Goal: Task Accomplishment & Management: Complete application form

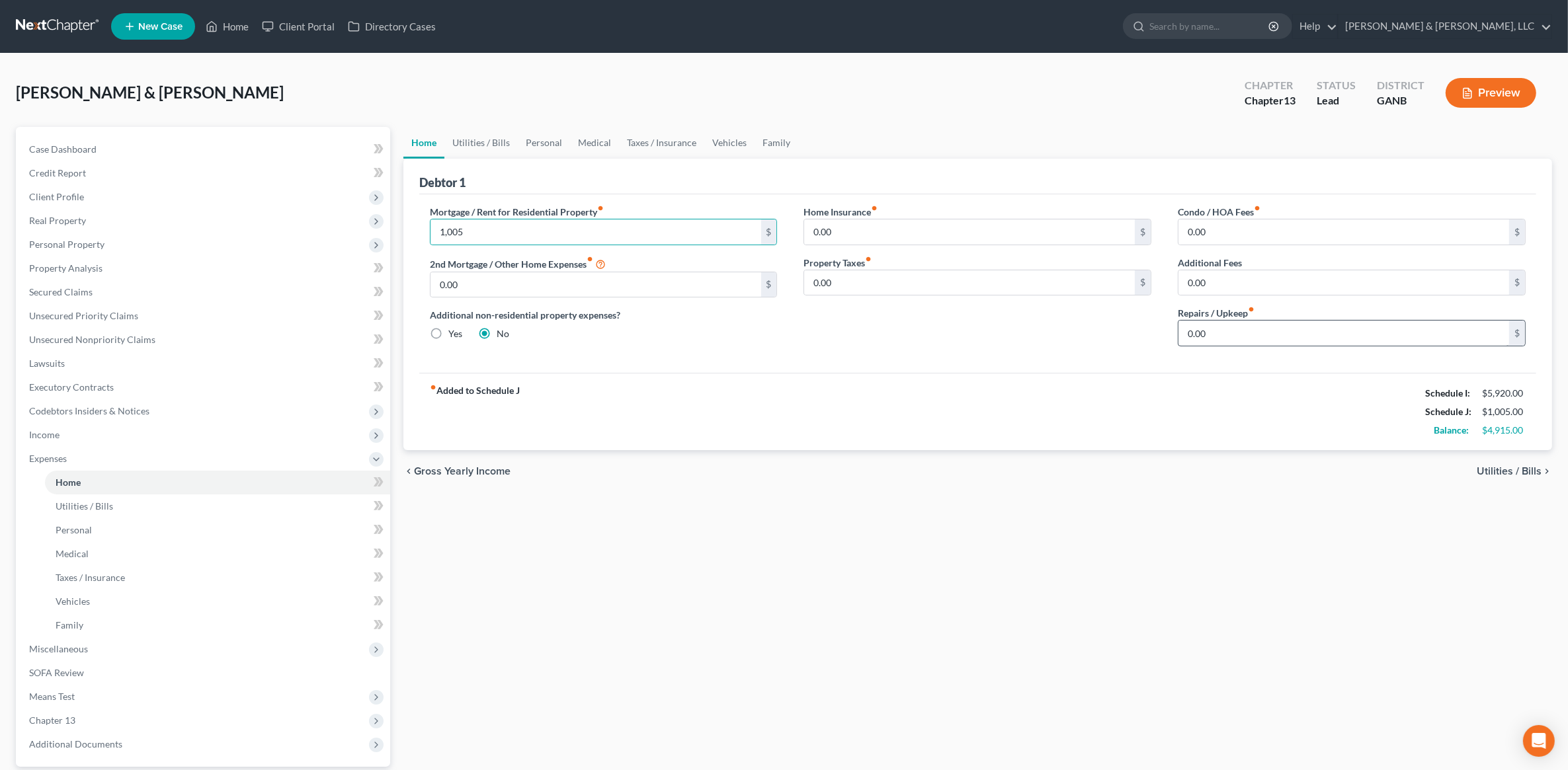
type input "1,005"
click at [1242, 338] on input "0.00" at bounding box center [1344, 333] width 331 height 25
type input "150"
click at [1515, 466] on span "Utilities / Bills" at bounding box center [1509, 471] width 65 height 11
type input "0.00"
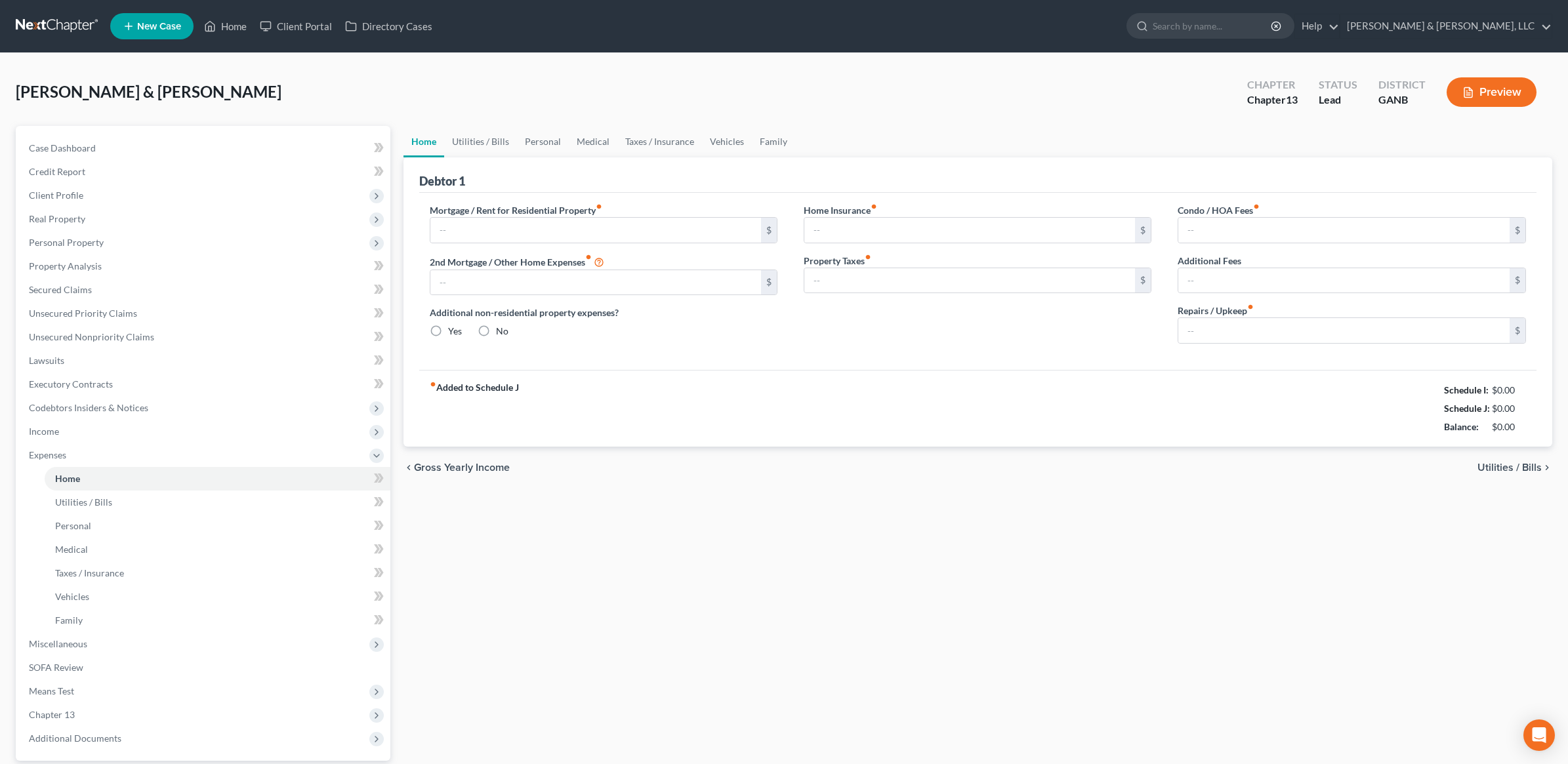
radio input "true"
type input "0.00"
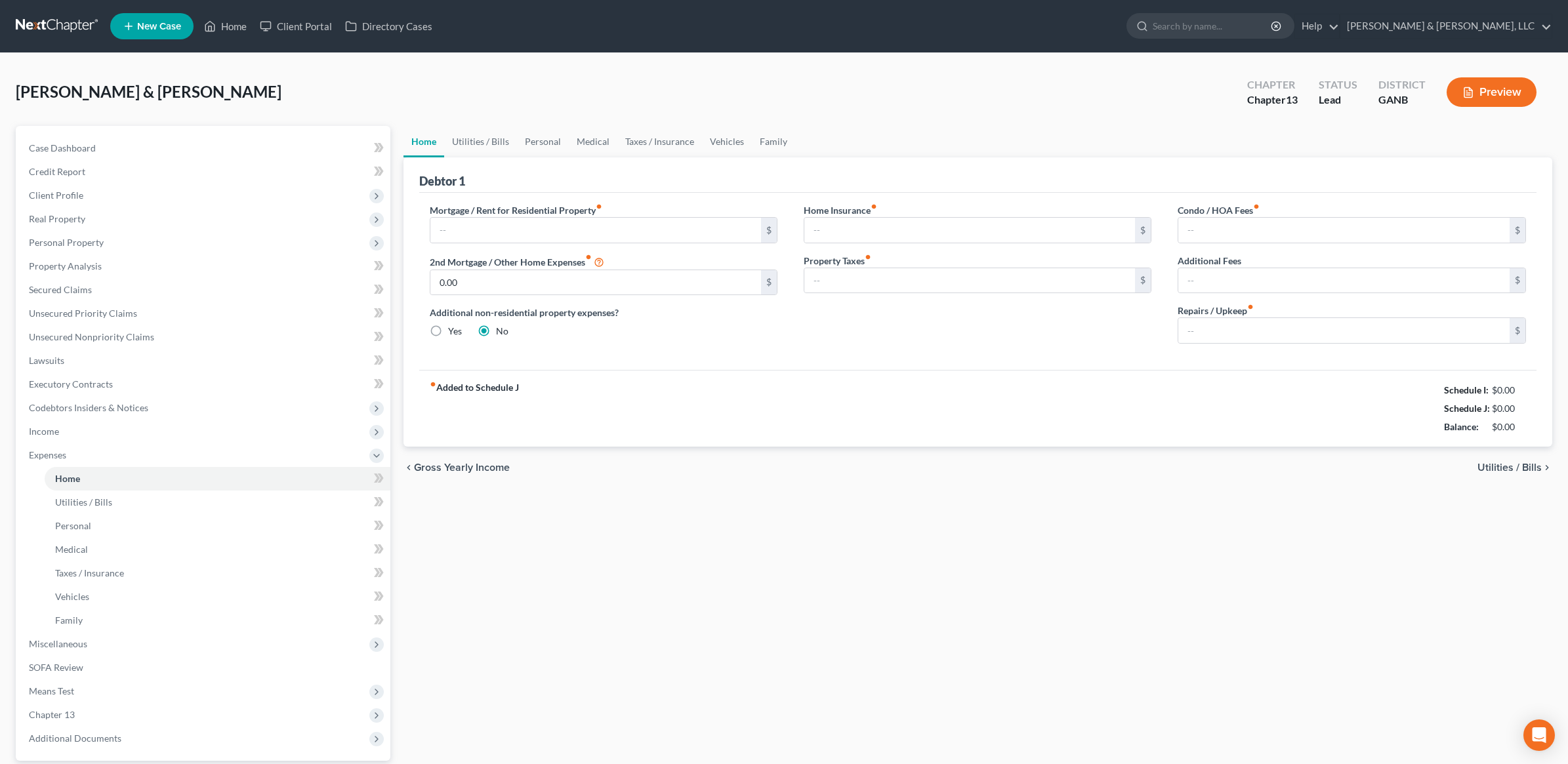
type input "0.00"
click at [605, 218] on input "text" at bounding box center [592, 230] width 328 height 25
type input "1,005"
click at [1316, 345] on div "Condo / HOA Fees fiber_manual_record 0.00 $ Additional Fees 0.00 $ Repairs / Up…" at bounding box center [1341, 278] width 372 height 151
click at [1301, 331] on input "0.00" at bounding box center [1333, 331] width 328 height 25
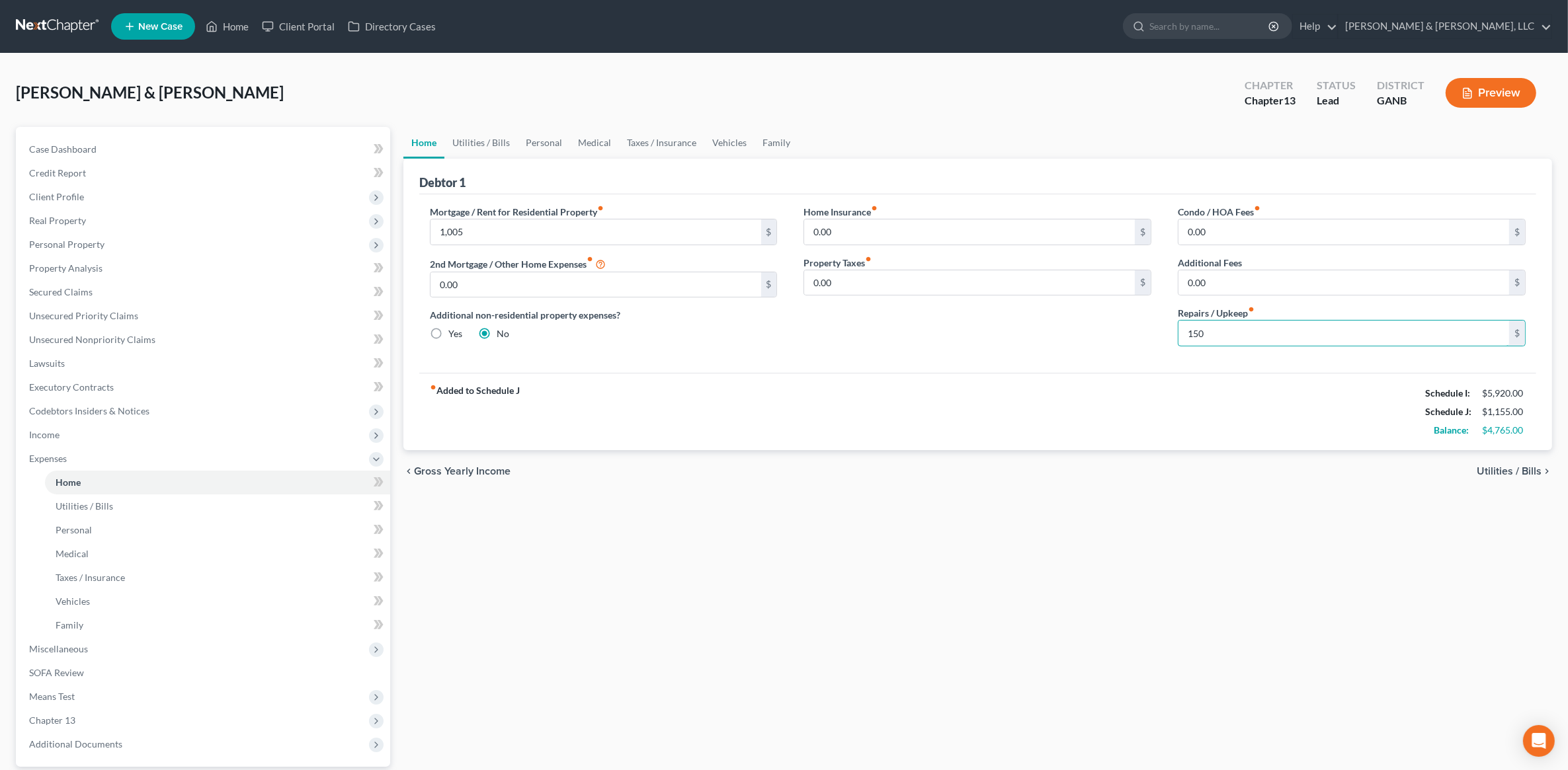
type input "150"
click at [1520, 473] on span "Utilities / Bills" at bounding box center [1509, 471] width 65 height 11
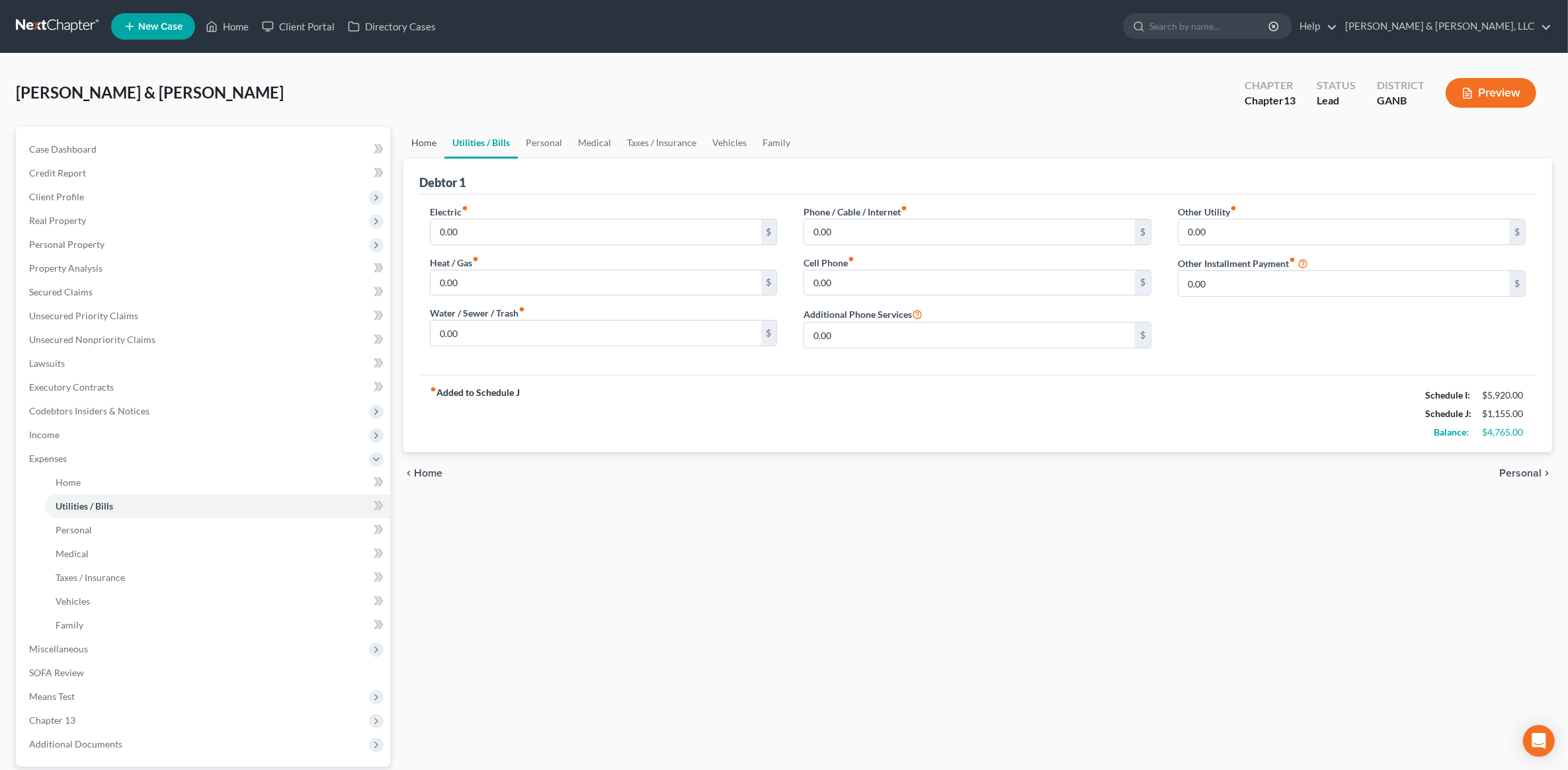
click at [414, 133] on link "Home" at bounding box center [424, 142] width 41 height 32
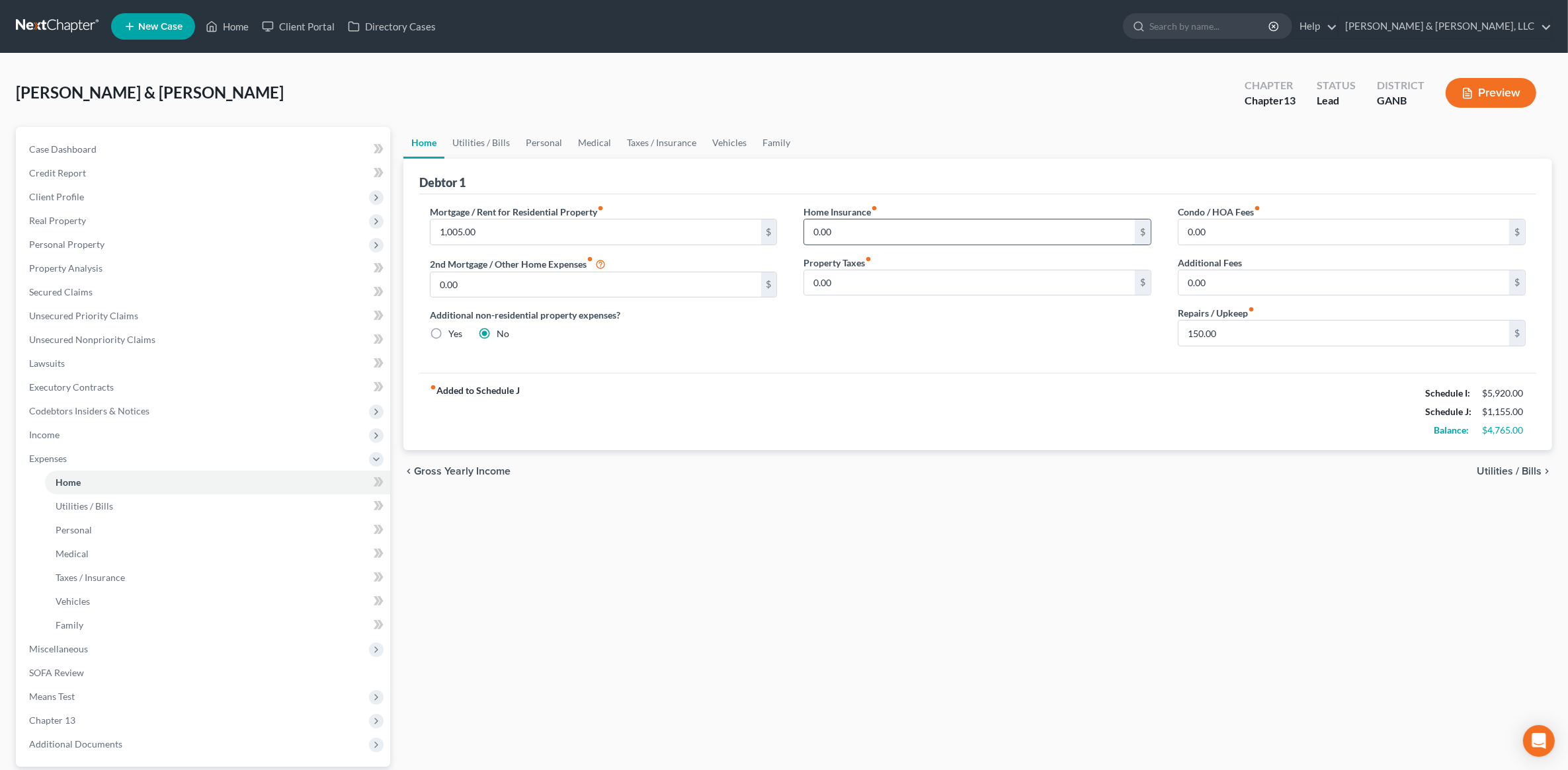
click at [883, 222] on input "0.00" at bounding box center [969, 232] width 331 height 25
click at [127, 324] on link "Unsecured Priority Claims" at bounding box center [204, 316] width 372 height 24
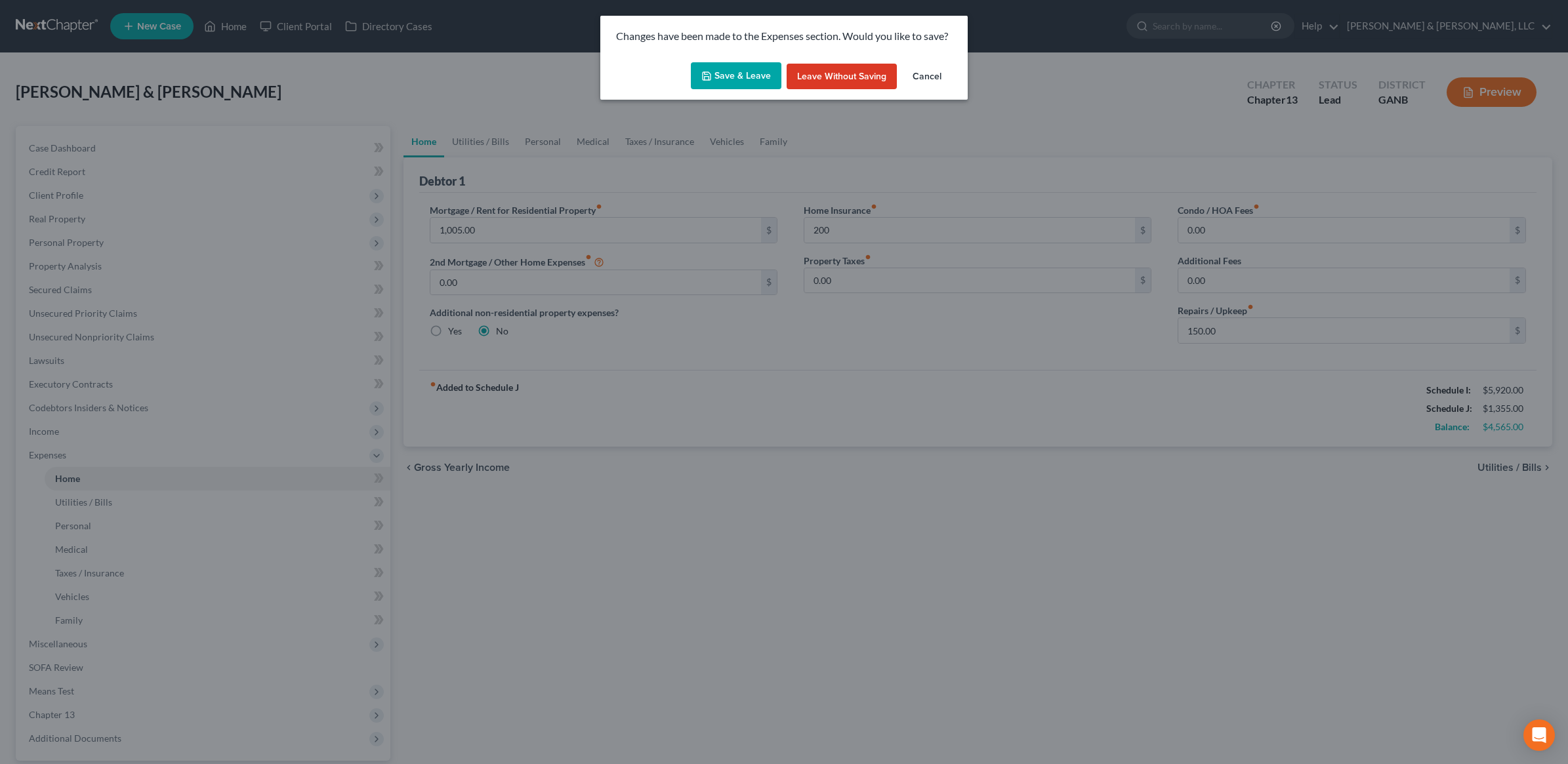
click at [730, 62] on button "Save & Leave" at bounding box center [736, 76] width 91 height 28
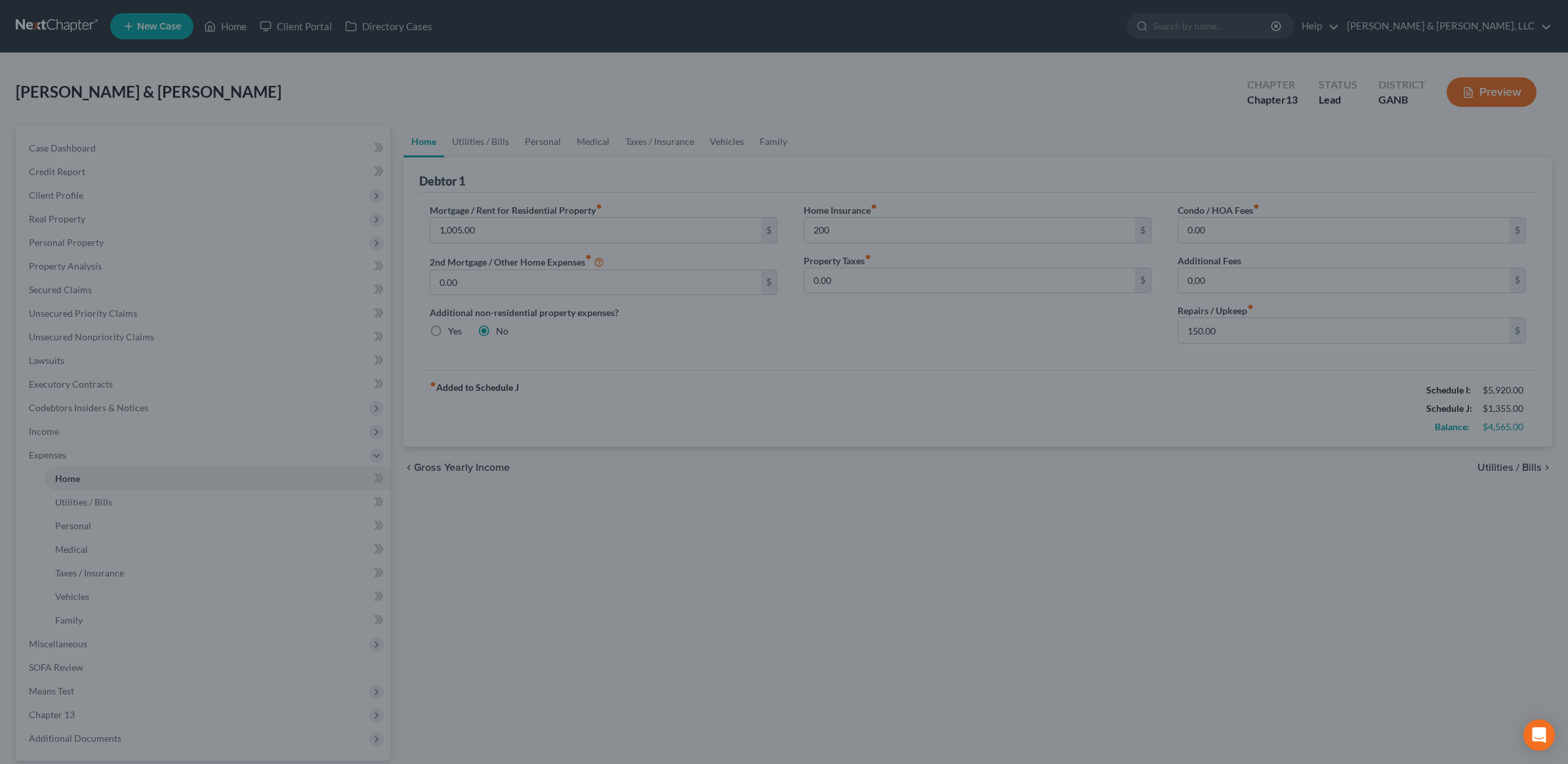
type input "200.00"
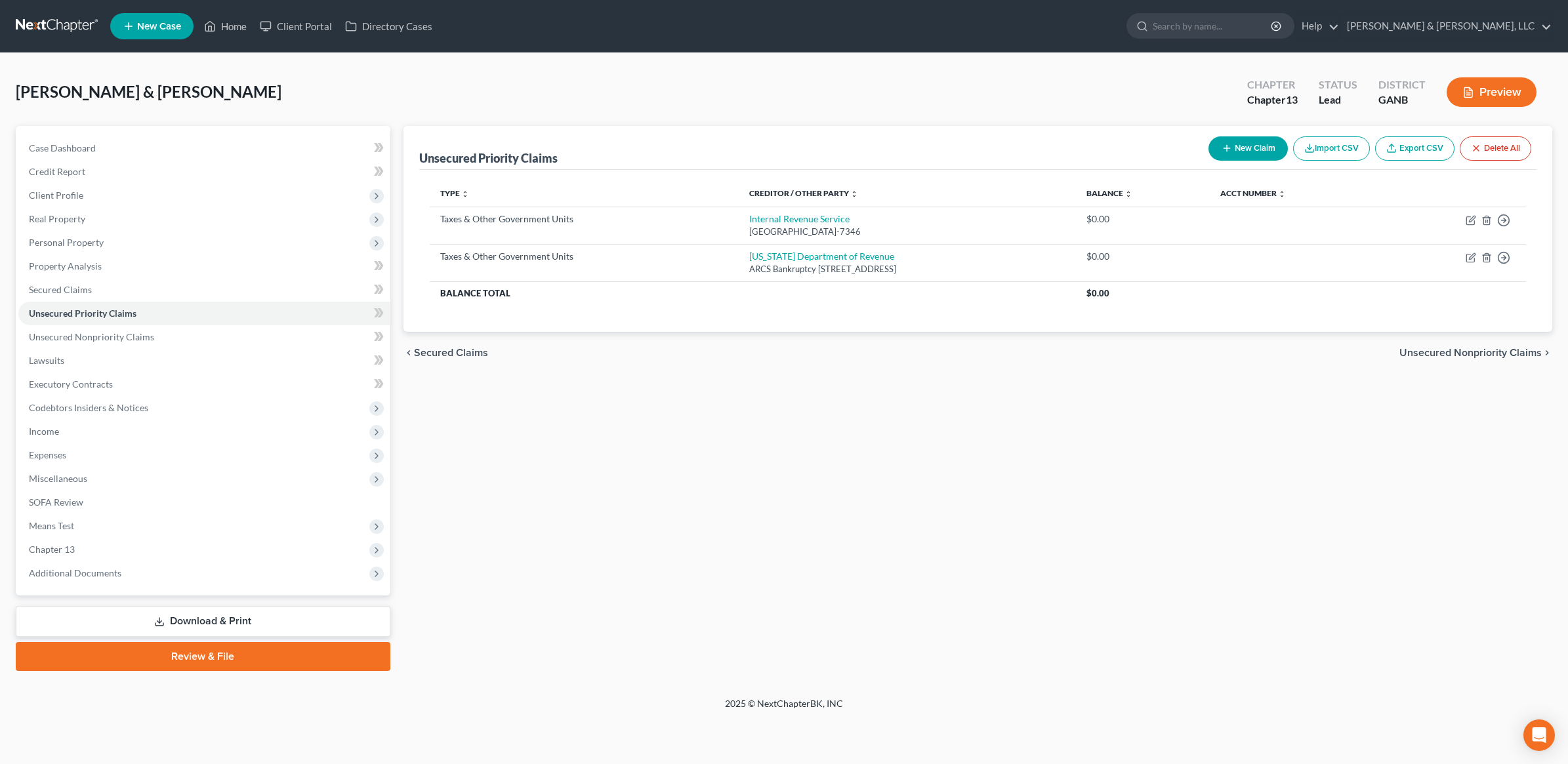
click at [1223, 152] on icon "button" at bounding box center [1227, 148] width 10 height 10
select select "2"
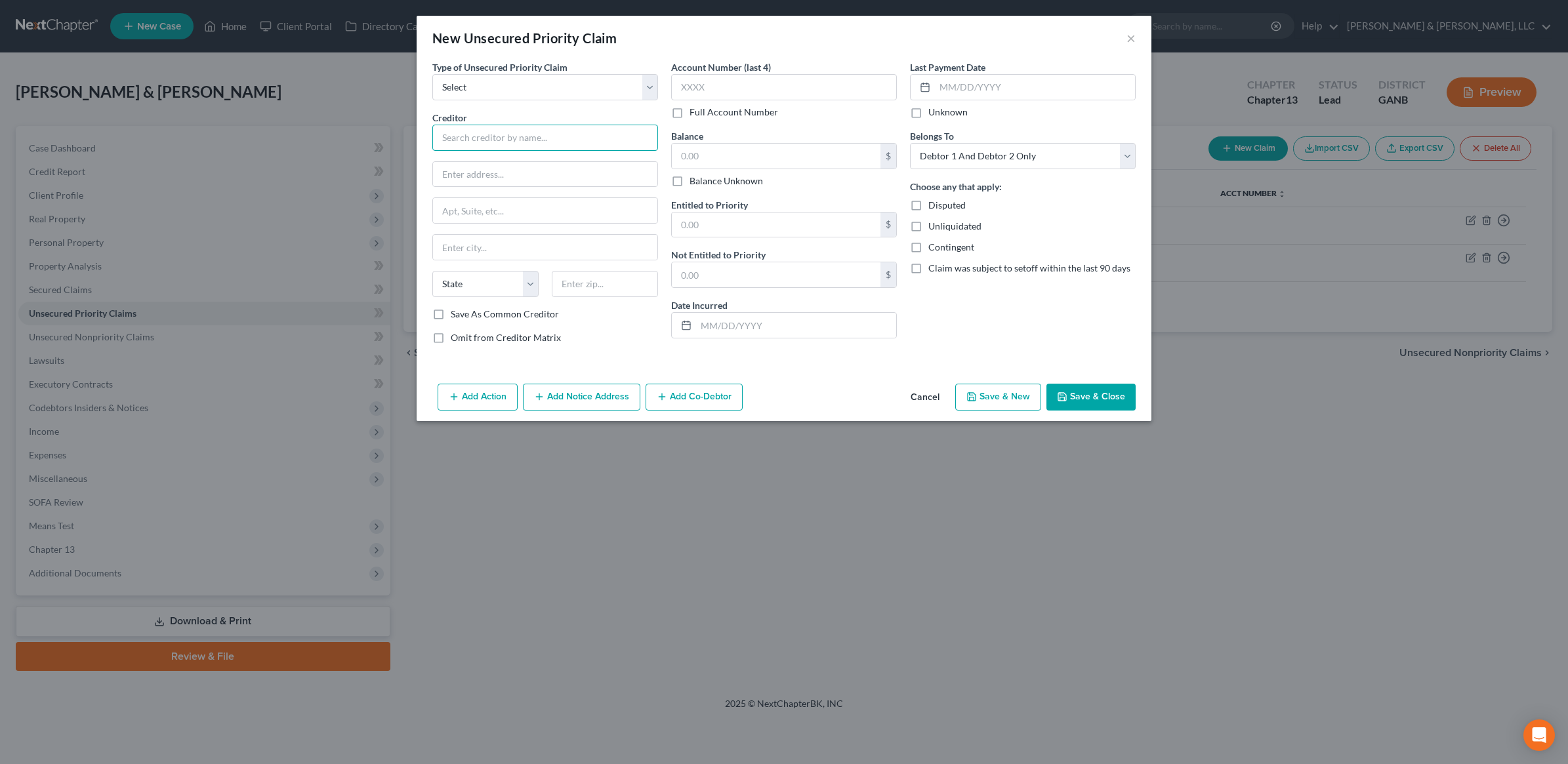
click at [499, 130] on input "text" at bounding box center [545, 138] width 226 height 26
paste input "Chattooga County Tax Commissioner"
type input "Chattooga County Tax Commissioner"
click at [584, 92] on select "Select Taxes & Other Government Units Domestic Support Obligations Extensions o…" at bounding box center [545, 87] width 226 height 26
select select "0"
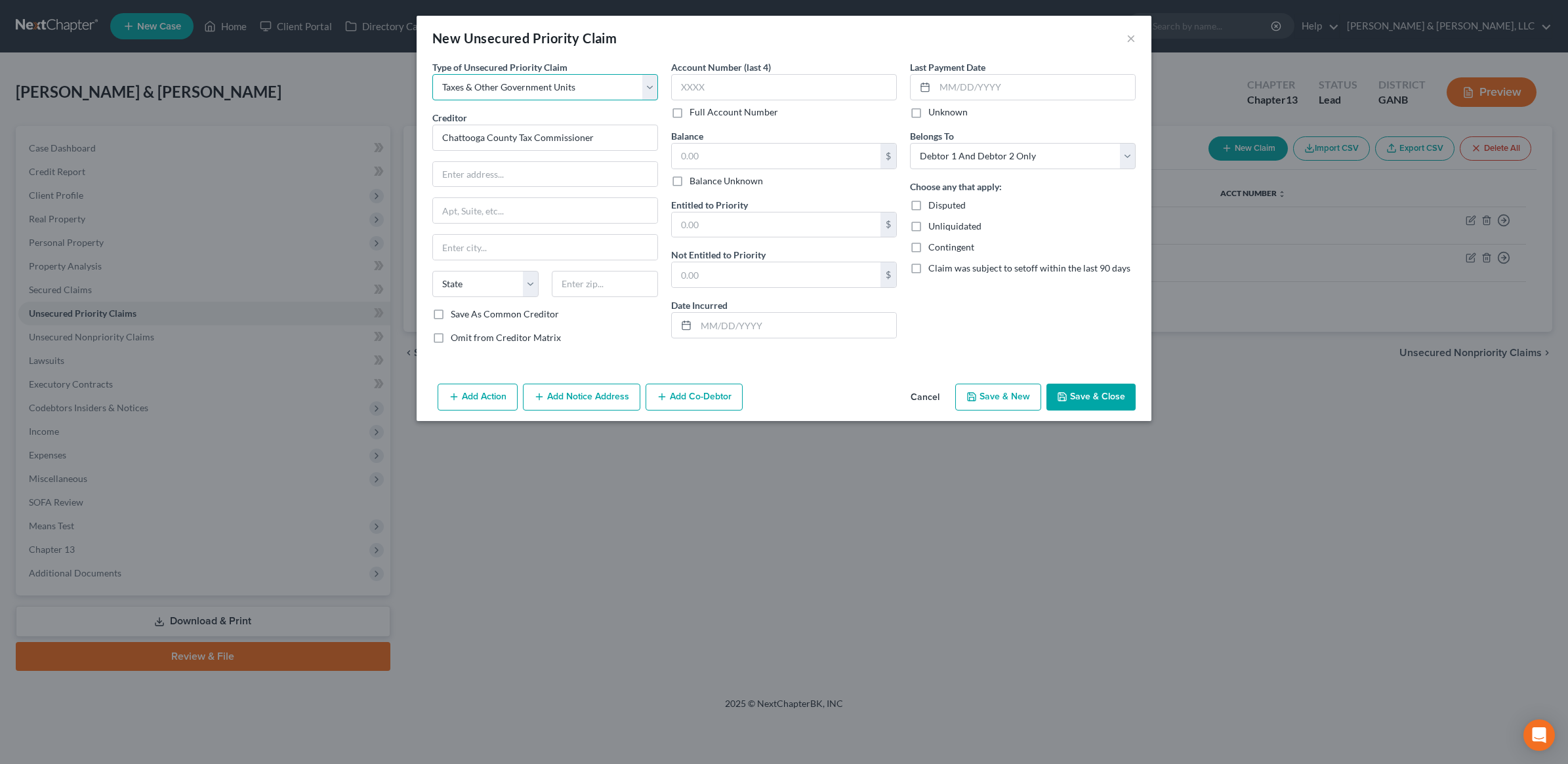
click at [433, 74] on select "Select Taxes & Other Government Units Domestic Support Obligations Extensions o…" at bounding box center [545, 87] width 226 height 26
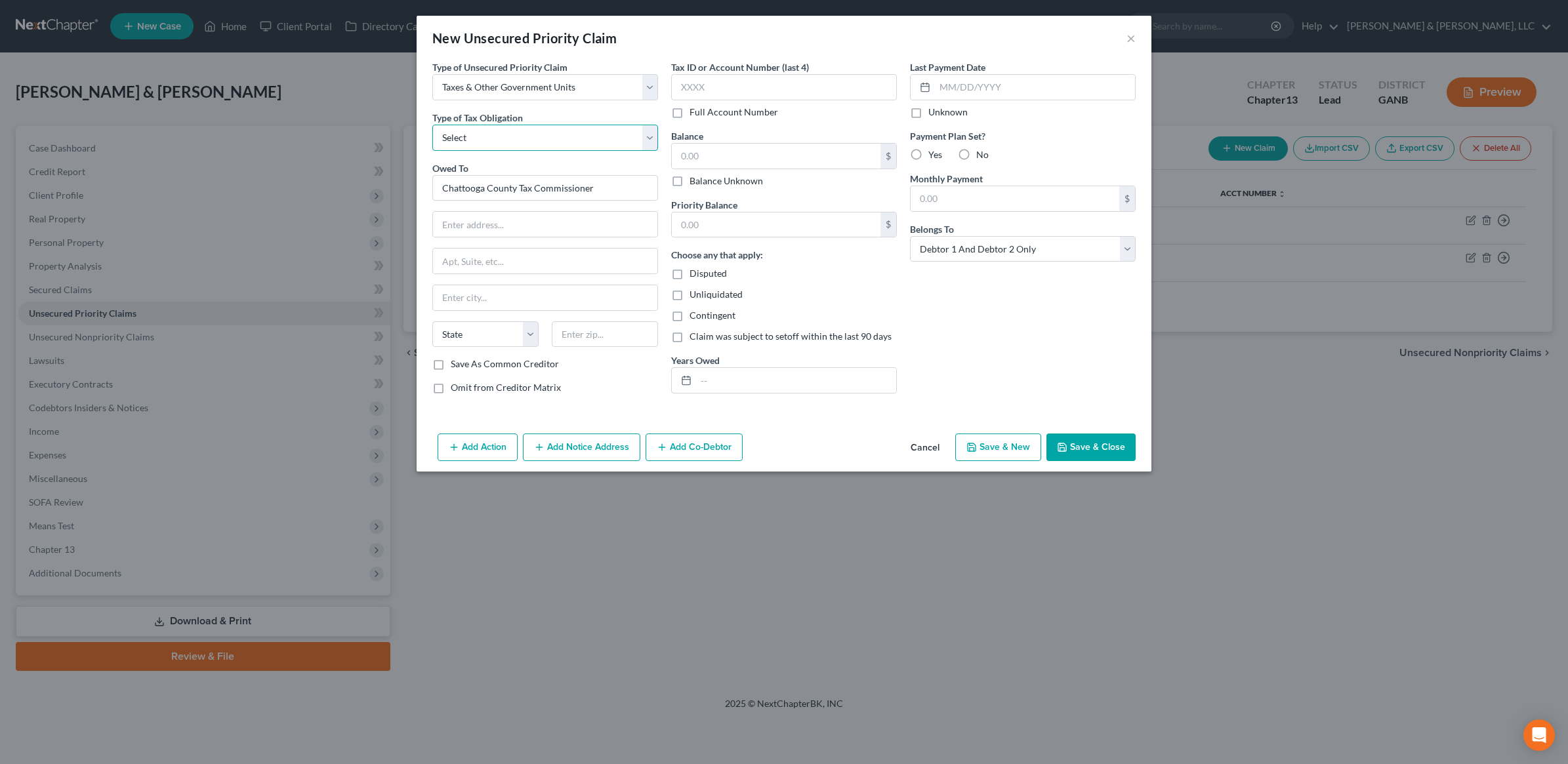
click at [519, 132] on select "Select Federal City State Franchise Tax Board Other" at bounding box center [545, 138] width 226 height 26
select select "4"
click at [433, 125] on select "Select Federal City State Franchise Tax Board Other" at bounding box center [545, 138] width 226 height 26
click at [504, 217] on input "text" at bounding box center [544, 224] width 224 height 25
type input "PO Box 517"
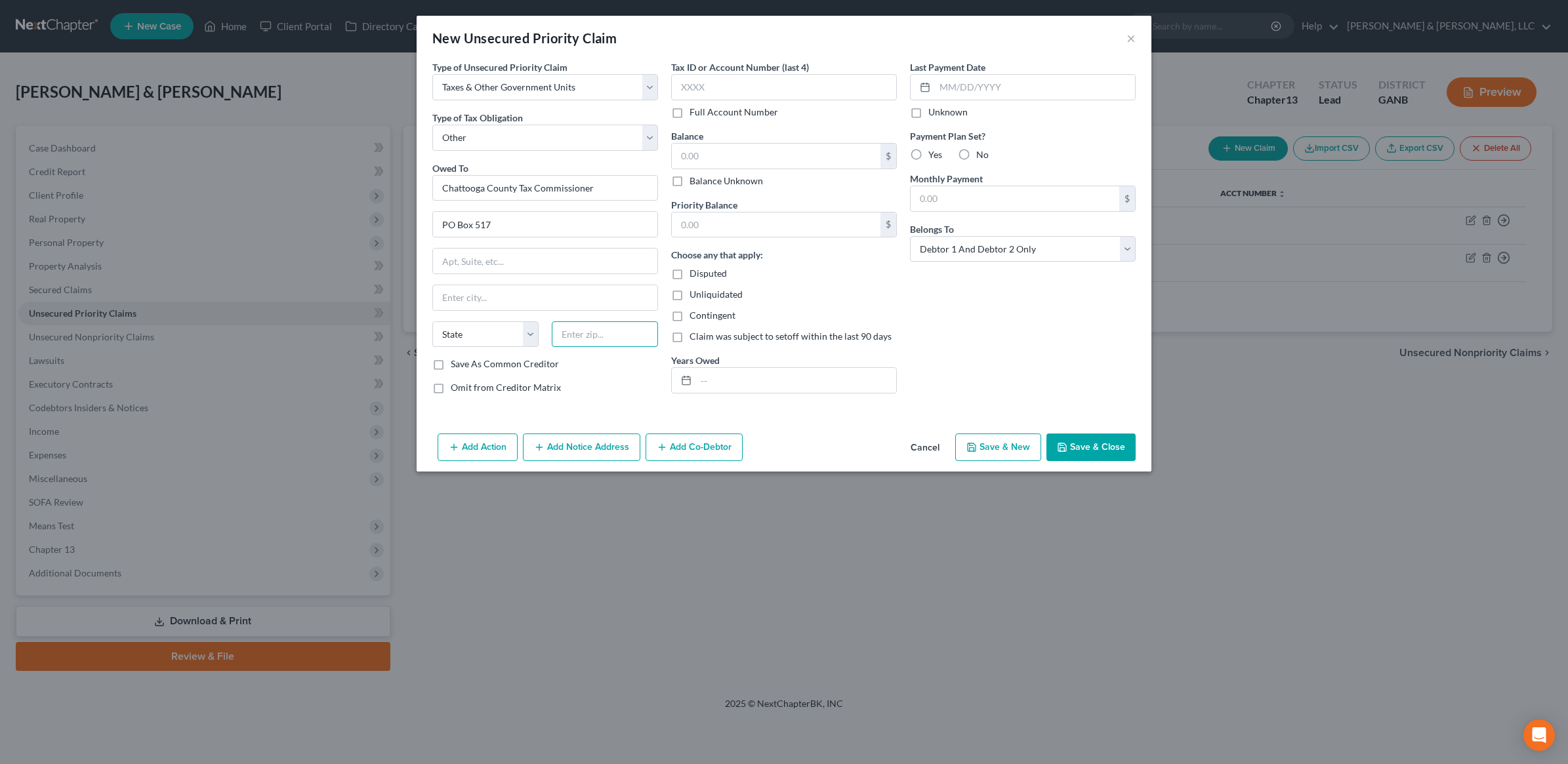
paste input "30747"
type input "30747"
type input "Summerville"
select select "10"
click at [994, 333] on div "Last Payment Date Unknown Payment Plan Set? Yes No Monthly Payment $ Belongs To…" at bounding box center [1024, 232] width 239 height 344
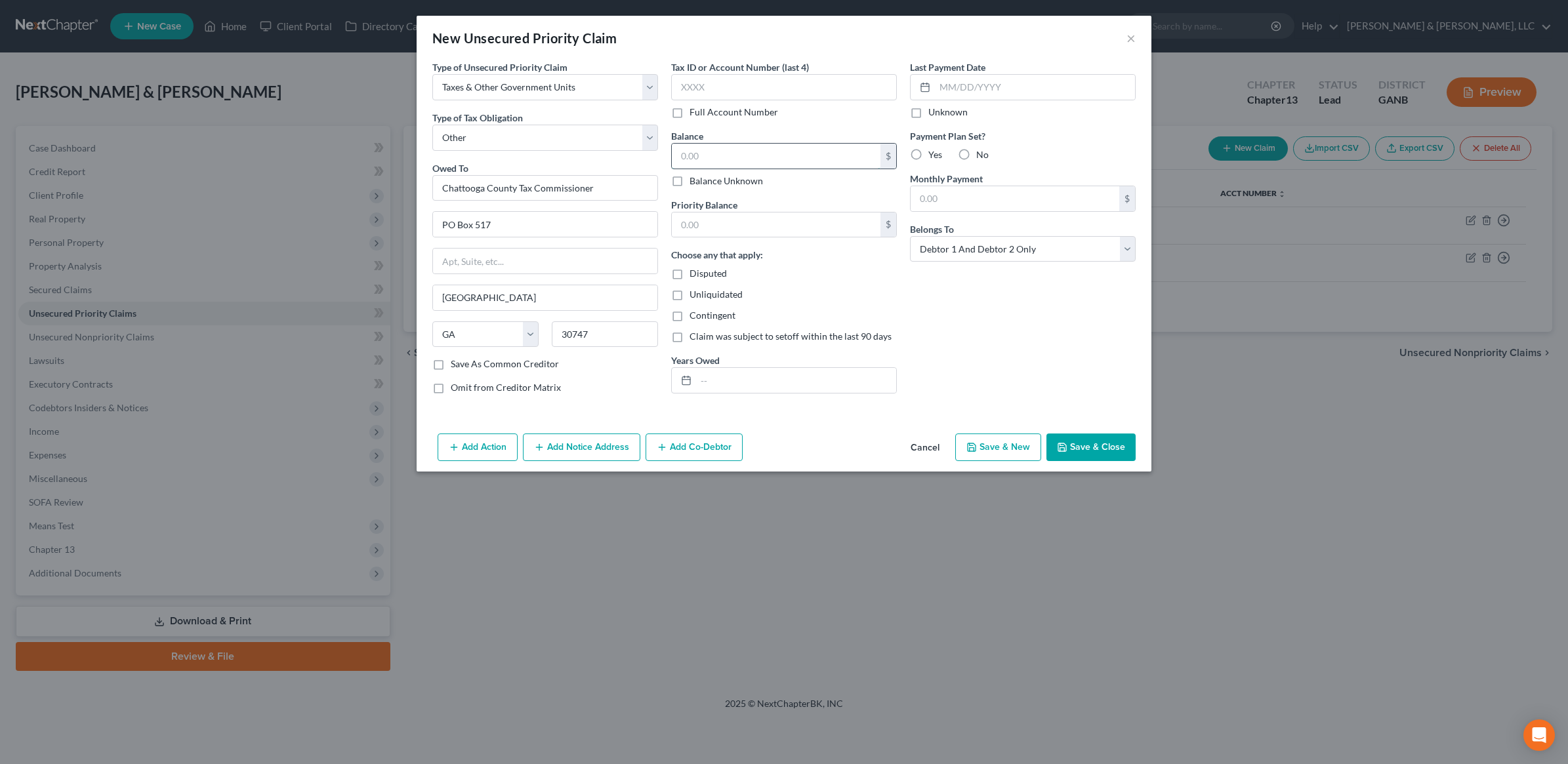
click at [765, 154] on input "text" at bounding box center [776, 156] width 209 height 25
type input "0"
click at [743, 217] on input "text" at bounding box center [776, 225] width 209 height 25
type input "0"
click at [1098, 437] on button "Save & Close" at bounding box center [1091, 447] width 89 height 28
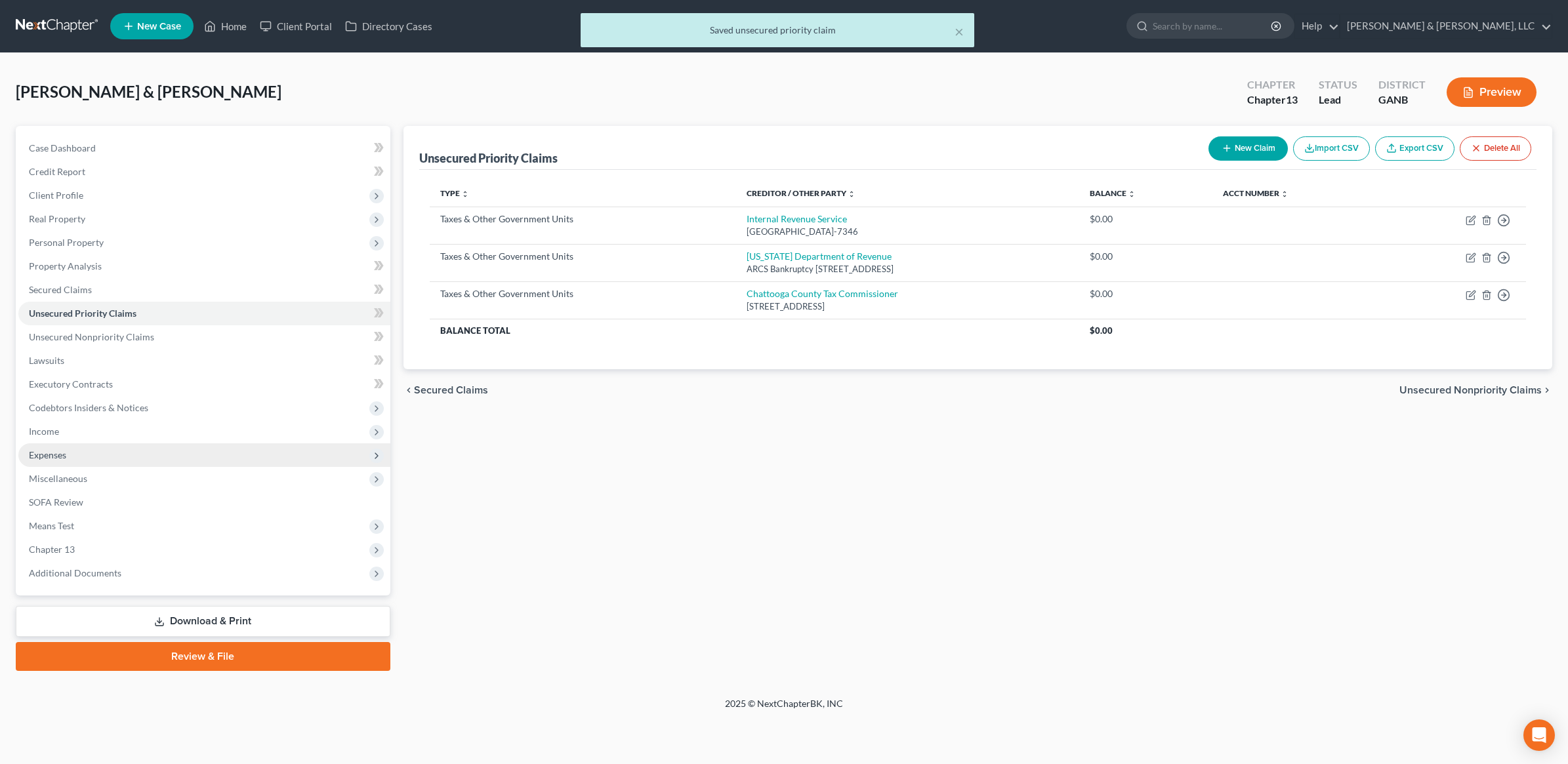
click at [61, 453] on span "Expenses" at bounding box center [47, 454] width 38 height 11
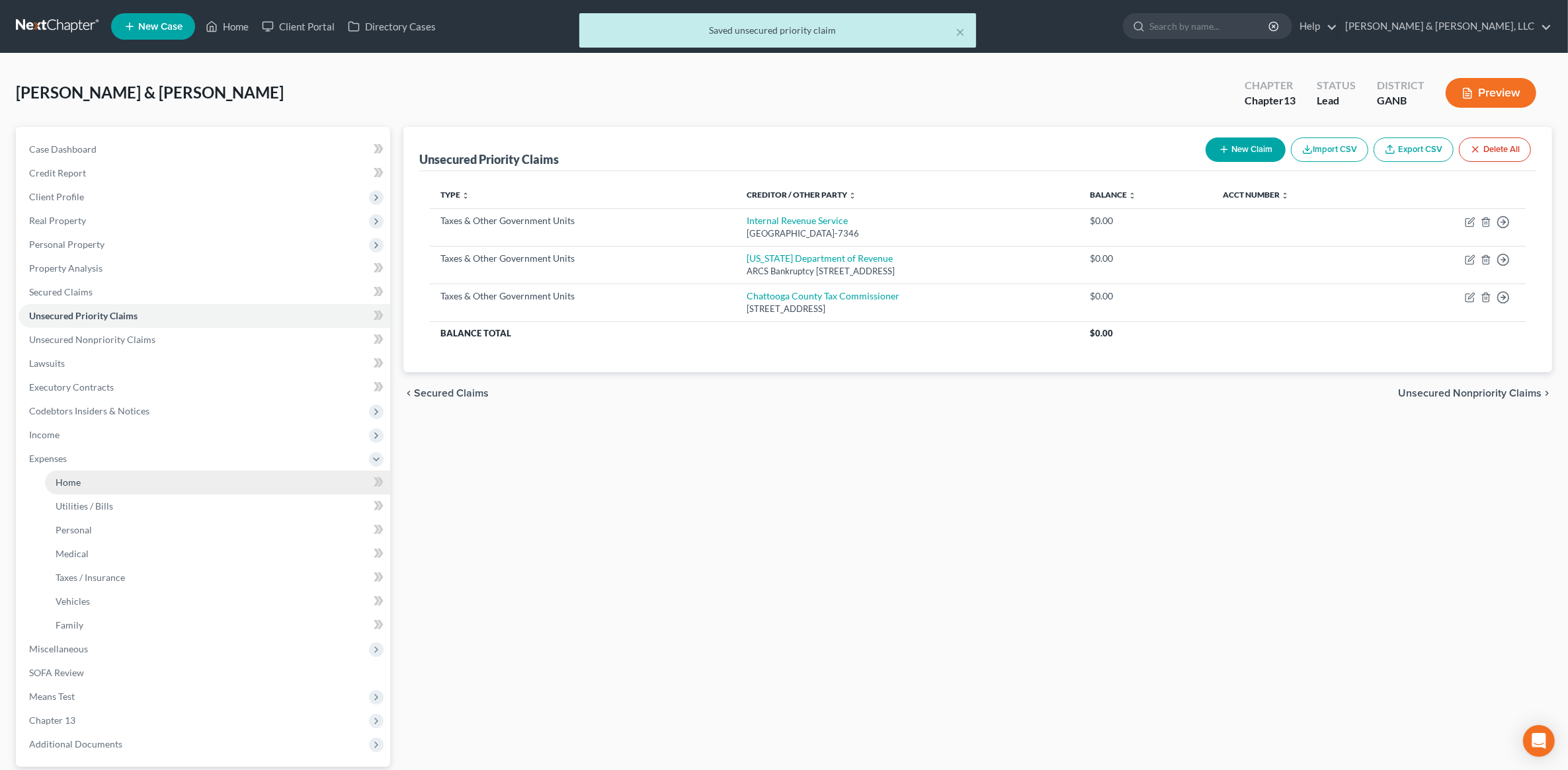
click at [116, 478] on link "Home" at bounding box center [217, 482] width 346 height 24
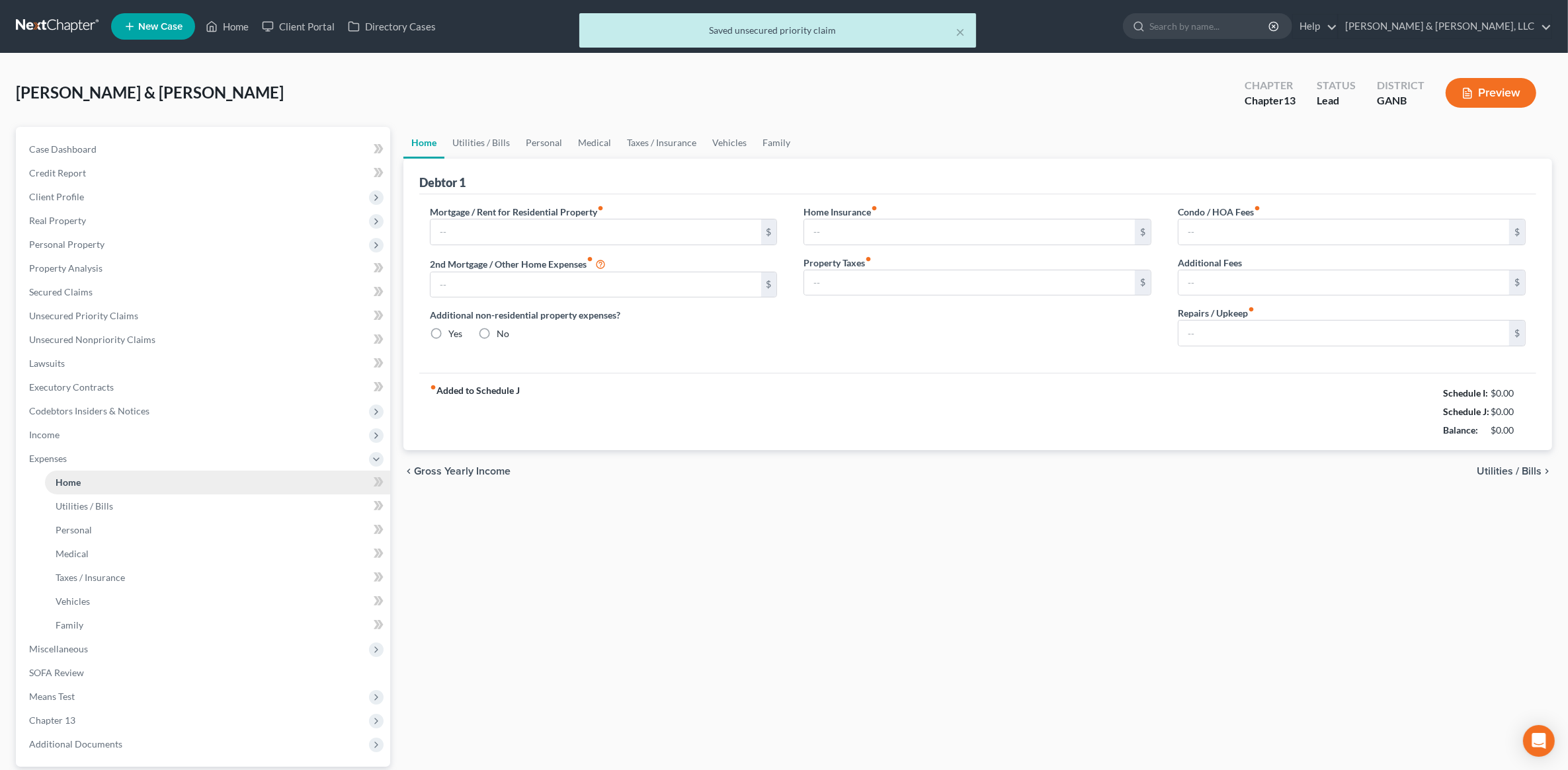
type input "1,005.00"
type input "0.00"
radio input "true"
type input "200.00"
type input "0.00"
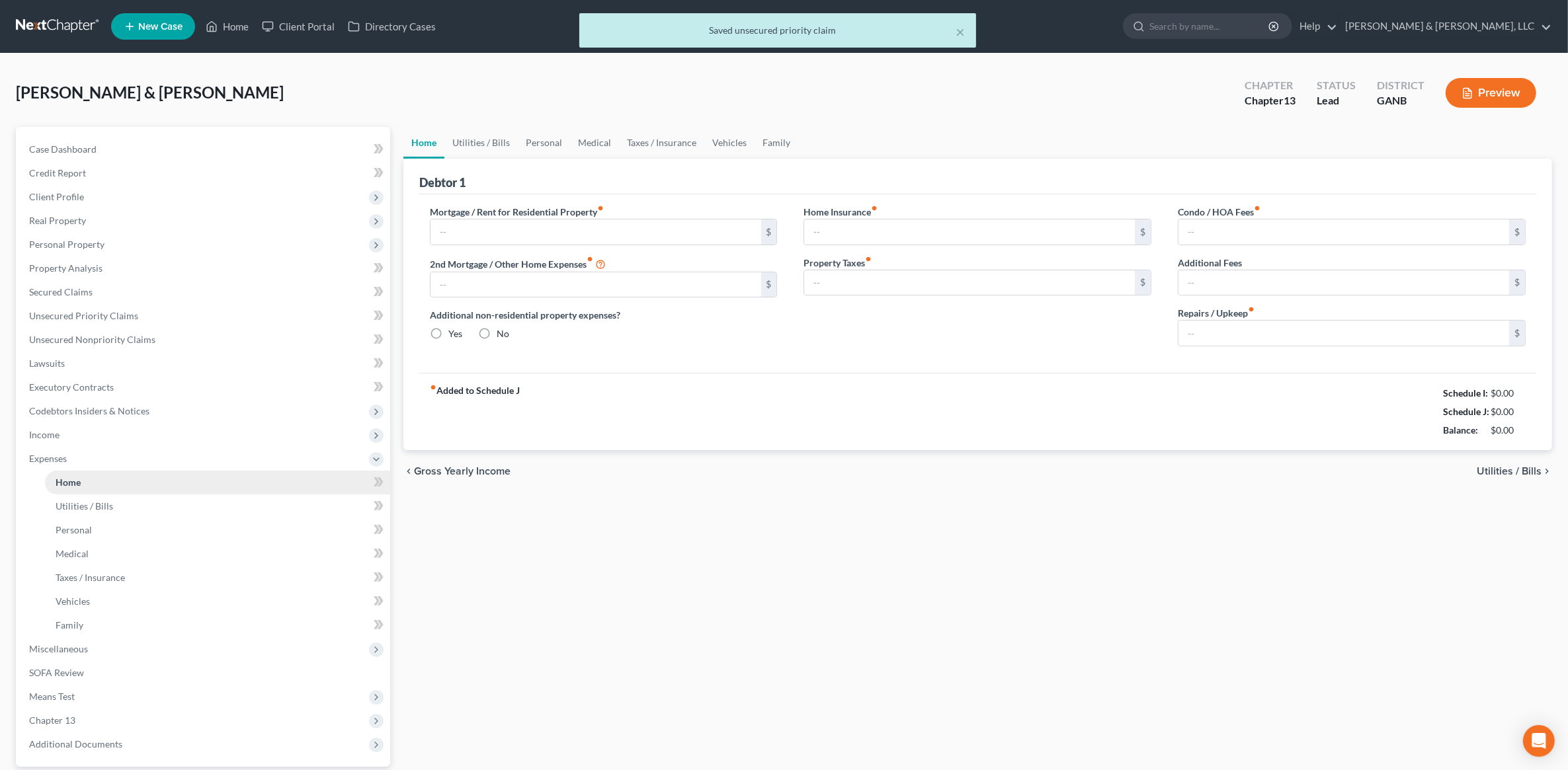
type input "0.00"
type input "150.00"
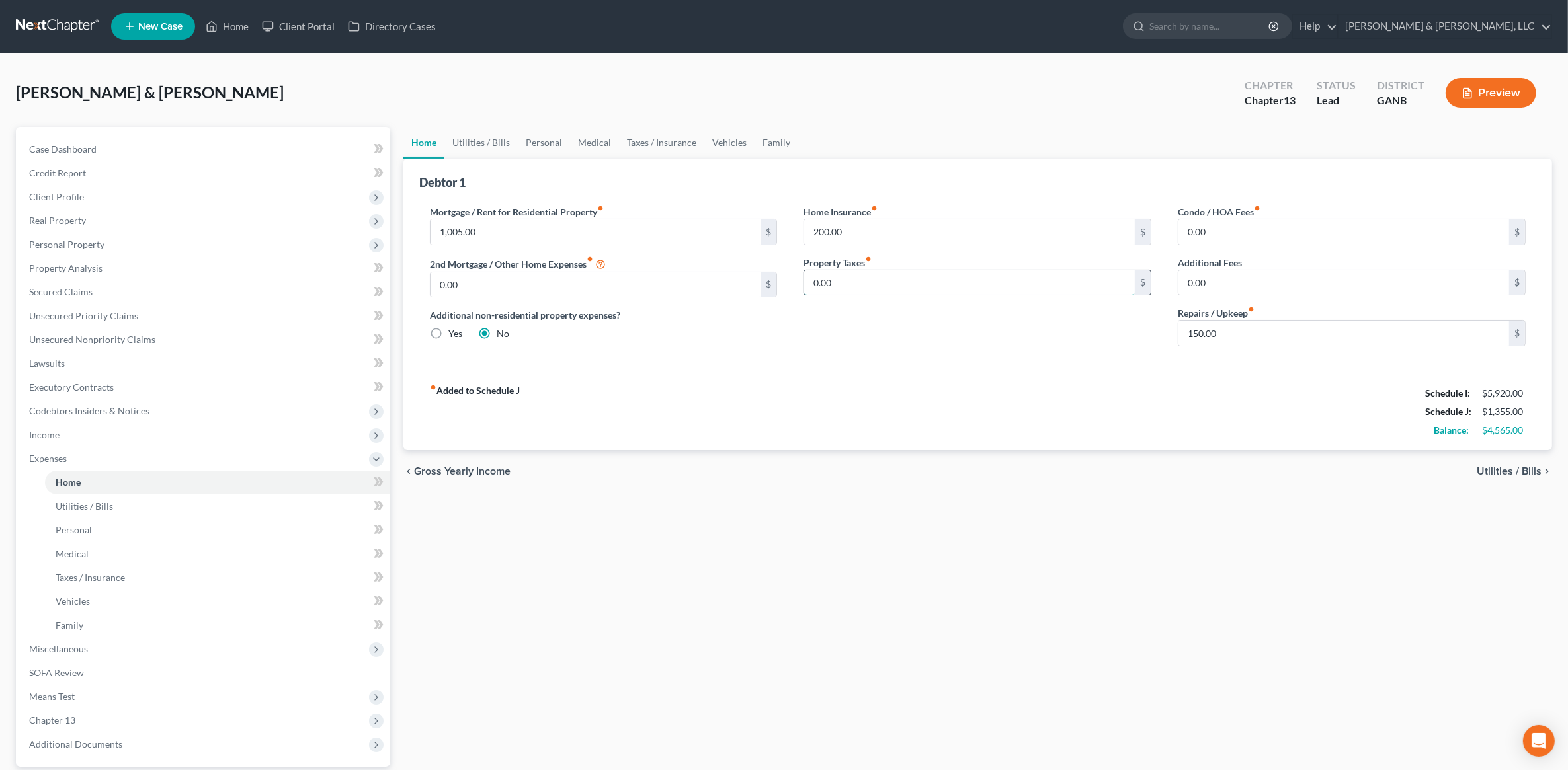
click at [885, 285] on input "0.00" at bounding box center [969, 283] width 331 height 25
type input "100"
click at [917, 542] on div "Home Utilities / Bills Personal Medical Taxes / Insurance Vehicles Family Debto…" at bounding box center [977, 484] width 1162 height 716
click at [470, 153] on link "Utilities / Bills" at bounding box center [480, 142] width 73 height 32
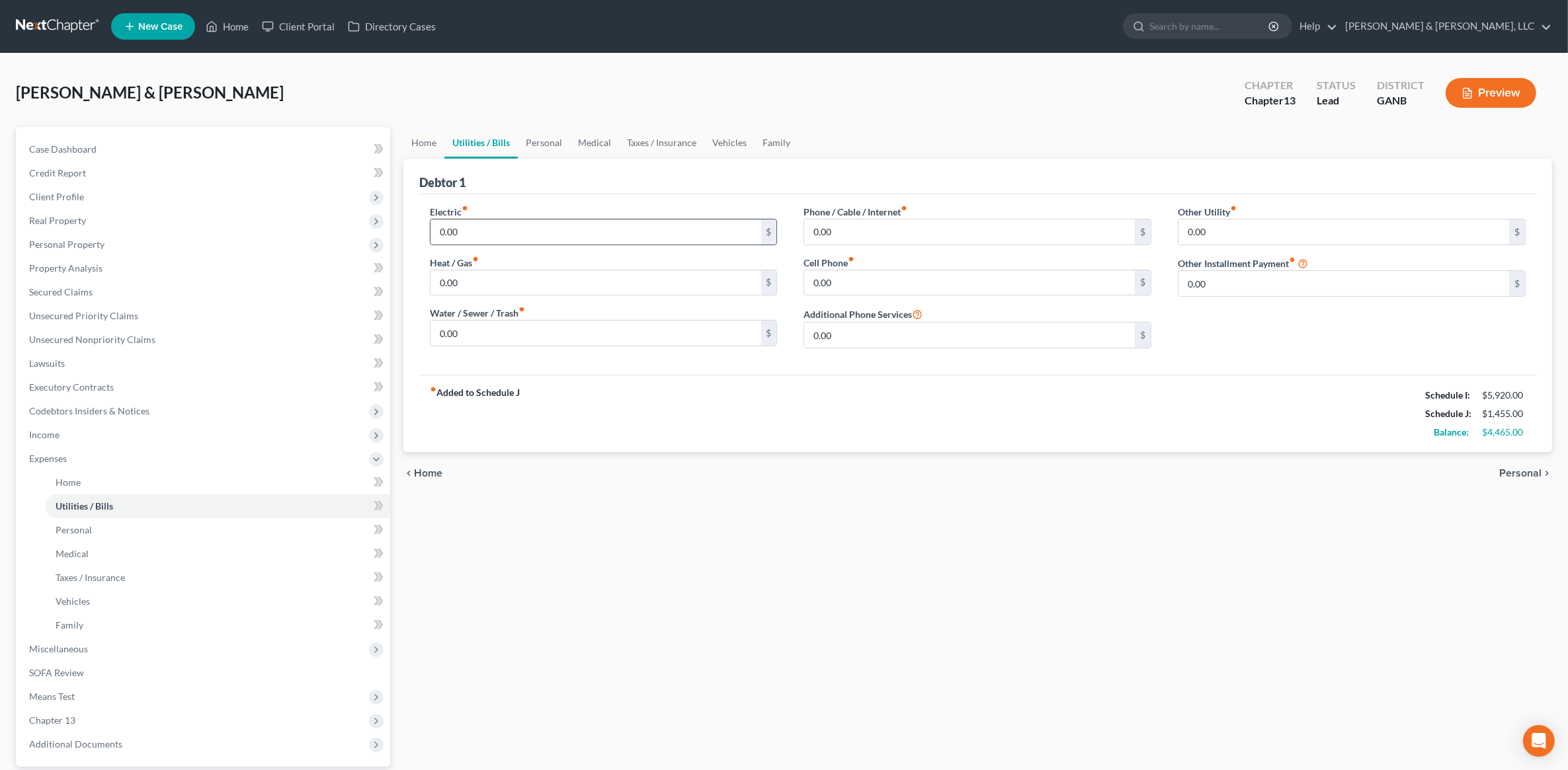
click at [505, 219] on div "0.00 $" at bounding box center [604, 232] width 348 height 26
click at [511, 230] on input "0.00" at bounding box center [596, 232] width 331 height 25
type input "450"
type input "300"
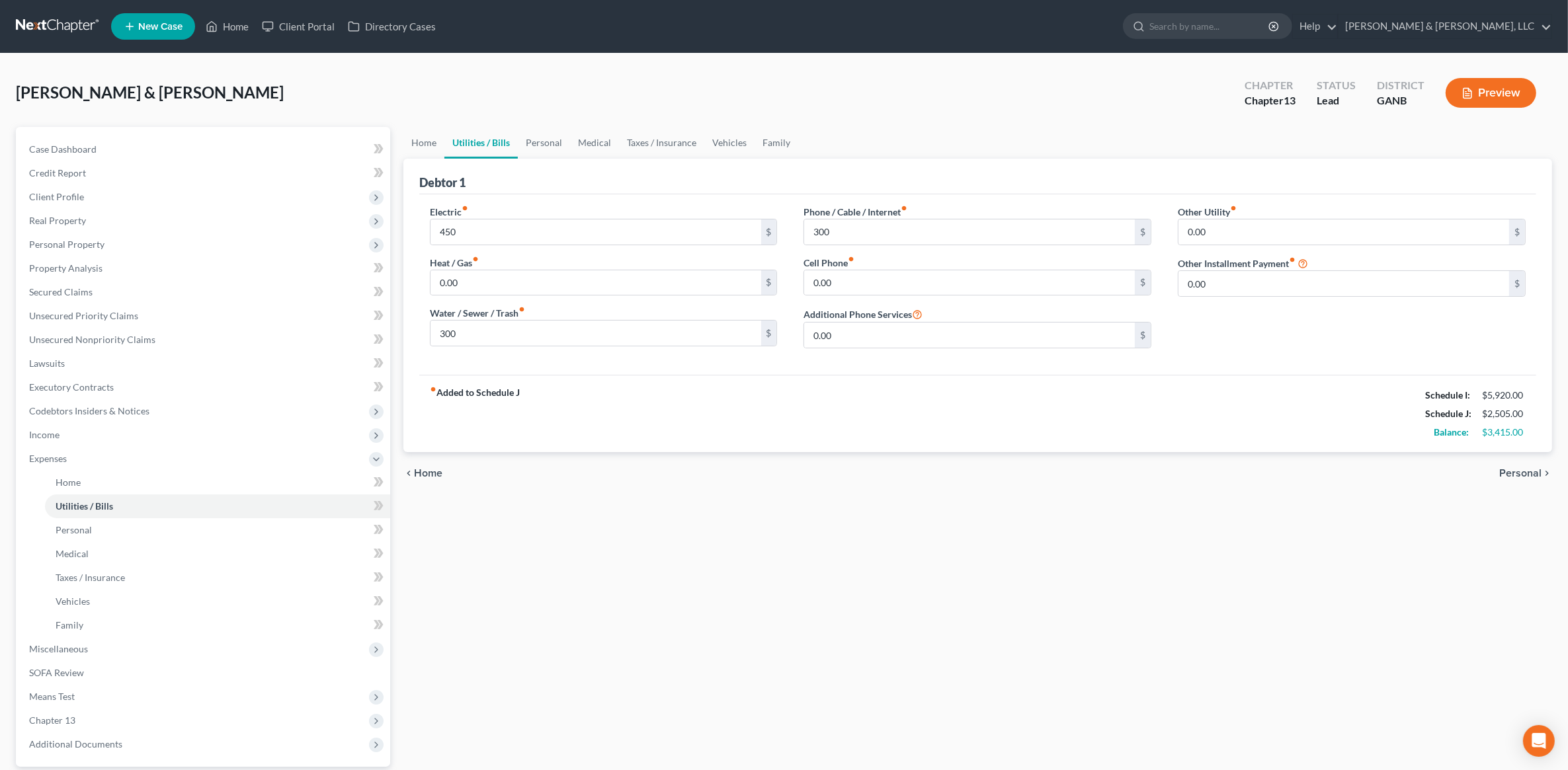
click at [1539, 473] on span "Personal" at bounding box center [1521, 473] width 42 height 11
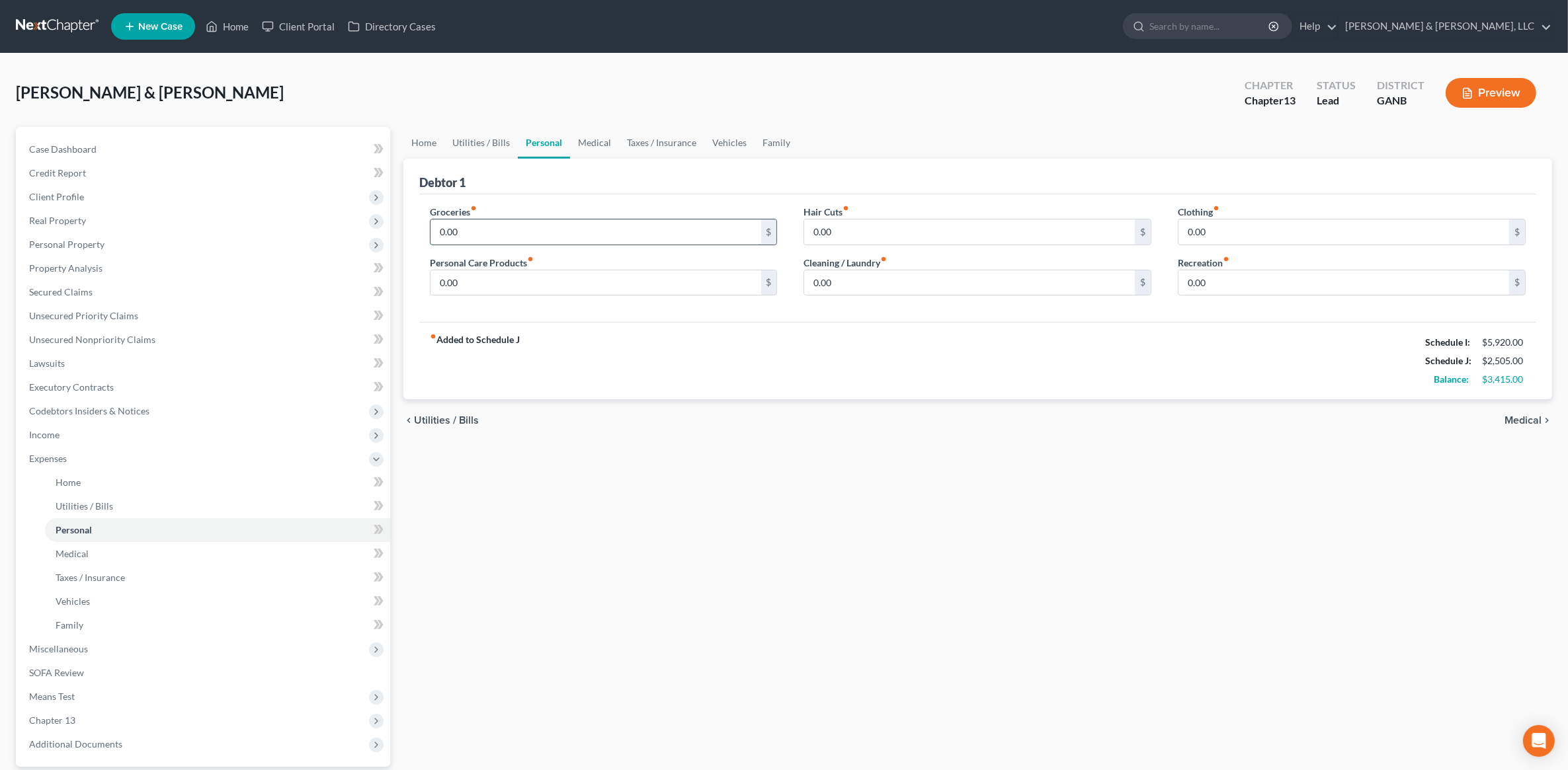
click at [600, 225] on input "0.00" at bounding box center [596, 232] width 331 height 25
type input "6"
type input "700"
type input "100"
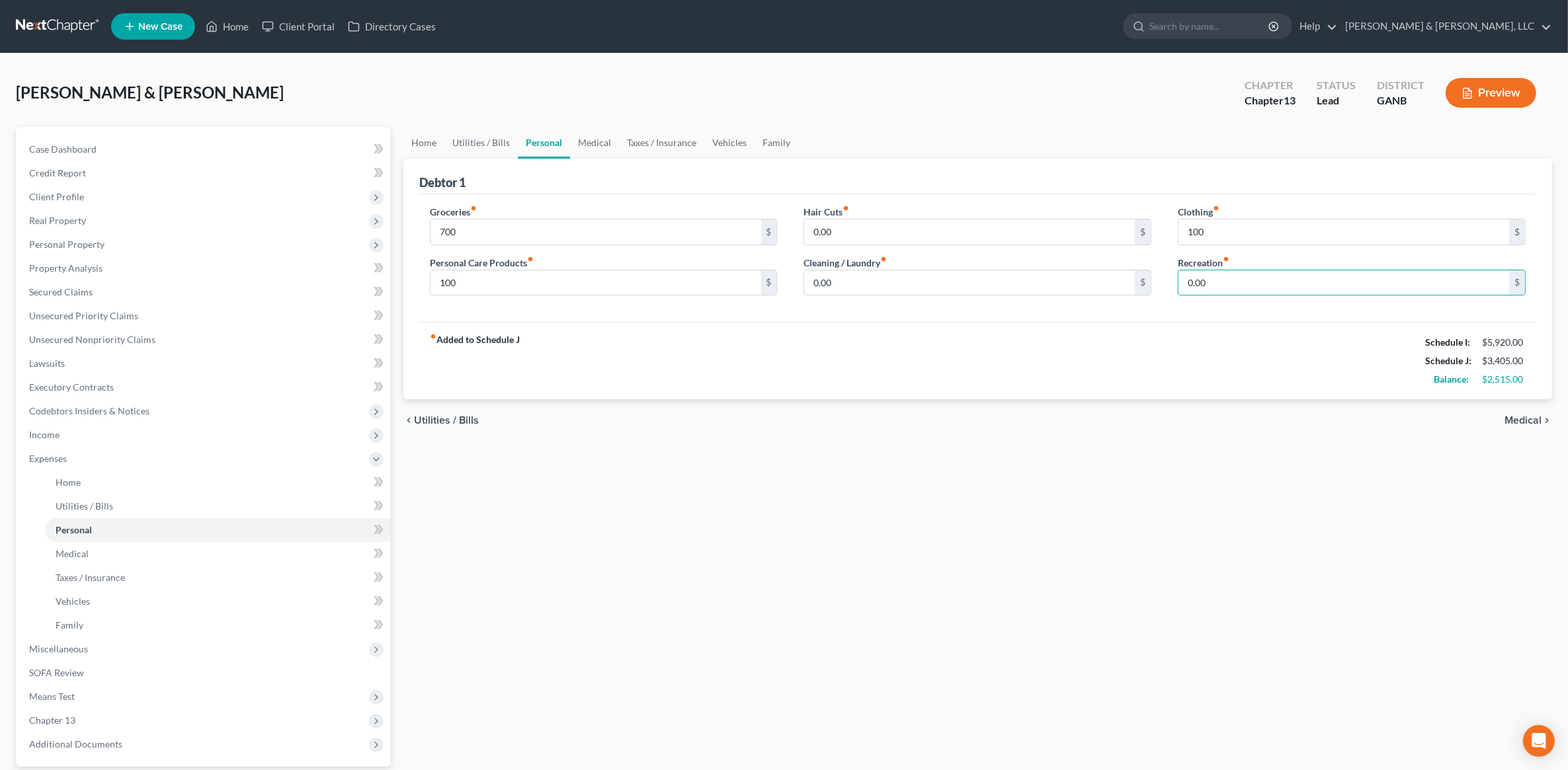
click at [1527, 422] on span "Medical" at bounding box center [1523, 420] width 37 height 11
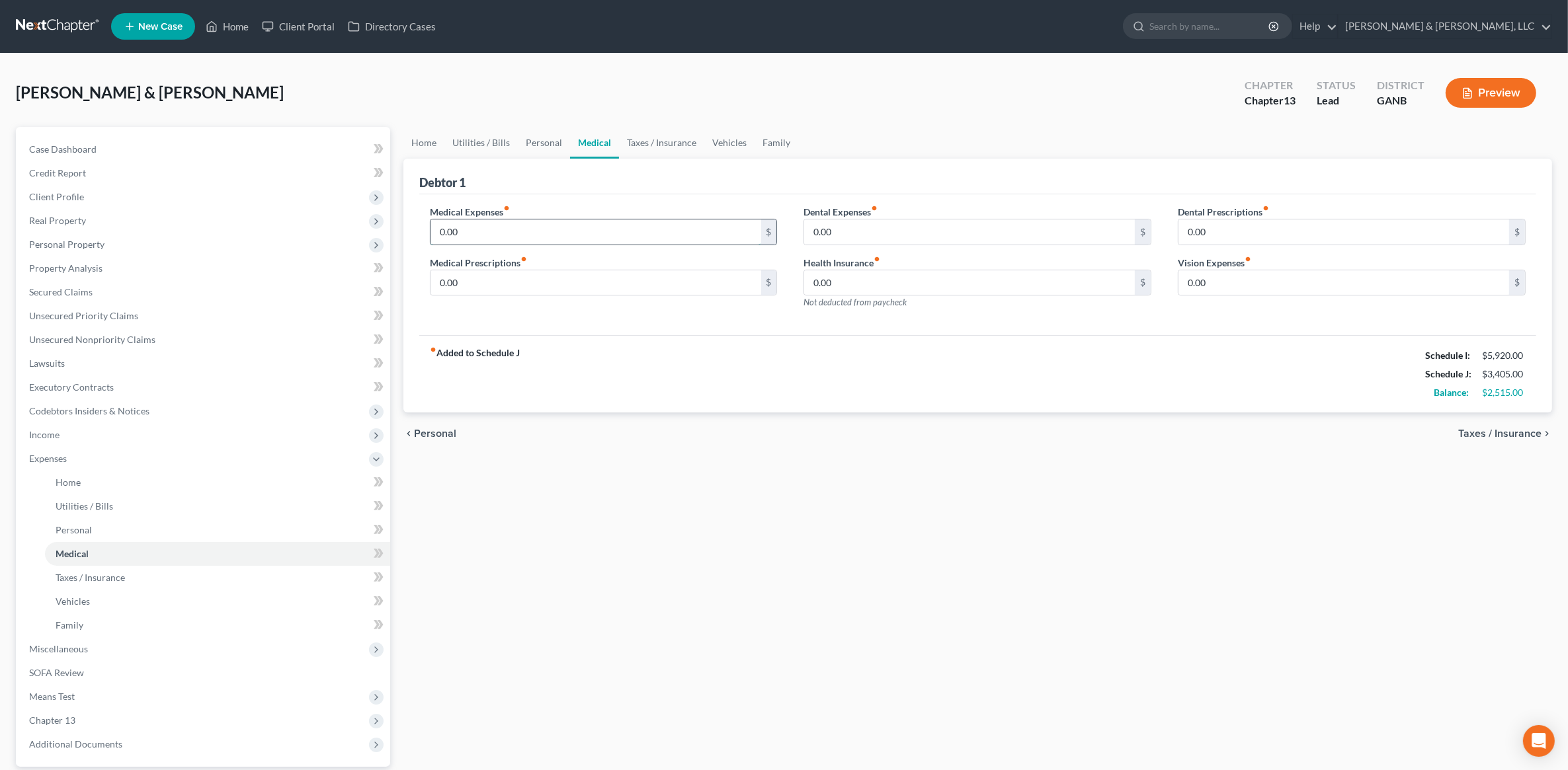
click at [544, 233] on input "0.00" at bounding box center [596, 232] width 331 height 25
type input "155"
click at [636, 142] on link "Taxes / Insurance" at bounding box center [661, 142] width 85 height 32
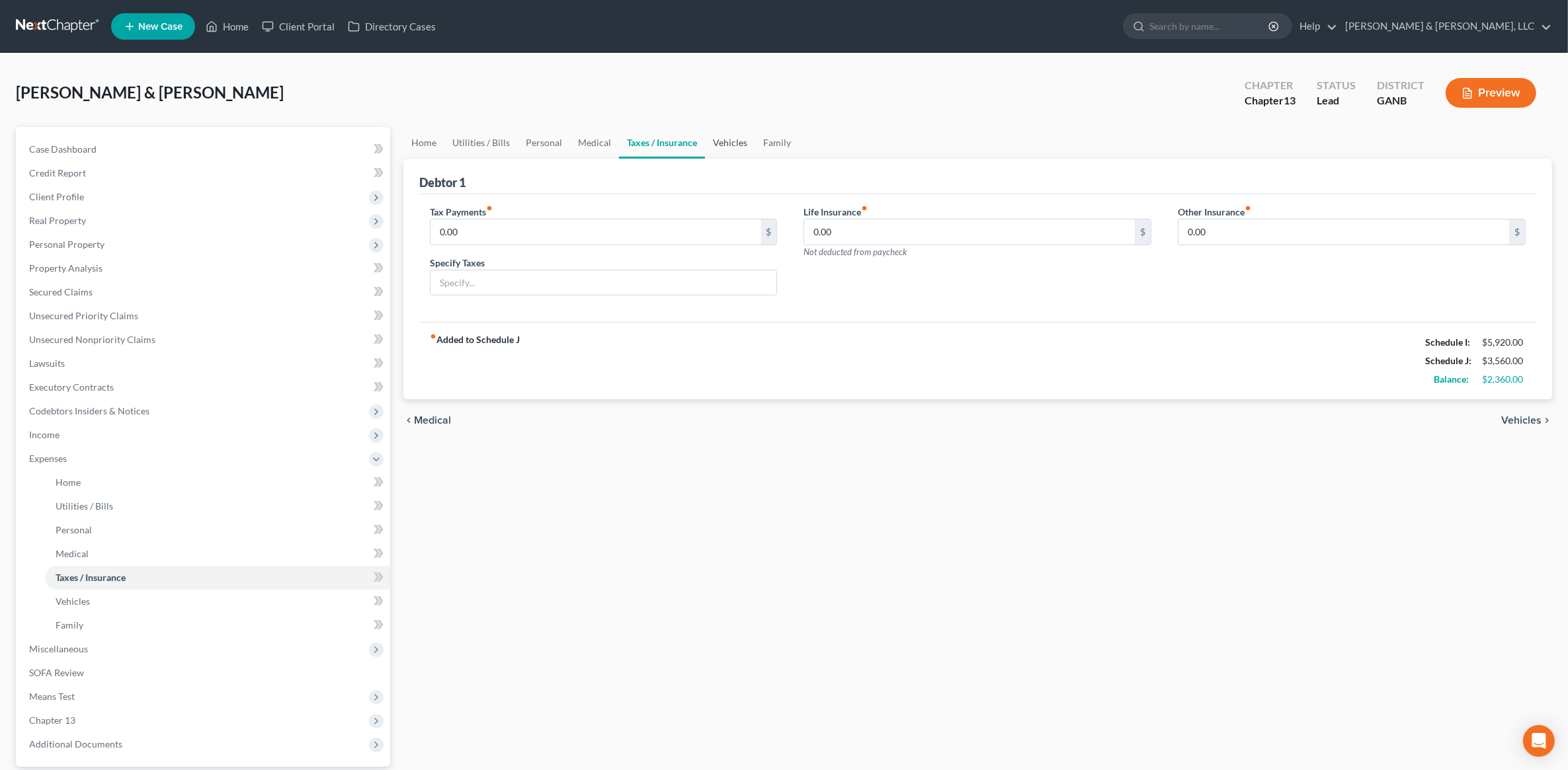
click at [732, 150] on link "Vehicles" at bounding box center [730, 142] width 50 height 32
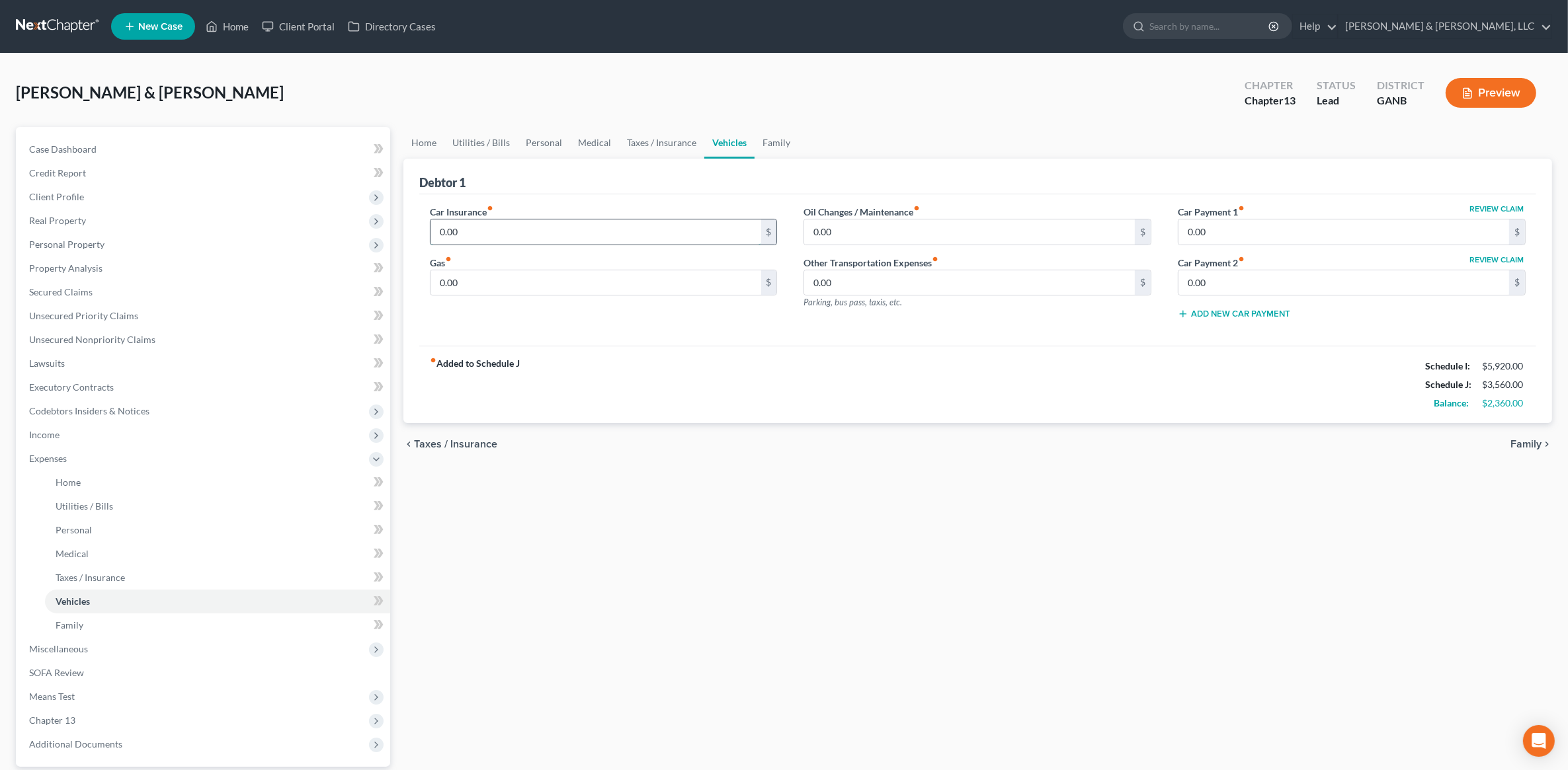
click at [544, 229] on input "0.00" at bounding box center [596, 232] width 331 height 25
type input "350"
type input "1,000"
click at [543, 137] on link "Personal" at bounding box center [543, 142] width 52 height 32
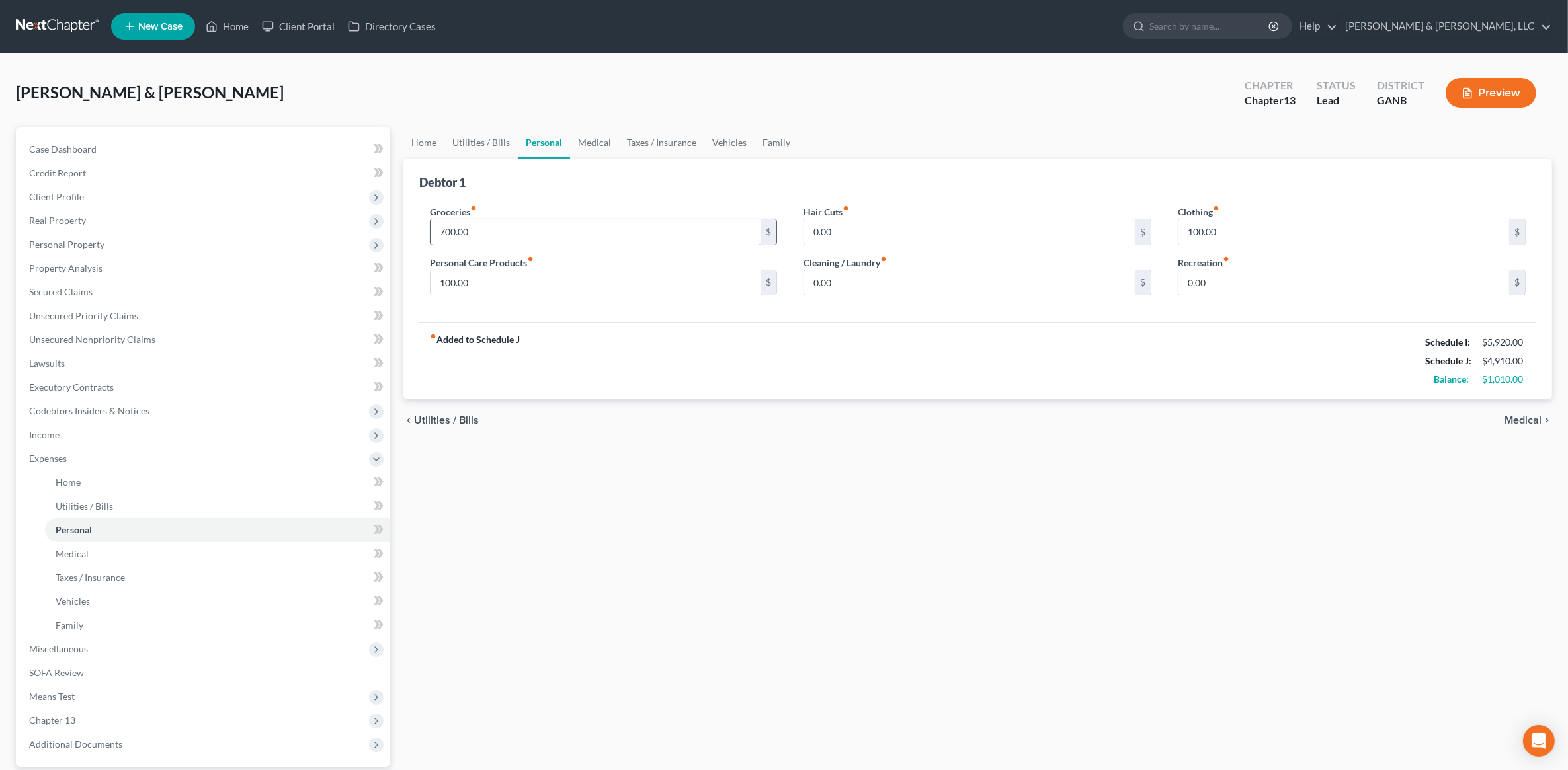
click at [518, 222] on input "700.00" at bounding box center [596, 232] width 331 height 25
type input "800"
click at [994, 609] on div "Home Utilities / Bills Personal Medical Taxes / Insurance Vehicles Family Debto…" at bounding box center [977, 484] width 1162 height 716
click at [476, 132] on link "Utilities / Bills" at bounding box center [480, 142] width 73 height 32
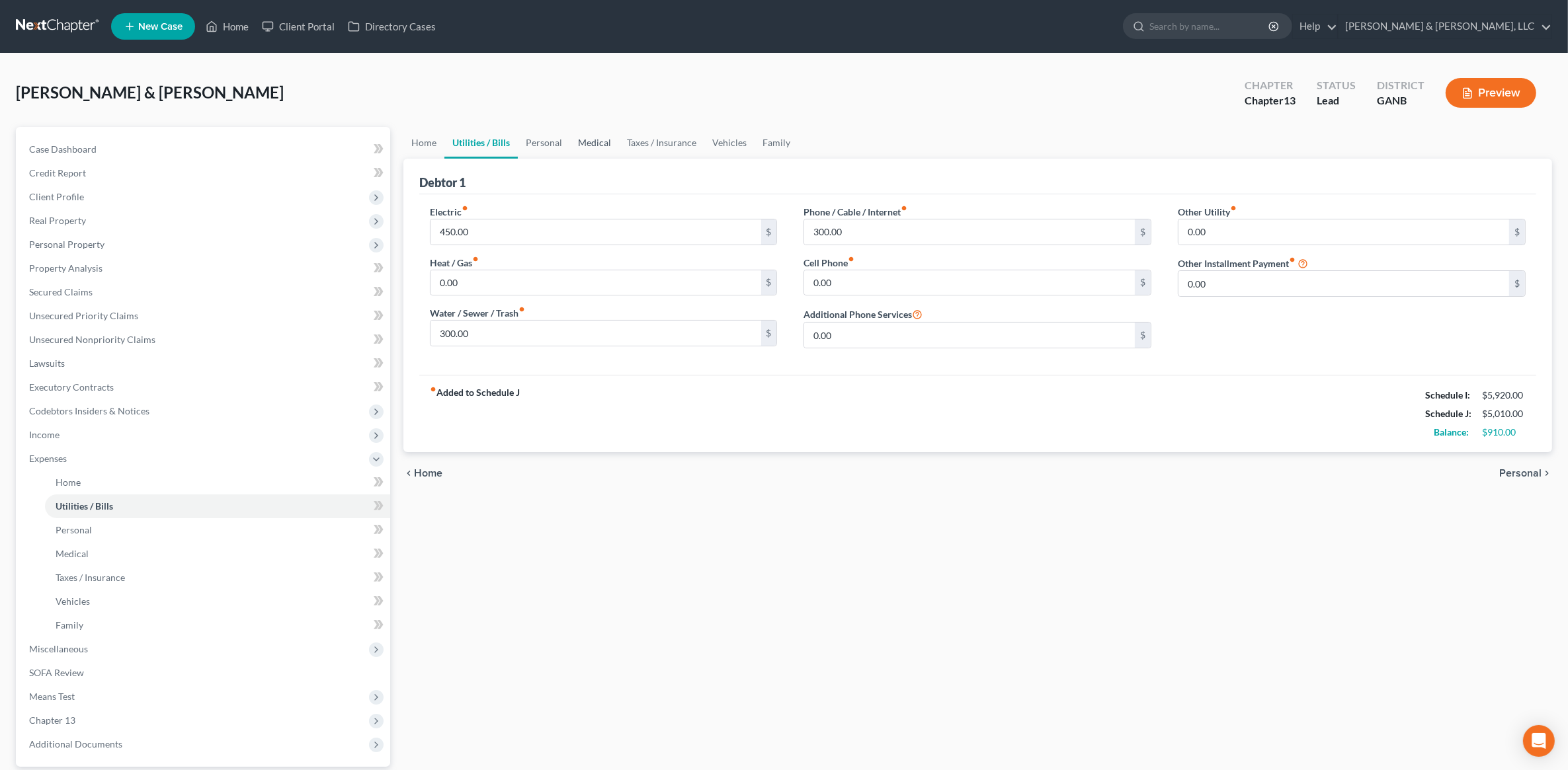
click at [600, 142] on link "Medical" at bounding box center [594, 142] width 49 height 32
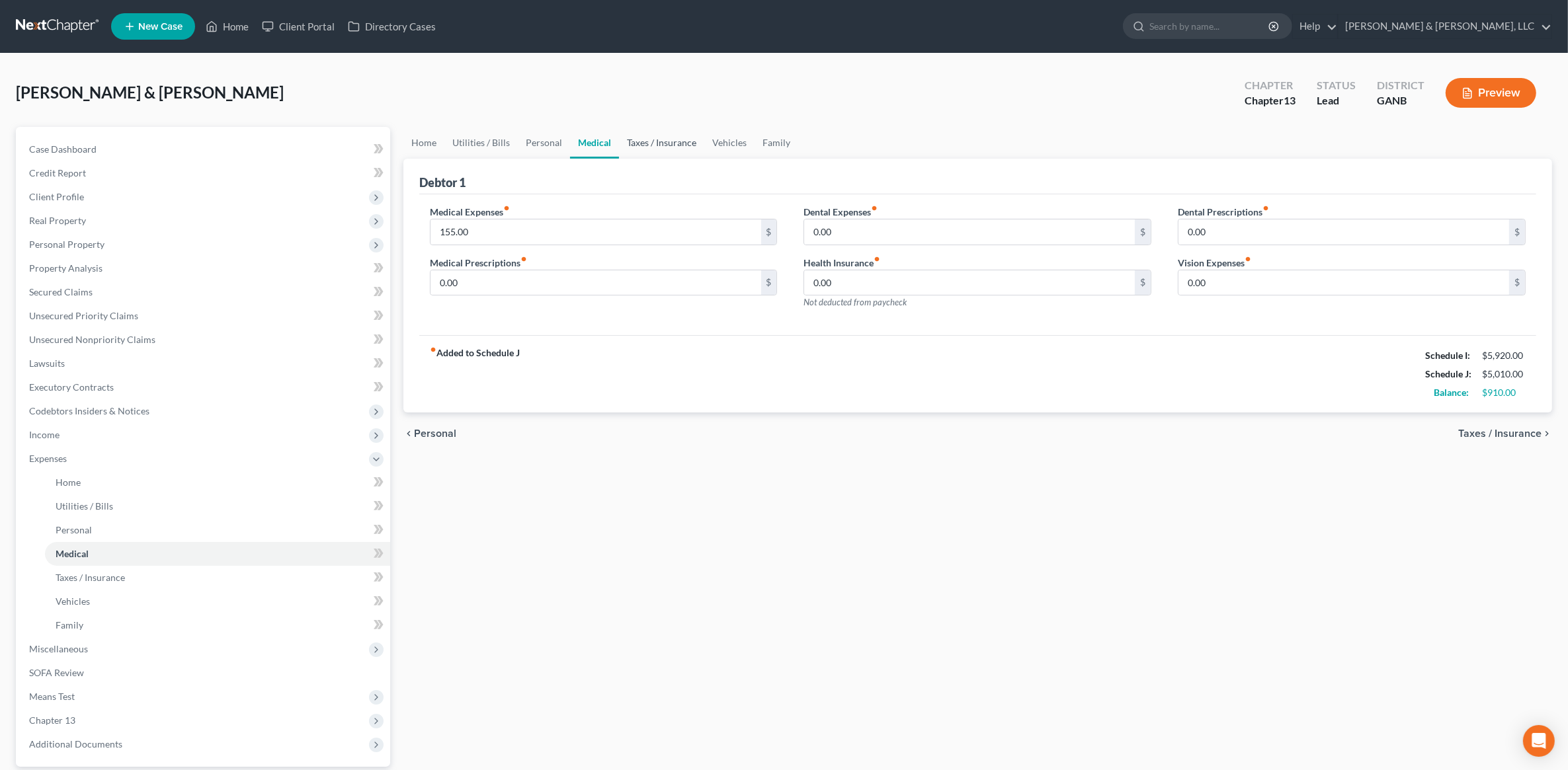
click at [640, 143] on link "Taxes / Insurance" at bounding box center [661, 142] width 85 height 32
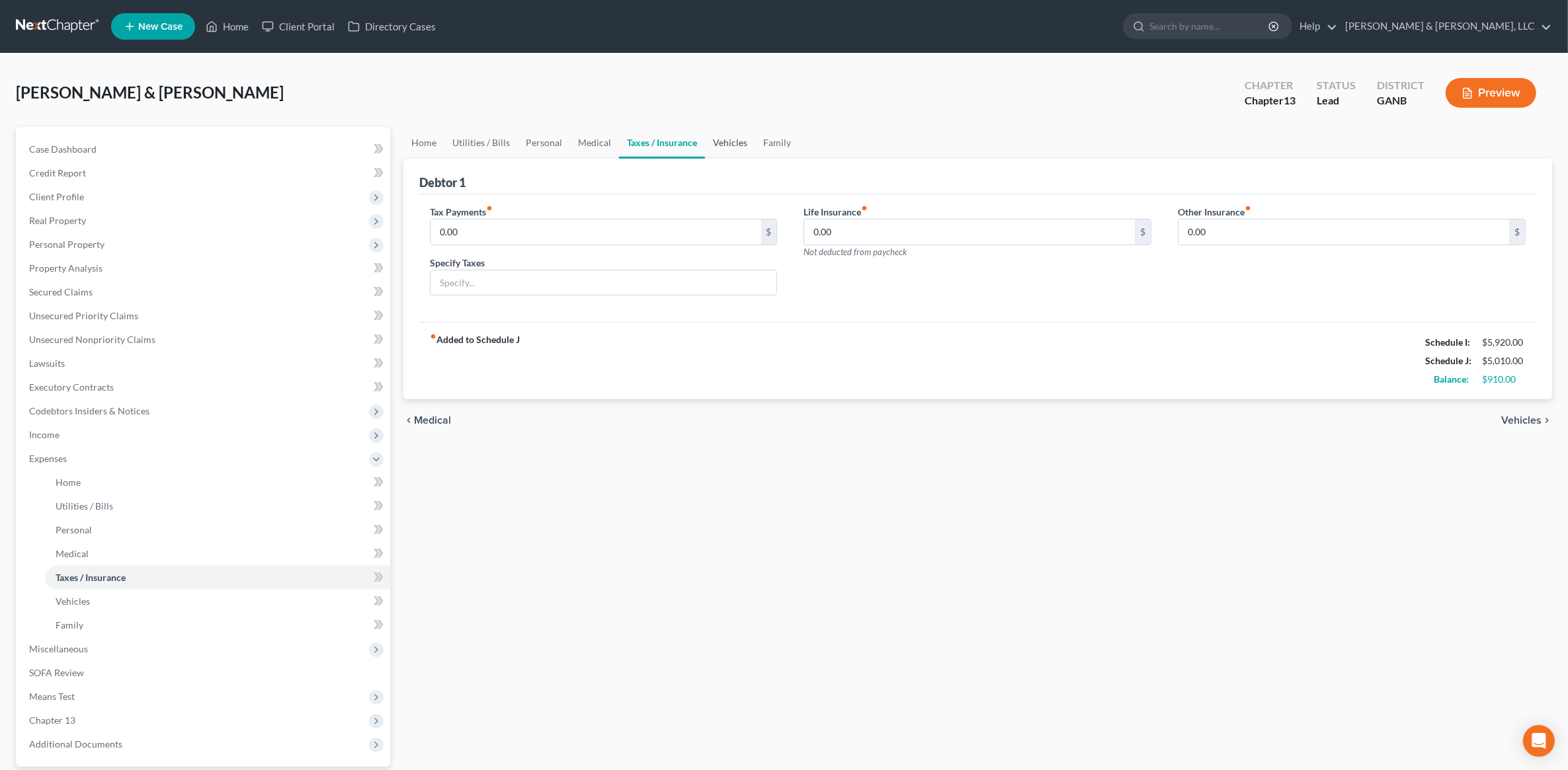
click at [729, 146] on link "Vehicles" at bounding box center [730, 142] width 50 height 32
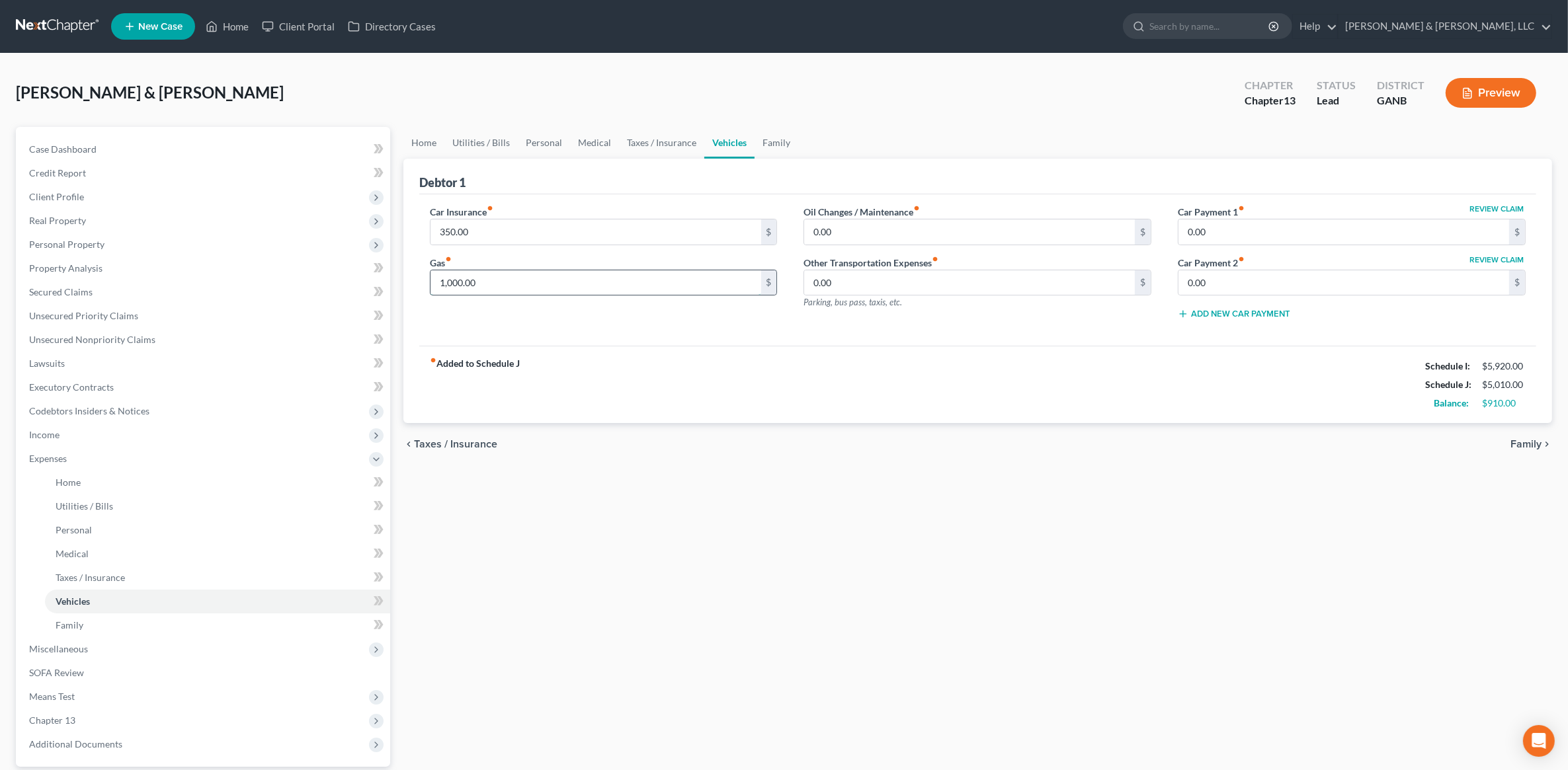
click at [526, 282] on input "1,000.00" at bounding box center [596, 283] width 331 height 25
type input "800"
click at [560, 137] on link "Personal" at bounding box center [543, 142] width 52 height 32
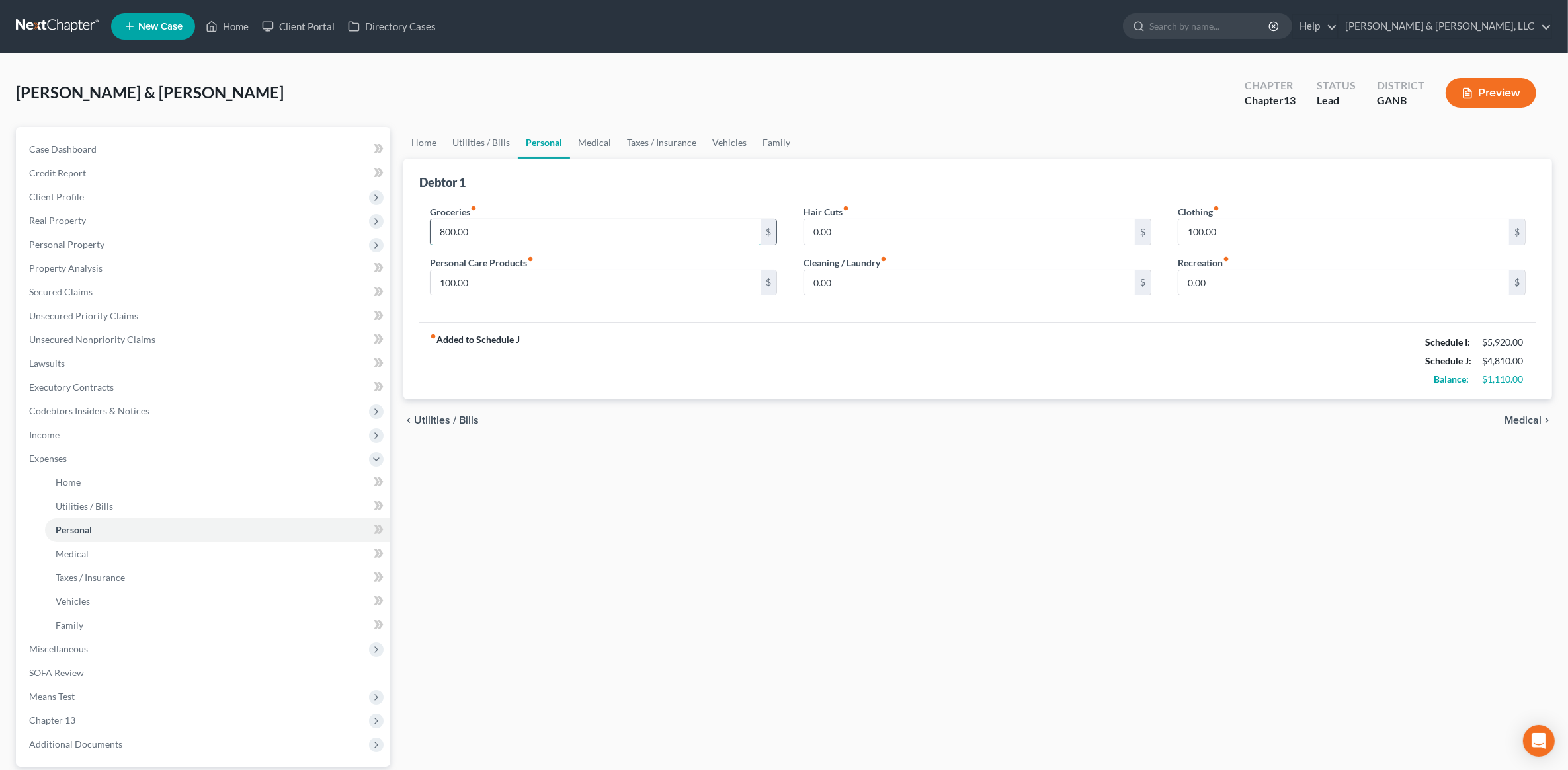
click at [498, 228] on input "800.00" at bounding box center [596, 232] width 331 height 25
type input "900"
type input "120"
click at [419, 554] on div "Home Utilities / Bills Personal Medical Taxes / Insurance Vehicles Family Debto…" at bounding box center [977, 484] width 1162 height 716
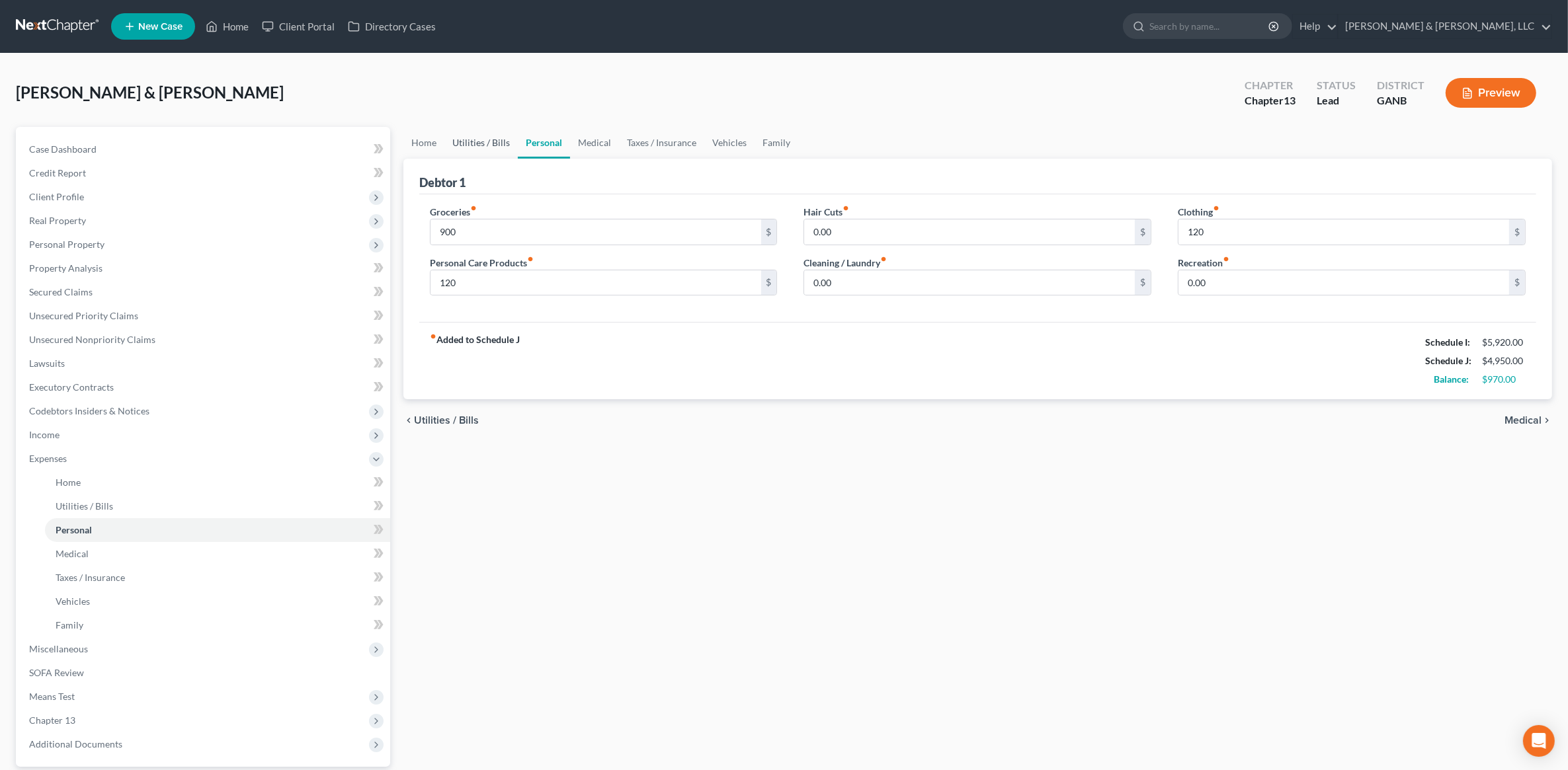
click at [470, 131] on link "Utilities / Bills" at bounding box center [480, 142] width 73 height 32
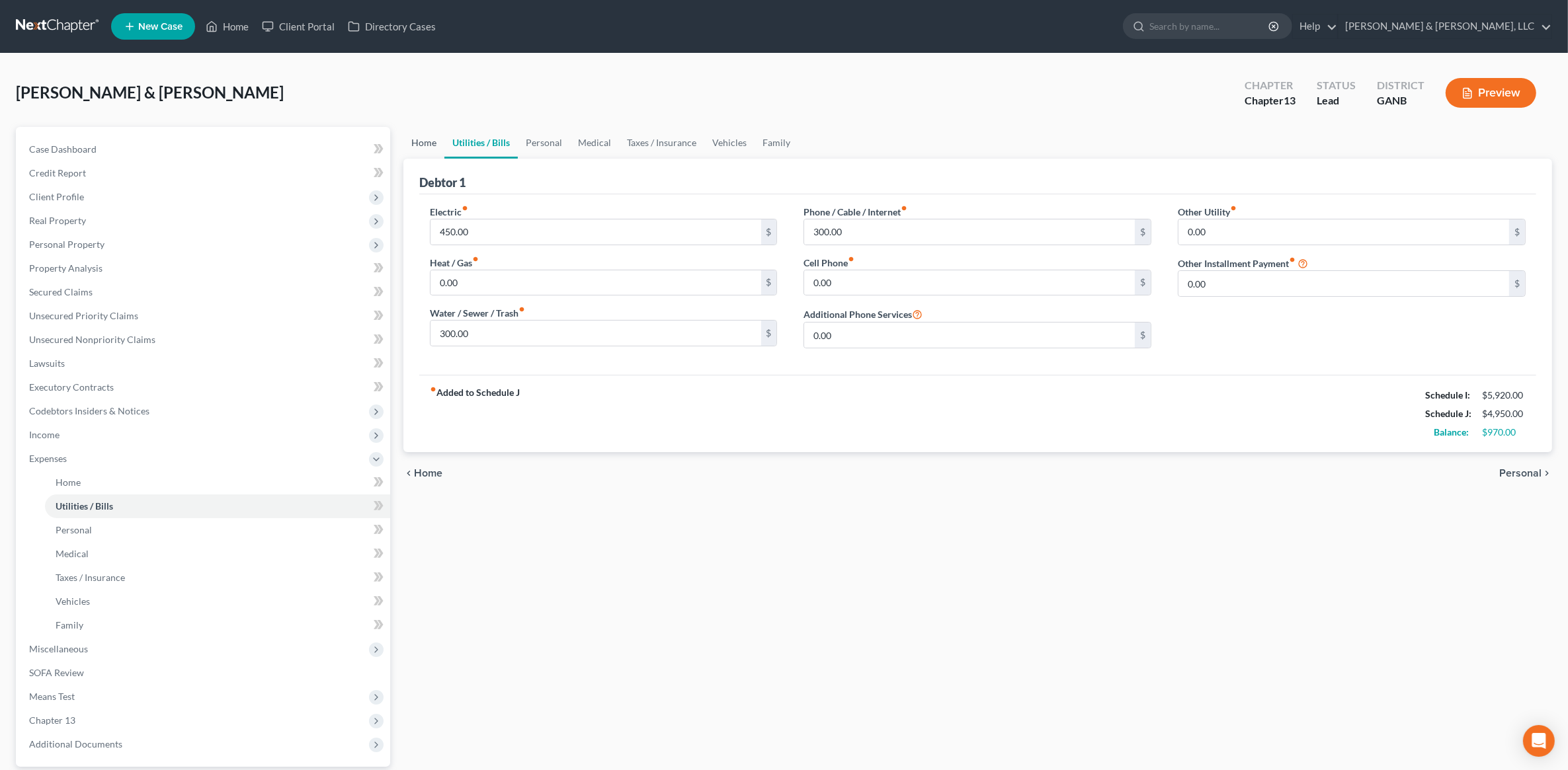
click at [434, 141] on link "Home" at bounding box center [424, 142] width 41 height 32
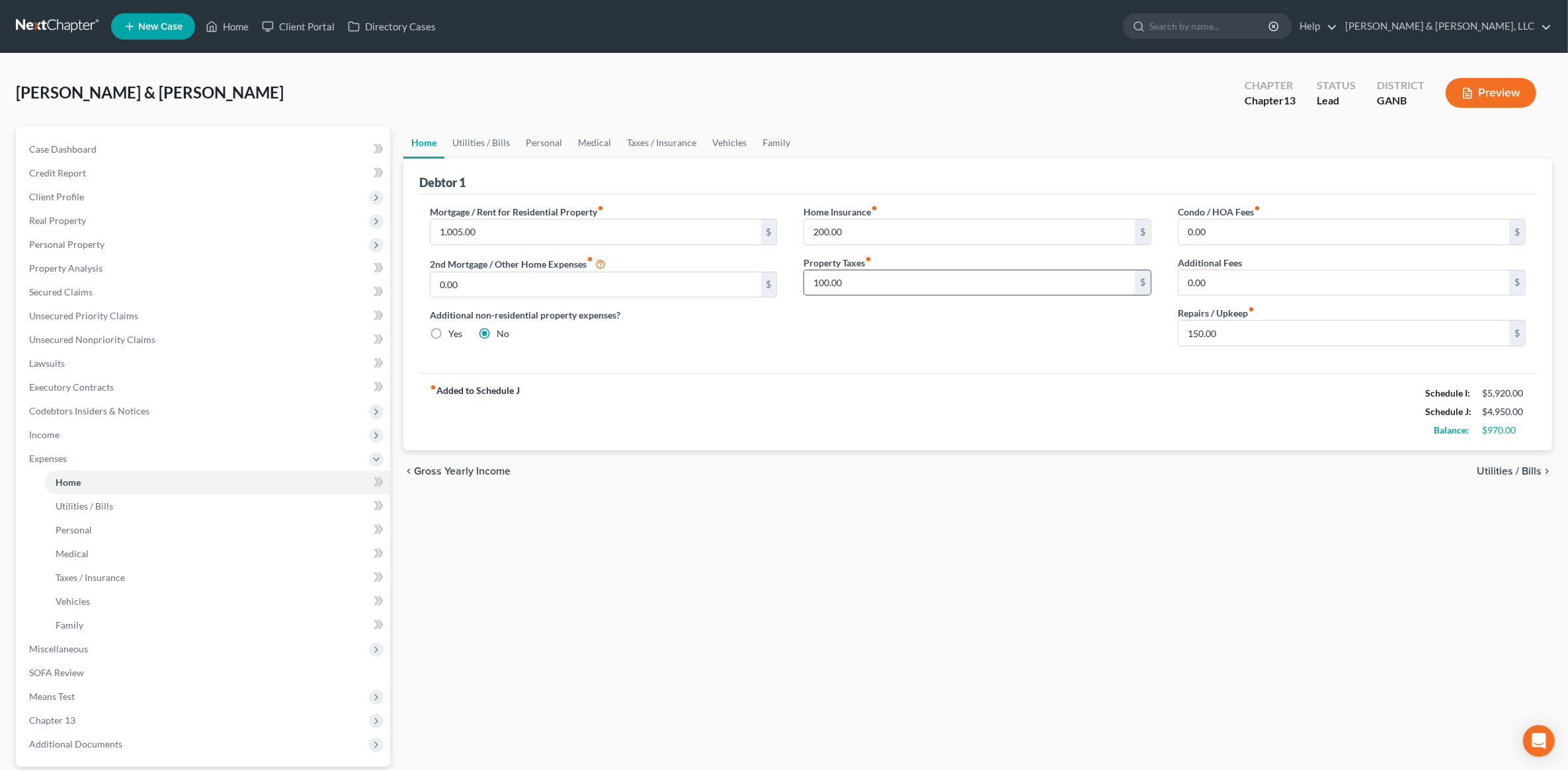
click at [884, 293] on input "100.00" at bounding box center [969, 283] width 331 height 25
type input "150"
click at [838, 534] on div "Home Utilities / Bills Personal Medical Taxes / Insurance Vehicles Family Debto…" at bounding box center [977, 484] width 1162 height 716
click at [463, 140] on link "Utilities / Bills" at bounding box center [480, 142] width 73 height 32
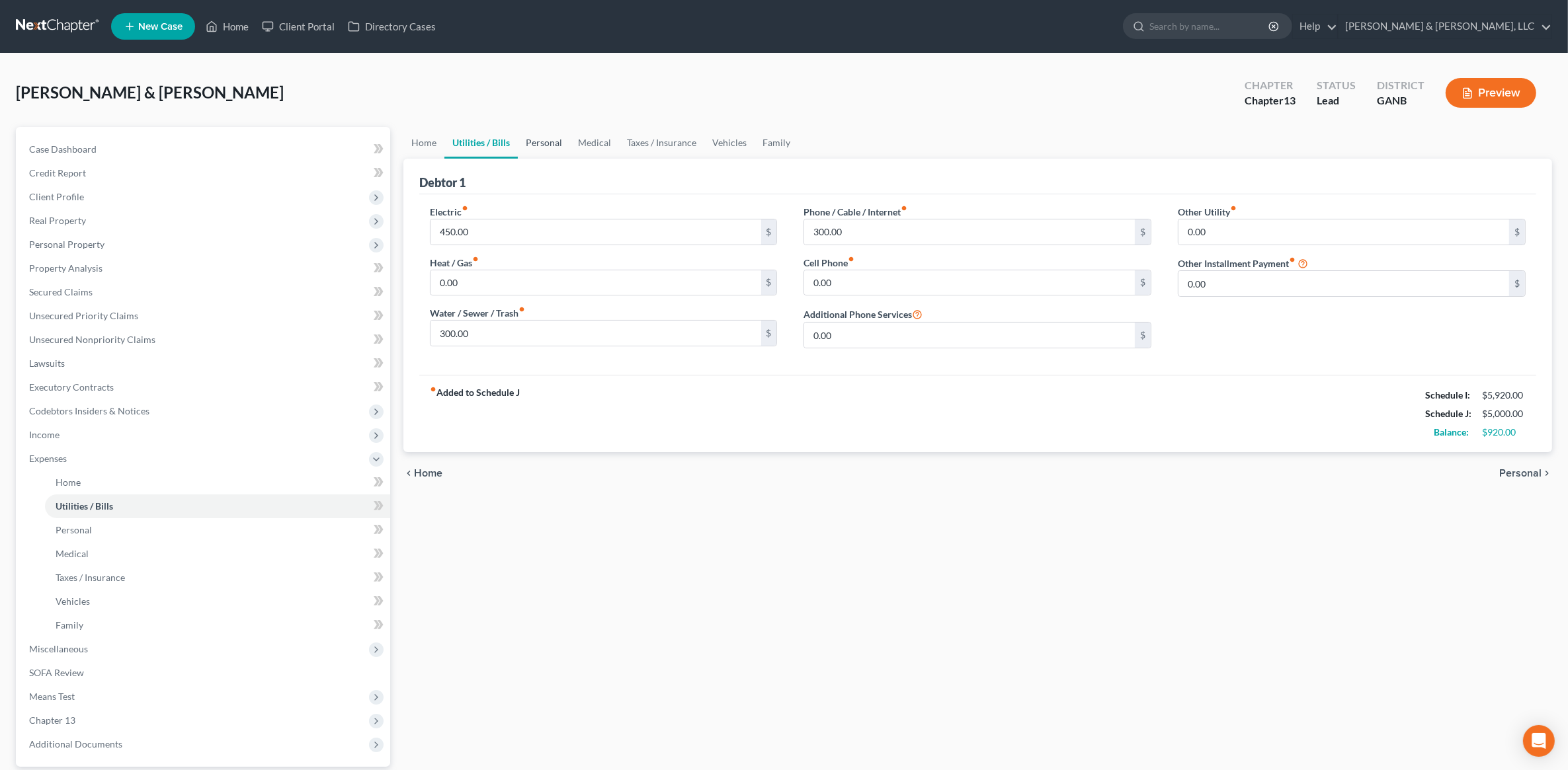
click at [537, 149] on link "Personal" at bounding box center [543, 142] width 52 height 32
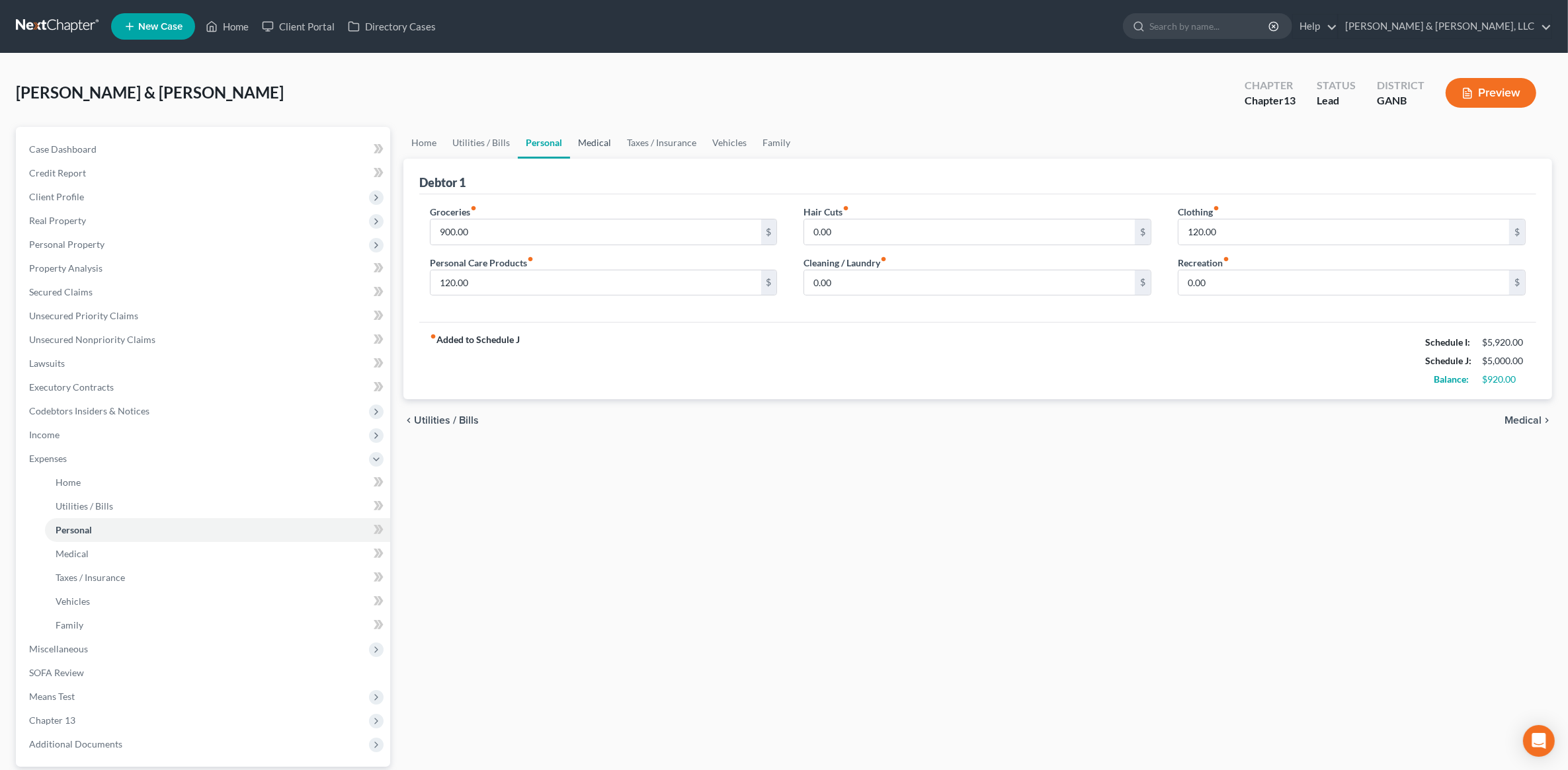
click at [609, 144] on link "Medical" at bounding box center [594, 142] width 49 height 32
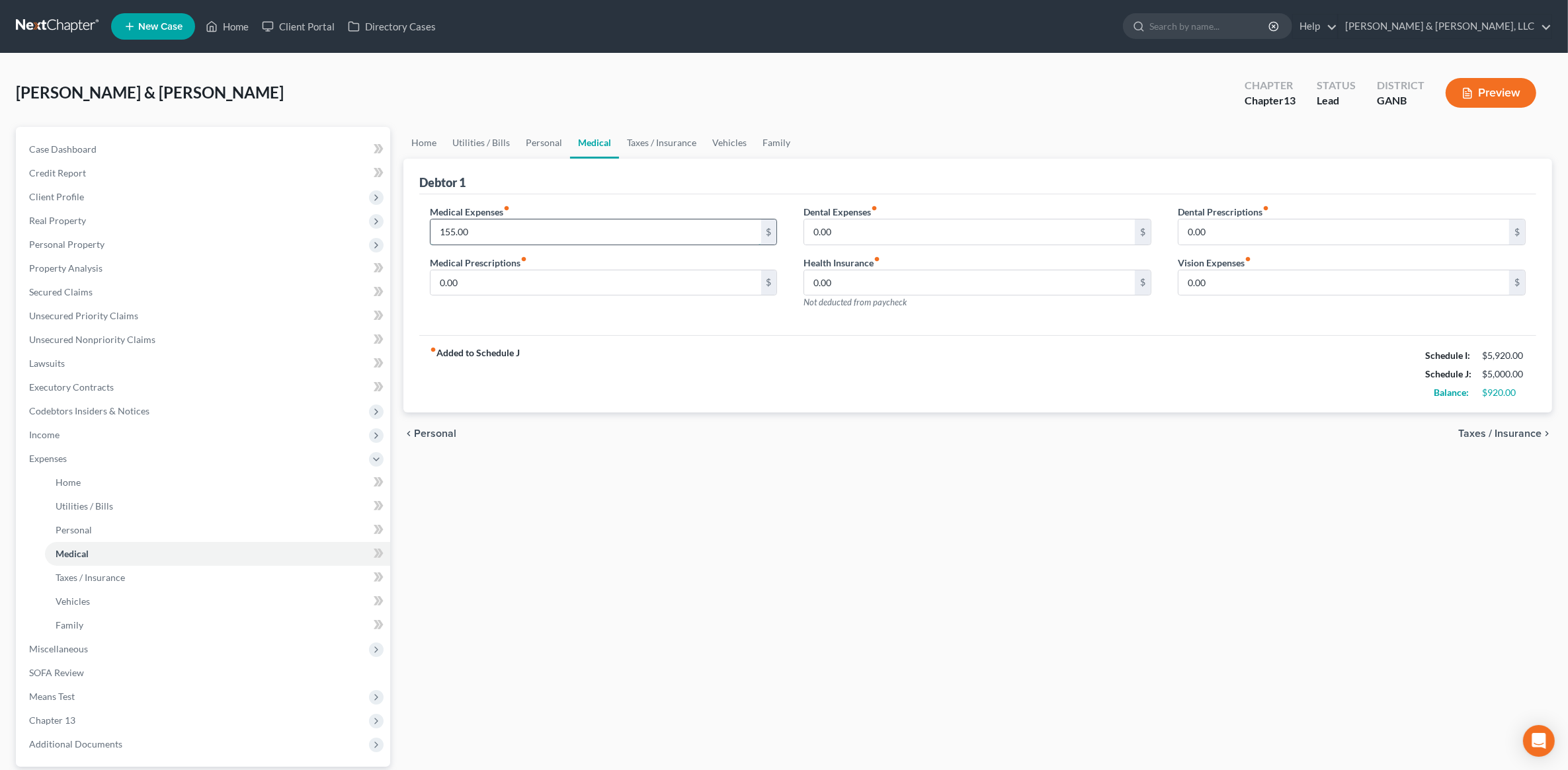
click at [514, 235] on input "155.00" at bounding box center [596, 232] width 331 height 25
click at [778, 580] on div "Home Utilities / Bills Personal Medical Taxes / Insurance Vehicles Family Debto…" at bounding box center [977, 484] width 1162 height 716
click at [99, 646] on span "Miscellaneous" at bounding box center [204, 649] width 372 height 24
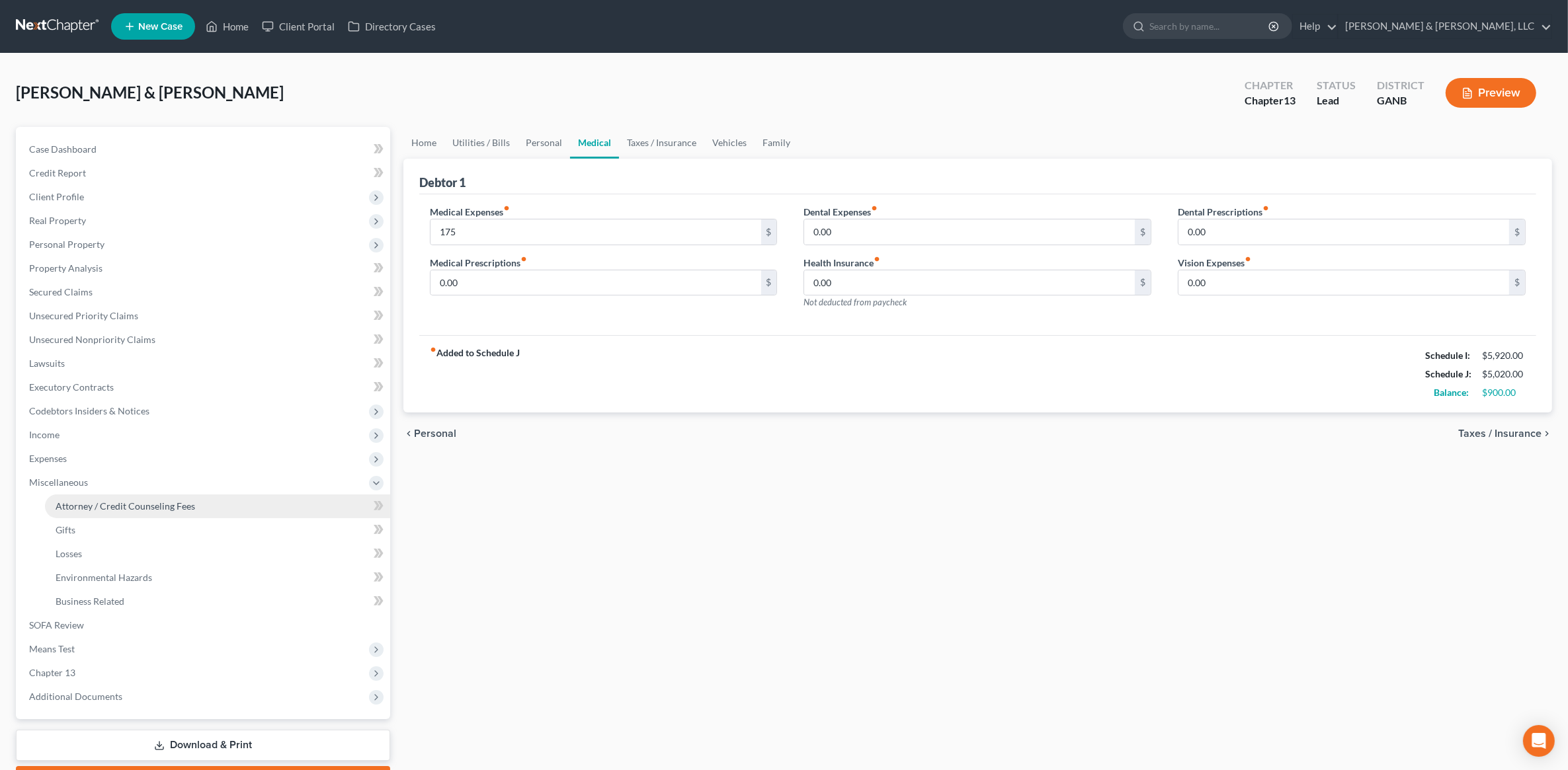
click at [156, 498] on link "Attorney / Credit Counseling Fees" at bounding box center [217, 505] width 346 height 24
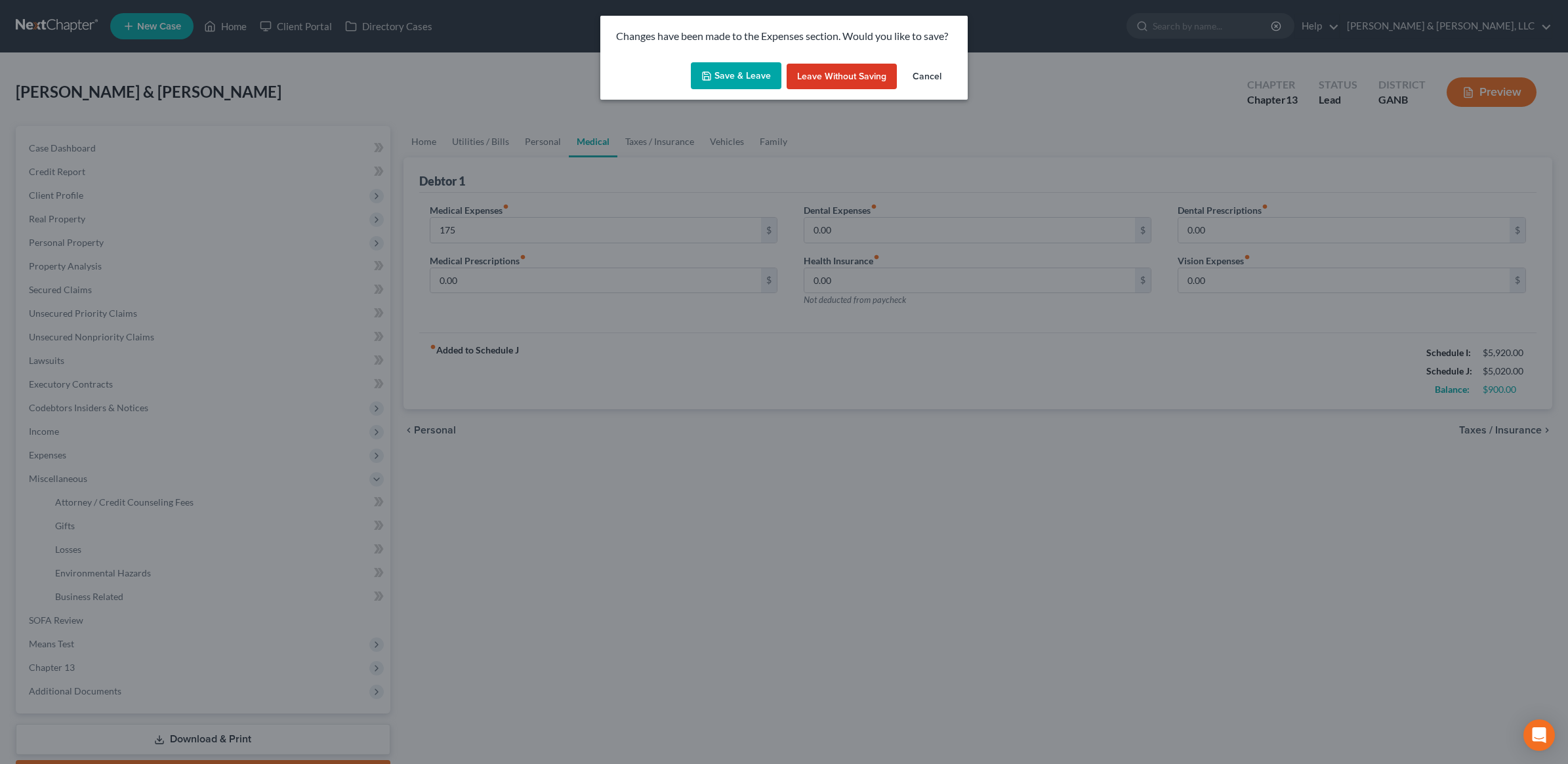
click at [736, 58] on div "Save & Leave Leave without Saving Cancel" at bounding box center [784, 78] width 367 height 44
click at [723, 73] on button "Save & Leave" at bounding box center [736, 76] width 91 height 28
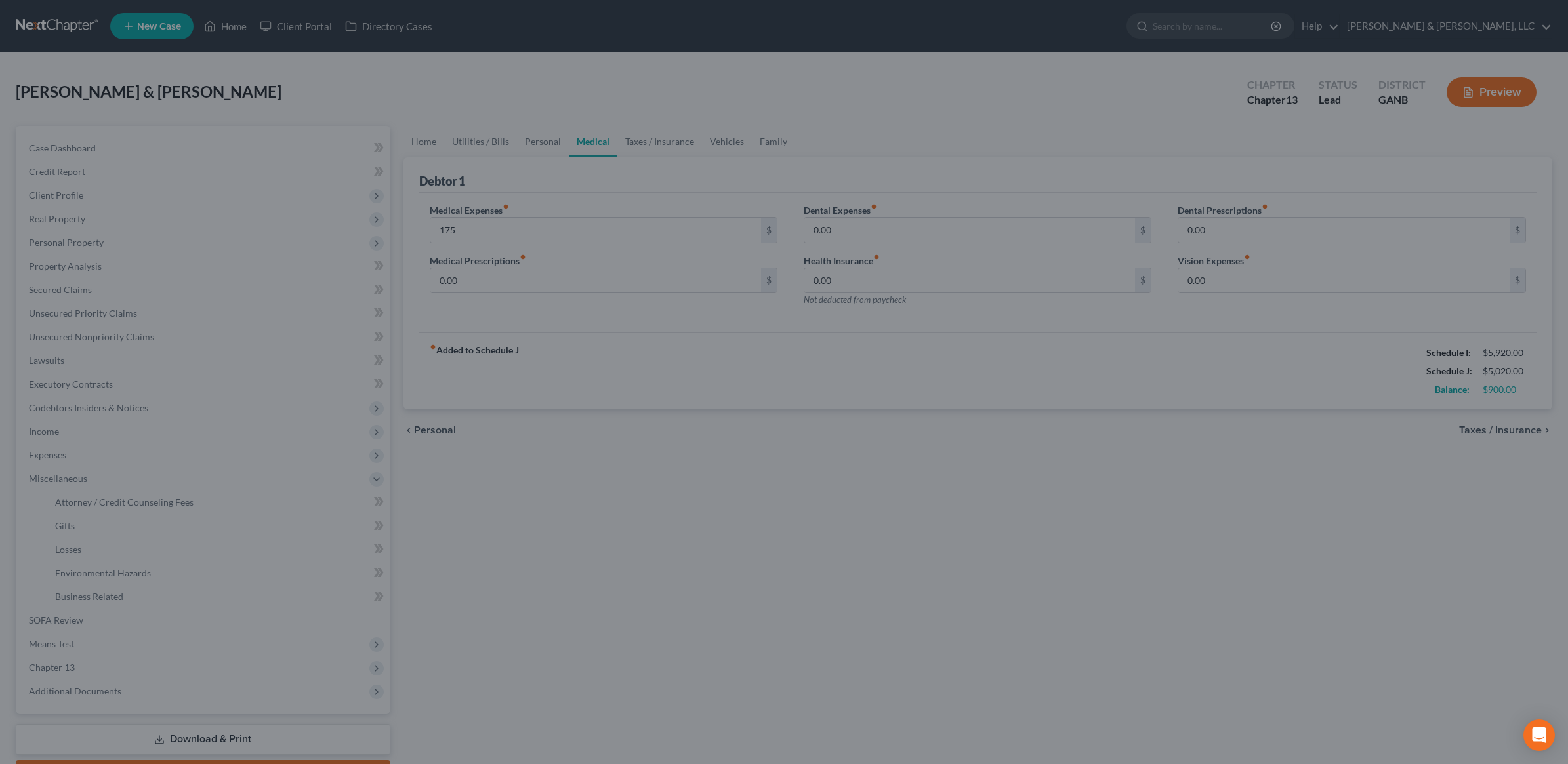
type input "175.00"
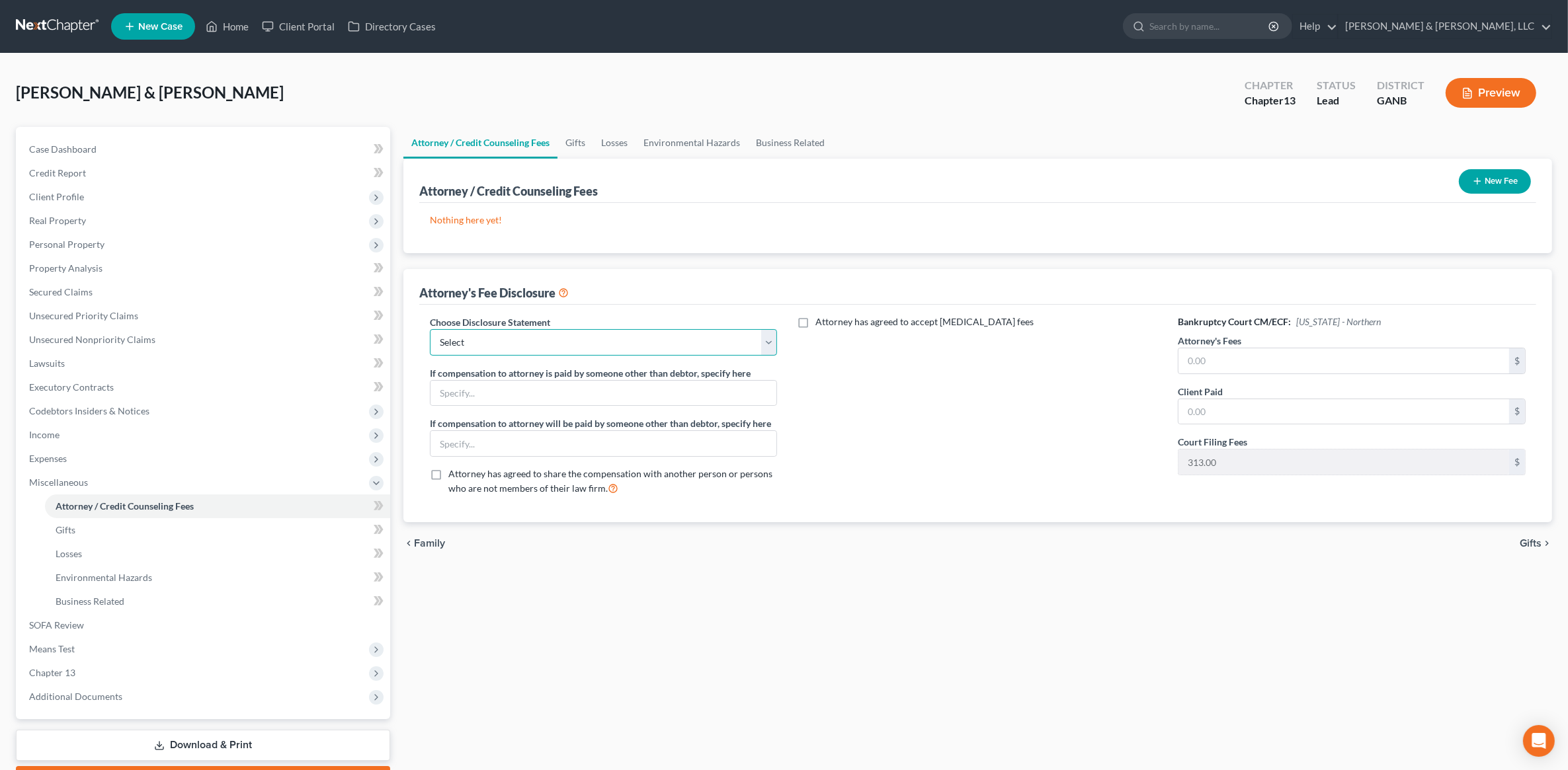
click at [553, 345] on select "Select CUSTOM 13 BUSINESS 13 7 Disclosure 13 Disclosure" at bounding box center [604, 342] width 348 height 26
select select "1"
click at [430, 329] on select "Select CUSTOM 13 BUSINESS 13 7 Disclosure 13 Disclosure" at bounding box center [604, 342] width 348 height 26
click at [1268, 355] on input "text" at bounding box center [1344, 360] width 331 height 25
type input "6,500"
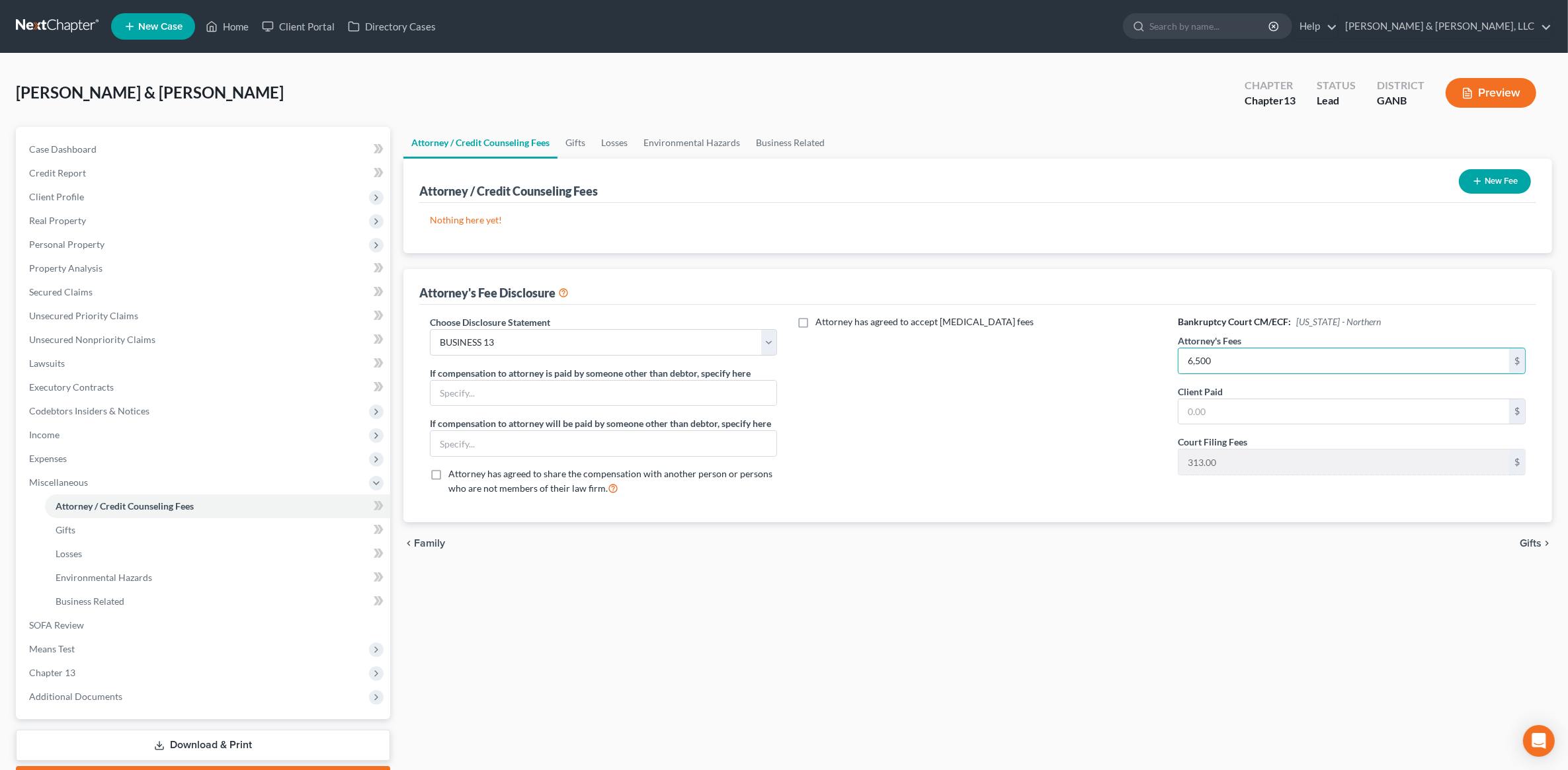
click at [1149, 269] on div "Attorney's Fee Disclosure" at bounding box center [978, 287] width 1117 height 36
click at [1134, 209] on div "Nothing here yet! Attorney / Credit Counselor Fees" at bounding box center [978, 228] width 1117 height 50
click at [1495, 178] on button "New Fee" at bounding box center [1495, 182] width 72 height 25
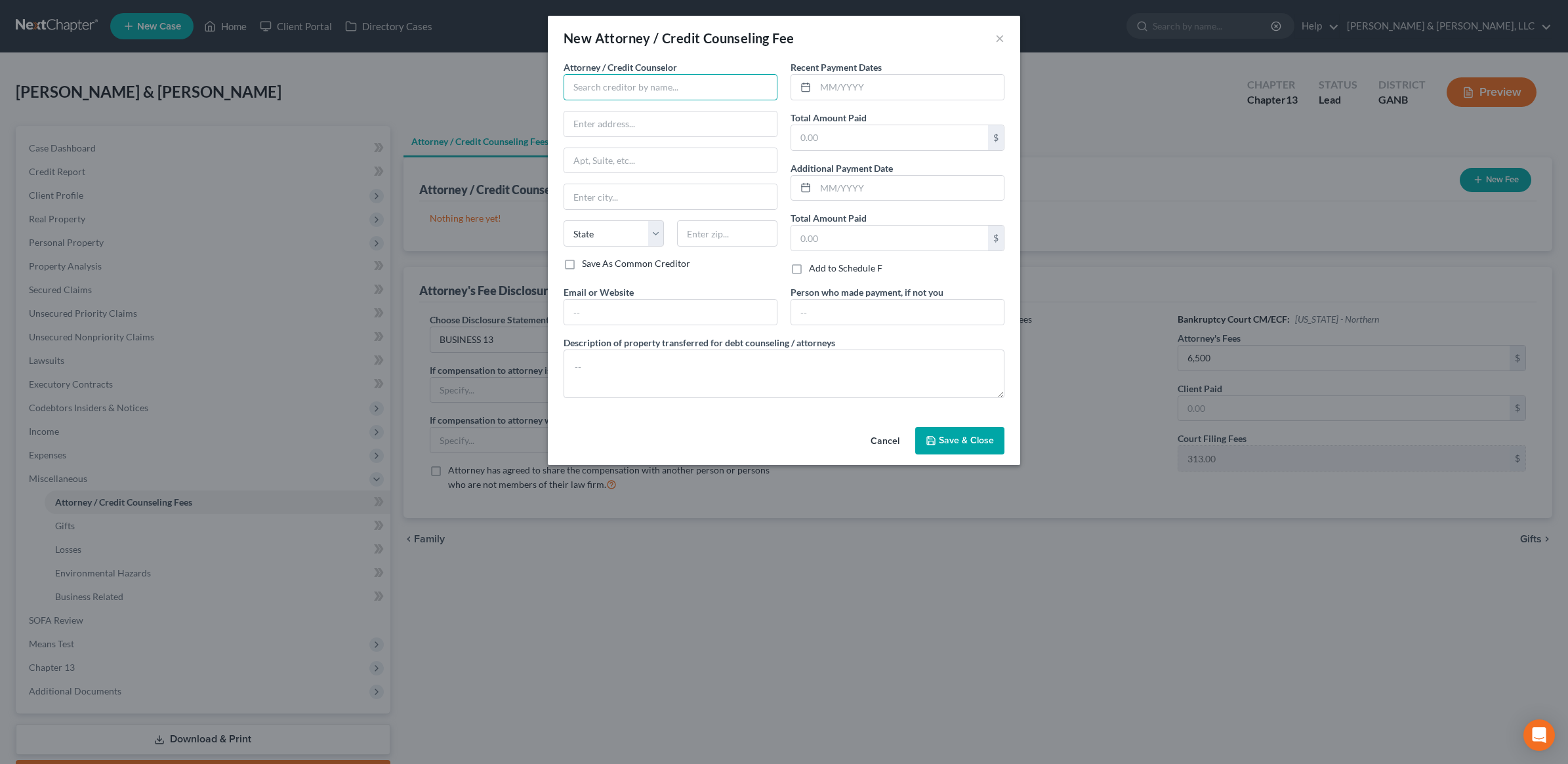
click at [654, 97] on input "text" at bounding box center [670, 87] width 214 height 26
type input "CC Advising"
click at [845, 87] on input "text" at bounding box center [910, 87] width 188 height 25
type input "09/2025"
type input "20"
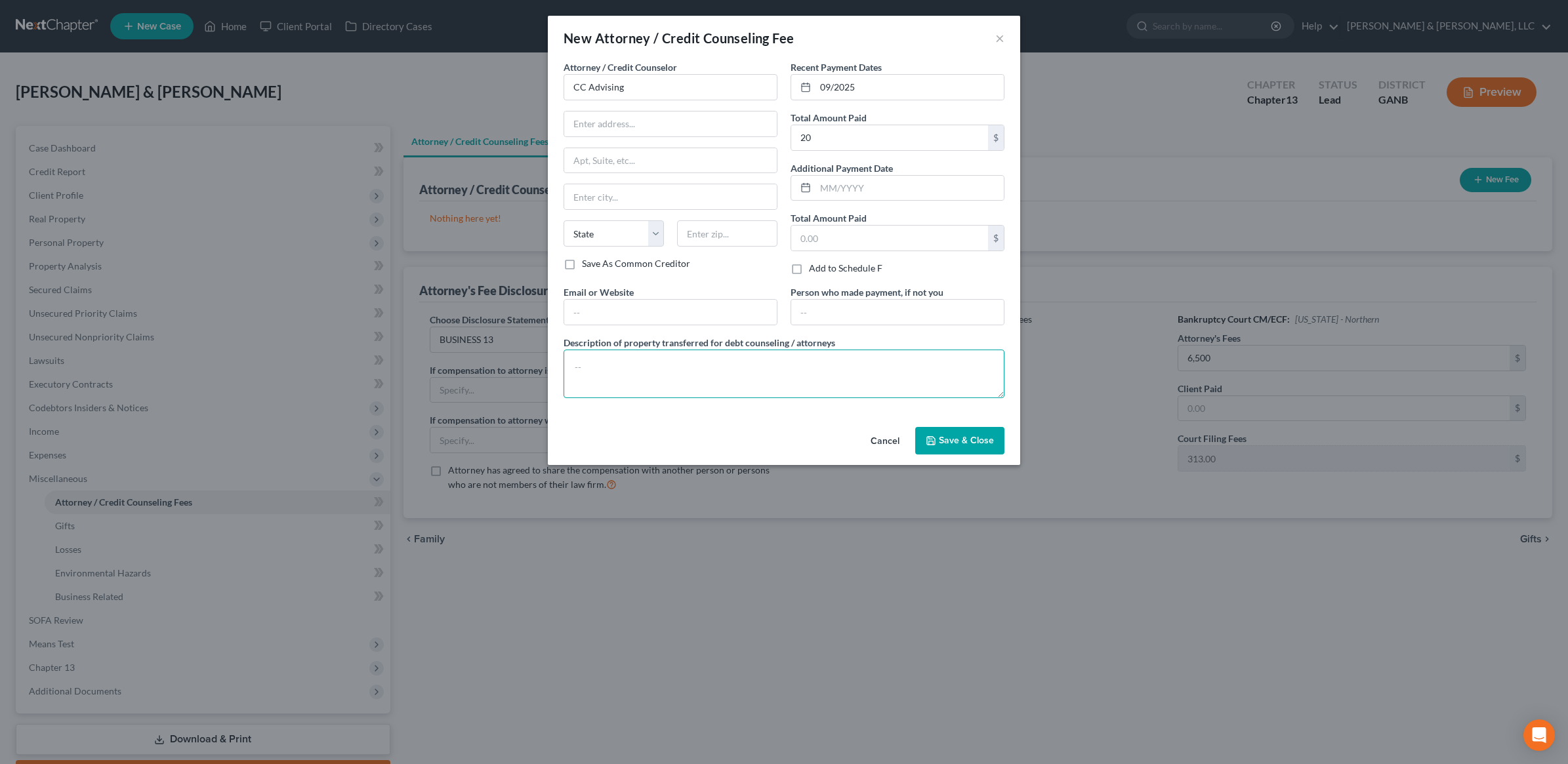
click at [652, 368] on textarea at bounding box center [784, 374] width 441 height 49
type textarea "$20"
click at [938, 430] on button "Save & Close" at bounding box center [960, 441] width 89 height 28
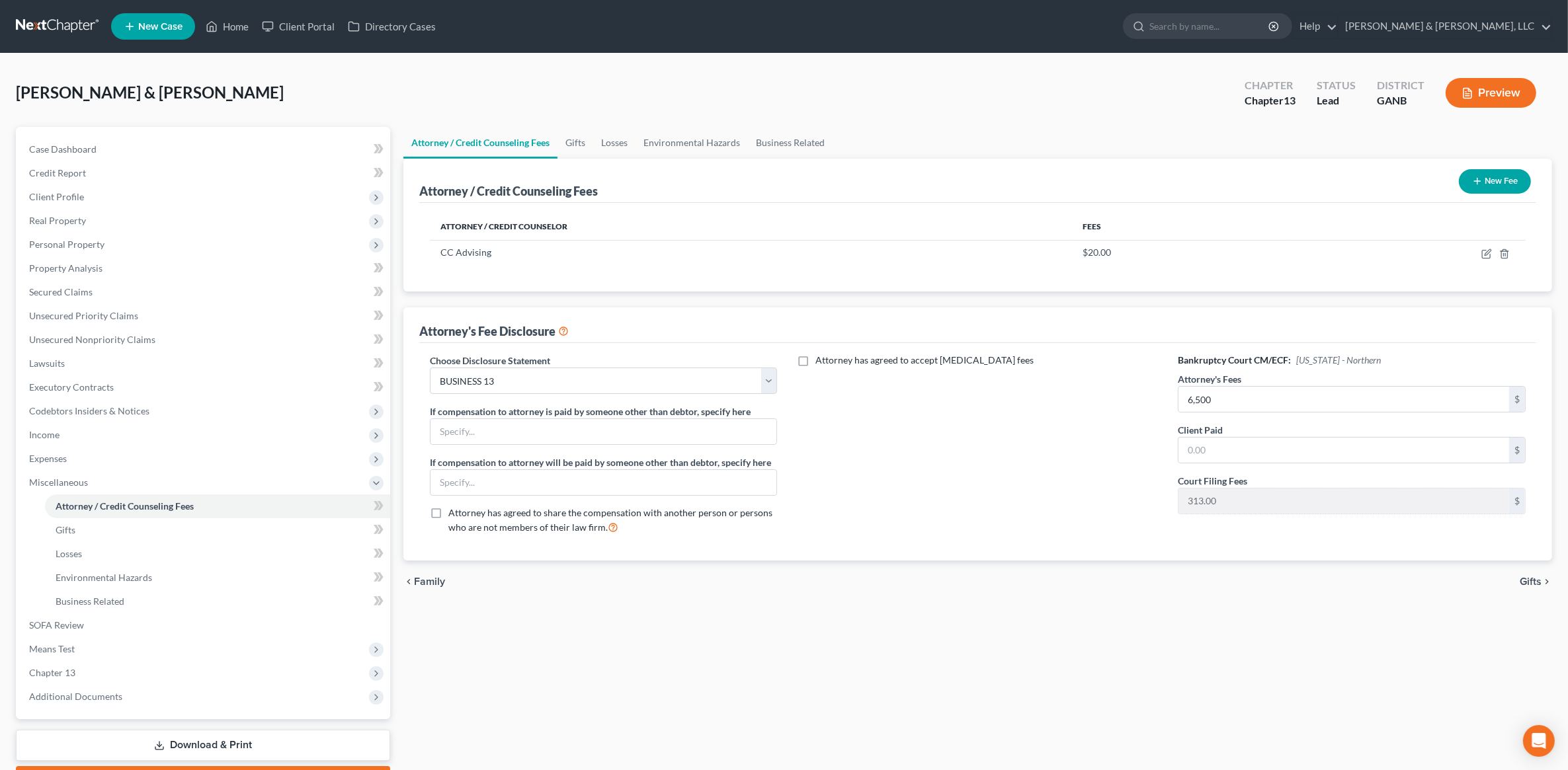
click at [1500, 193] on div "New Fee" at bounding box center [1495, 181] width 83 height 35
click at [1498, 183] on button "New Fee" at bounding box center [1495, 182] width 72 height 25
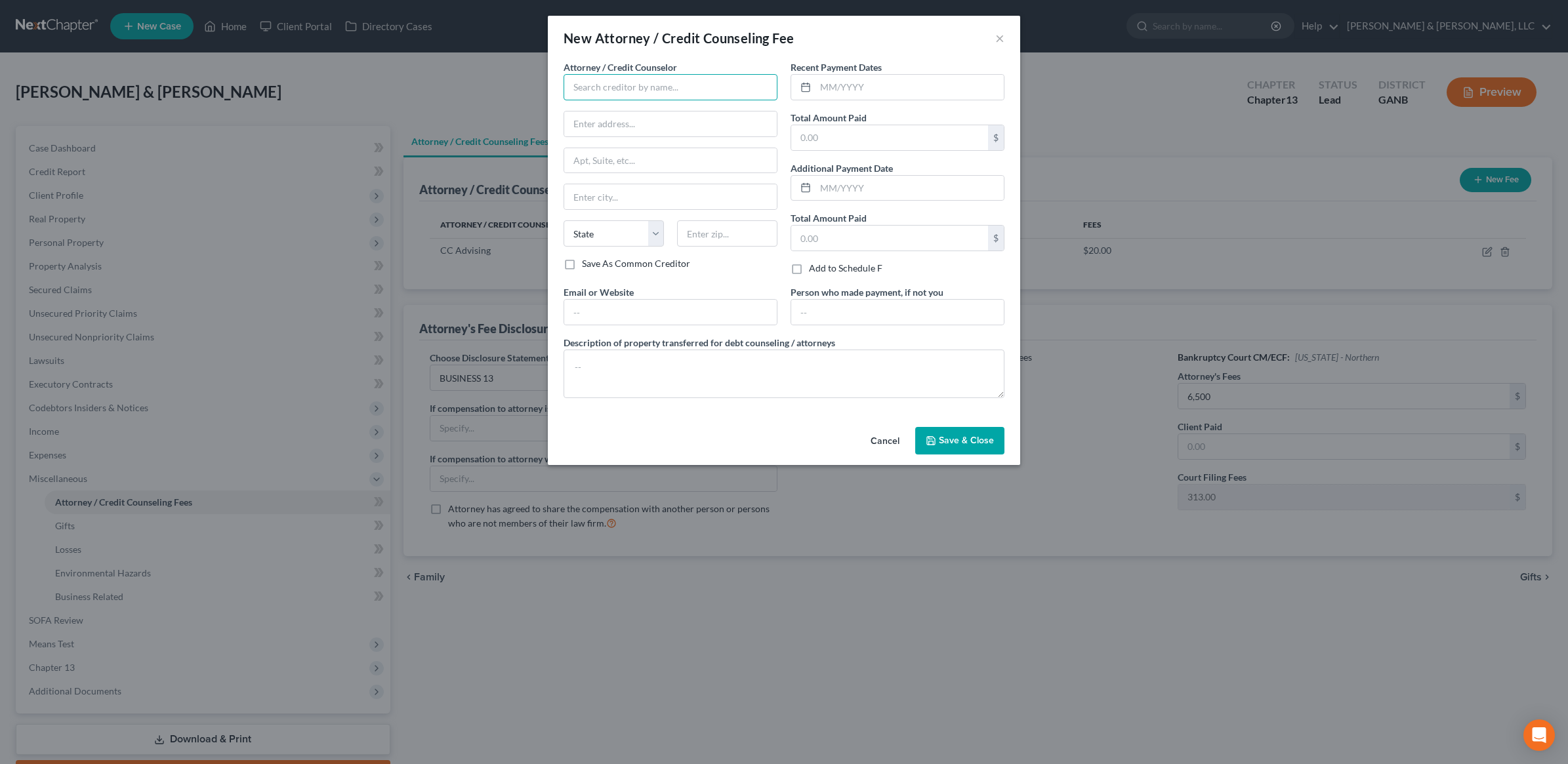
click at [697, 82] on input "text" at bounding box center [670, 87] width 214 height 26
type input "Hurtt & Johnson LLC"
click at [897, 89] on input "text" at bounding box center [910, 87] width 188 height 25
type input "09/2025"
type input "313"
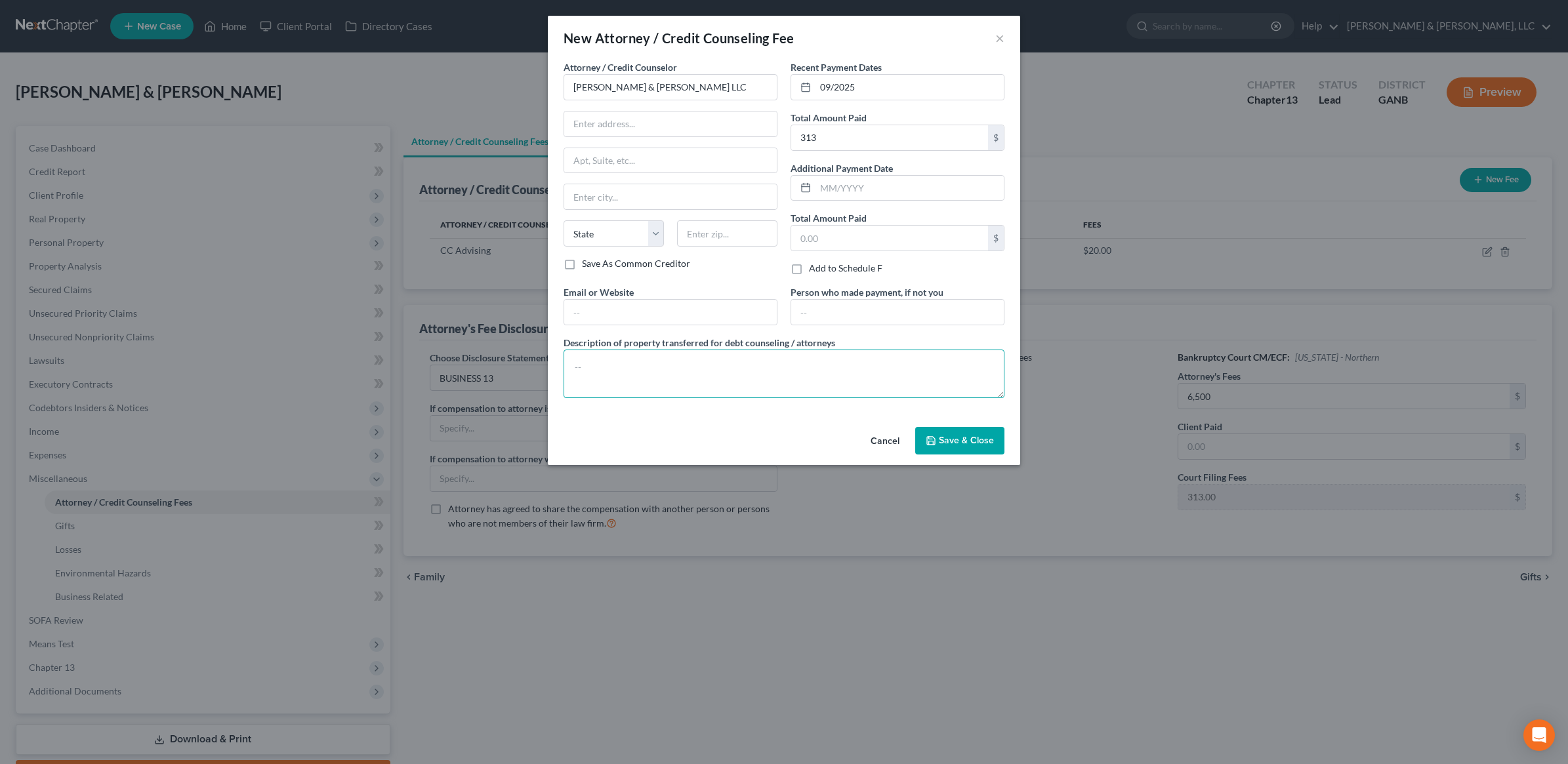
click at [705, 385] on textarea at bounding box center [784, 374] width 441 height 49
type textarea "$313 court costs"
click at [982, 444] on span "Save & Close" at bounding box center [966, 440] width 55 height 11
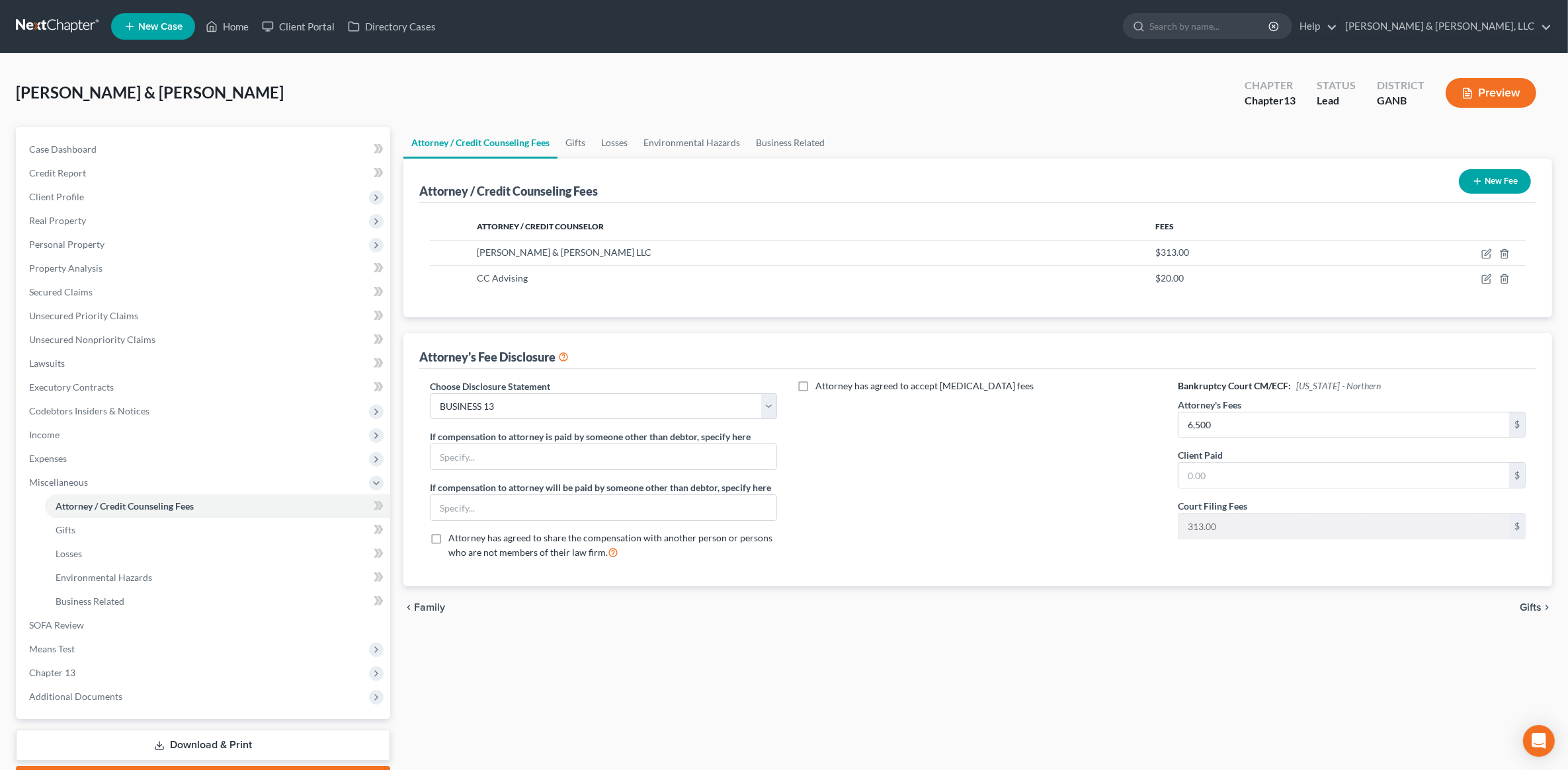
click at [1528, 610] on span "Gifts" at bounding box center [1530, 607] width 22 height 11
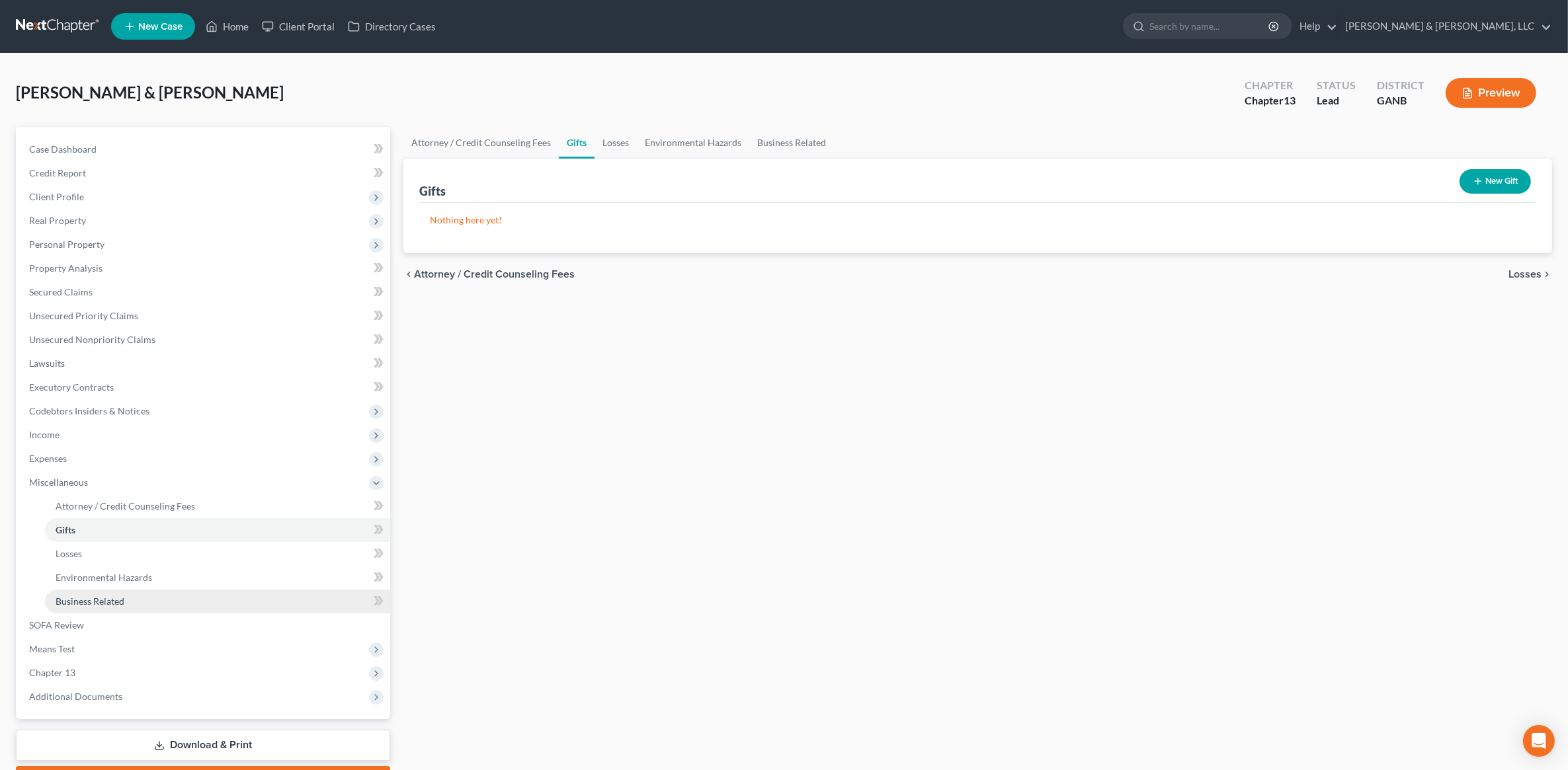
click at [111, 604] on span "Business Related" at bounding box center [90, 601] width 69 height 11
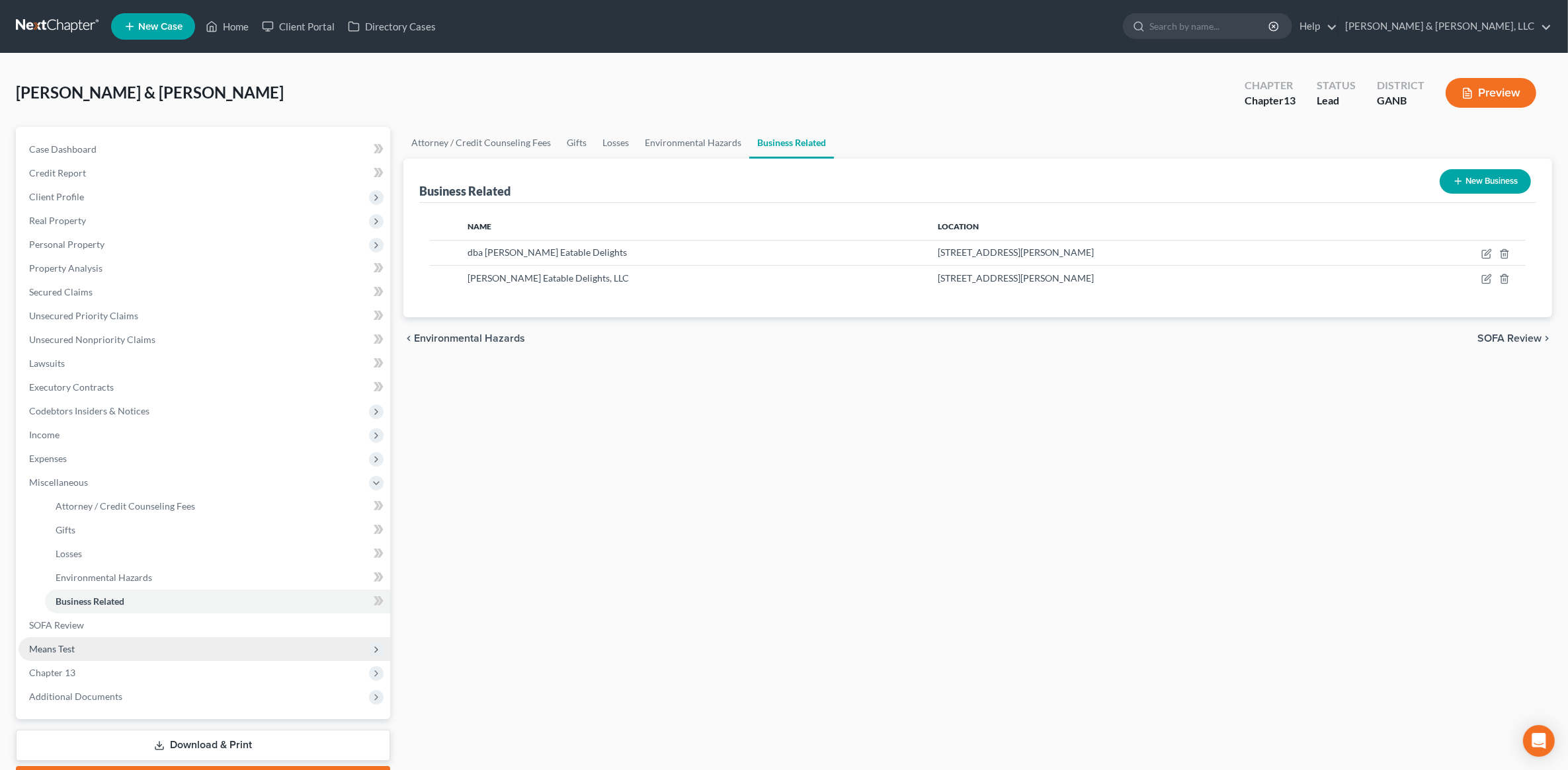
click at [92, 639] on span "Means Test" at bounding box center [204, 649] width 372 height 24
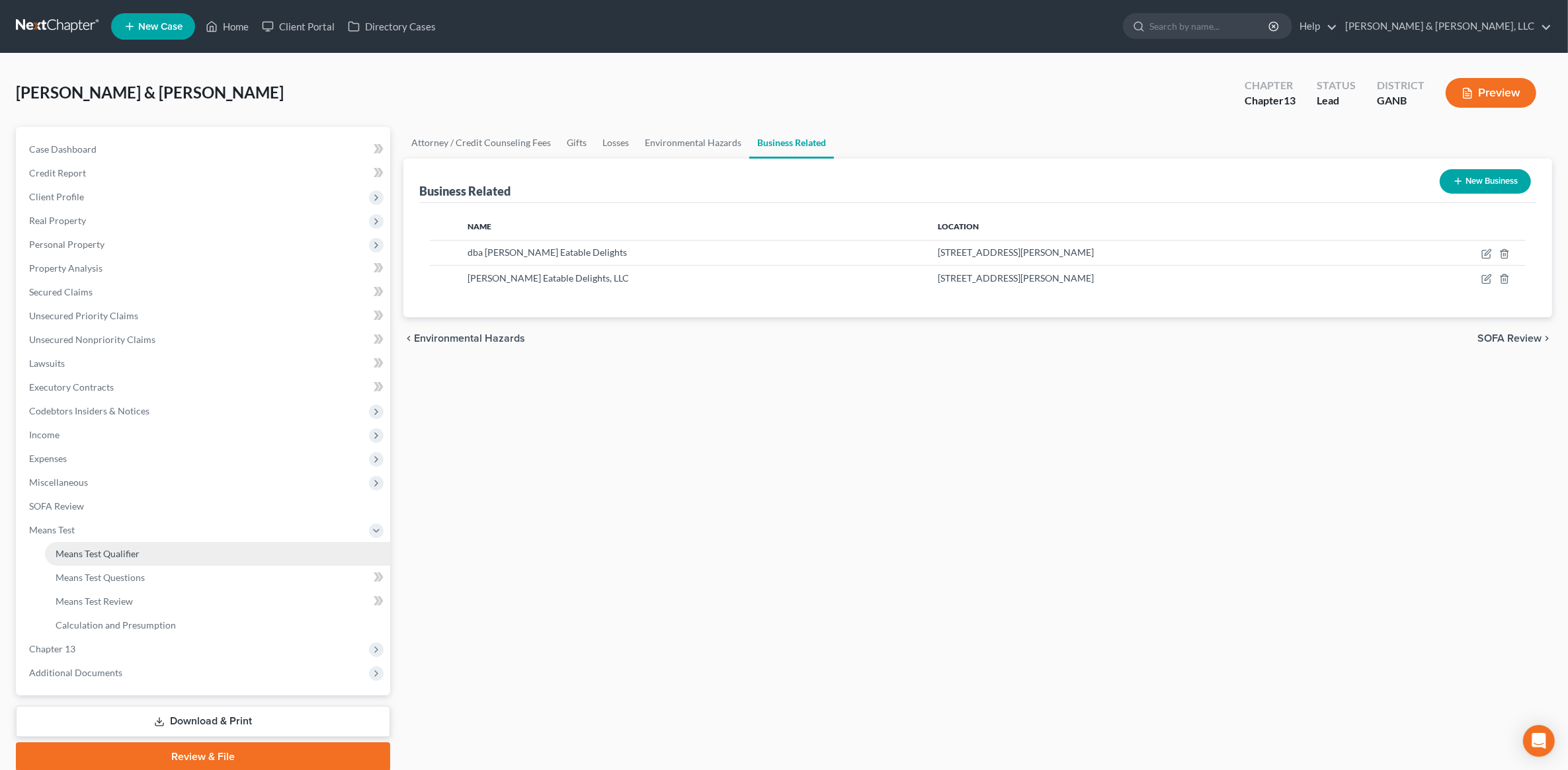
click at [111, 558] on link "Means Test Qualifier" at bounding box center [217, 554] width 346 height 24
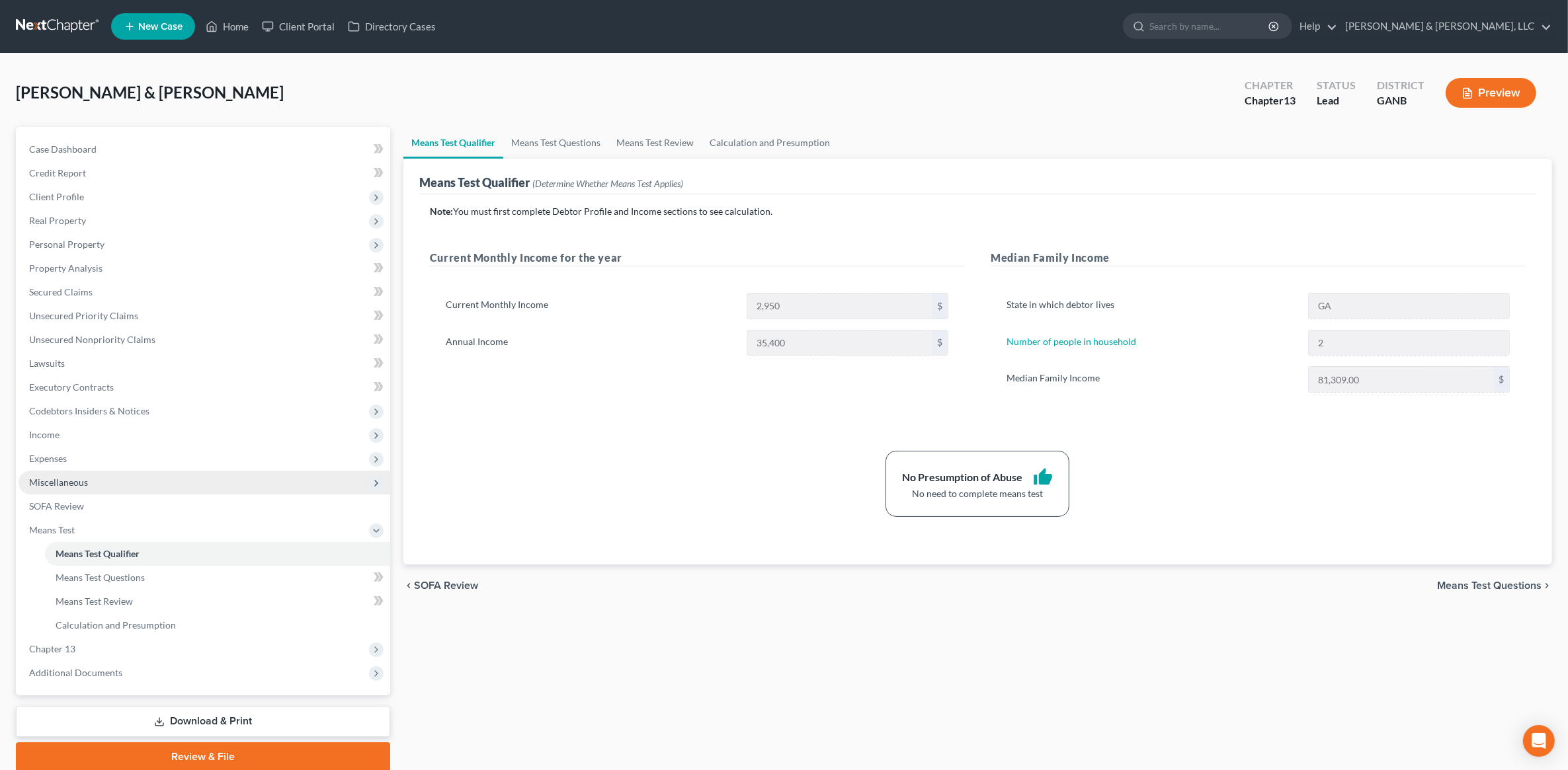
scroll to position [50, 0]
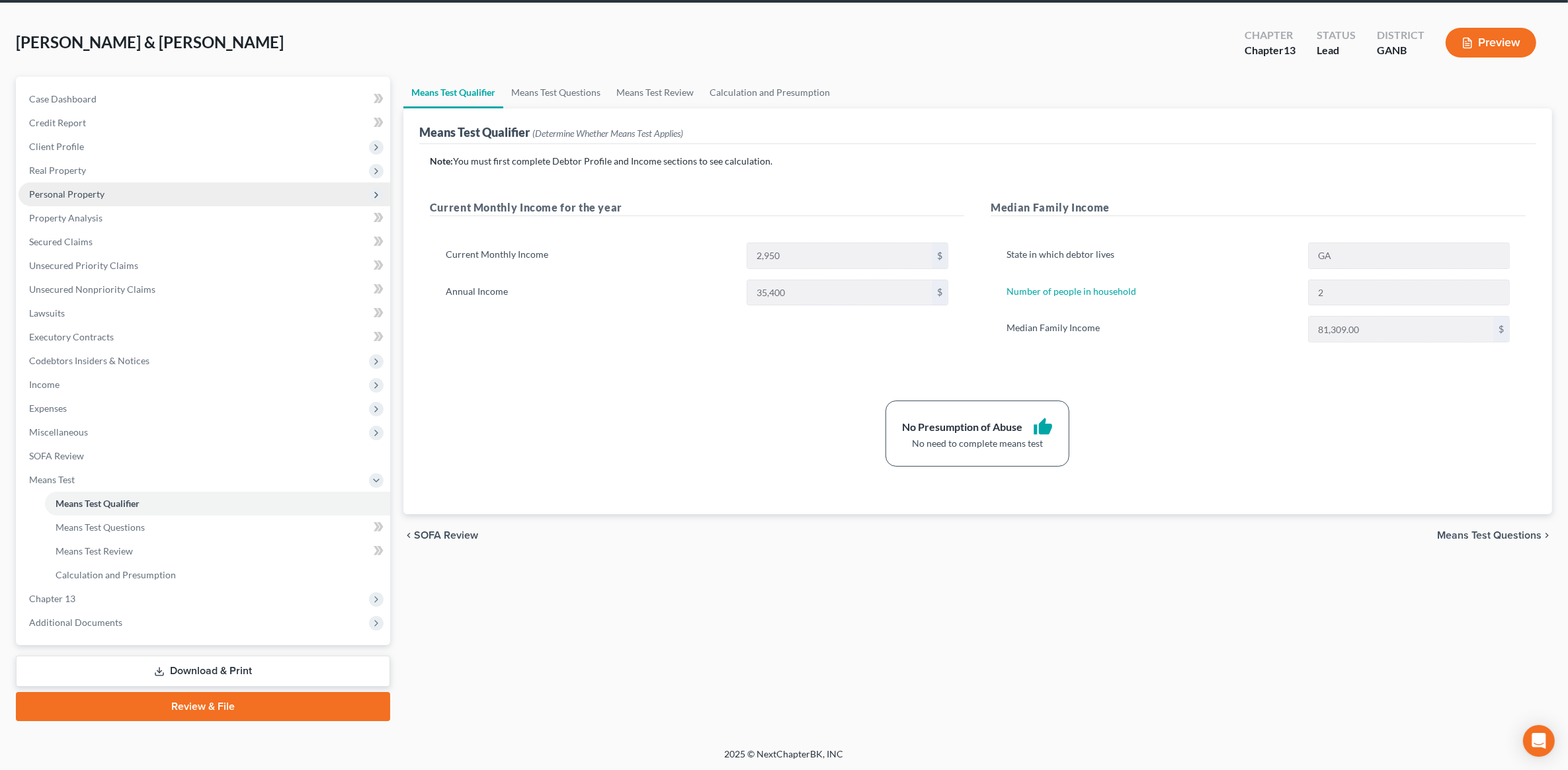
click at [127, 195] on span "Personal Property" at bounding box center [204, 194] width 372 height 24
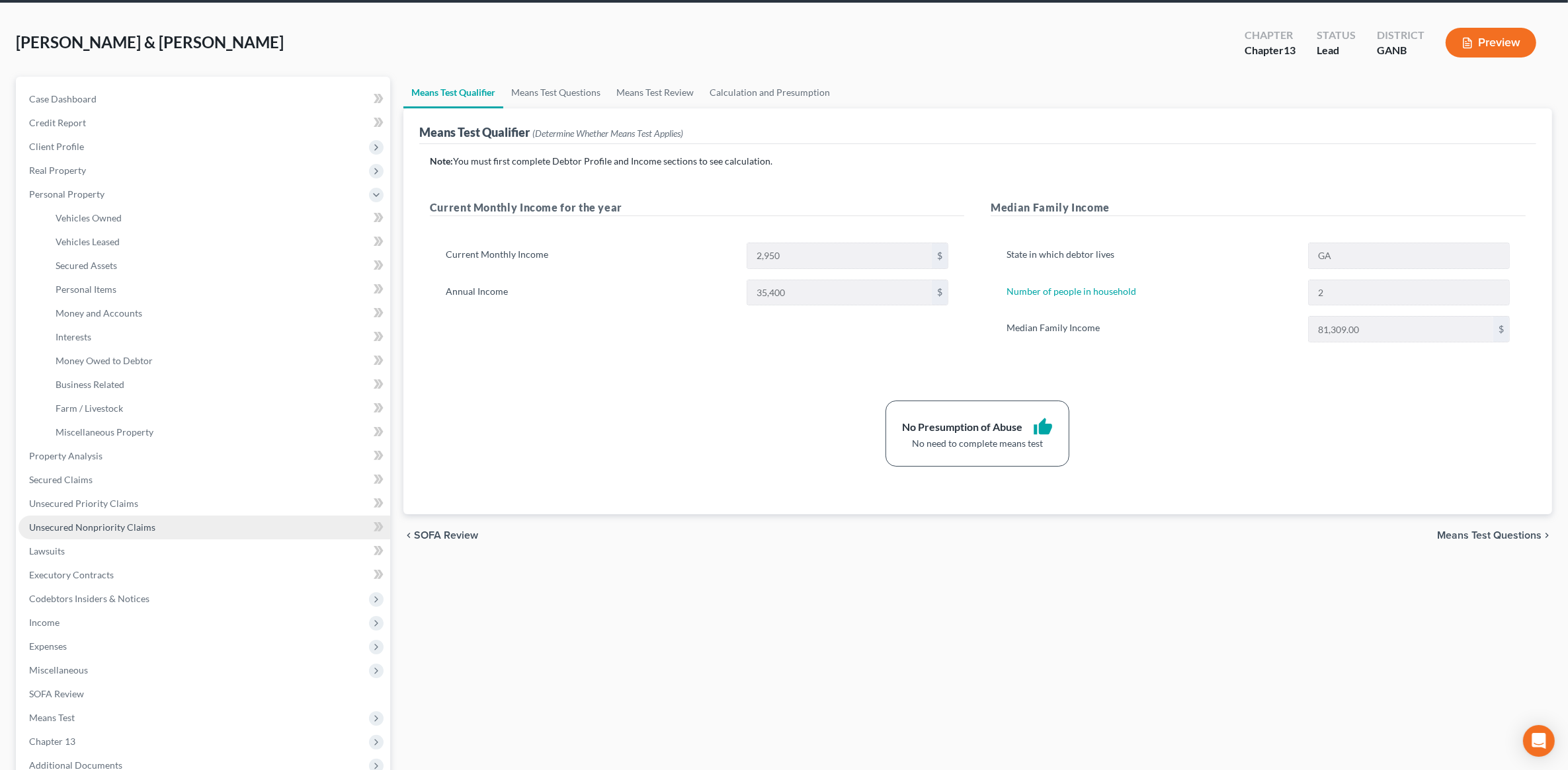
click at [108, 522] on span "Unsecured Nonpriority Claims" at bounding box center [92, 527] width 127 height 11
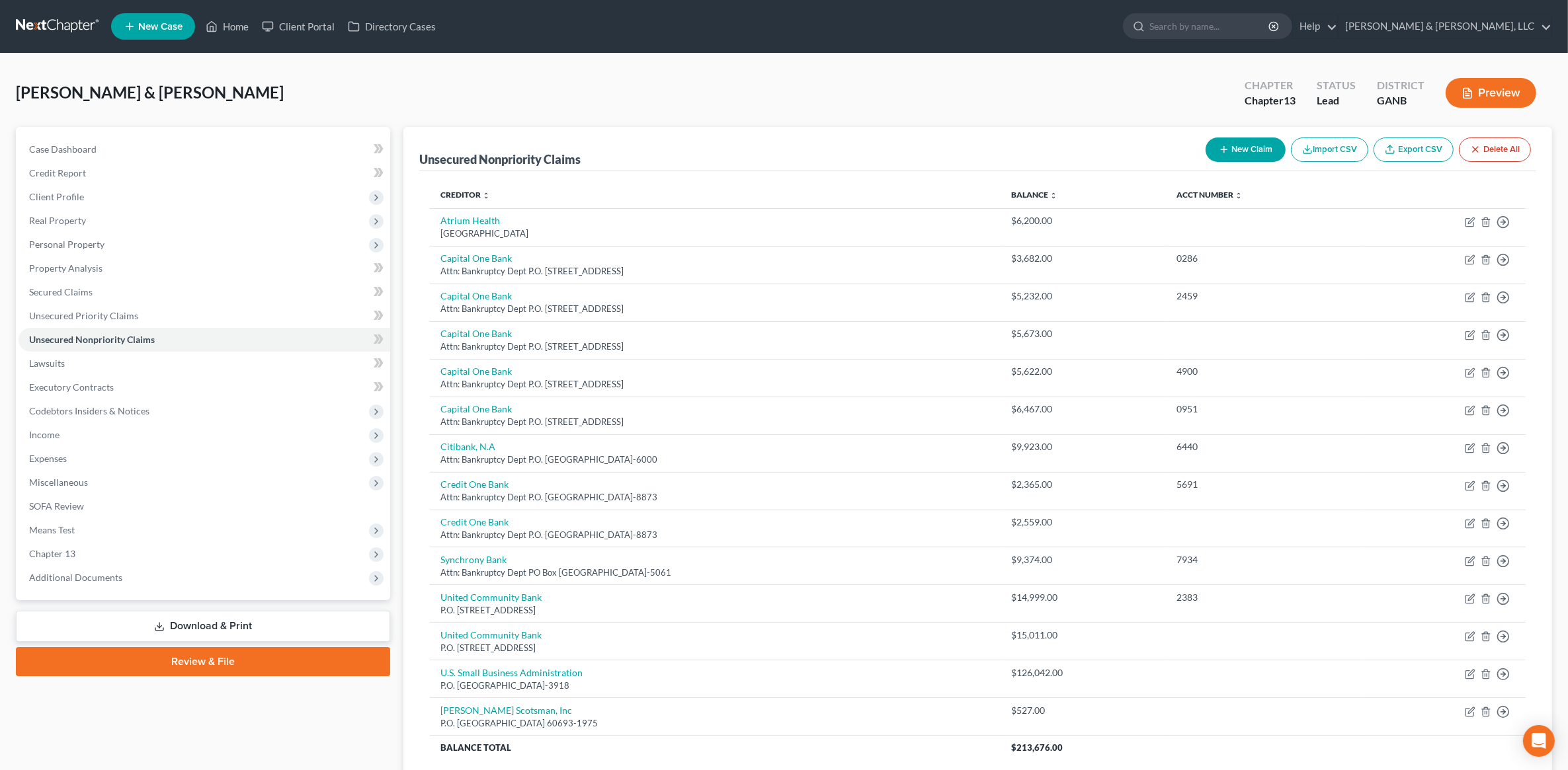
click at [1243, 160] on button "New Claim" at bounding box center [1245, 149] width 80 height 25
select select "2"
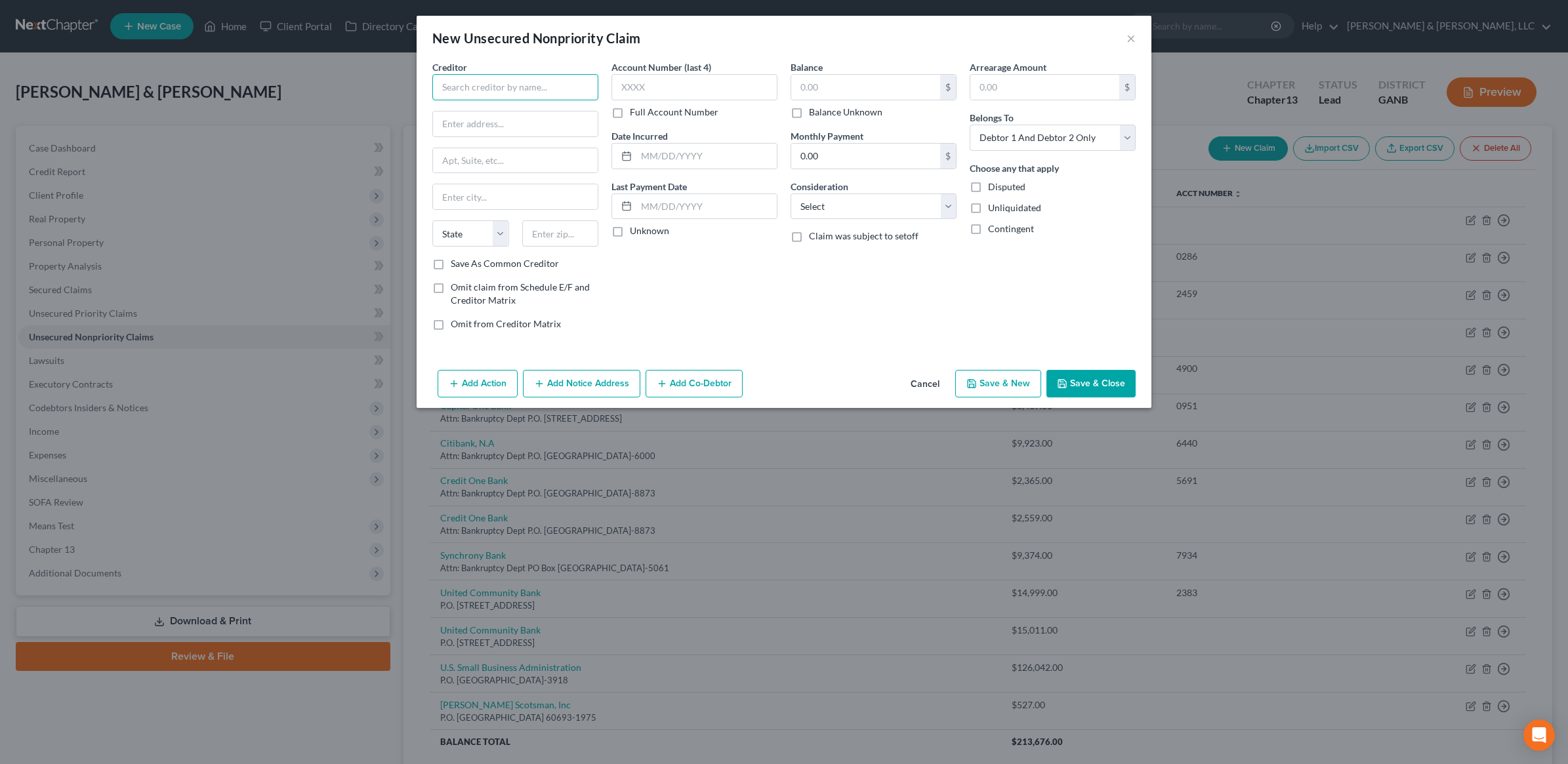
click at [551, 86] on input "text" at bounding box center [516, 87] width 166 height 26
type input "First Data Merchant Services"
type input "PO Box 17548"
type input "80217"
type input "Denver"
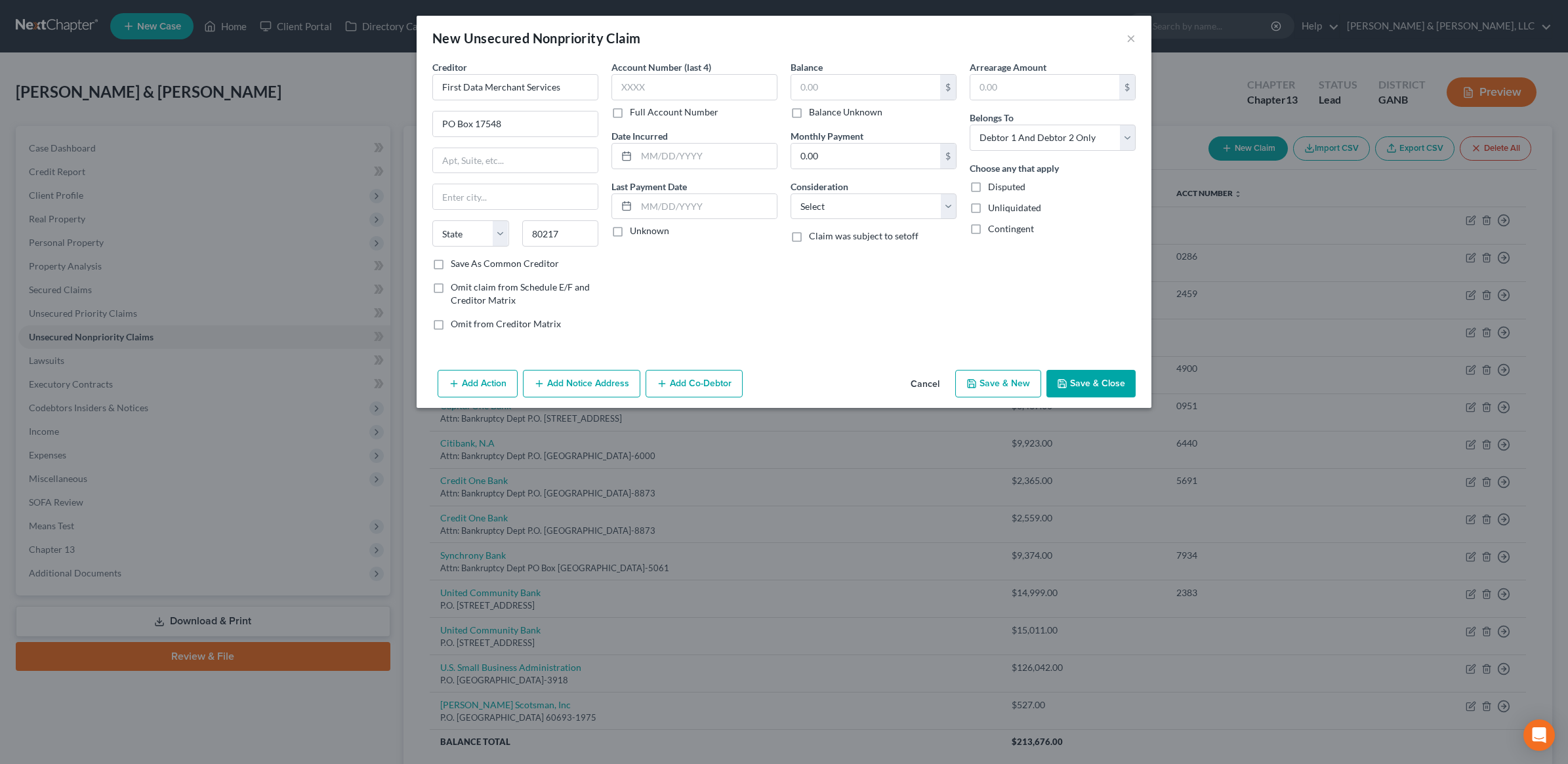
select select "5"
drag, startPoint x: 721, startPoint y: 330, endPoint x: 705, endPoint y: 318, distance: 20.0
click at [716, 328] on div "Account Number (last 4) Full Account Number Date Incurred Last Payment Date Unk…" at bounding box center [694, 201] width 179 height 281
click at [886, 212] on select "Select Cable / Satellite Services Collection Agency Credit Card Debt Debt Couns…" at bounding box center [873, 207] width 166 height 26
select select "15"
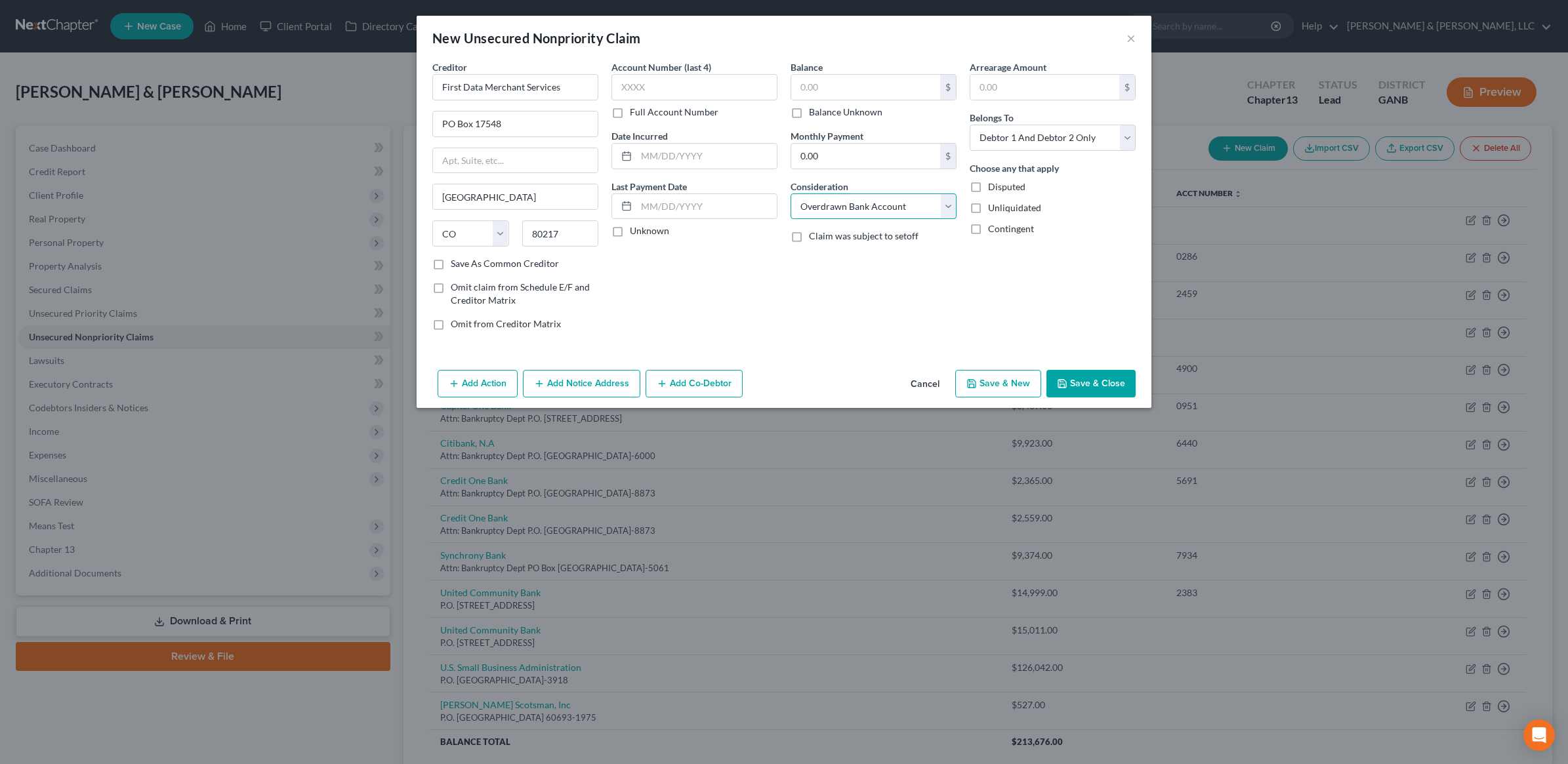
click at [791, 194] on select "Select Cable / Satellite Services Collection Agency Credit Card Debt Debt Couns…" at bounding box center [873, 207] width 166 height 26
click at [834, 89] on input "text" at bounding box center [866, 87] width 149 height 25
type input "599.23"
drag, startPoint x: 581, startPoint y: 87, endPoint x: 310, endPoint y: 135, distance: 275.2
click at [310, 134] on div "New Unsecured Nonpriority Claim × Creditor * First Data Merchant Services PO Bo…" at bounding box center [784, 382] width 1568 height 764
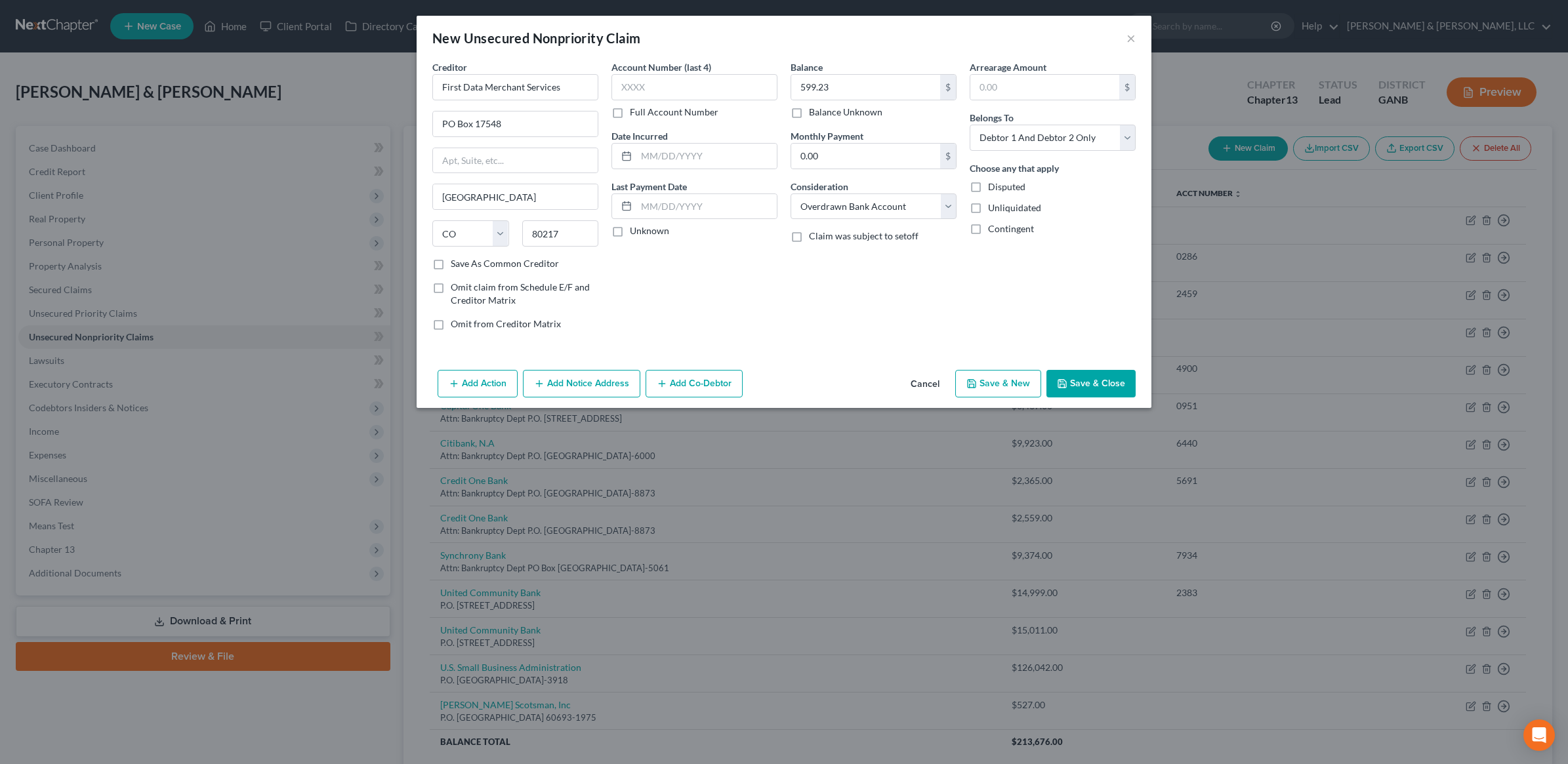
click at [1120, 385] on button "Save & Close" at bounding box center [1091, 384] width 89 height 28
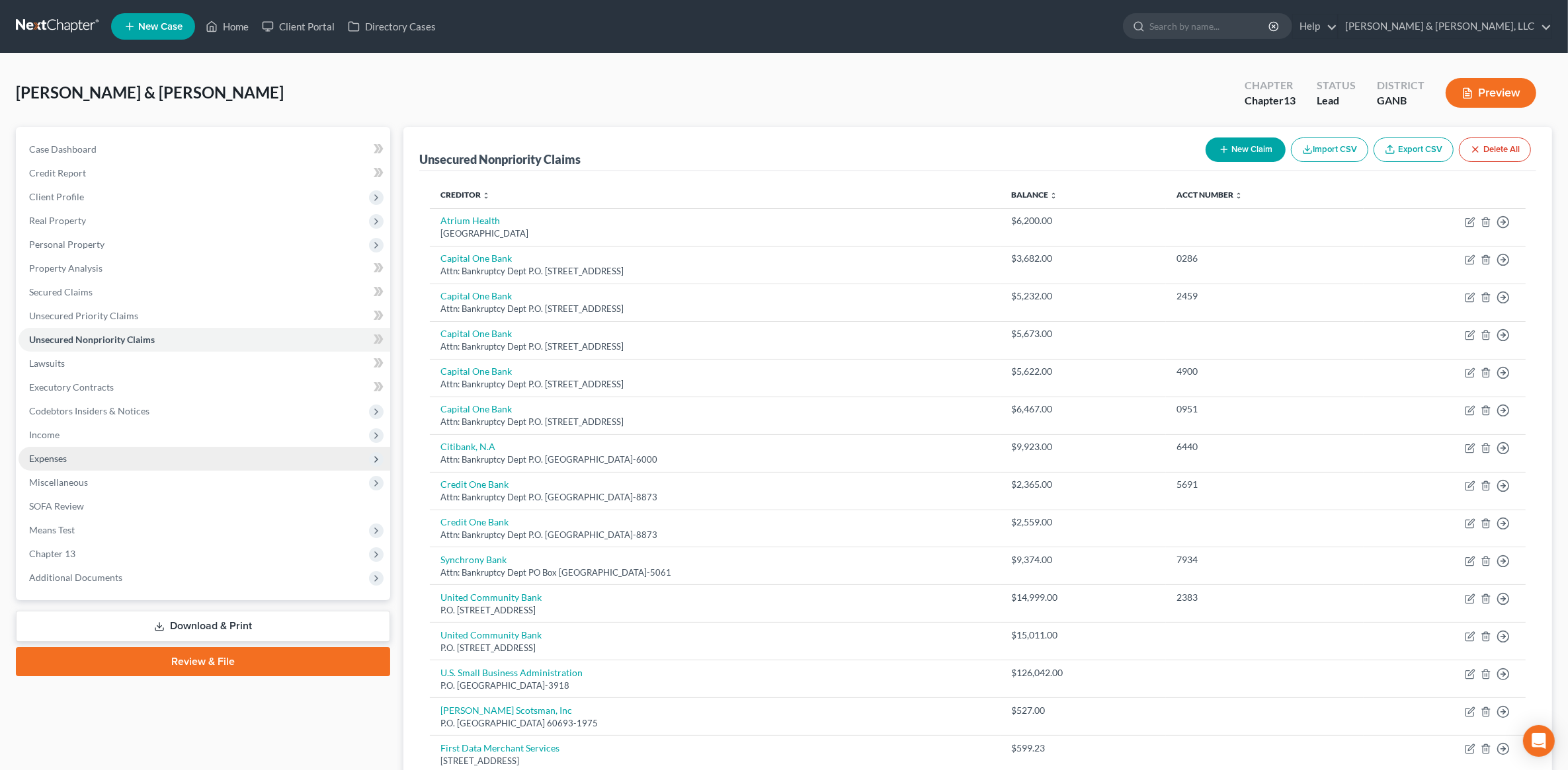
click at [90, 454] on span "Expenses" at bounding box center [204, 458] width 372 height 24
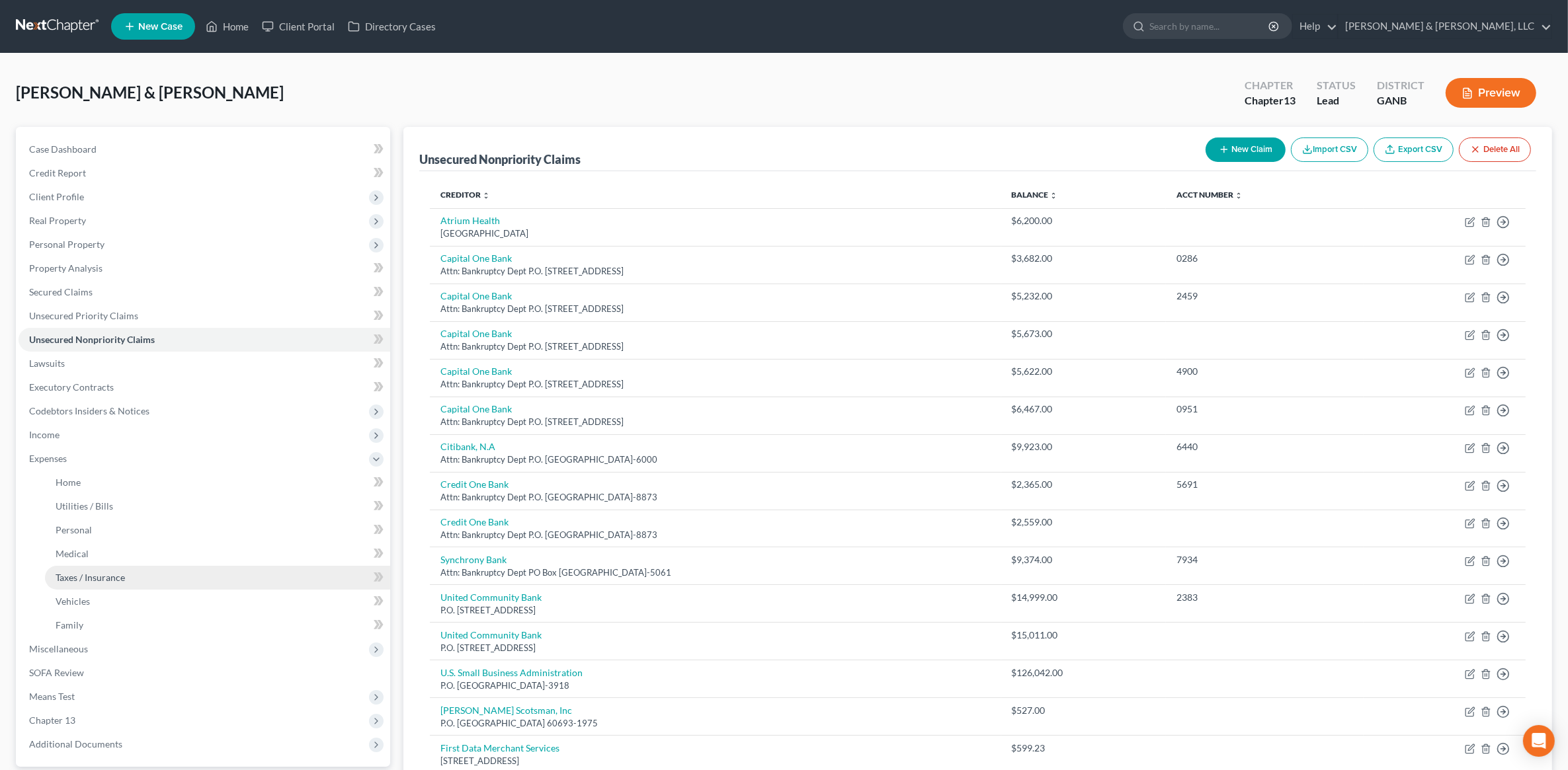
click at [113, 579] on span "Taxes / Insurance" at bounding box center [90, 577] width 69 height 11
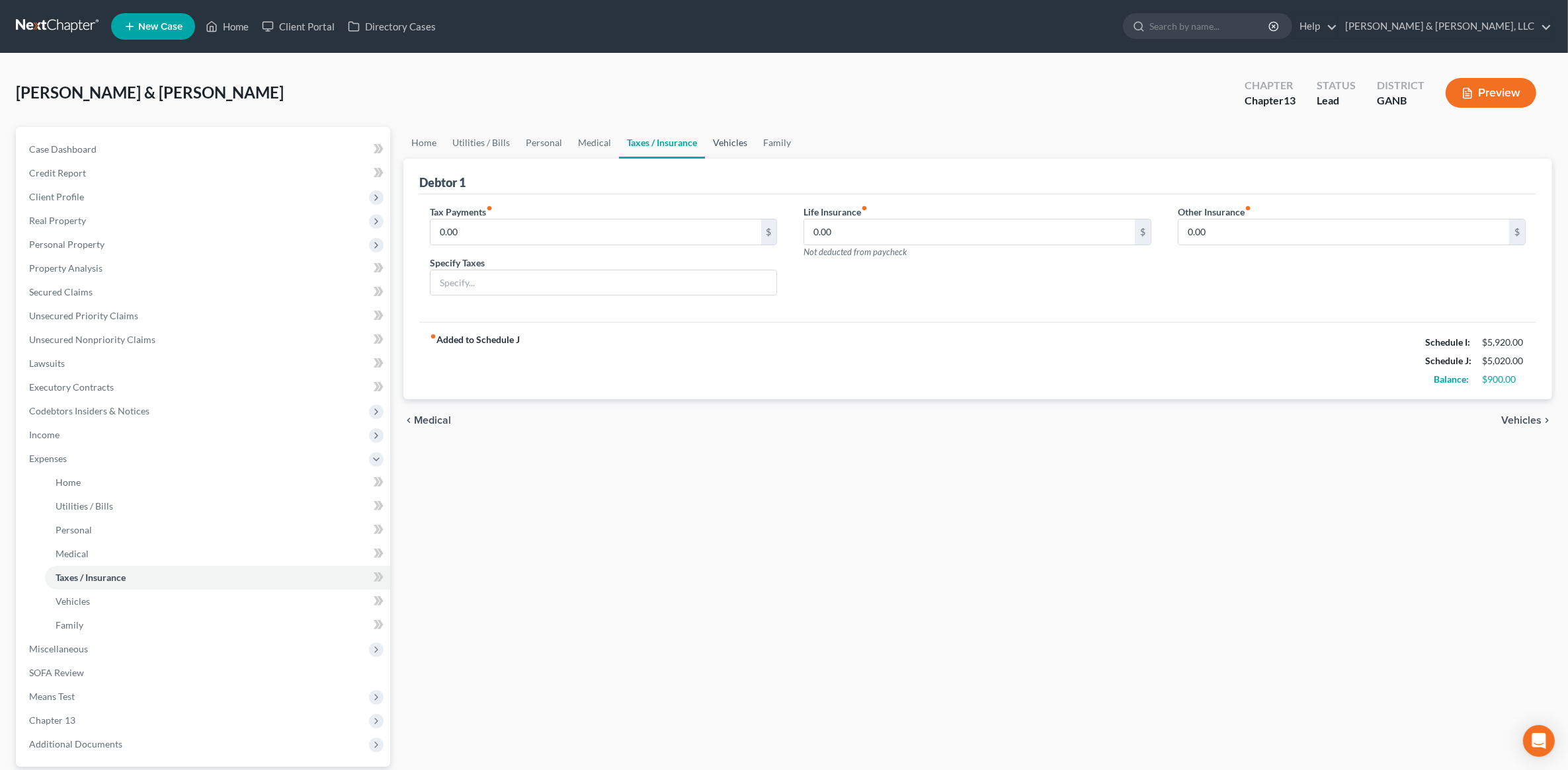
click at [731, 142] on link "Vehicles" at bounding box center [730, 142] width 50 height 32
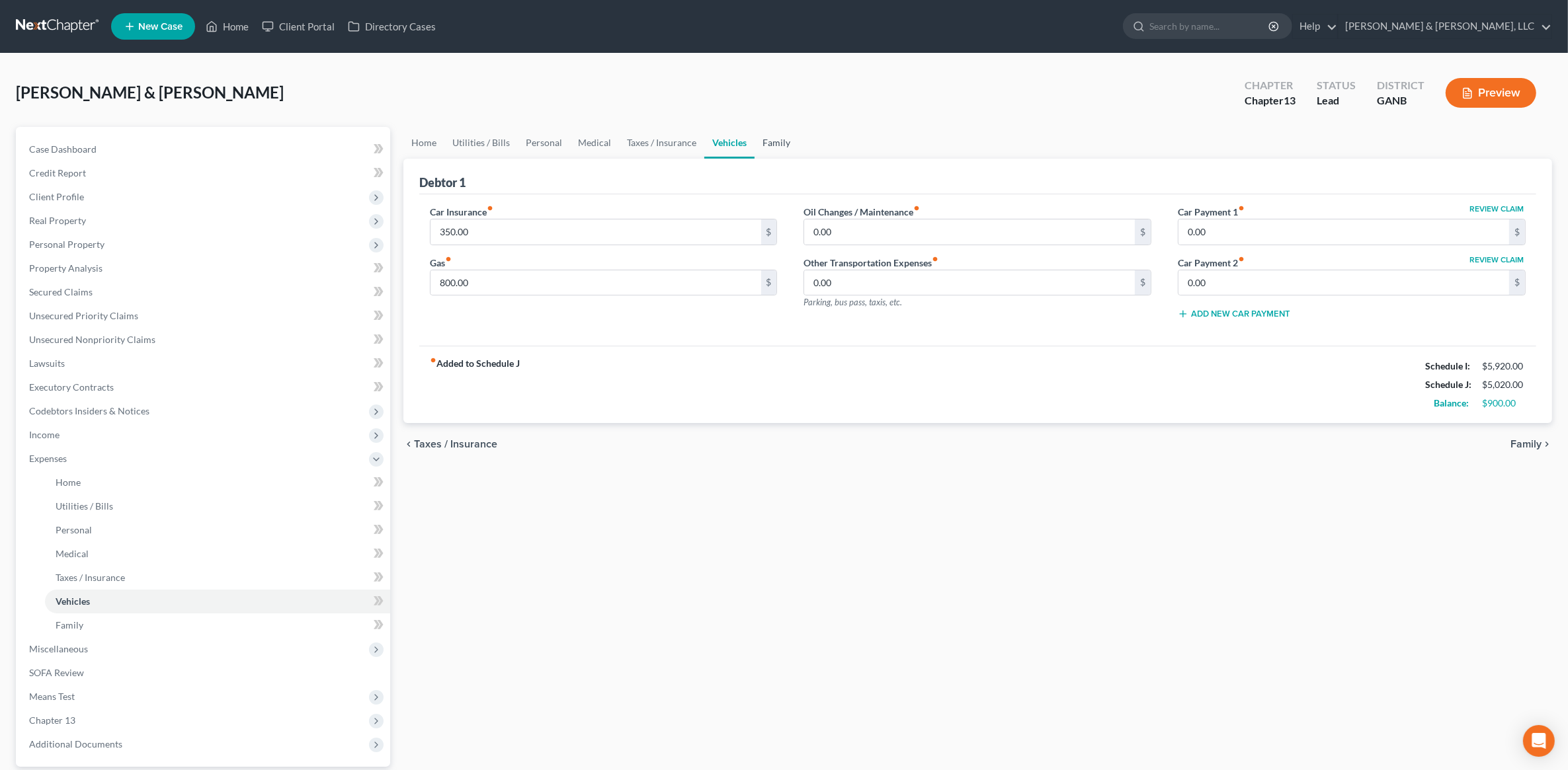
click at [774, 145] on link "Family" at bounding box center [777, 142] width 44 height 32
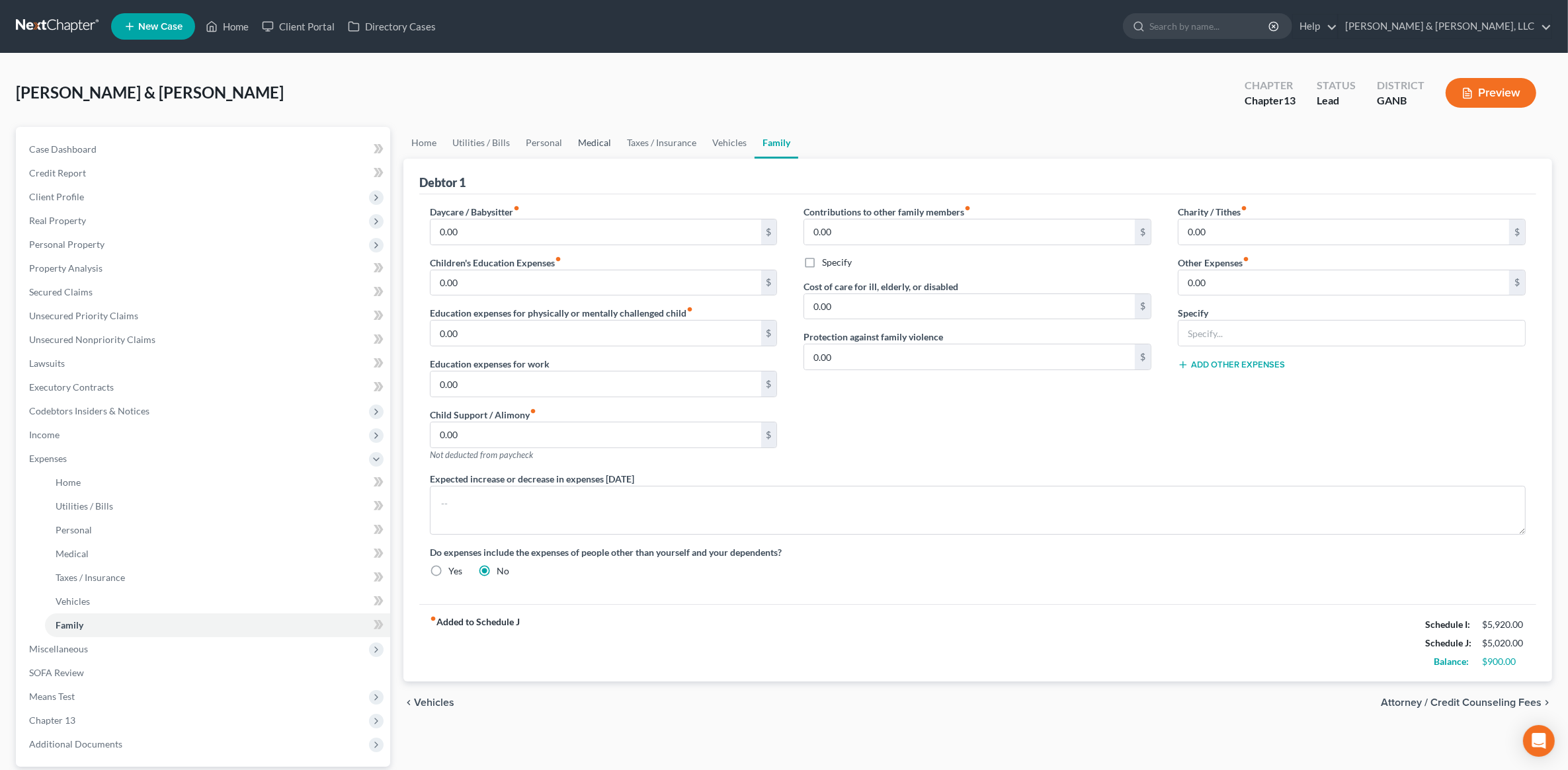
click at [602, 146] on link "Medical" at bounding box center [594, 142] width 49 height 32
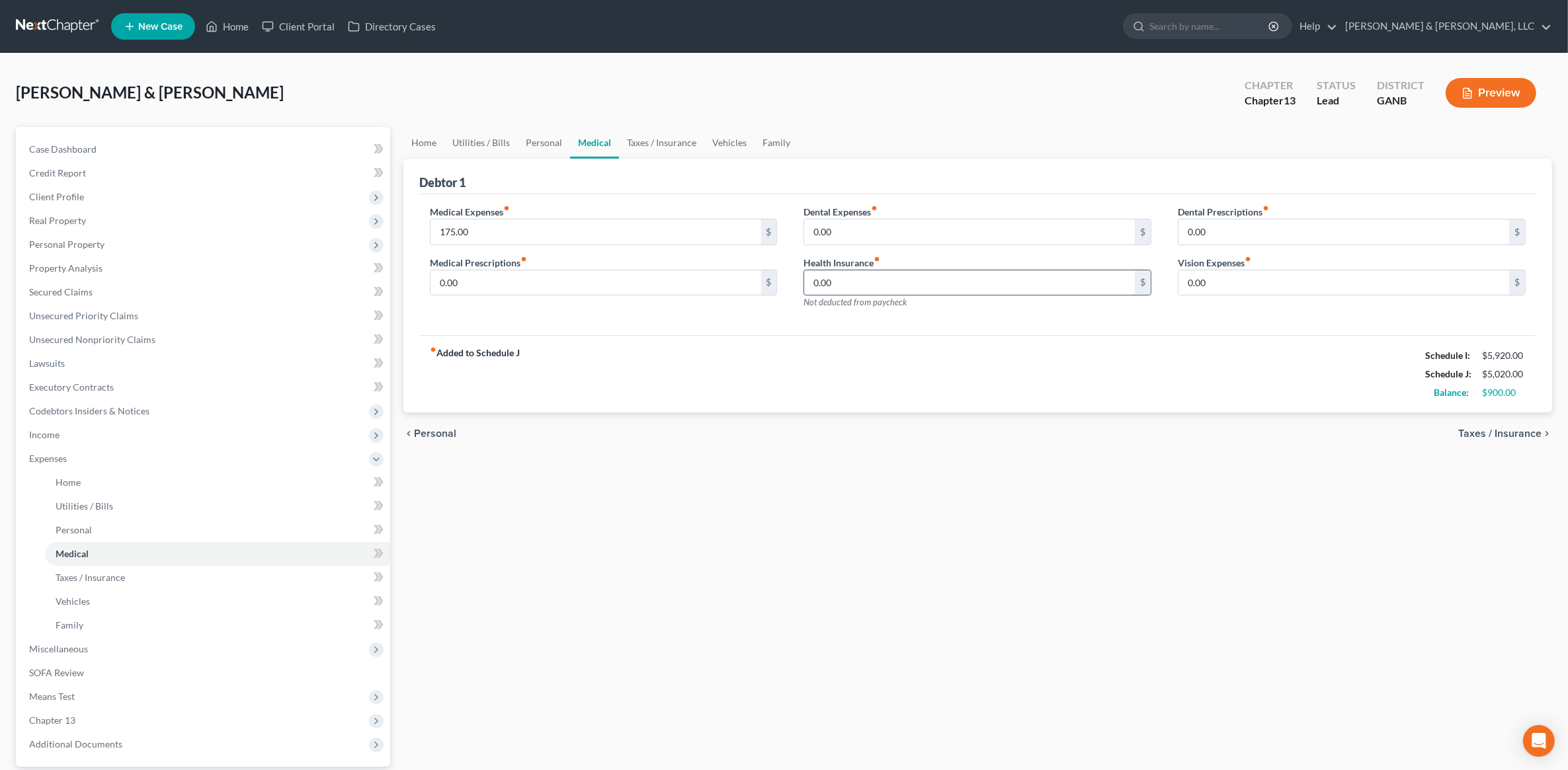
click at [862, 288] on input "0.00" at bounding box center [969, 283] width 331 height 25
type input "25"
click at [892, 535] on div "Home Utilities / Bills Personal Medical Taxes / Insurance Vehicles Family Debto…" at bounding box center [977, 484] width 1162 height 716
click at [614, 244] on div "175.00 $" at bounding box center [604, 232] width 348 height 26
click at [685, 463] on div "Home Utilities / Bills Personal Medical Taxes / Insurance Vehicles Family Debto…" at bounding box center [977, 484] width 1162 height 716
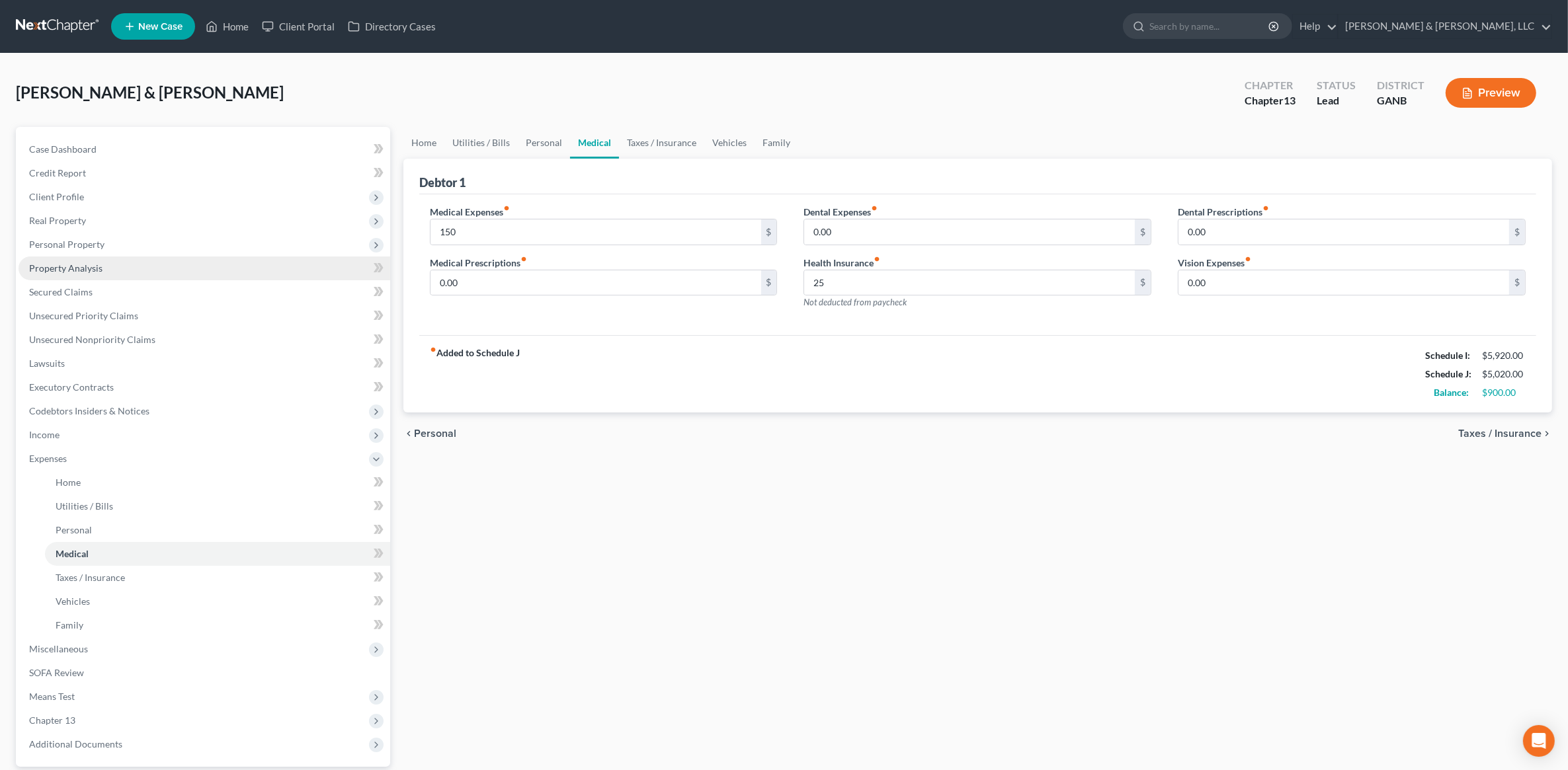
click at [127, 265] on link "Property Analysis" at bounding box center [204, 268] width 372 height 24
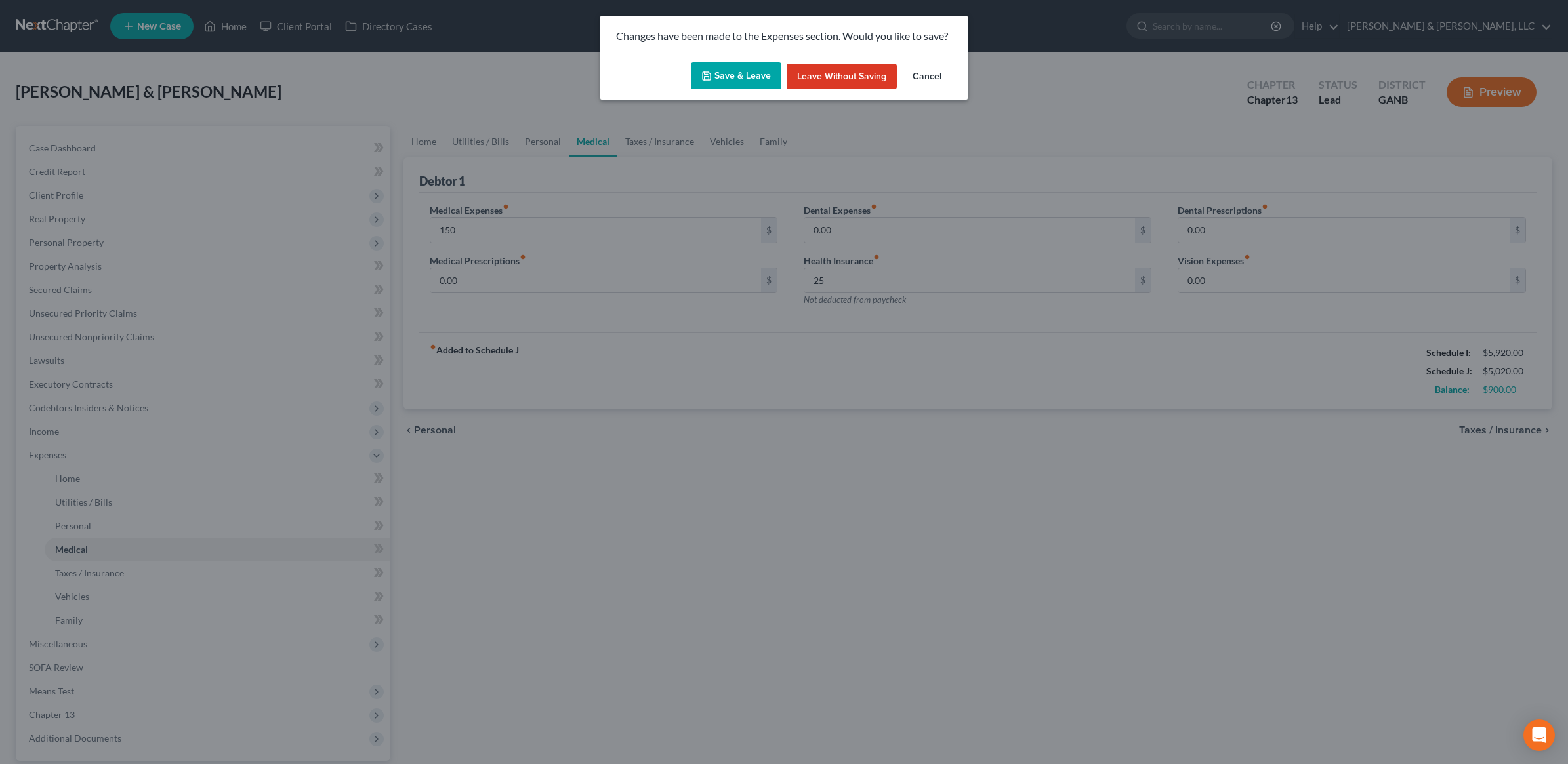
click at [756, 65] on button "Save & Leave" at bounding box center [736, 76] width 91 height 28
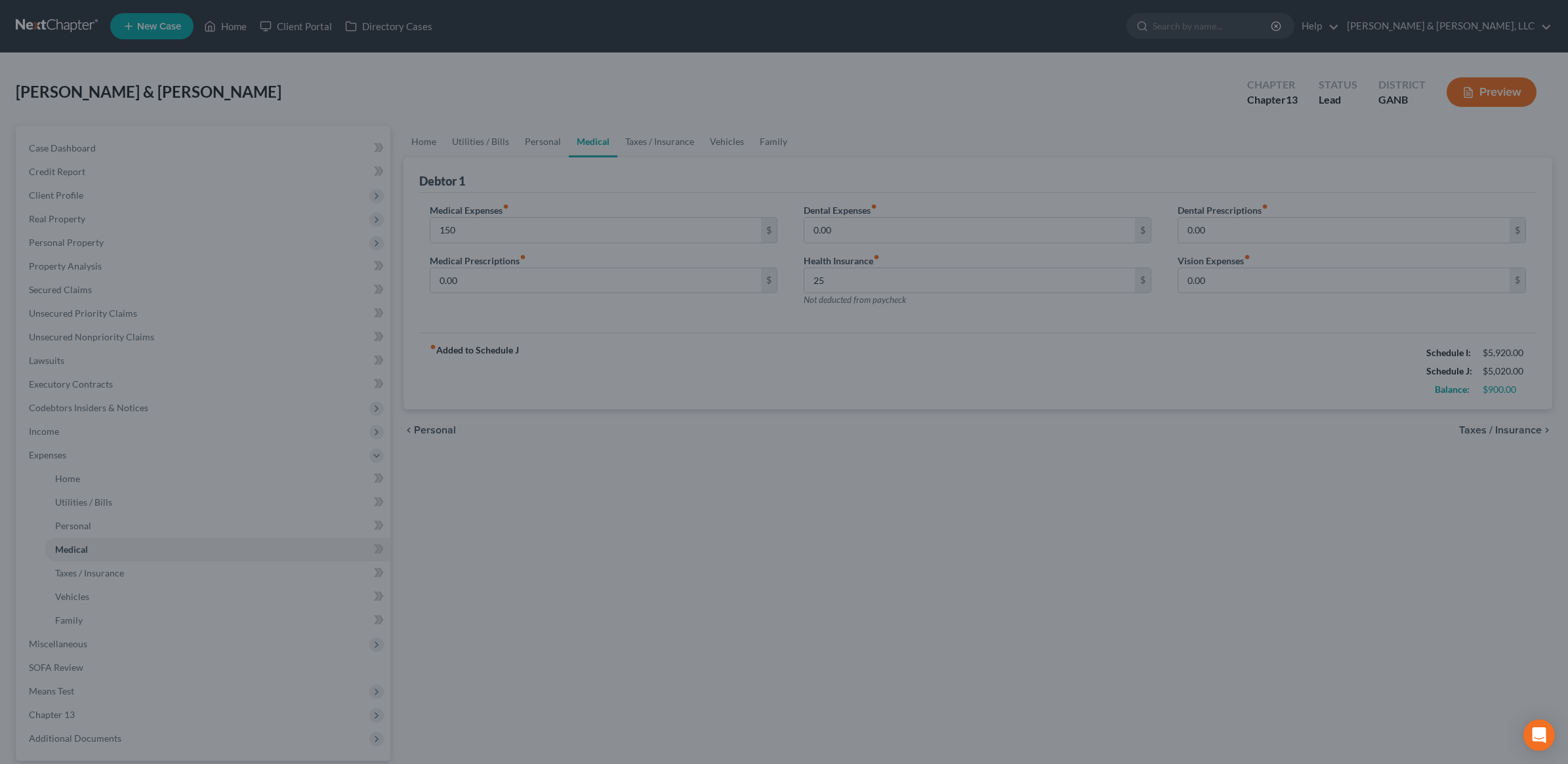
type input "150.00"
type input "25.00"
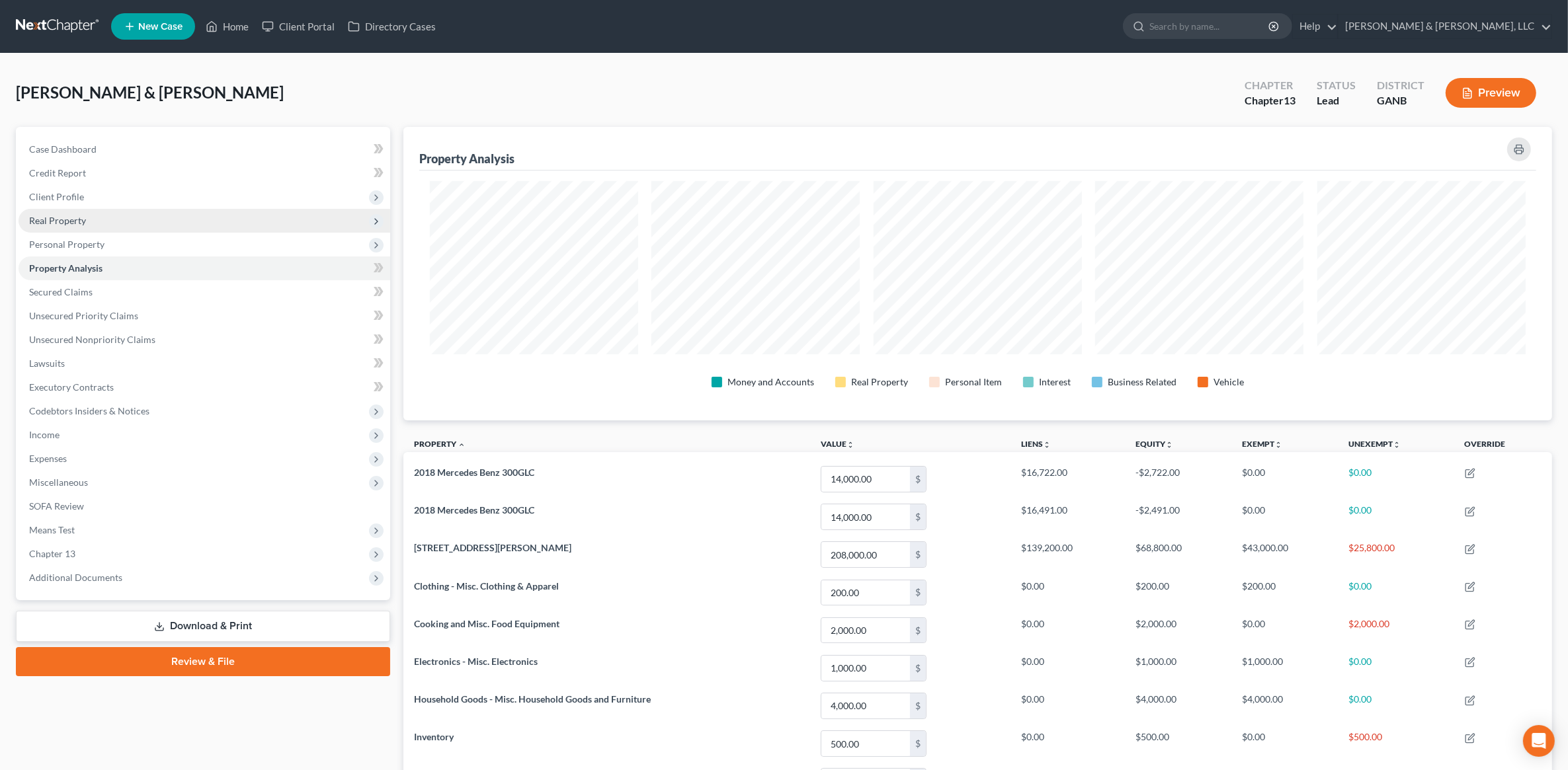
scroll to position [294, 1149]
click at [106, 236] on span "Personal Property" at bounding box center [204, 244] width 372 height 24
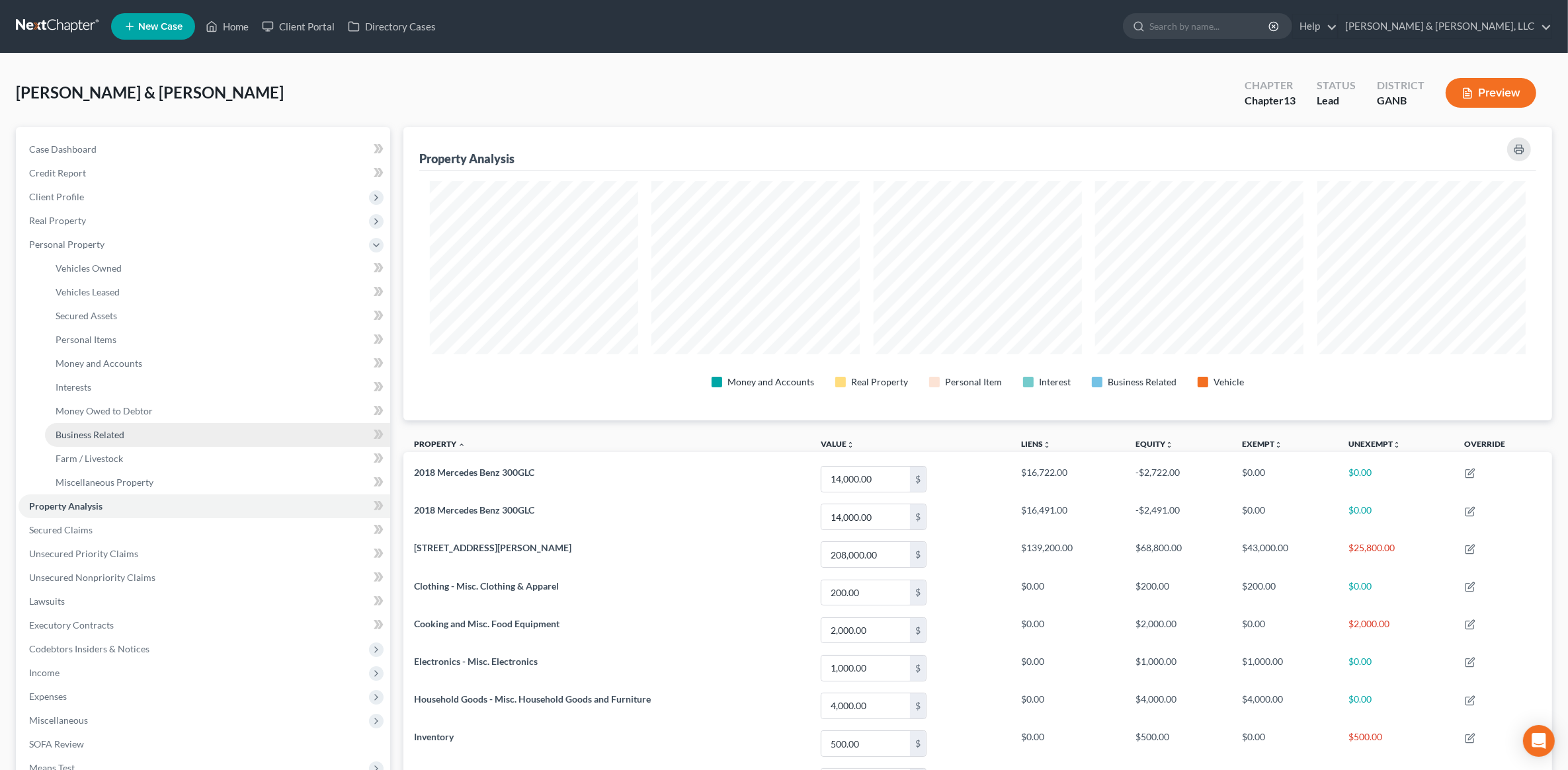
click at [136, 431] on link "Business Related" at bounding box center [217, 434] width 346 height 24
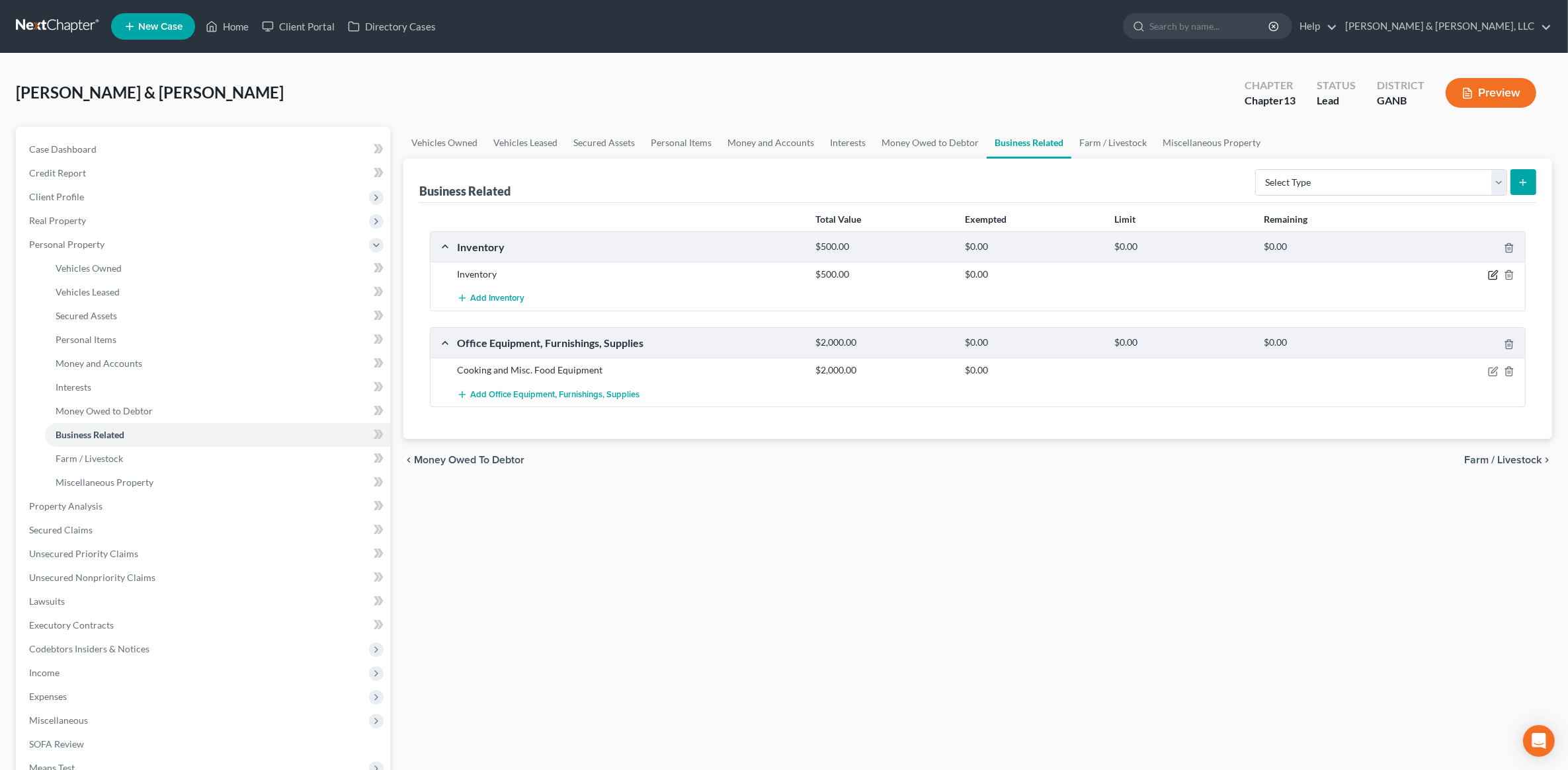
click at [1492, 274] on icon "button" at bounding box center [1494, 273] width 6 height 6
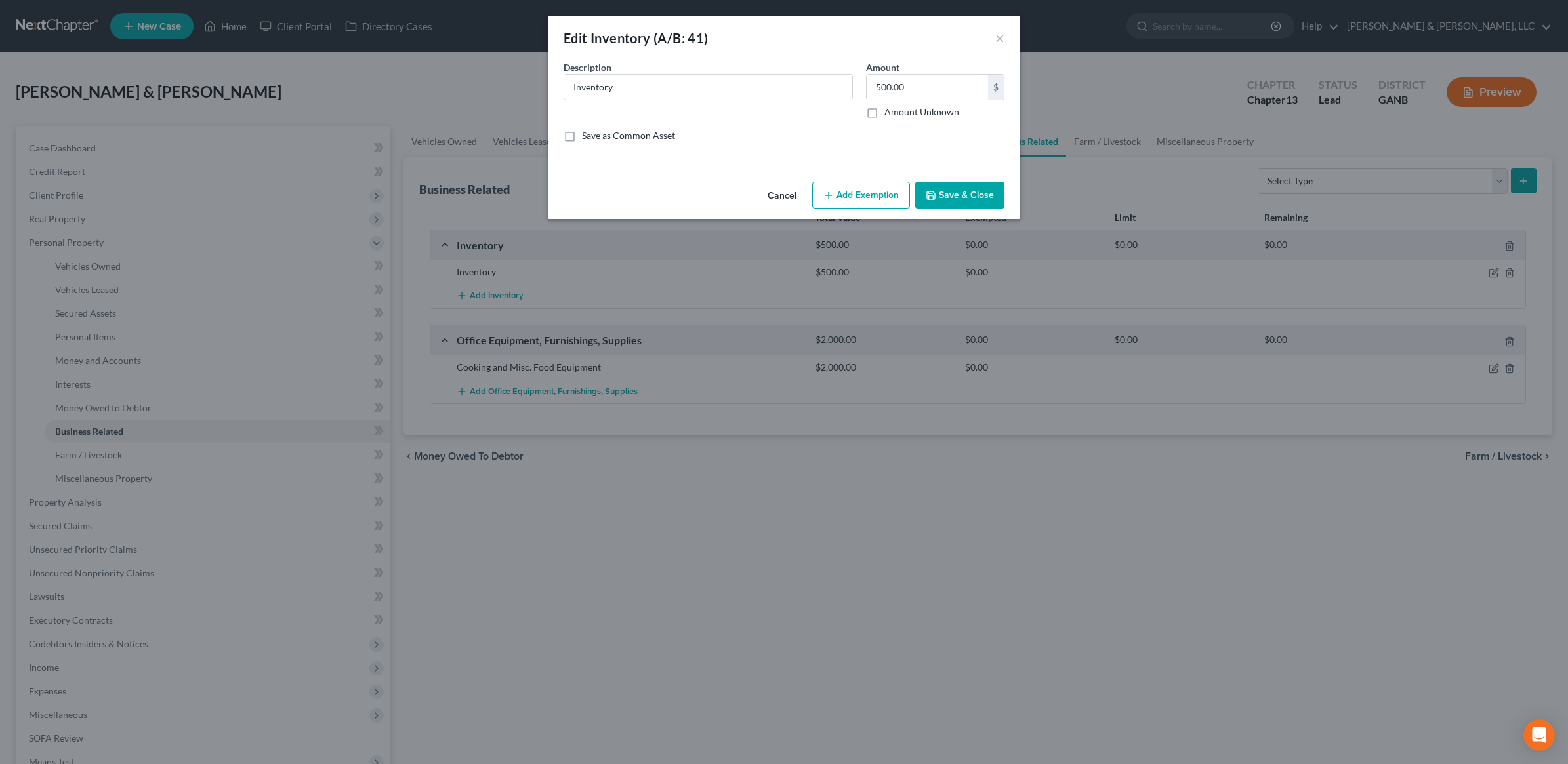
click at [919, 100] on div "500.00 $ Amount Unknown" at bounding box center [935, 96] width 139 height 44
click at [923, 90] on input "500.00" at bounding box center [927, 87] width 121 height 25
type input "1,000"
click at [969, 188] on button "Save & Close" at bounding box center [960, 195] width 89 height 28
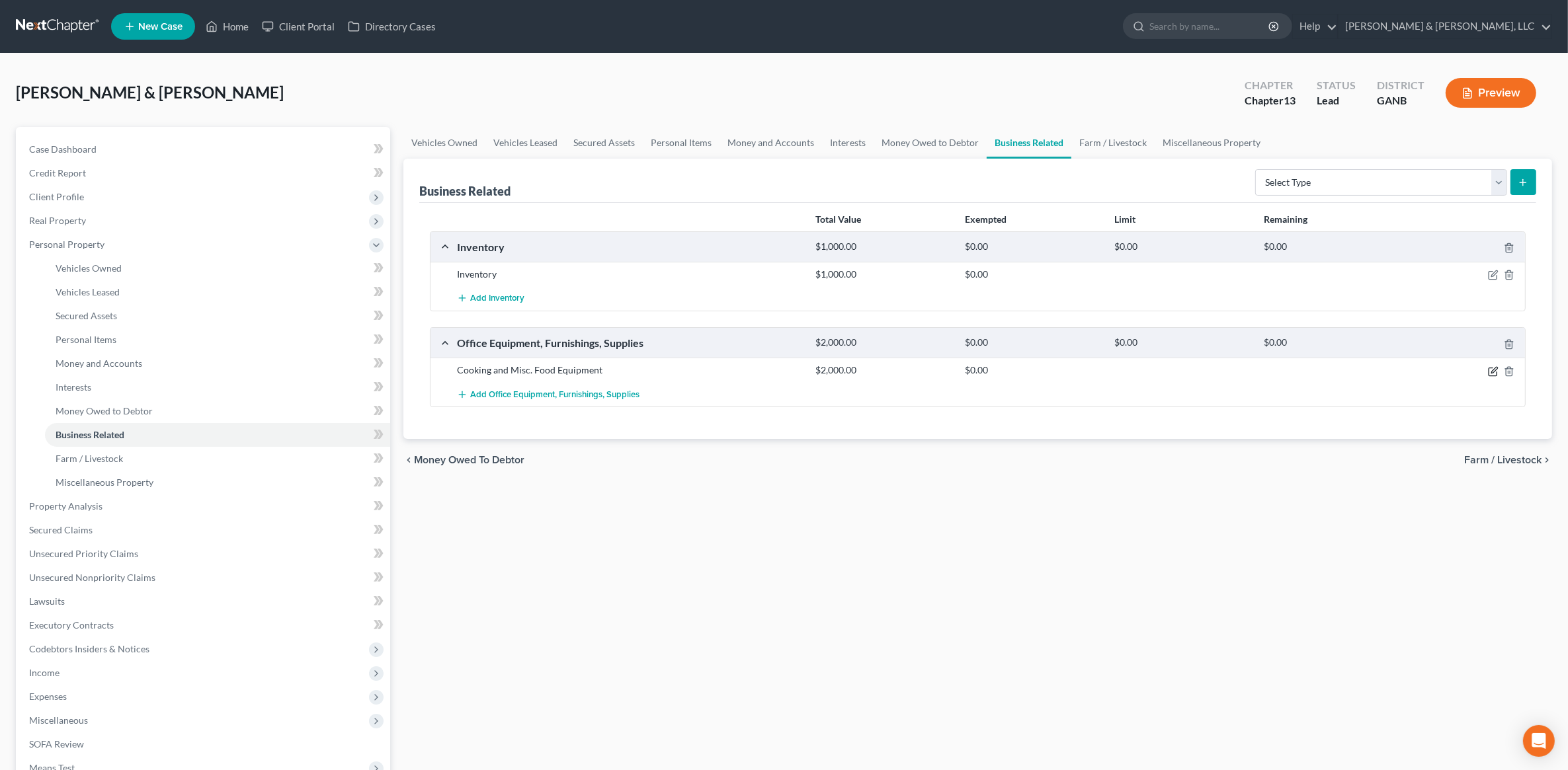
click at [1488, 368] on icon "button" at bounding box center [1493, 372] width 11 height 11
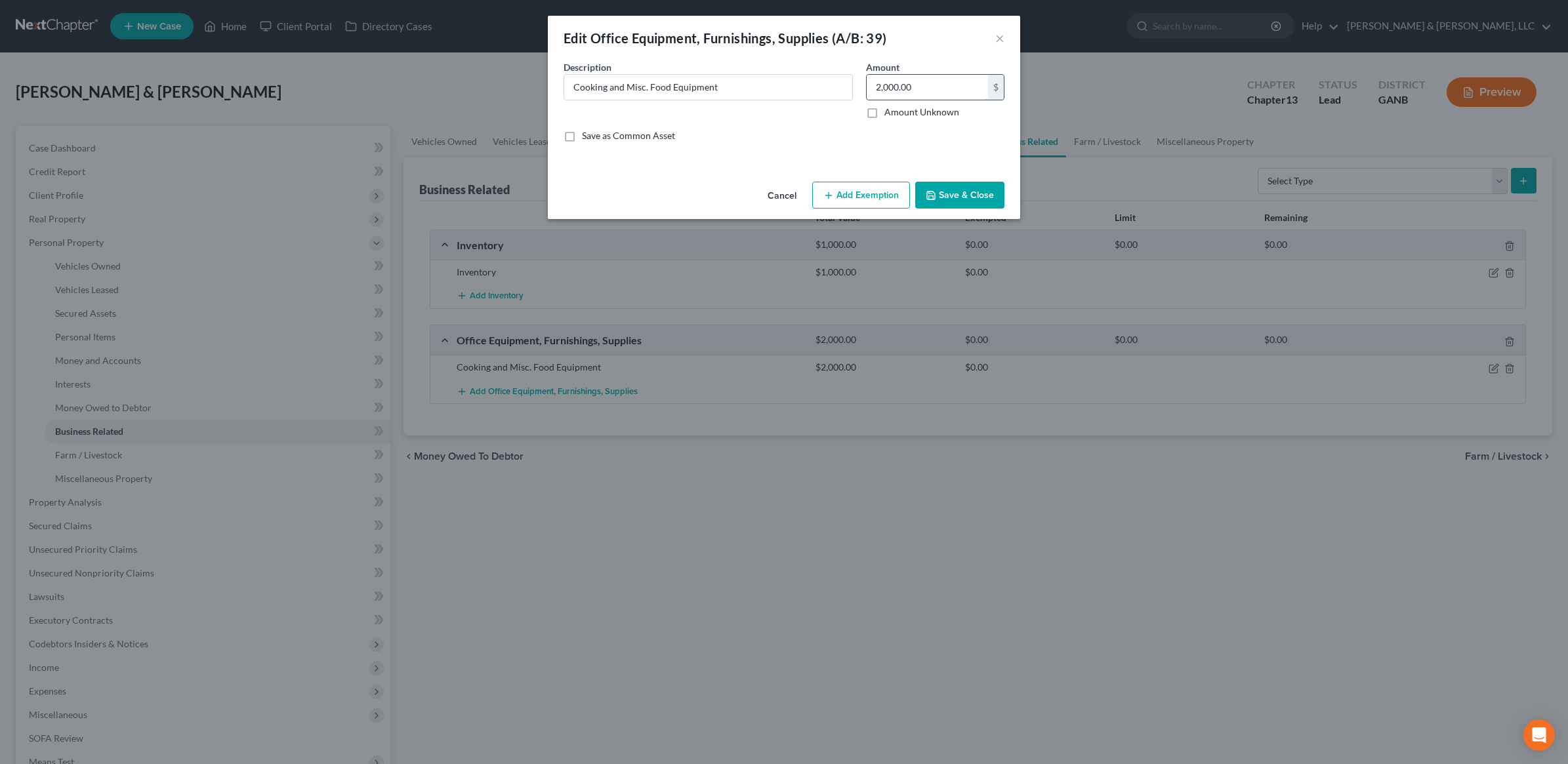
click at [933, 89] on input "2,000.00" at bounding box center [927, 87] width 121 height 25
type input "14,000"
click at [971, 194] on button "Save & Close" at bounding box center [960, 195] width 89 height 28
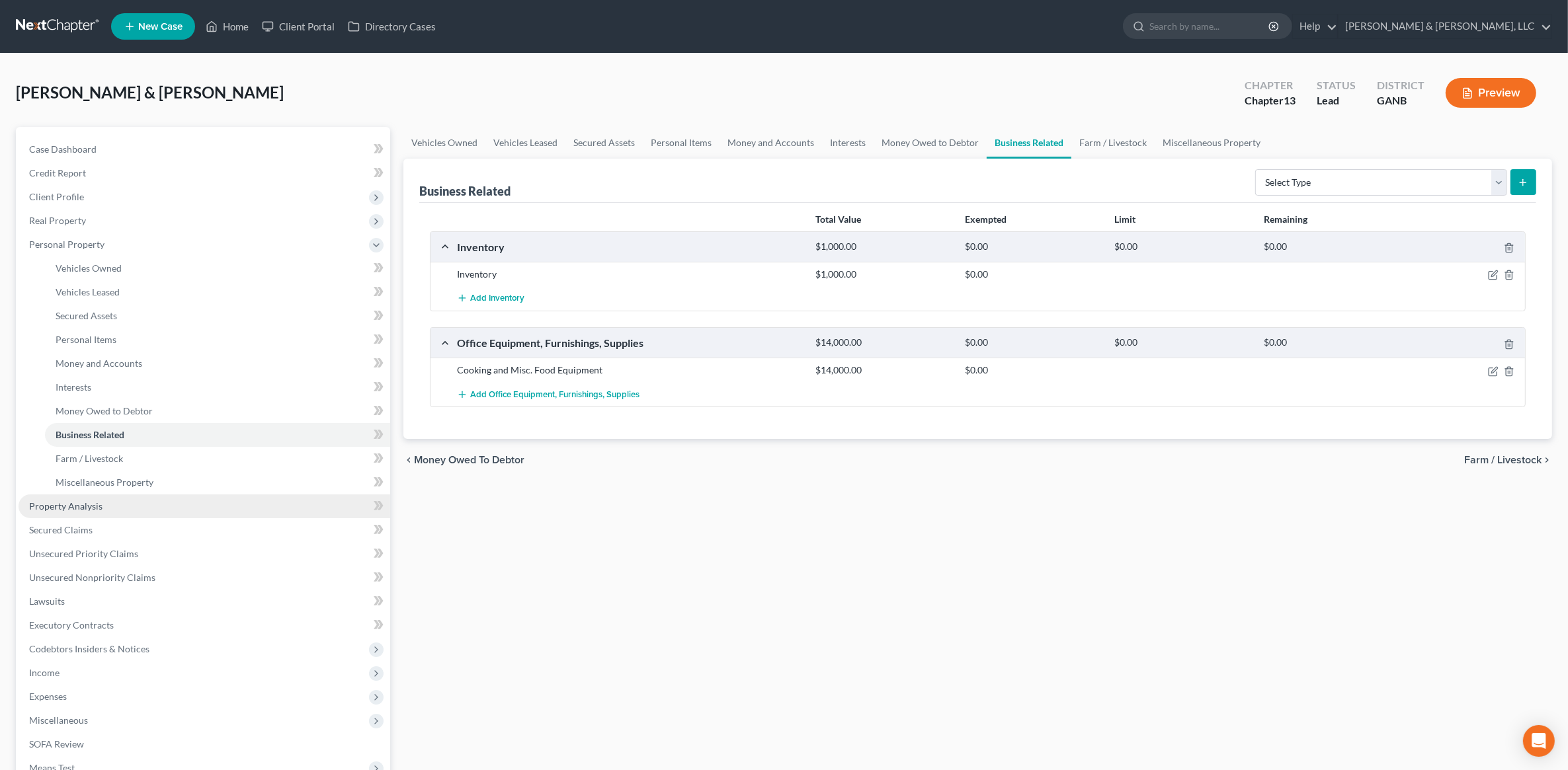
click at [149, 503] on link "Property Analysis" at bounding box center [204, 505] width 372 height 24
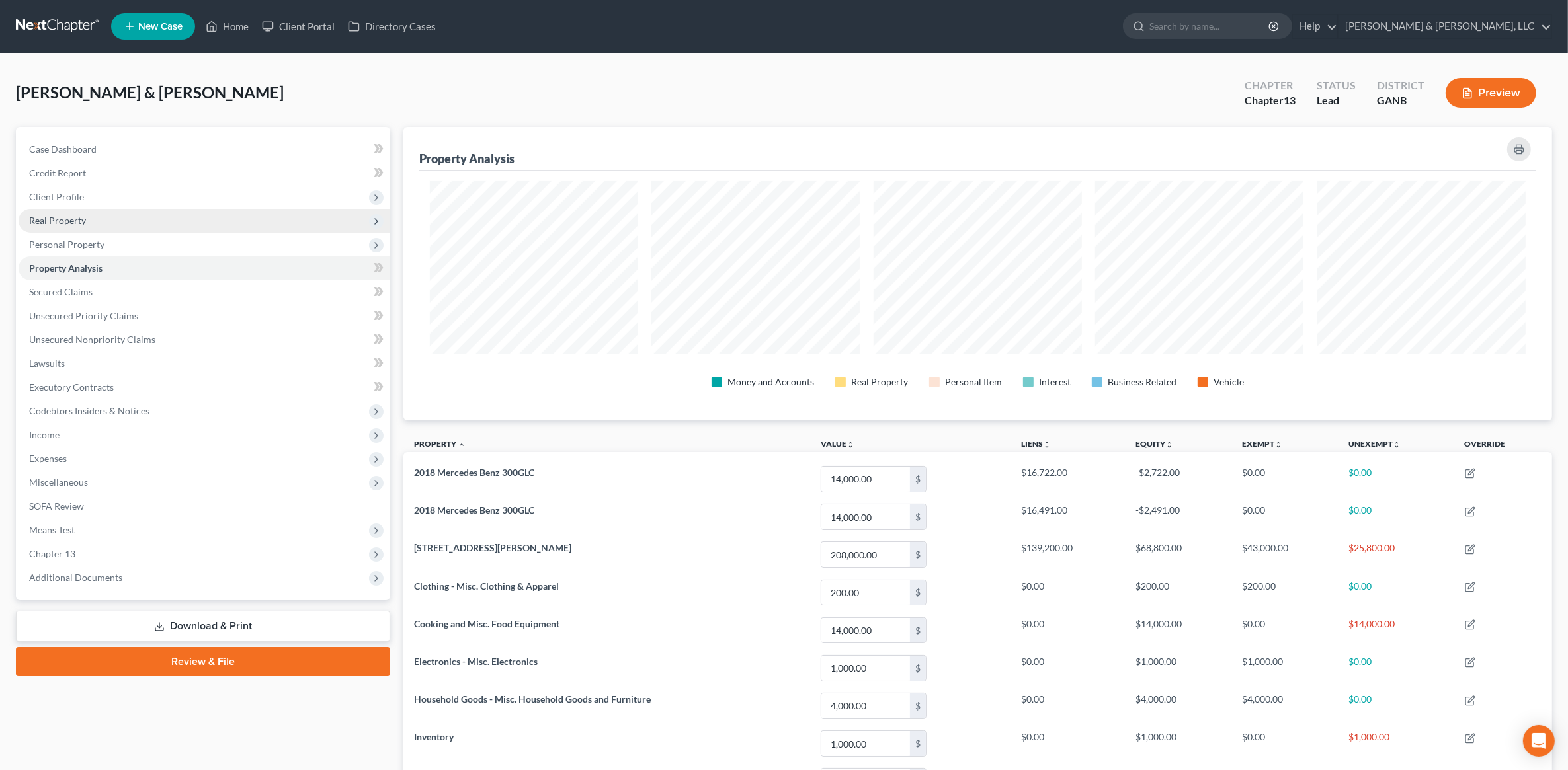
click at [79, 226] on span "Real Property" at bounding box center [204, 221] width 372 height 24
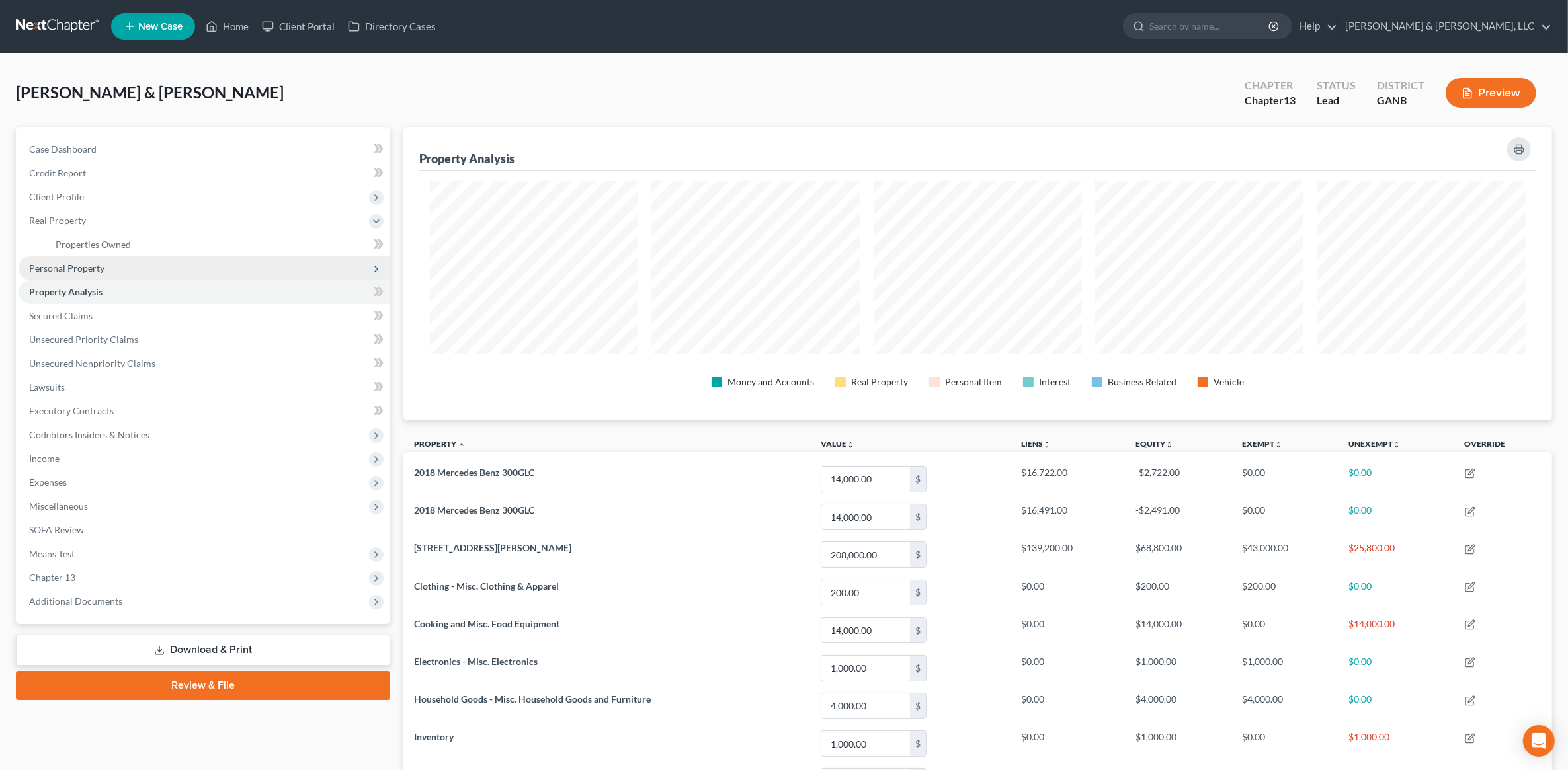
click at [78, 269] on span "Personal Property" at bounding box center [67, 268] width 76 height 11
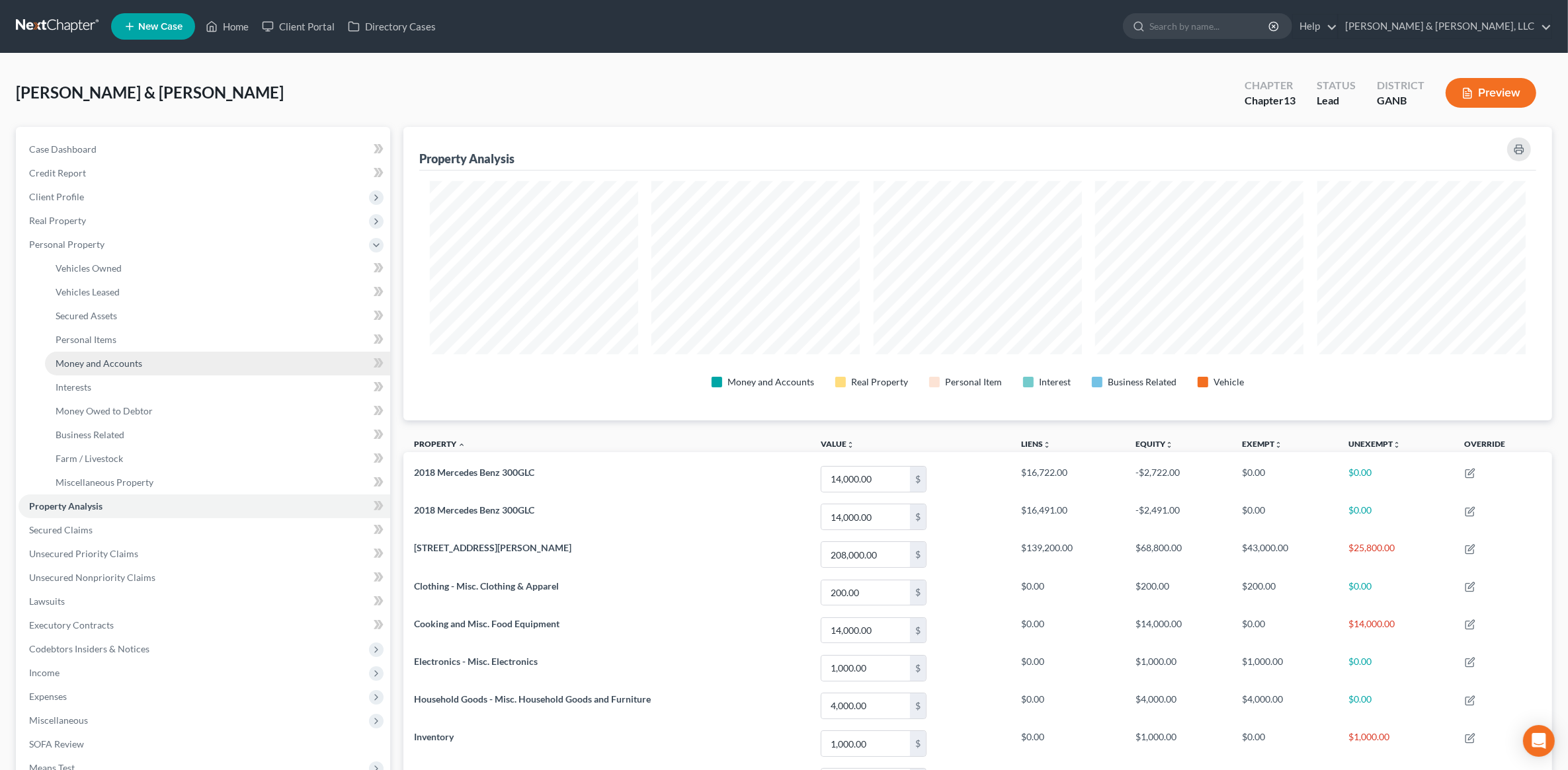
click at [139, 358] on span "Money and Accounts" at bounding box center [98, 363] width 87 height 11
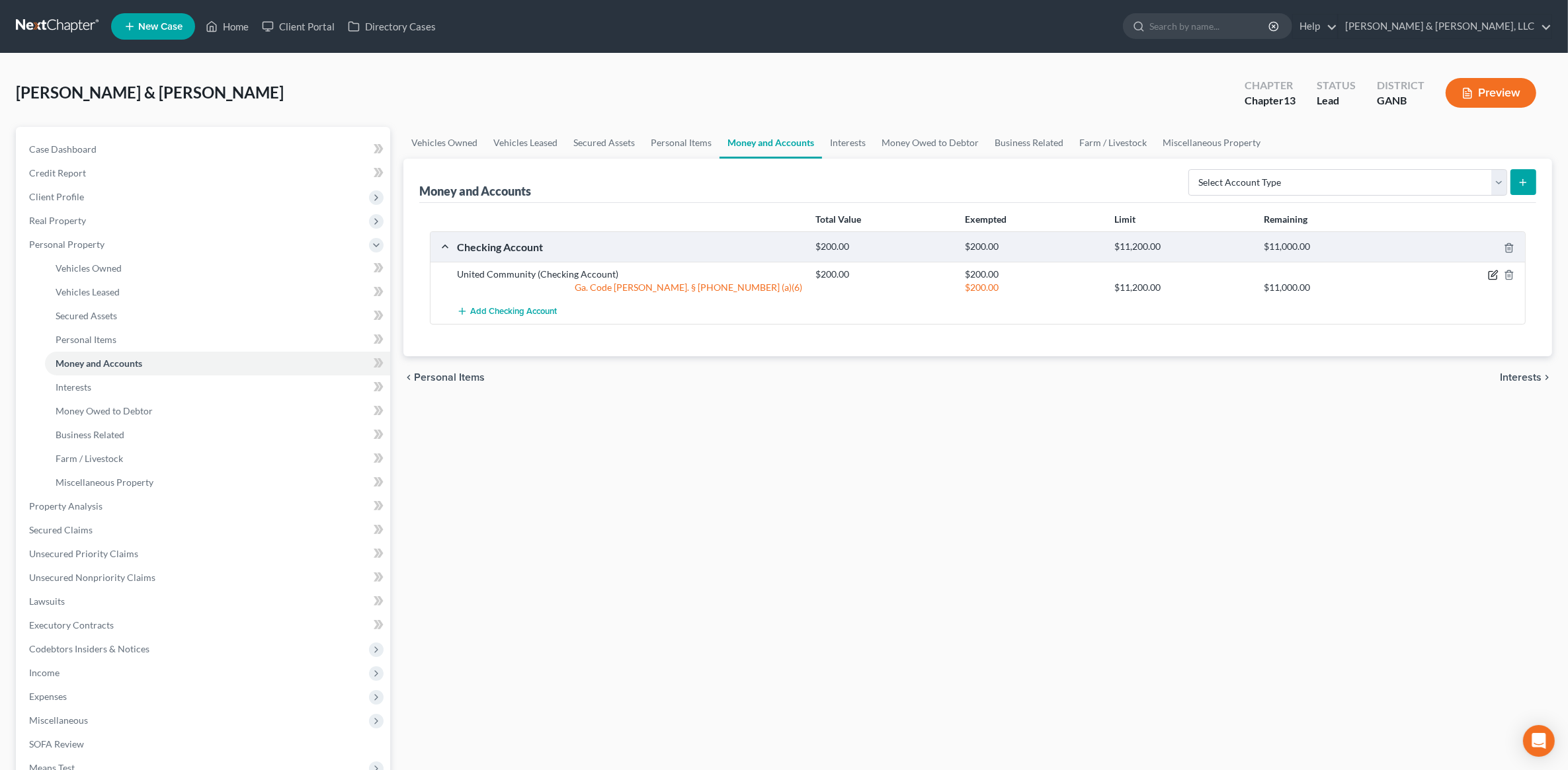
click at [1492, 279] on icon "button" at bounding box center [1492, 275] width 8 height 8
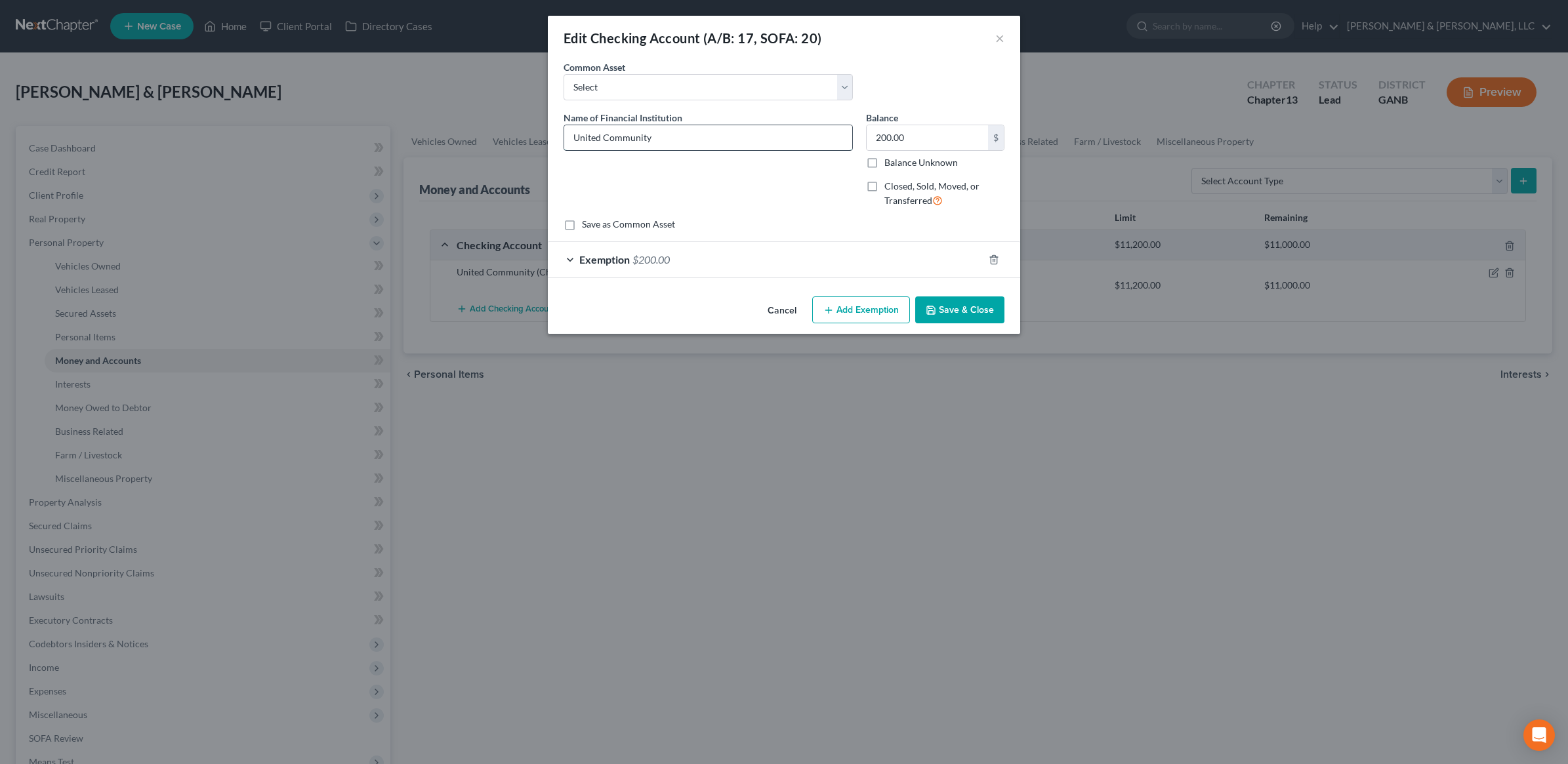
click at [569, 132] on input "United Community" at bounding box center [709, 138] width 288 height 25
click at [697, 141] on input "2 United Community" at bounding box center [709, 138] width 288 height 25
type input "2 United Community Accounts"
type input "400"
click at [805, 259] on div "Exemption $200.00" at bounding box center [765, 259] width 435 height 35
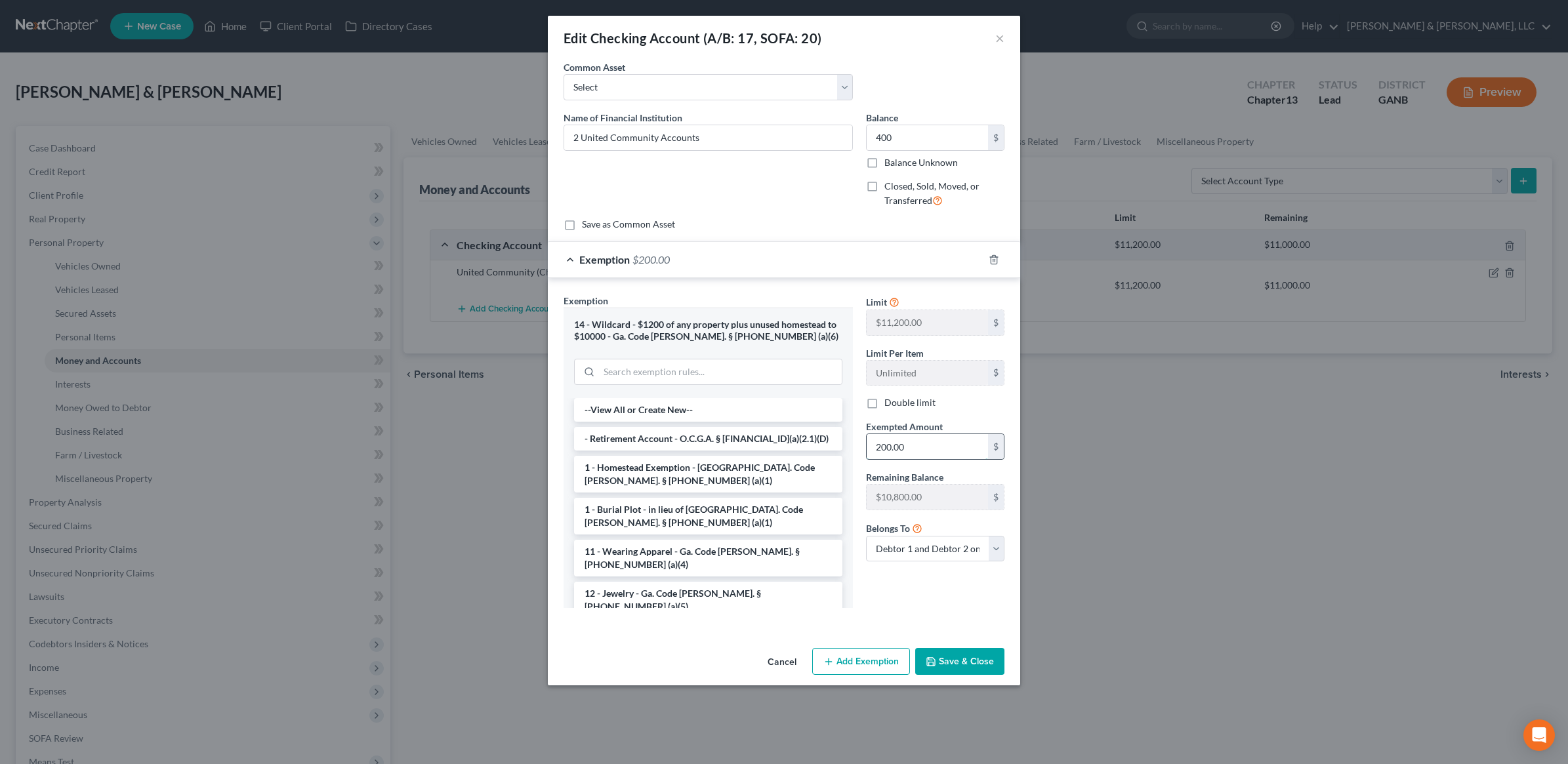
click at [933, 457] on input "200.00" at bounding box center [927, 447] width 121 height 25
type input "400"
click at [954, 658] on button "Save & Close" at bounding box center [960, 662] width 89 height 28
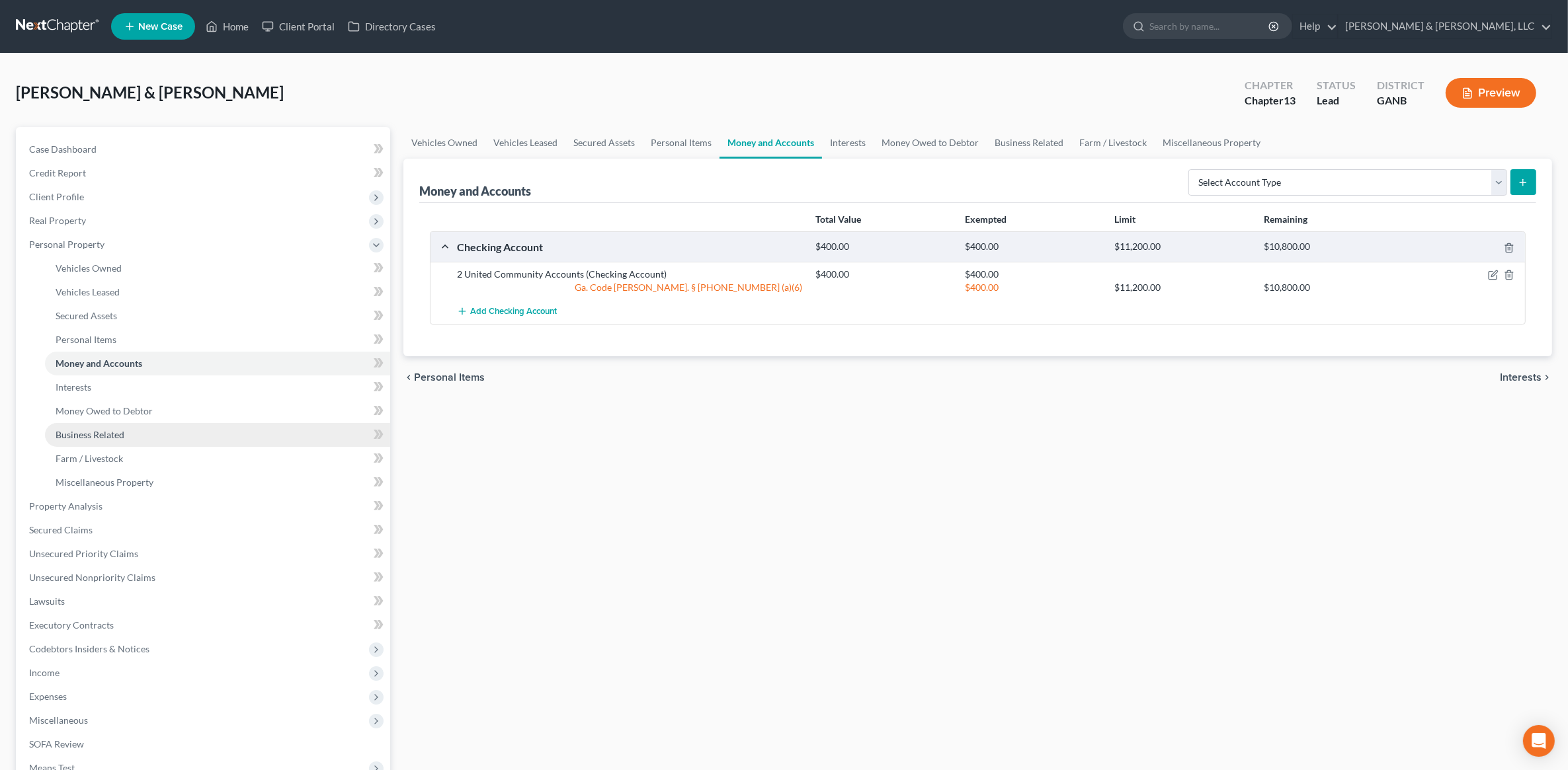
click at [157, 434] on link "Business Related" at bounding box center [217, 434] width 346 height 24
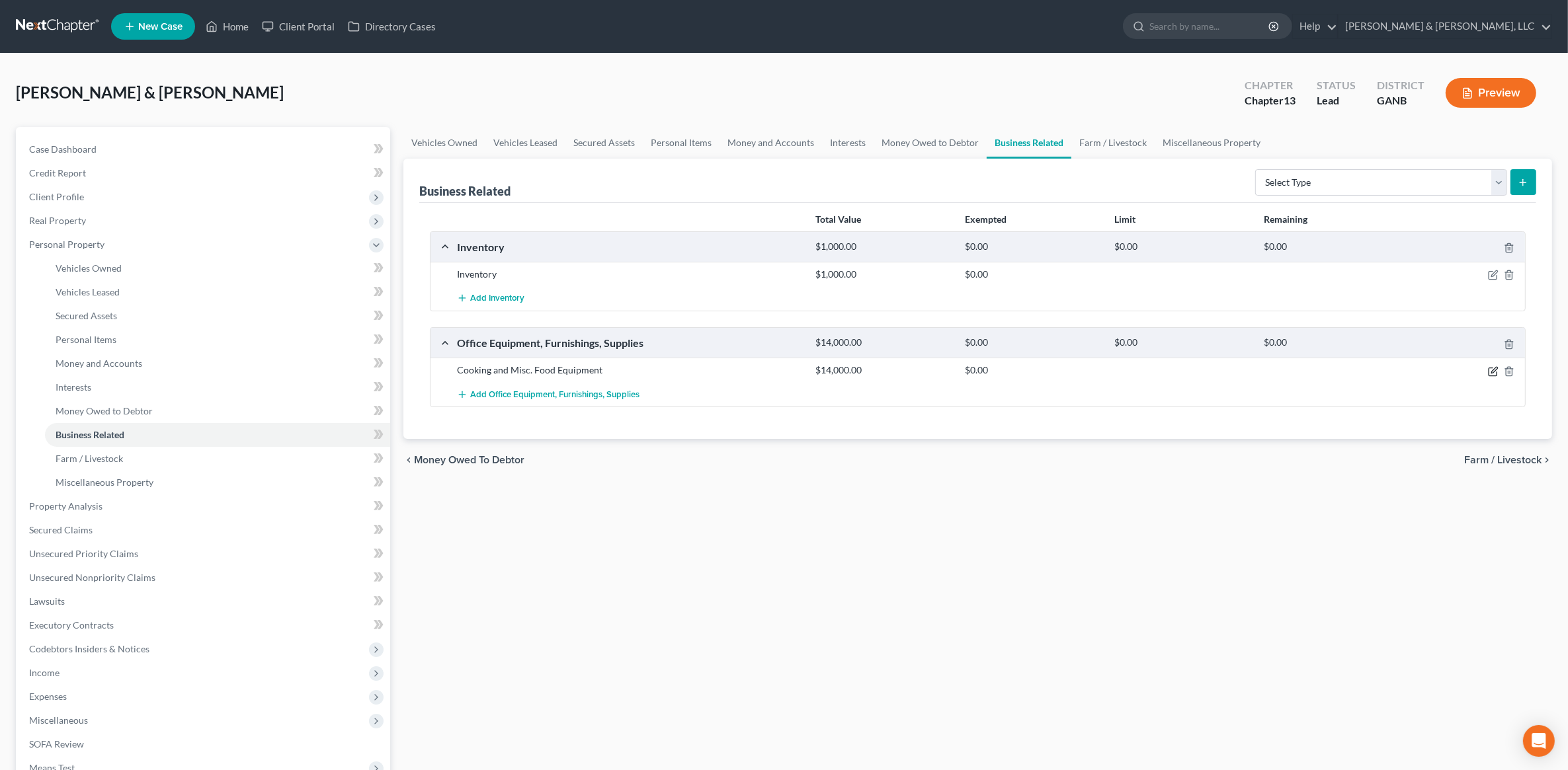
click at [1495, 372] on icon "button" at bounding box center [1493, 372] width 11 height 11
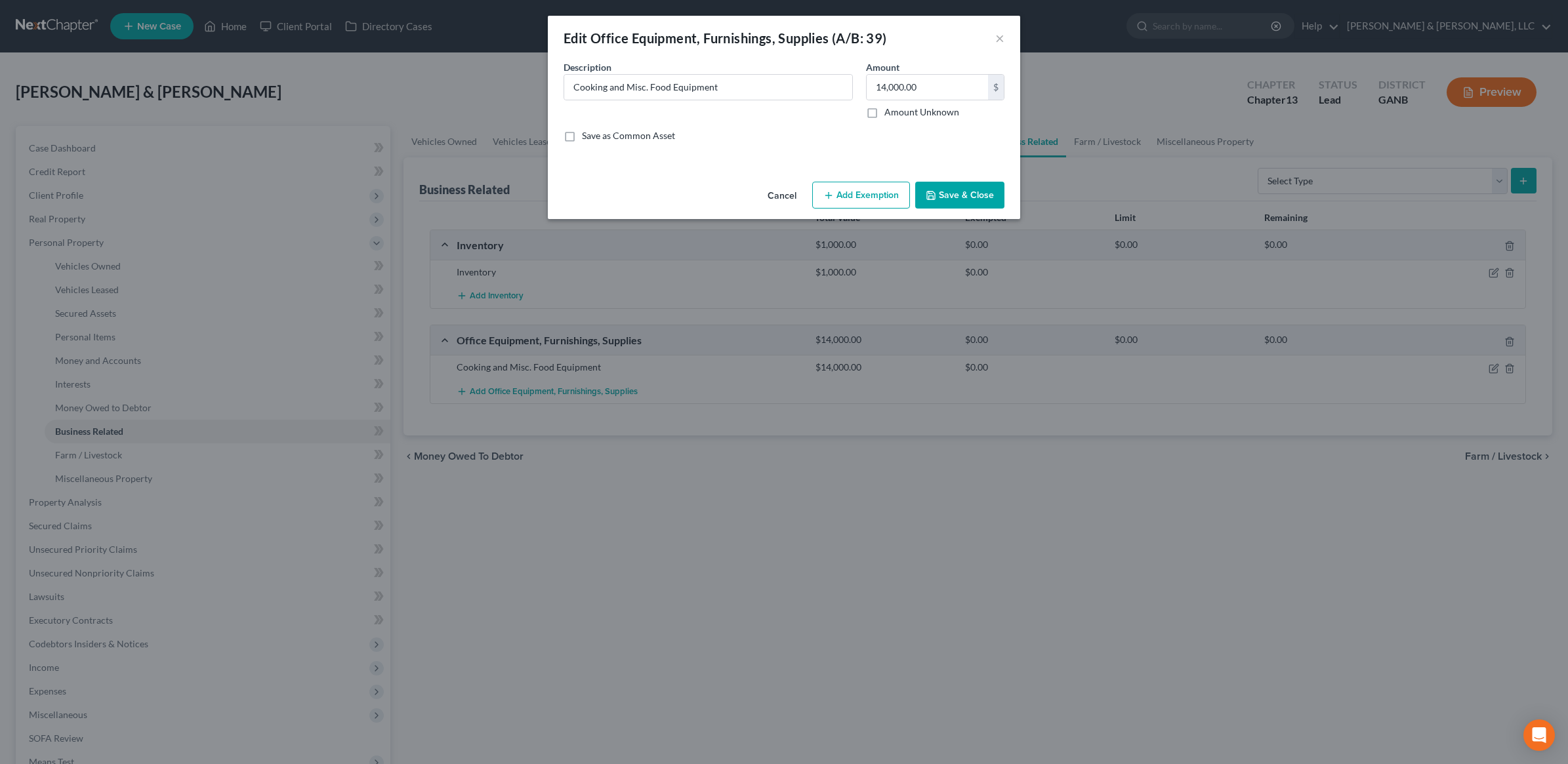
click at [863, 189] on button "Add Exemption" at bounding box center [861, 195] width 98 height 28
select select "2"
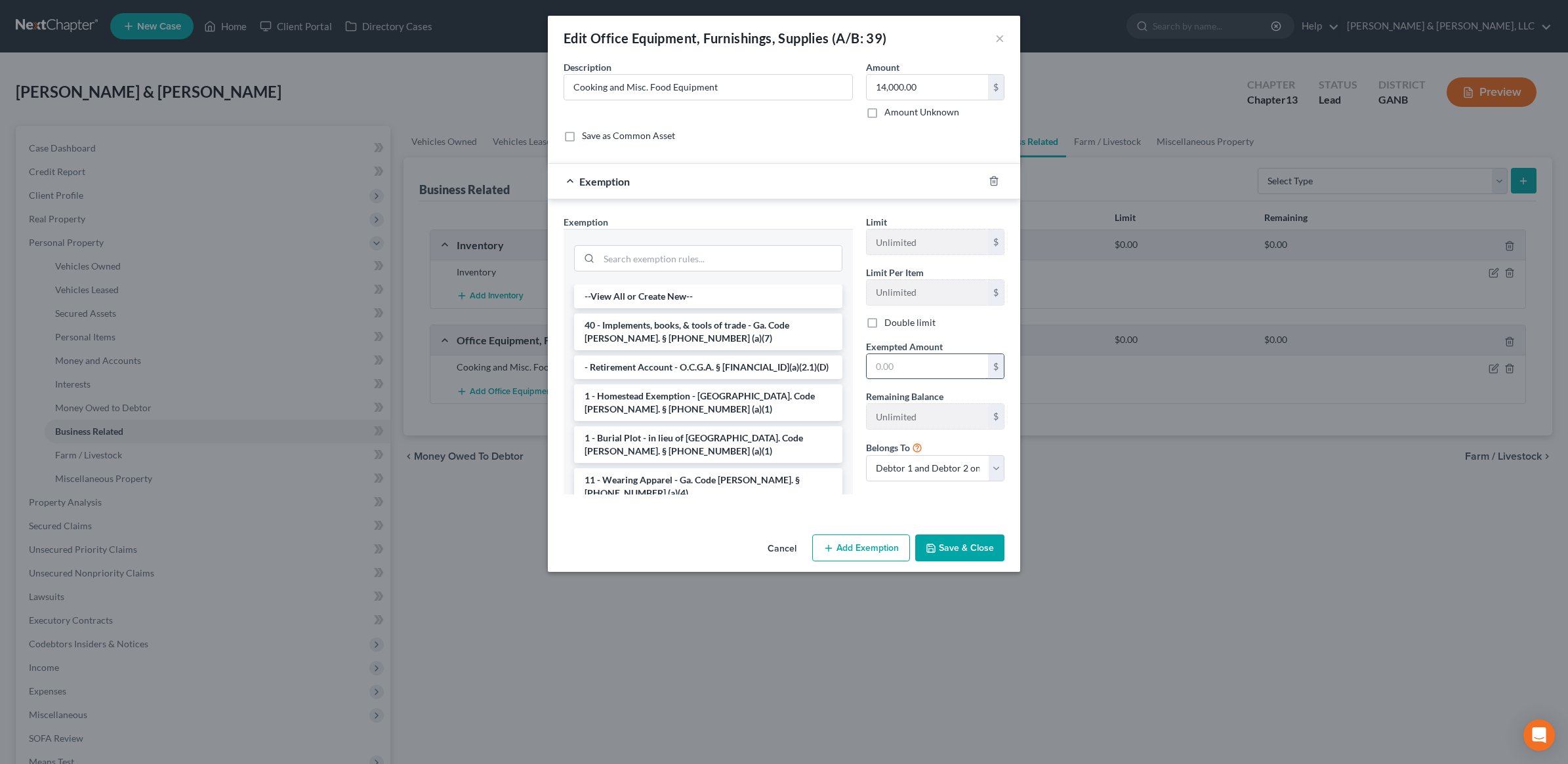
click at [915, 361] on input "text" at bounding box center [927, 366] width 121 height 25
type input "2,000"
click at [684, 263] on input "search" at bounding box center [721, 258] width 243 height 25
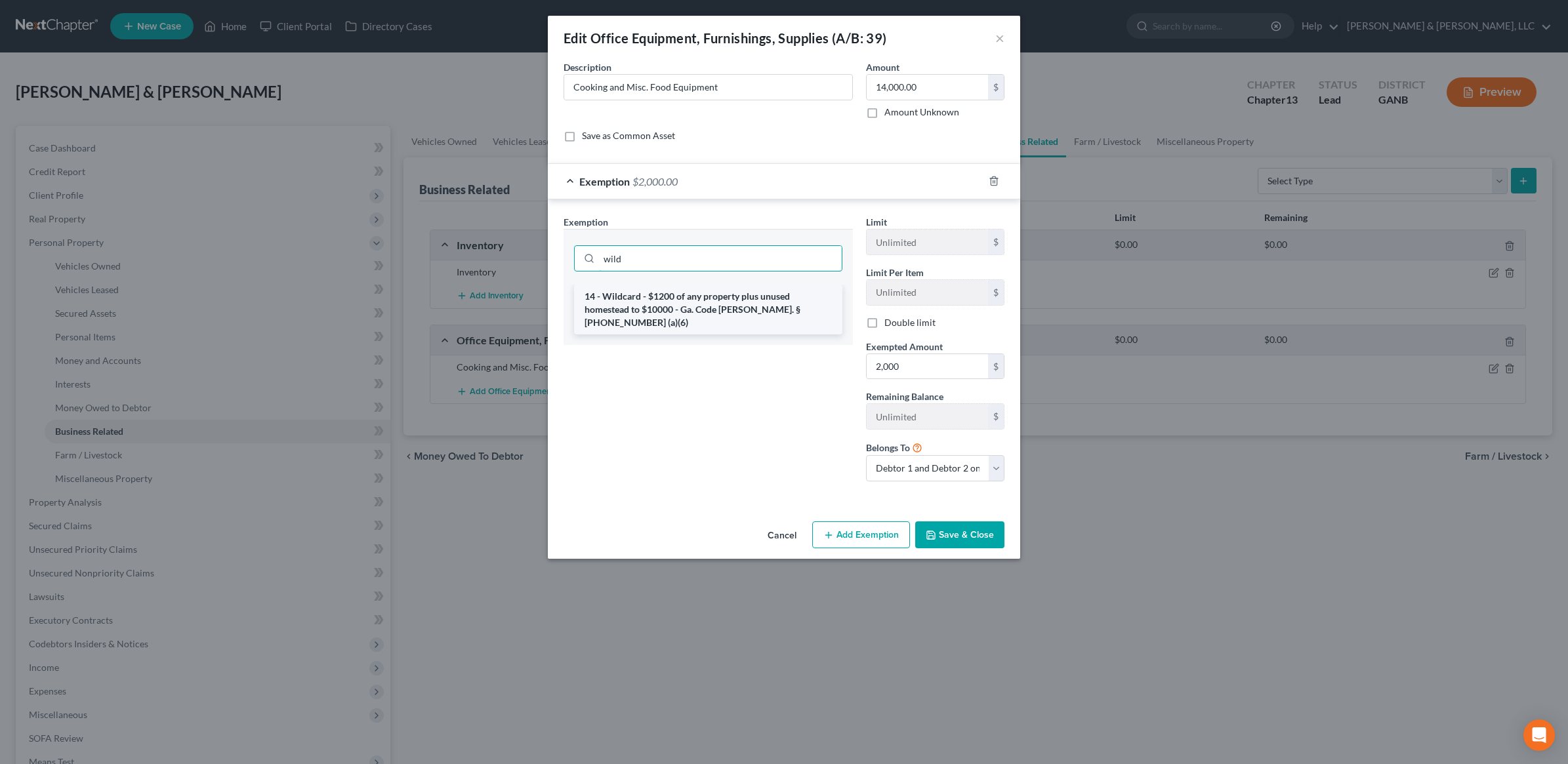
type input "wild"
click at [669, 295] on li "14 - Wildcard - $1200 of any property plus unused homestead to $10000 - Ga. Cod…" at bounding box center [709, 309] width 269 height 50
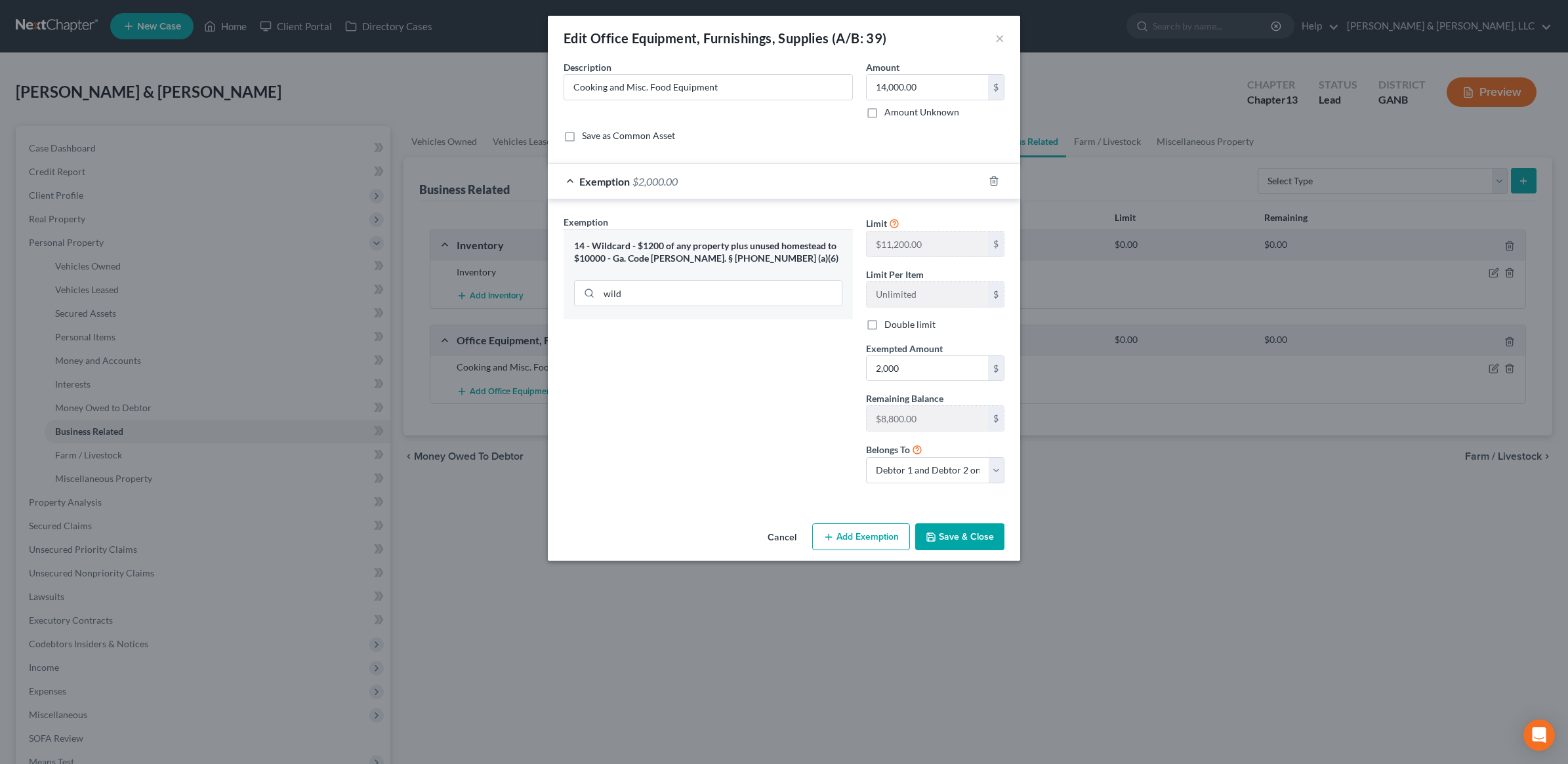
click at [967, 549] on button "Save & Close" at bounding box center [960, 537] width 89 height 28
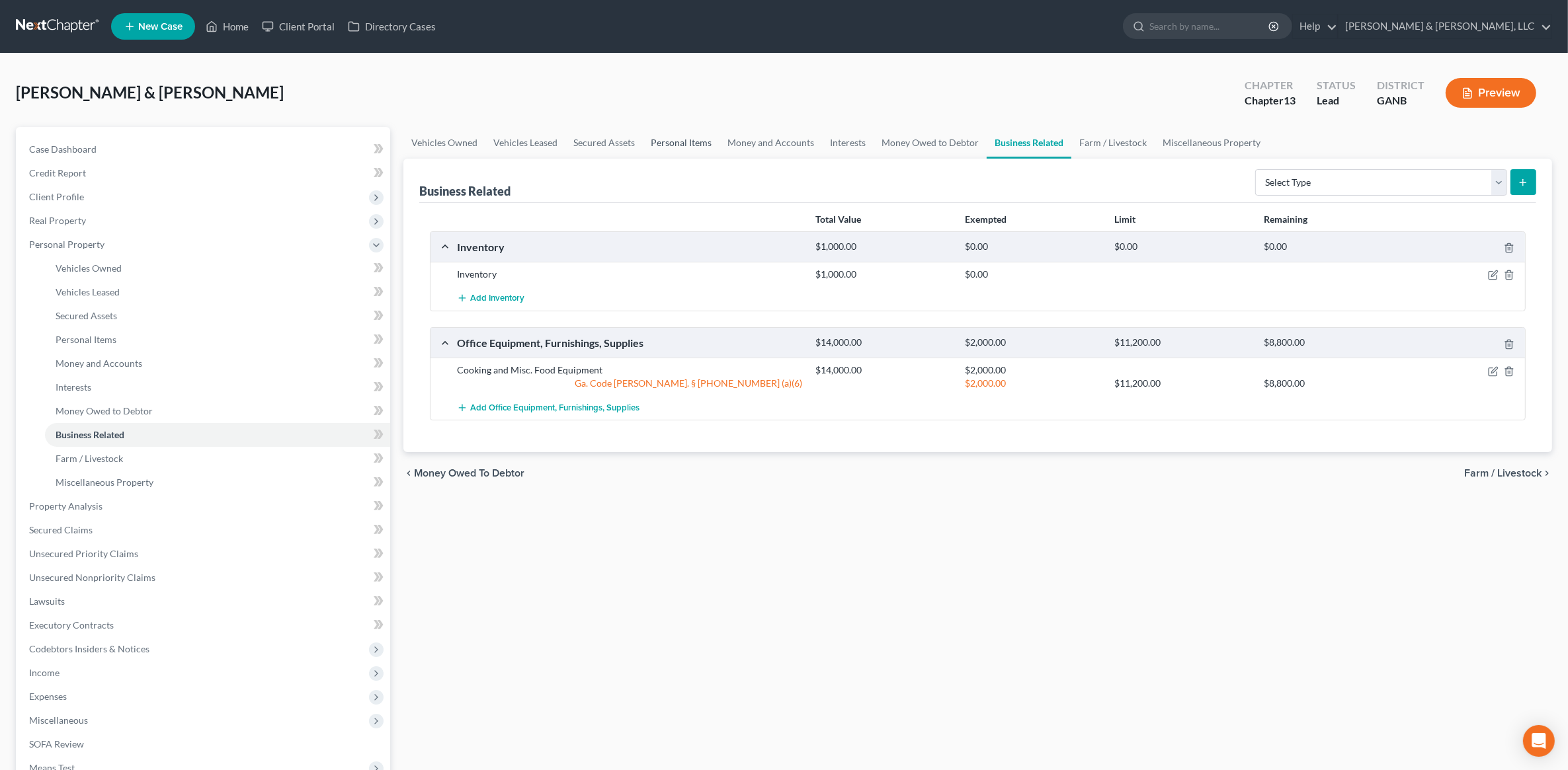
click at [669, 137] on link "Personal Items" at bounding box center [681, 142] width 77 height 32
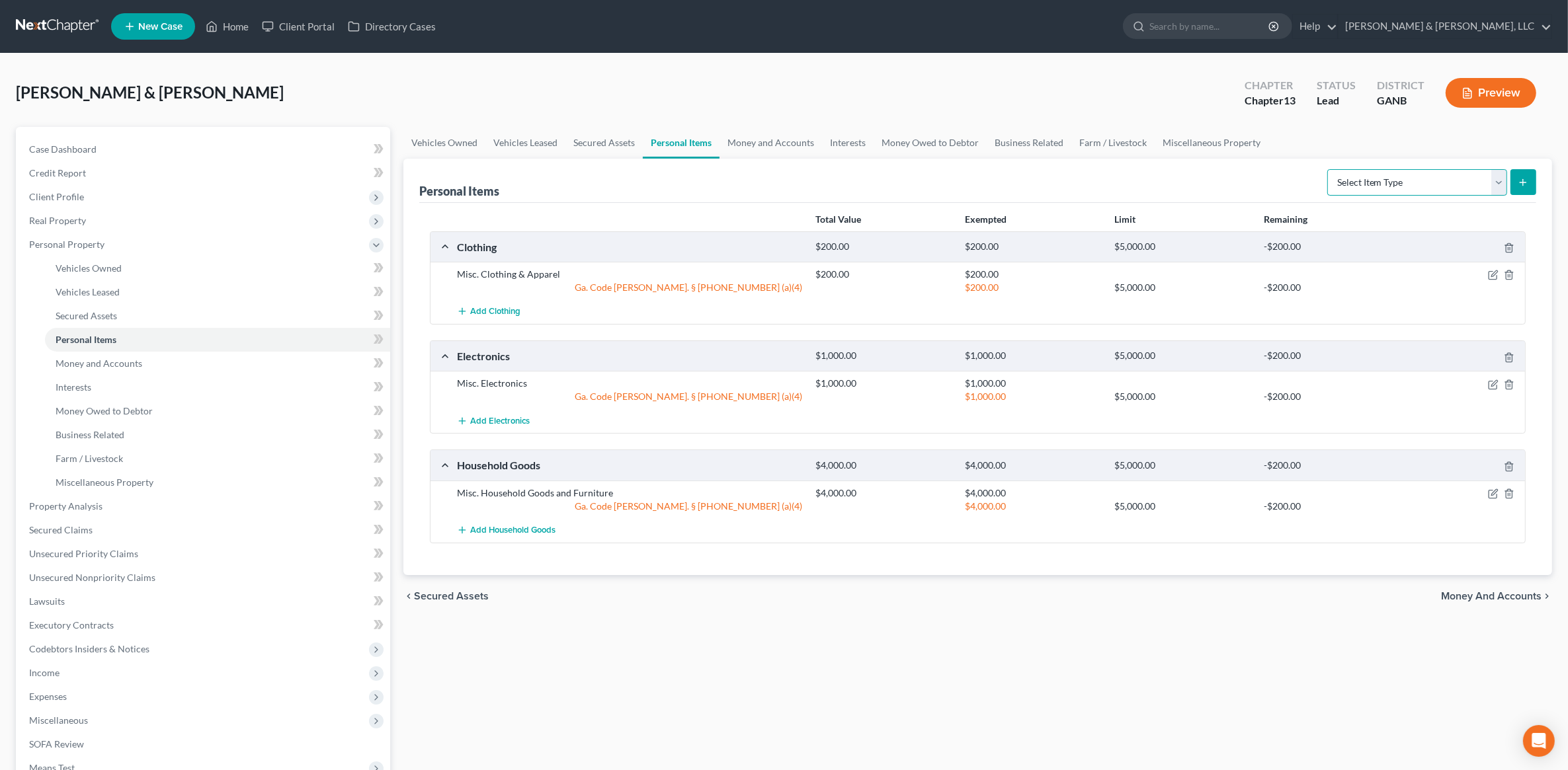
click at [1431, 185] on select "Select Item Type Clothing (A/B: 11) Collectibles Of Value (A/B: 8) Electronics …" at bounding box center [1417, 183] width 180 height 26
select select "other"
click at [1330, 170] on select "Select Item Type Clothing (A/B: 11) Collectibles Of Value (A/B: 8) Electronics …" at bounding box center [1417, 183] width 180 height 26
click at [1522, 185] on icon "submit" at bounding box center [1523, 183] width 11 height 11
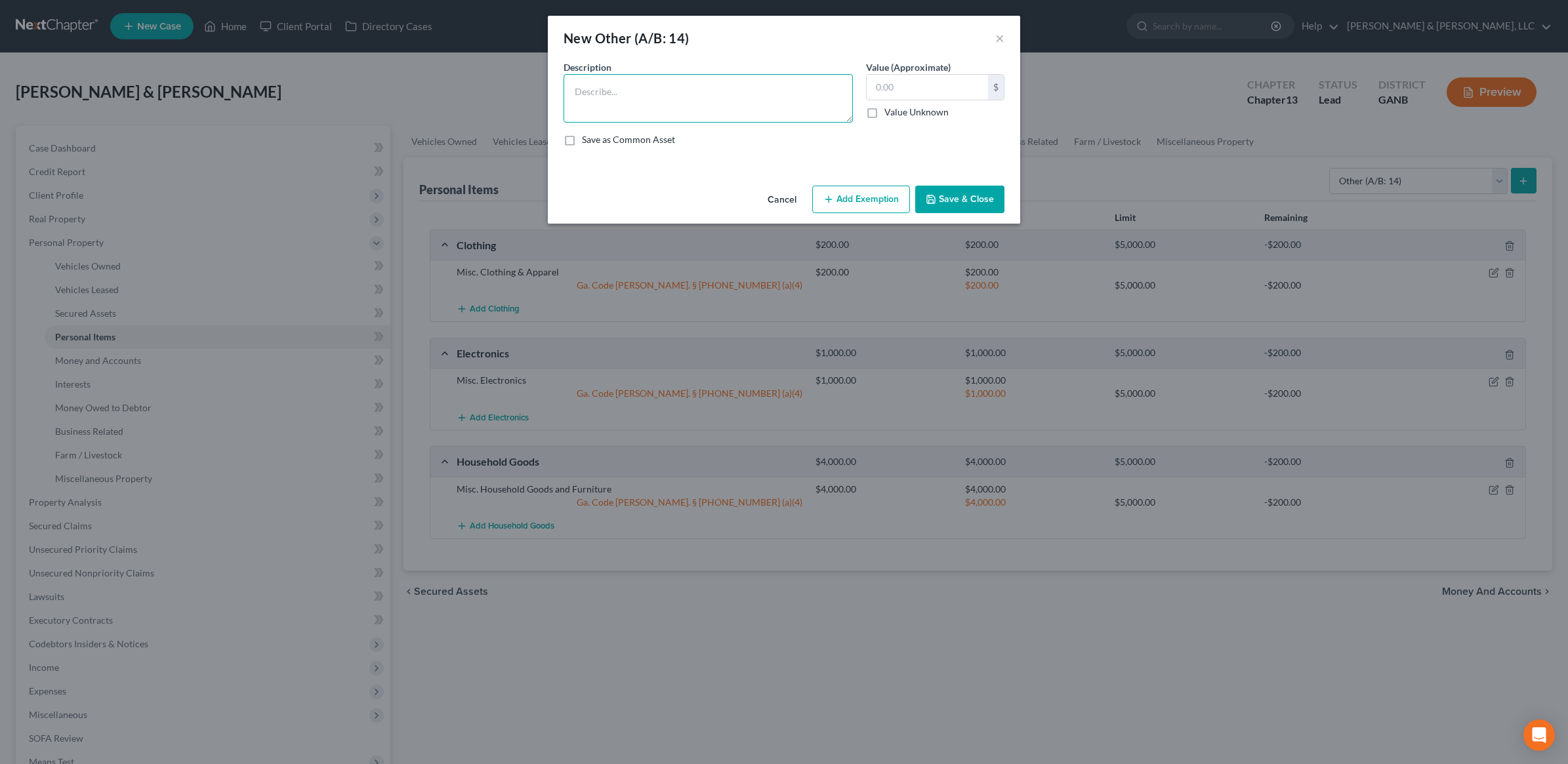
click at [764, 83] on textarea at bounding box center [709, 99] width 290 height 49
type textarea "Few Antique"
click at [791, 194] on button "Cancel" at bounding box center [782, 200] width 50 height 26
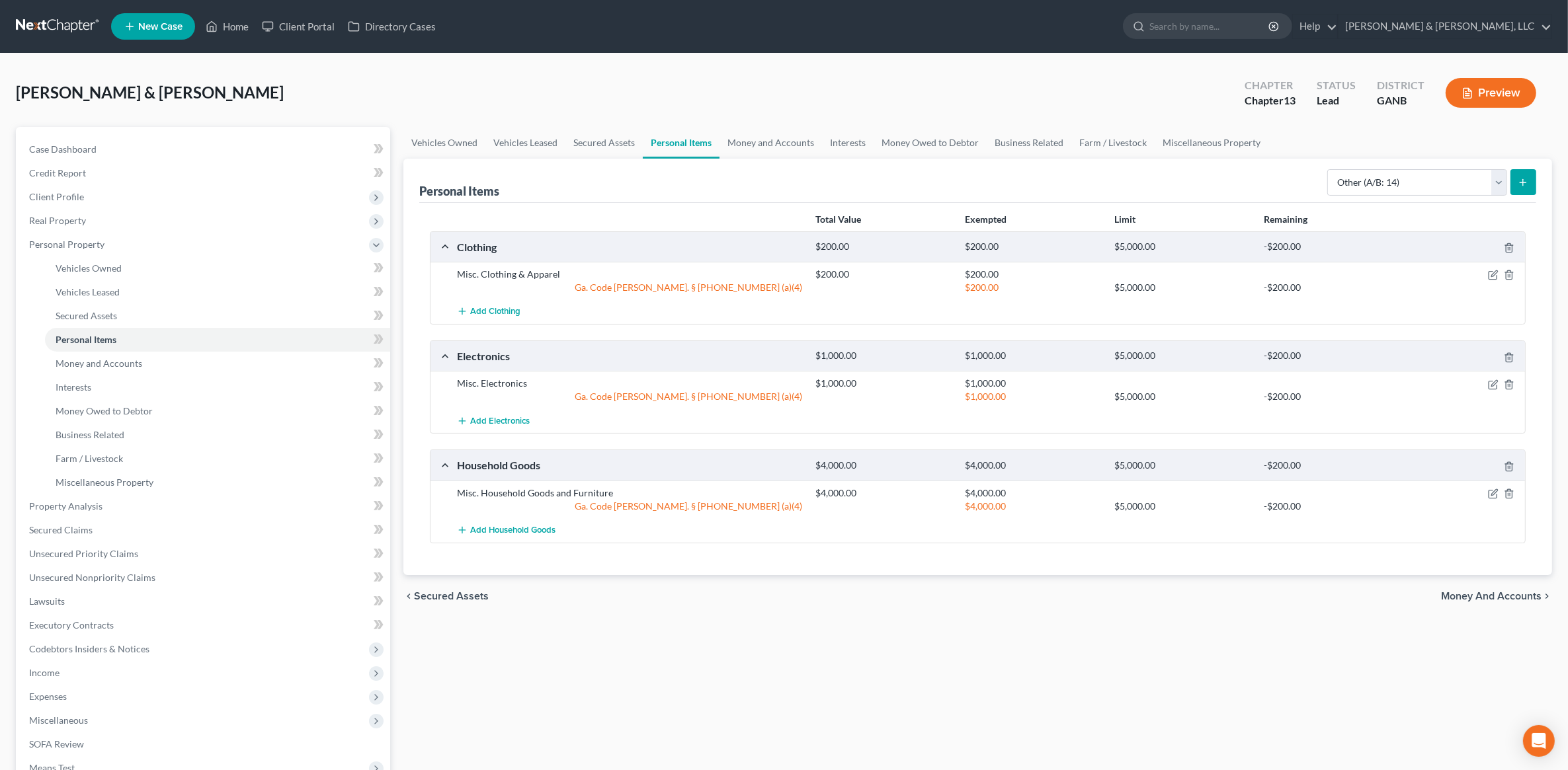
click at [780, 592] on div "chevron_left Secured Assets Money and Accounts chevron_right" at bounding box center [978, 596] width 1149 height 42
drag, startPoint x: 659, startPoint y: 596, endPoint x: 556, endPoint y: 602, distance: 103.2
click at [566, 577] on div "chevron_left Secured Assets Money and Accounts chevron_right" at bounding box center [978, 596] width 1149 height 42
click at [556, 609] on div "chevron_left Secured Assets Money and Accounts chevron_right" at bounding box center [978, 596] width 1149 height 42
click at [1495, 493] on icon "button" at bounding box center [1493, 494] width 11 height 11
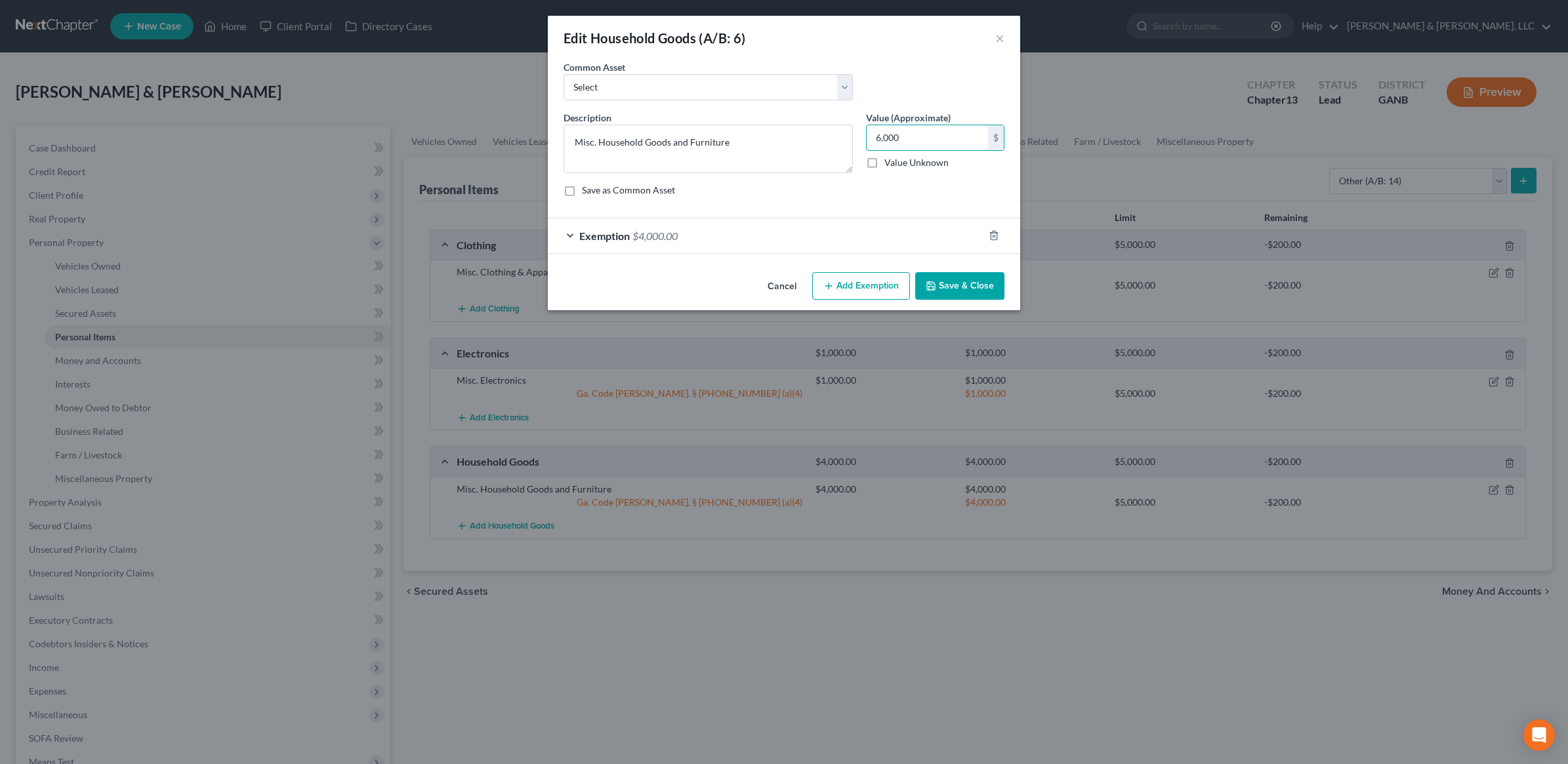
type input "6,000"
click at [815, 240] on div "Exemption $4,000.00" at bounding box center [765, 235] width 435 height 35
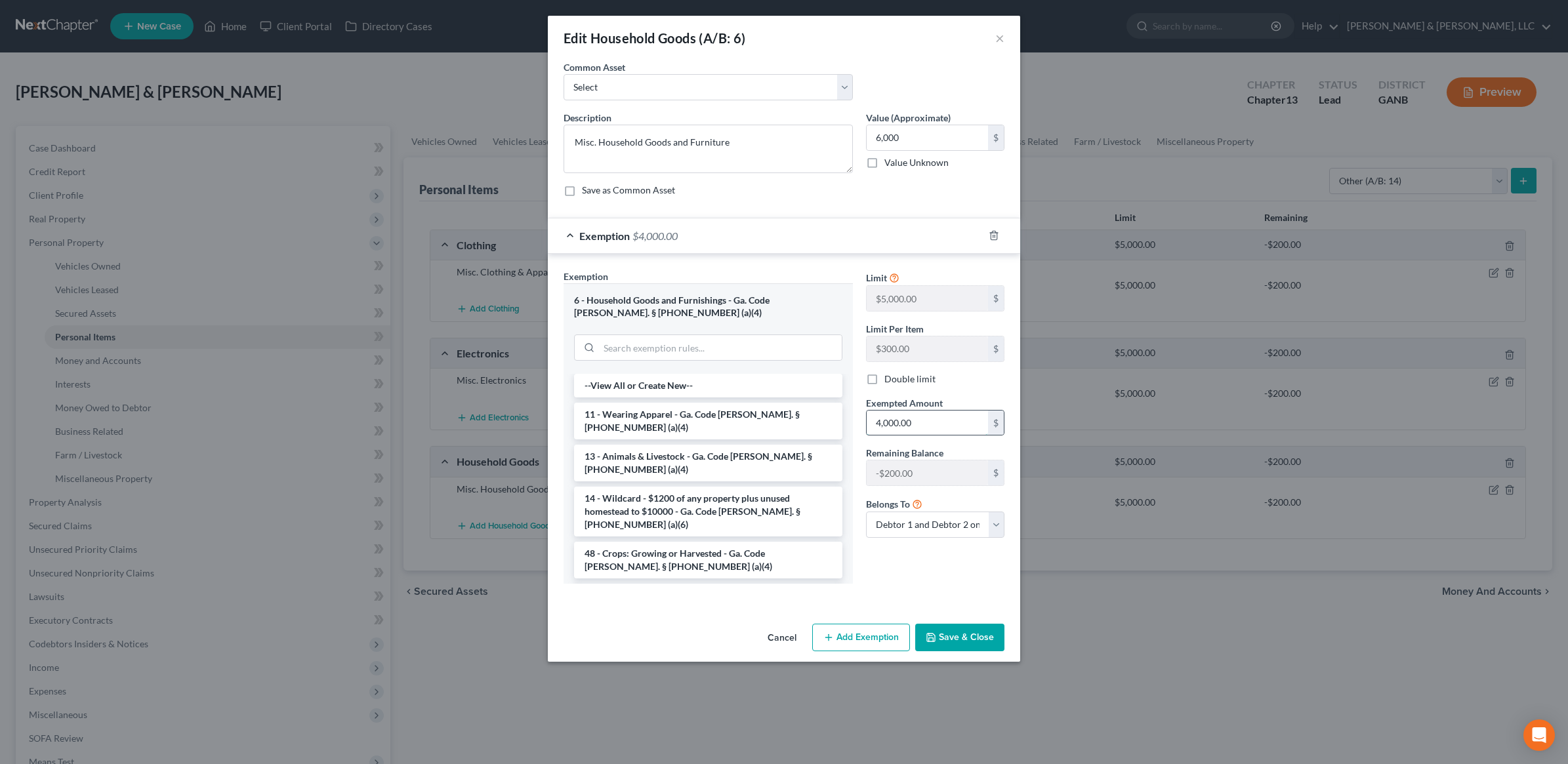
click at [949, 432] on input "4,000.00" at bounding box center [927, 423] width 121 height 25
type input "6,000"
click at [977, 641] on button "Save & Close" at bounding box center [960, 638] width 89 height 28
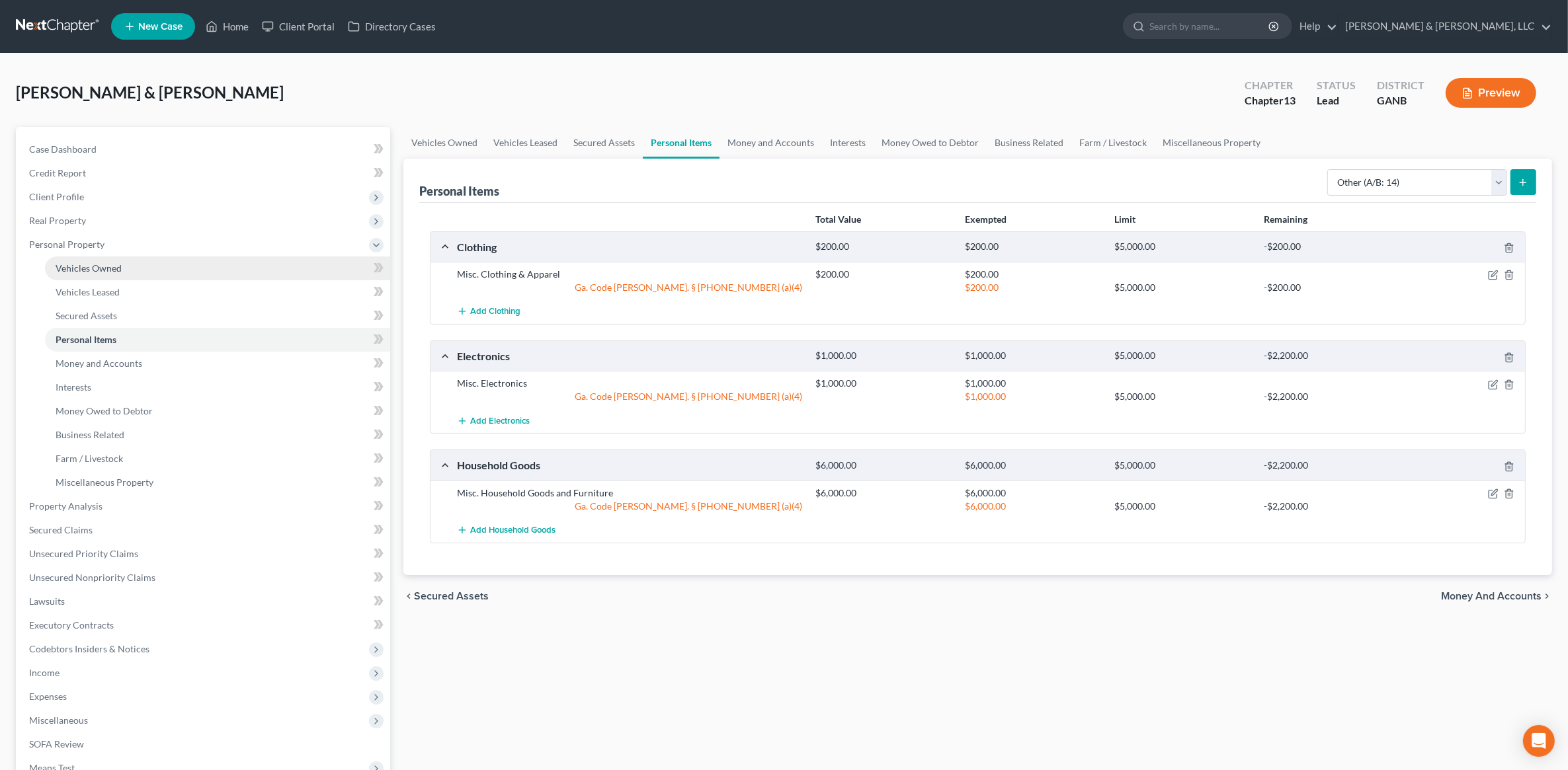
click at [130, 266] on link "Vehicles Owned" at bounding box center [217, 268] width 346 height 24
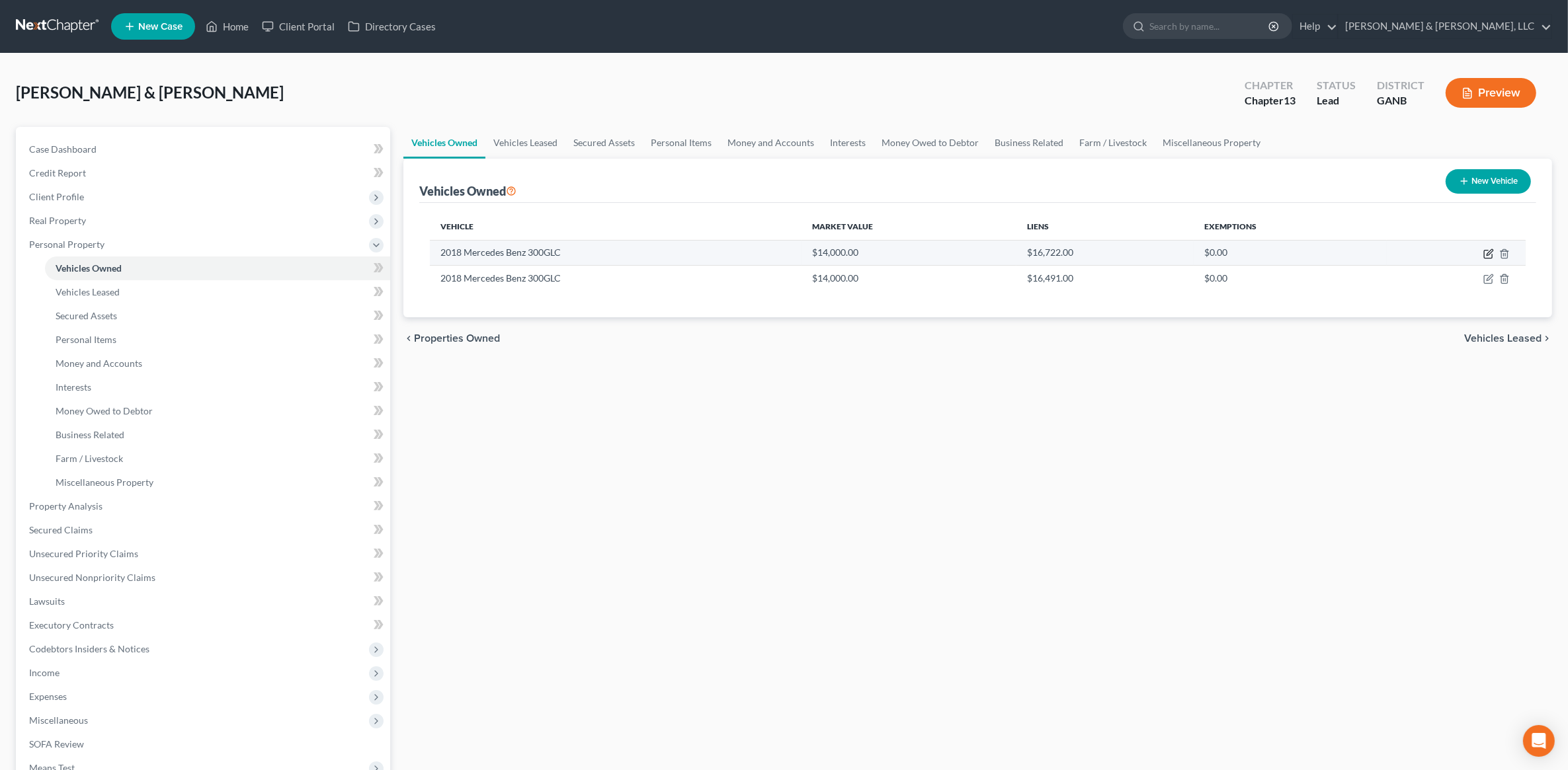
click at [1490, 255] on icon "button" at bounding box center [1490, 252] width 6 height 6
select select "0"
select select "8"
select select "2"
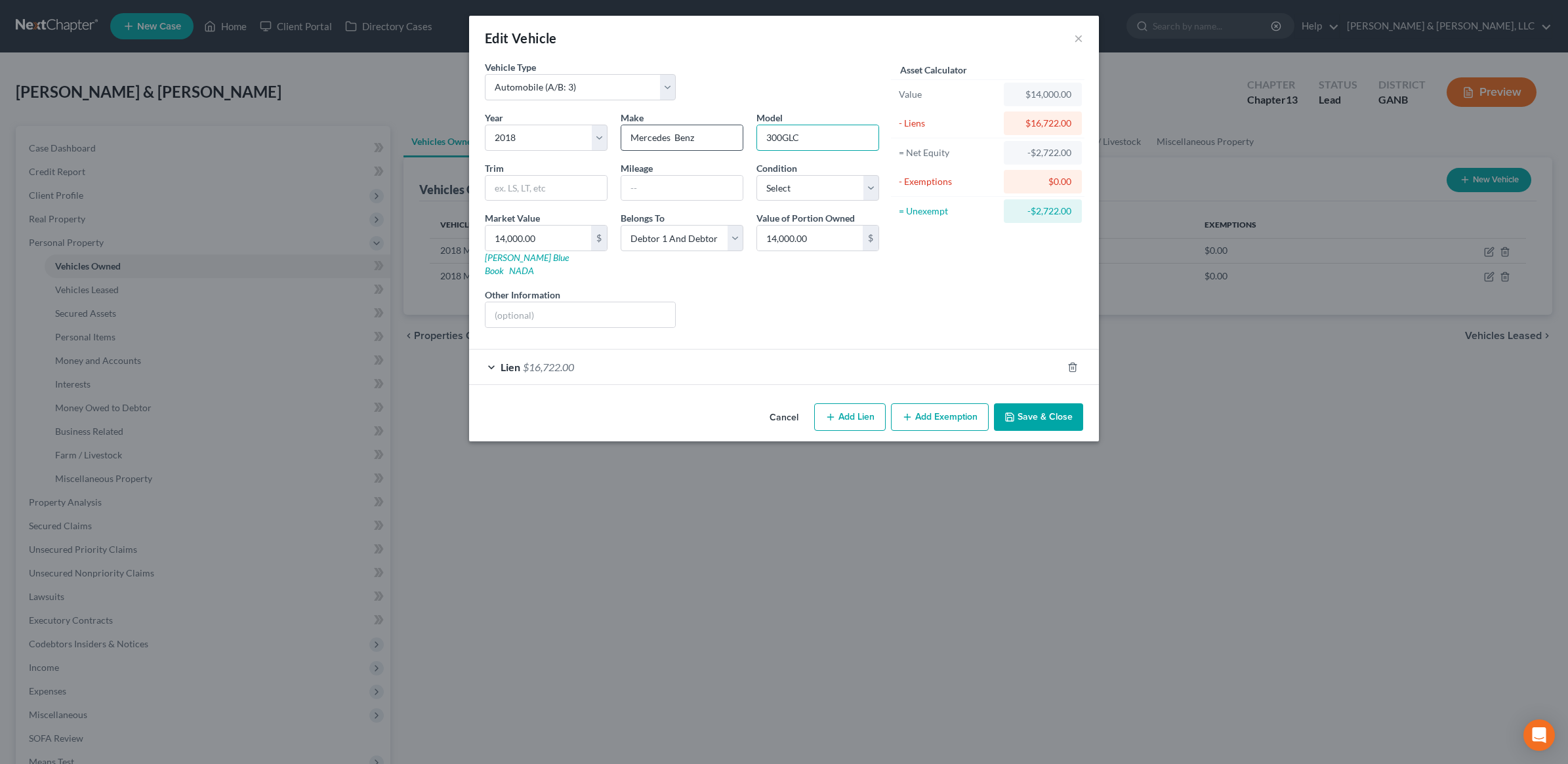
drag, startPoint x: 818, startPoint y: 141, endPoint x: 722, endPoint y: 142, distance: 96.0
click at [722, 142] on div "Year Select 2026 2025 2024 2023 2022 2021 2020 2019 2018 2017 2016 2015 2014 20…" at bounding box center [681, 224] width 407 height 228
type input "GLC300"
drag, startPoint x: 832, startPoint y: 142, endPoint x: 743, endPoint y: 147, distance: 89.1
click at [743, 147] on div "Year Select 2026 2025 2024 2023 2022 2021 2020 2019 2018 2017 2016 2015 2014 20…" at bounding box center [681, 224] width 407 height 228
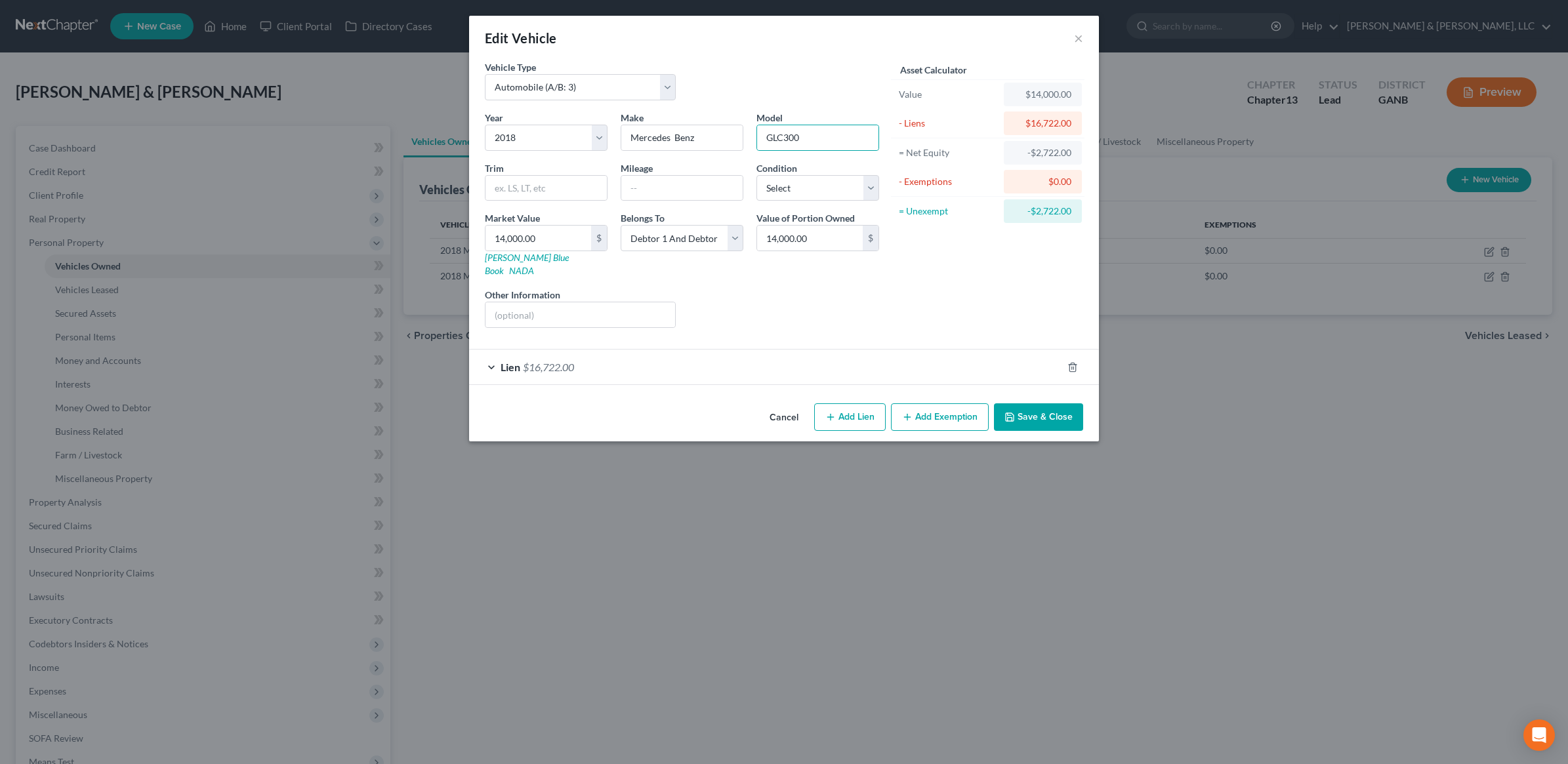
click at [1045, 406] on button "Save & Close" at bounding box center [1038, 417] width 89 height 28
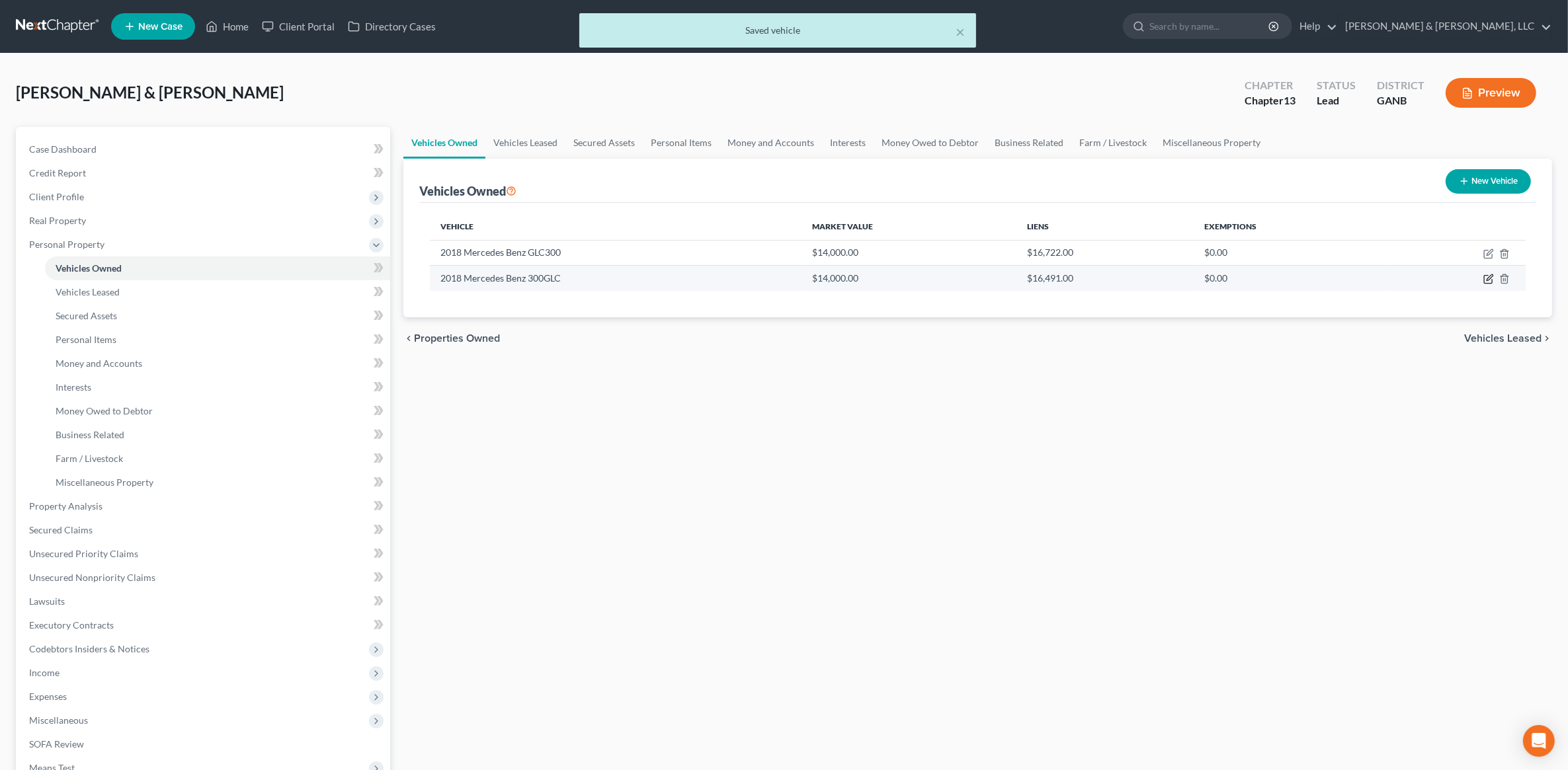
click at [1492, 279] on icon "button" at bounding box center [1489, 279] width 11 height 11
select select "0"
select select "8"
select select "2"
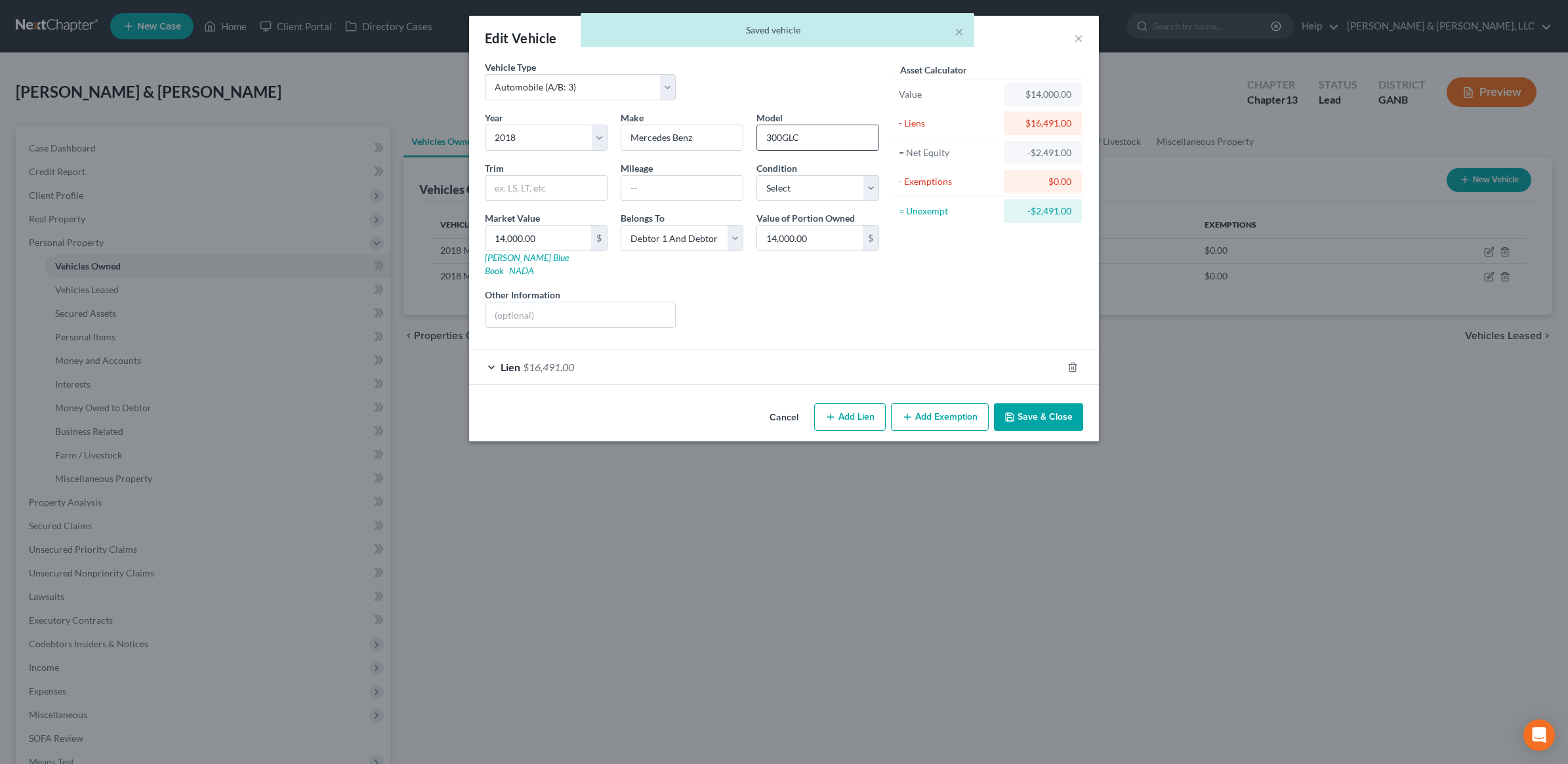
click at [841, 151] on div "Year Select 2026 2025 2024 2023 2022 2021 2020 2019 2018 2017 2016 2015 2014 20…" at bounding box center [681, 224] width 407 height 228
drag, startPoint x: 835, startPoint y: 141, endPoint x: 954, endPoint y: 312, distance: 208.3
click at [730, 152] on div "Year Select 2026 2025 2024 2023 2022 2021 2020 2019 2018 2017 2016 2015 2014 20…" at bounding box center [681, 224] width 407 height 228
paste input "GLC300"
type input "GLC300"
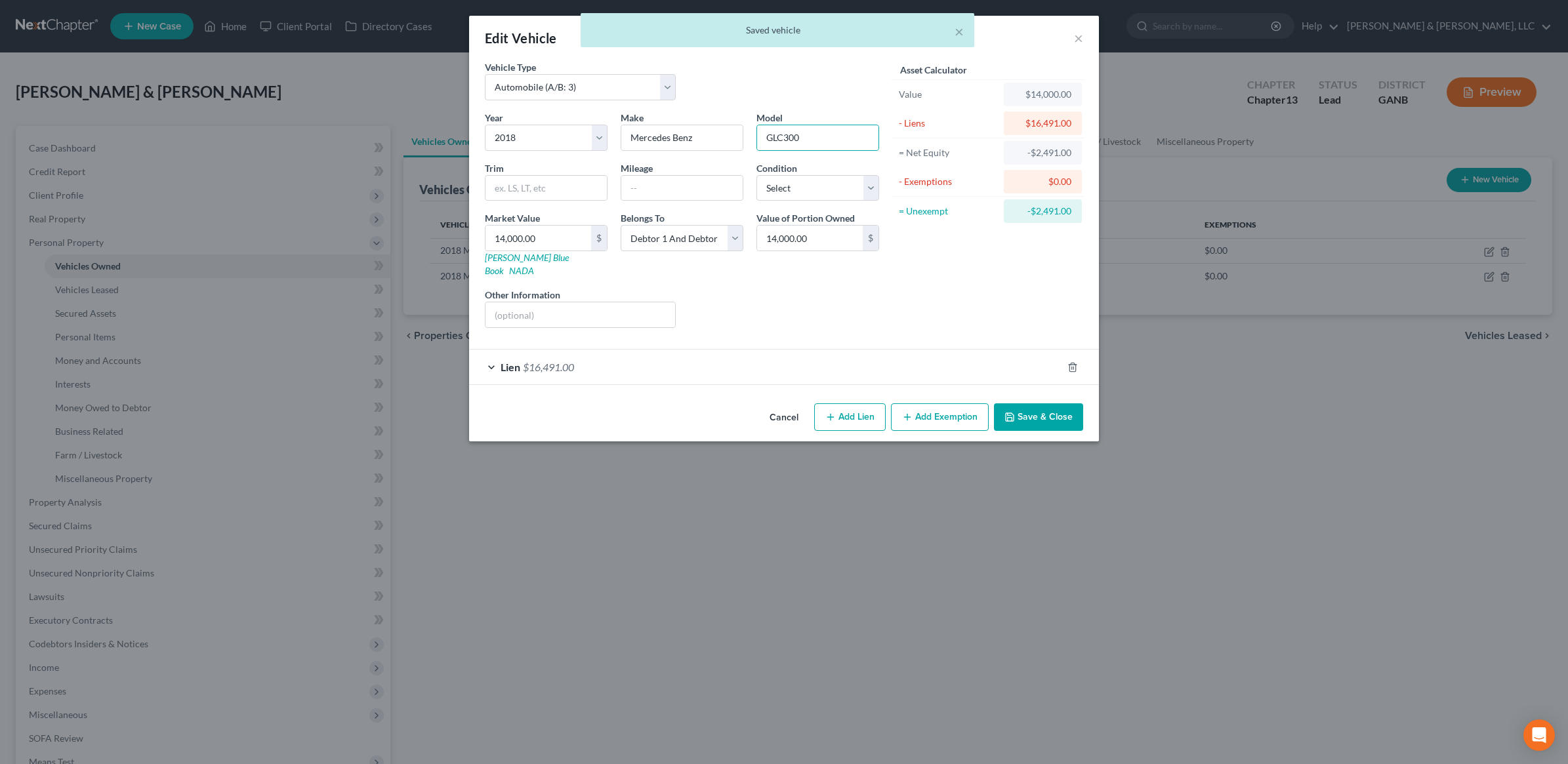
click at [1047, 406] on button "Save & Close" at bounding box center [1038, 417] width 89 height 28
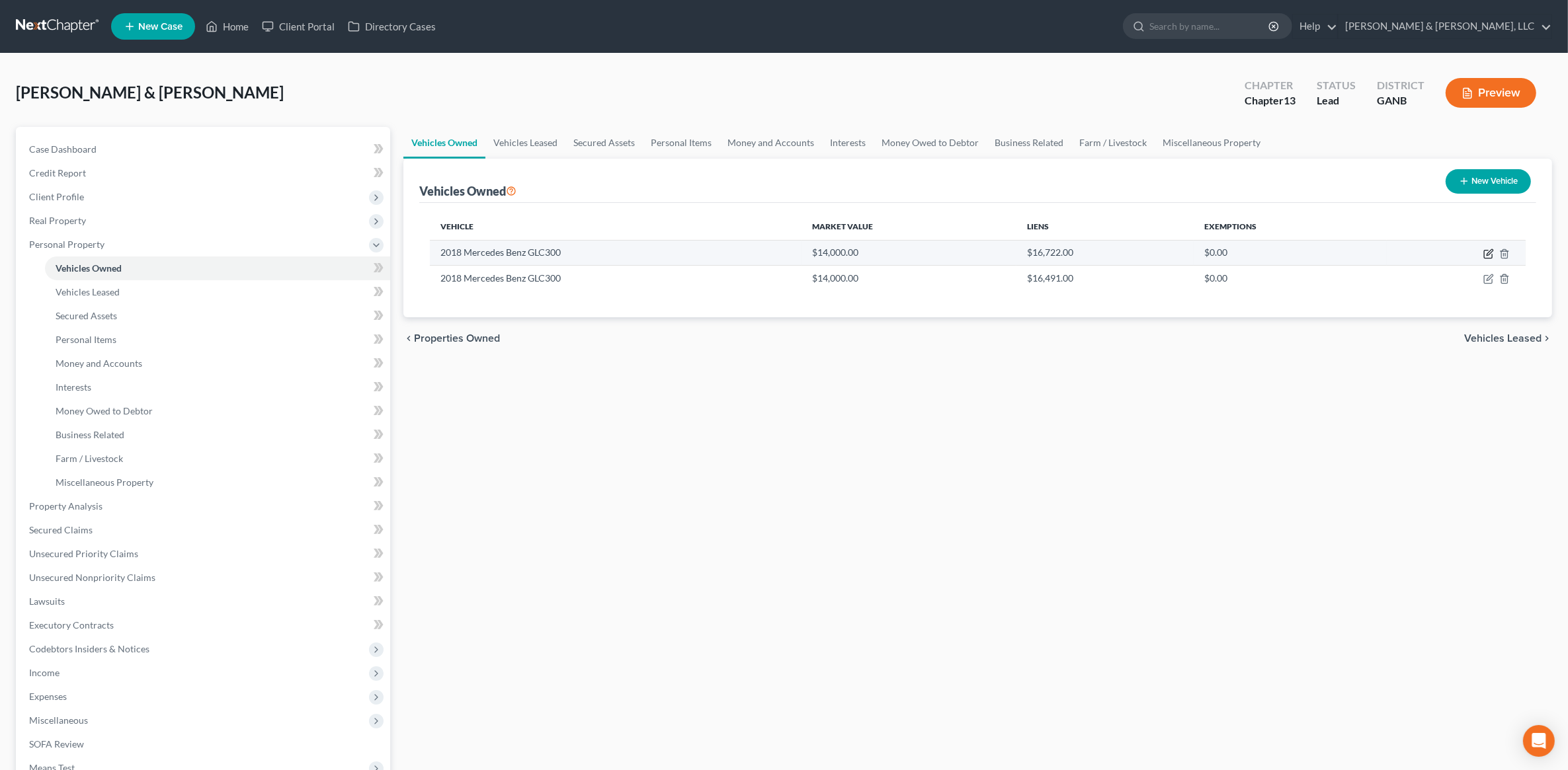
click at [1487, 255] on icon "button" at bounding box center [1490, 252] width 6 height 6
select select "0"
select select "8"
select select "2"
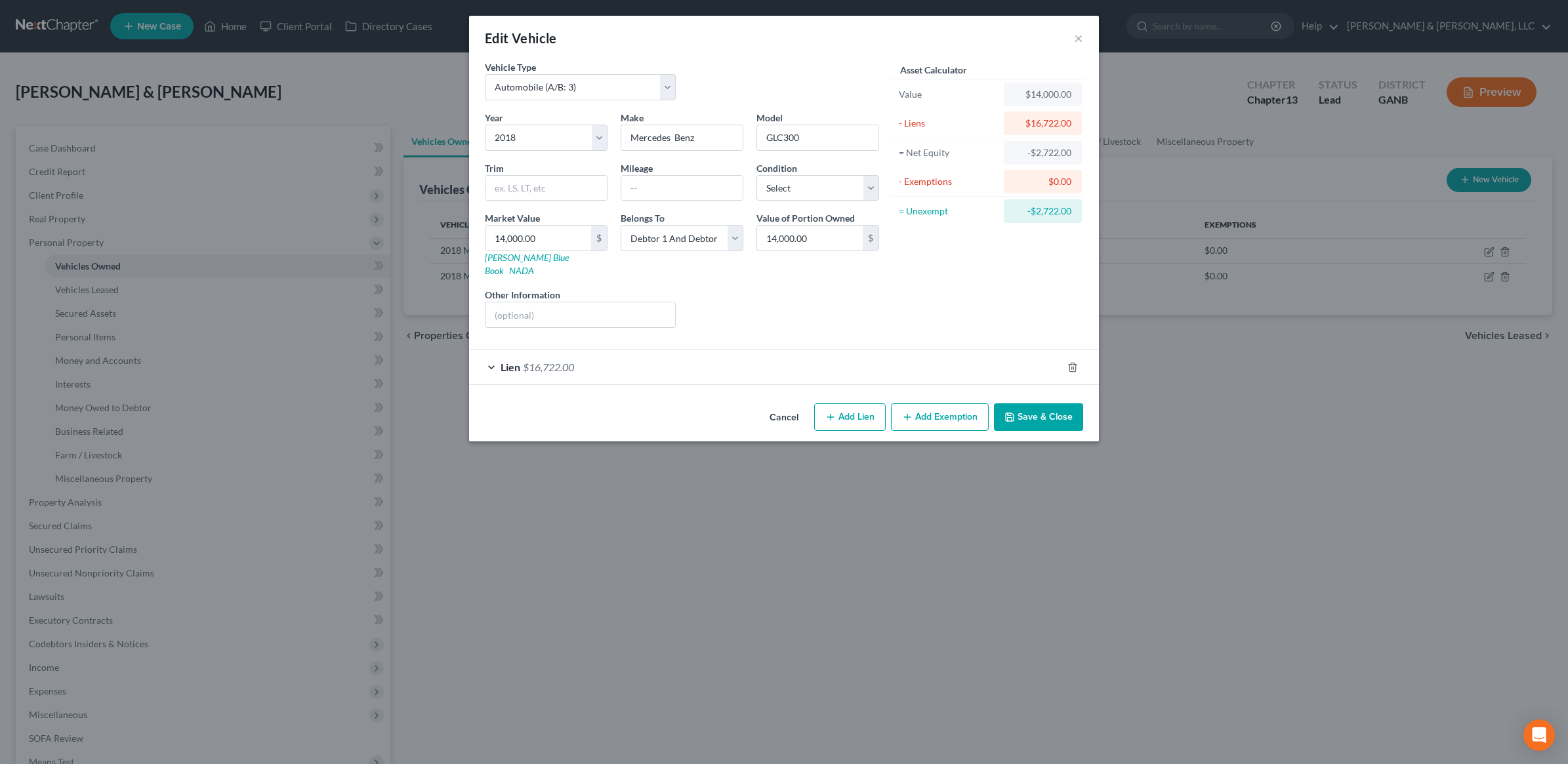
click at [689, 350] on div "Lien $16,722.00" at bounding box center [766, 367] width 593 height 35
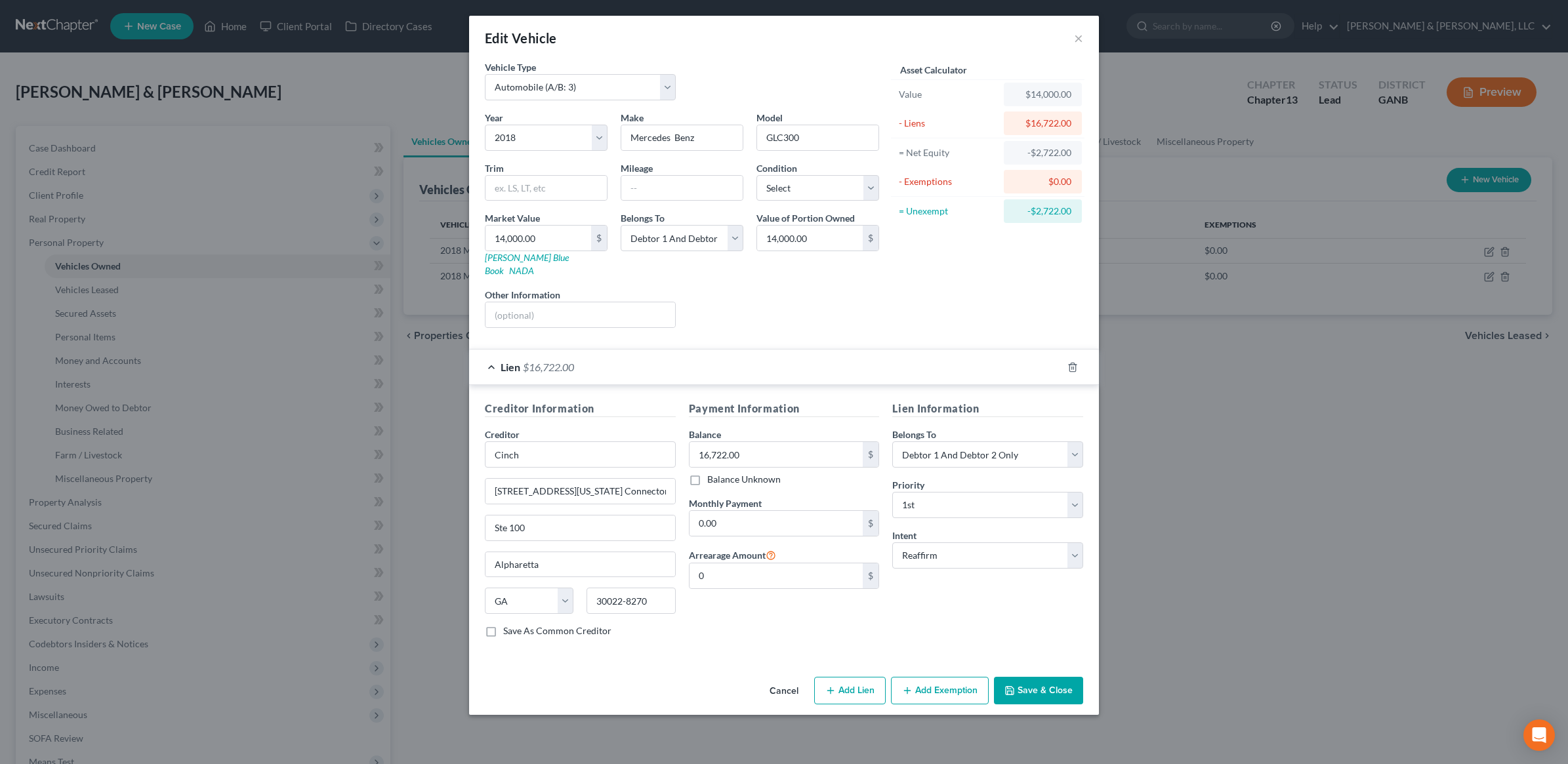
click at [690, 354] on div "Lien $16,722.00" at bounding box center [766, 367] width 593 height 35
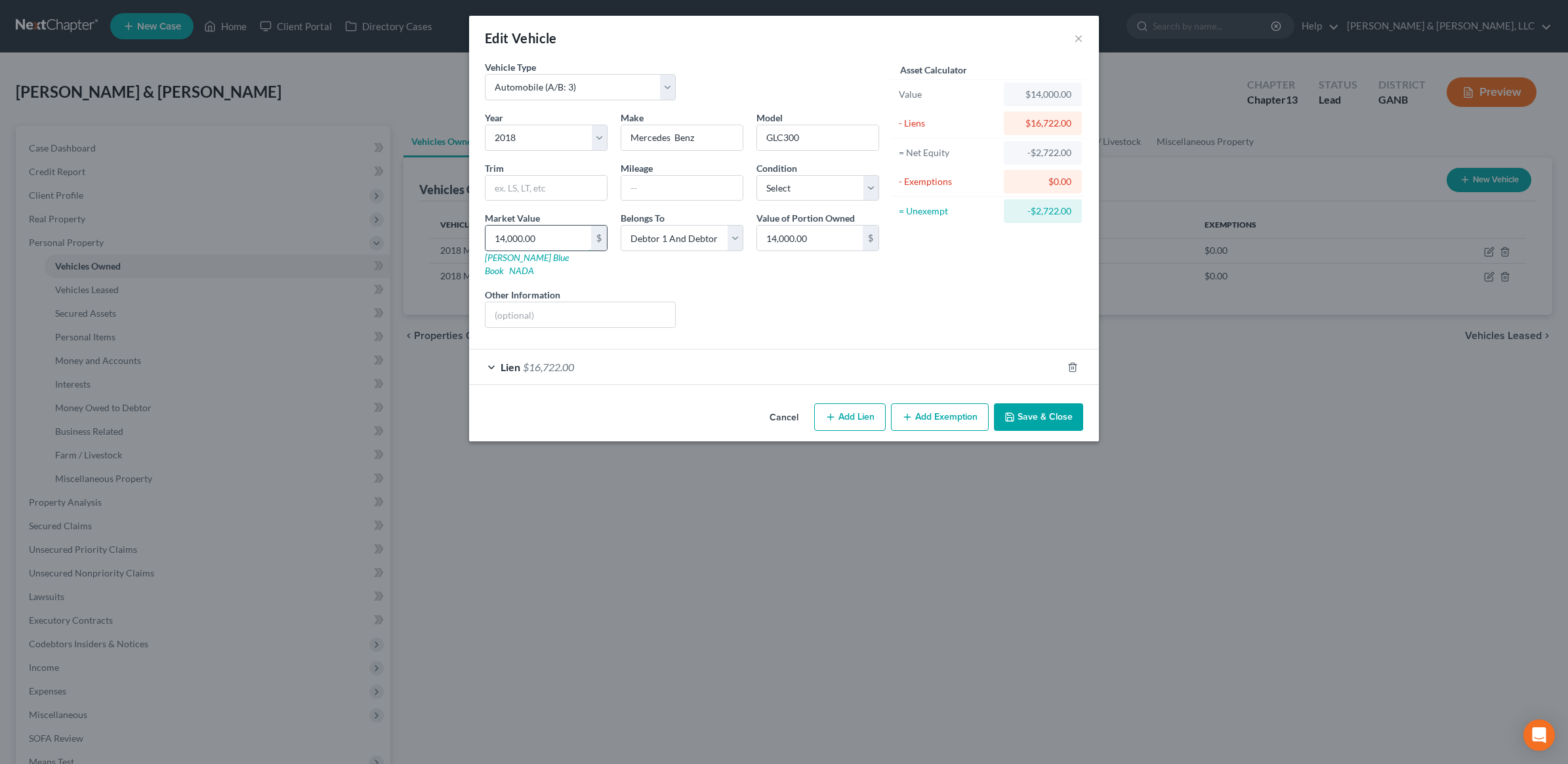
click at [559, 244] on input "14,000.00" at bounding box center [538, 238] width 106 height 25
type input "9"
type input "9.00"
type input "90"
type input "90.00"
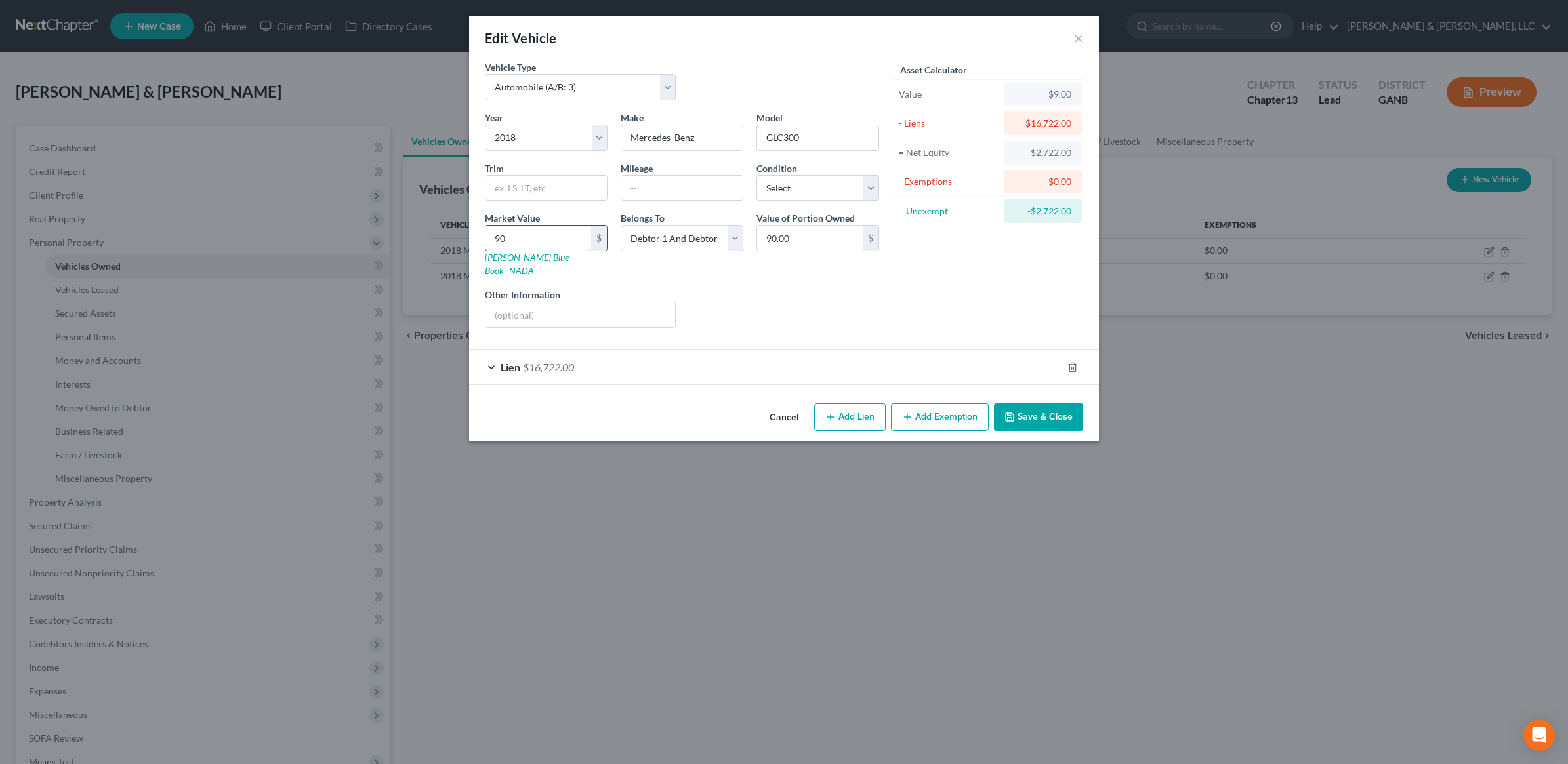
type input "900"
type input "900.00"
type input "9000"
type input "9,000.00"
type input "9,000"
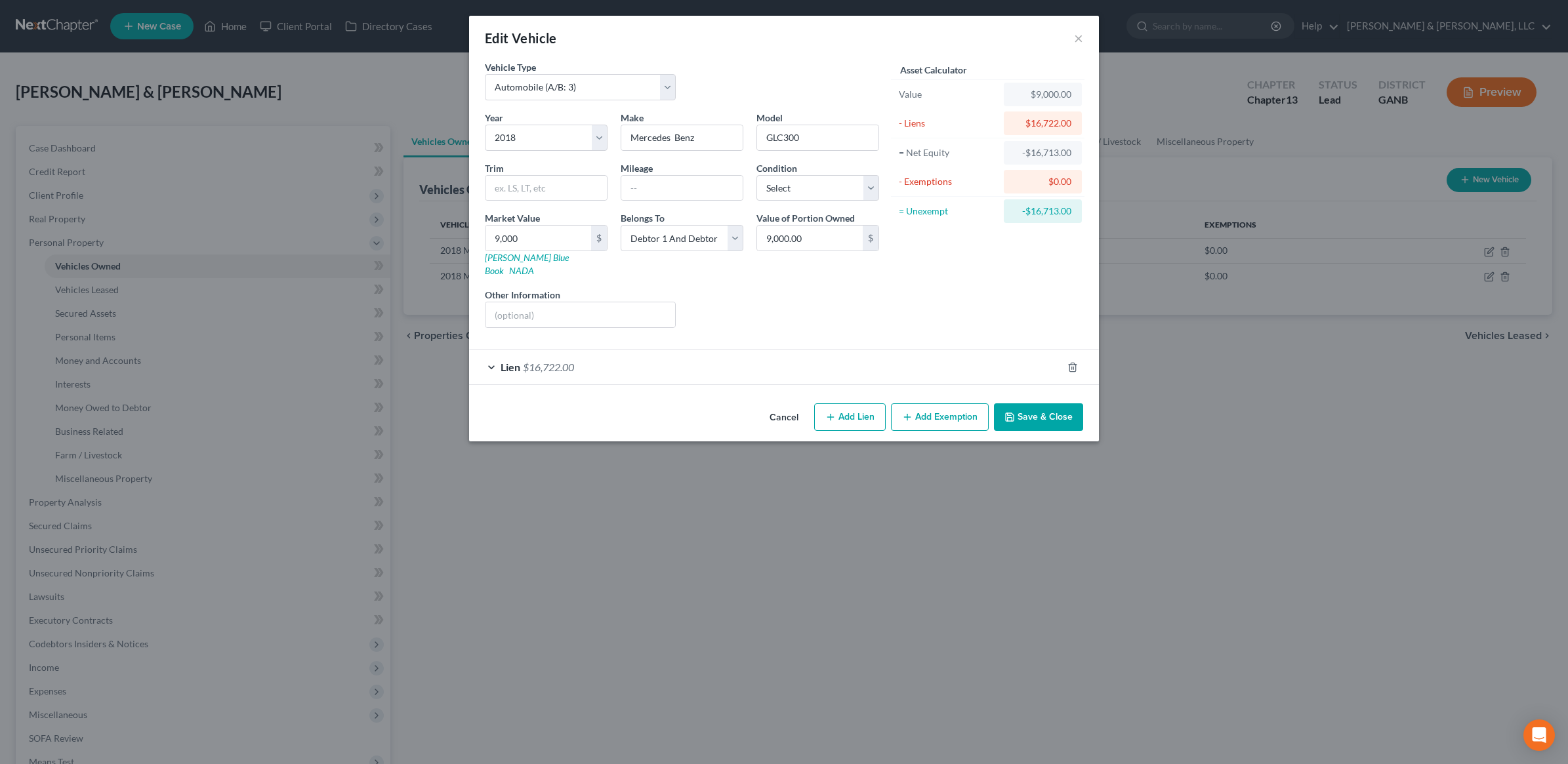
click at [1038, 403] on button "Save & Close" at bounding box center [1038, 417] width 89 height 28
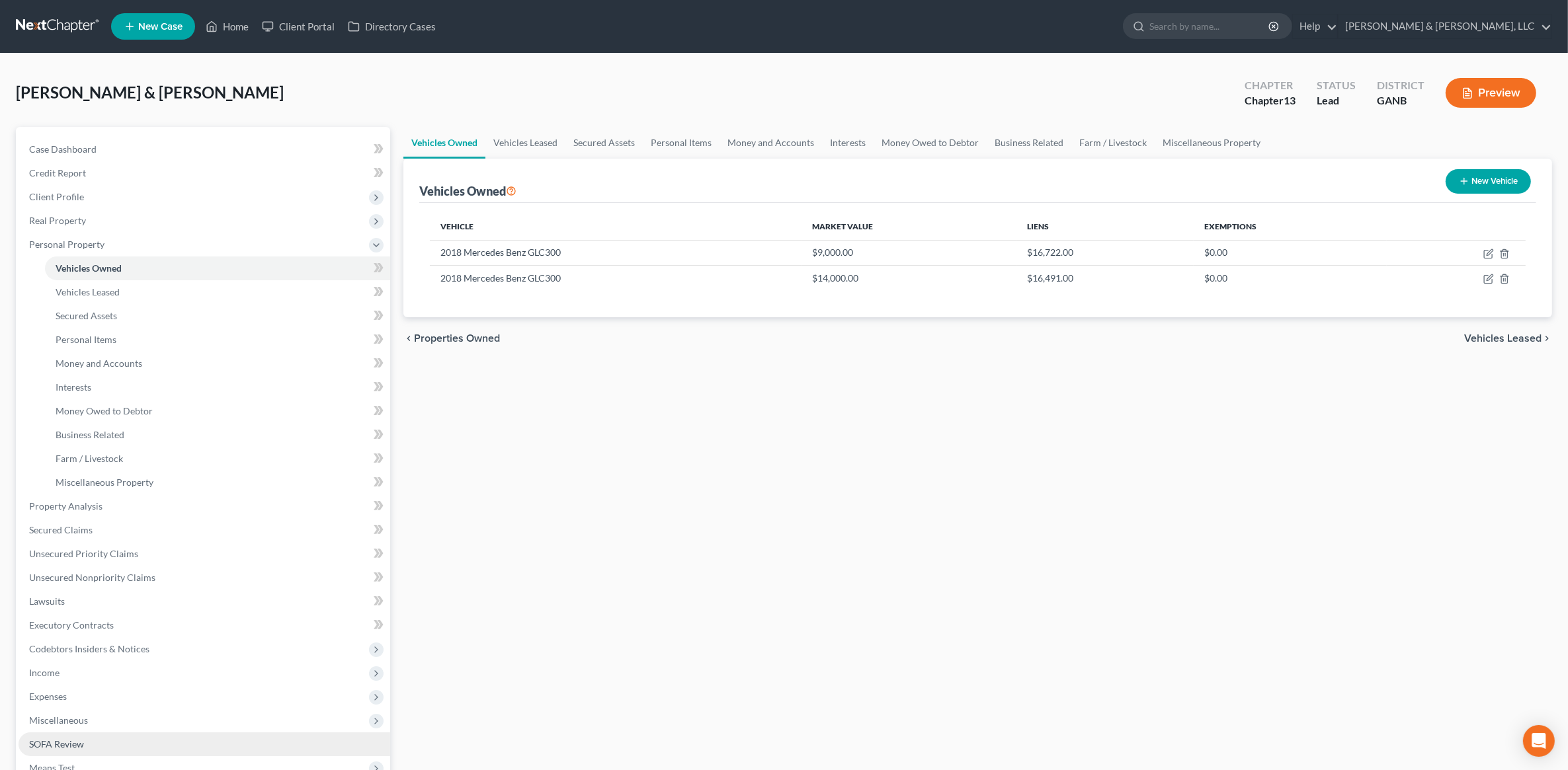
scroll to position [193, 0]
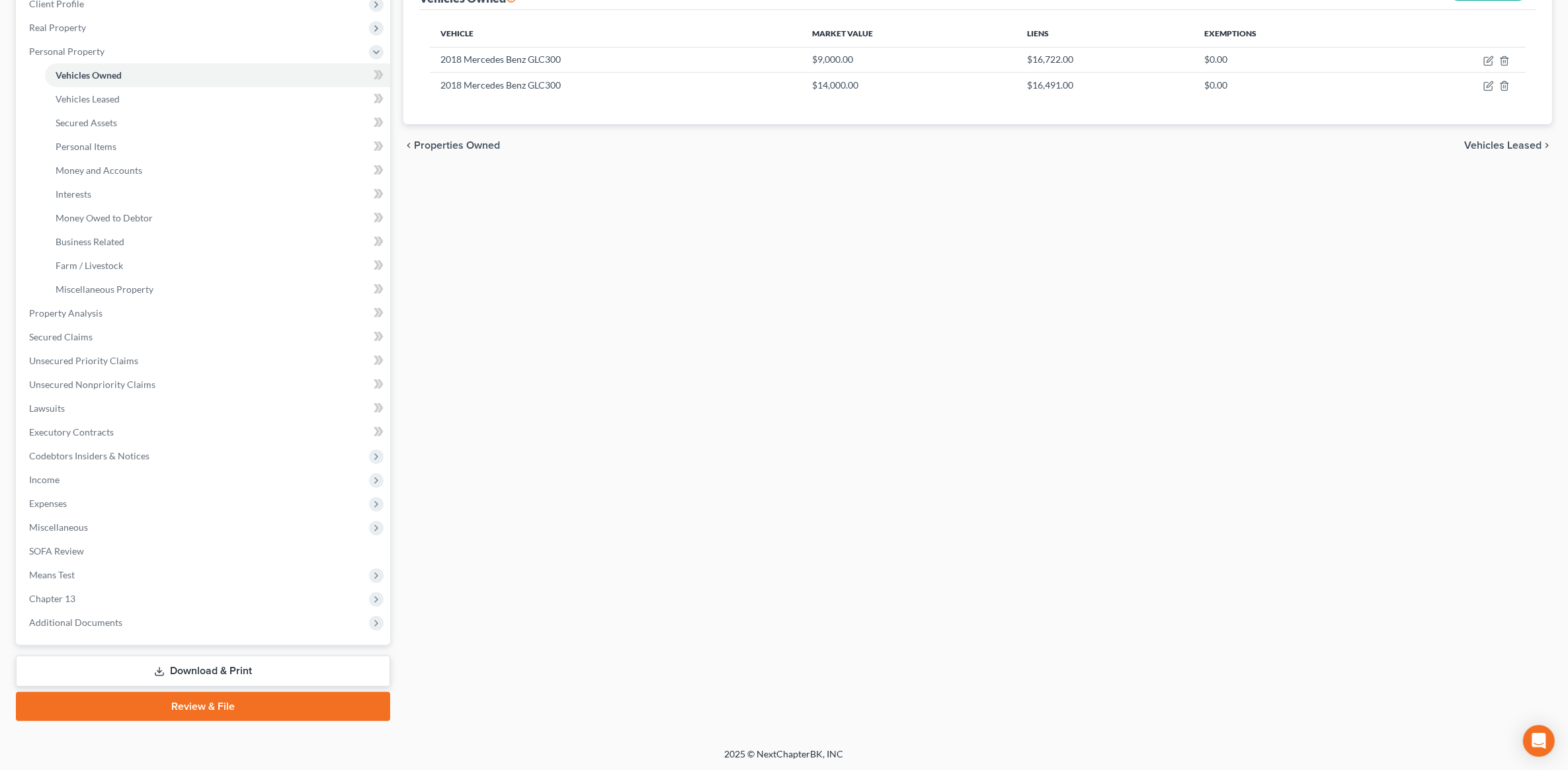
click at [187, 670] on link "Download & Print" at bounding box center [203, 671] width 375 height 31
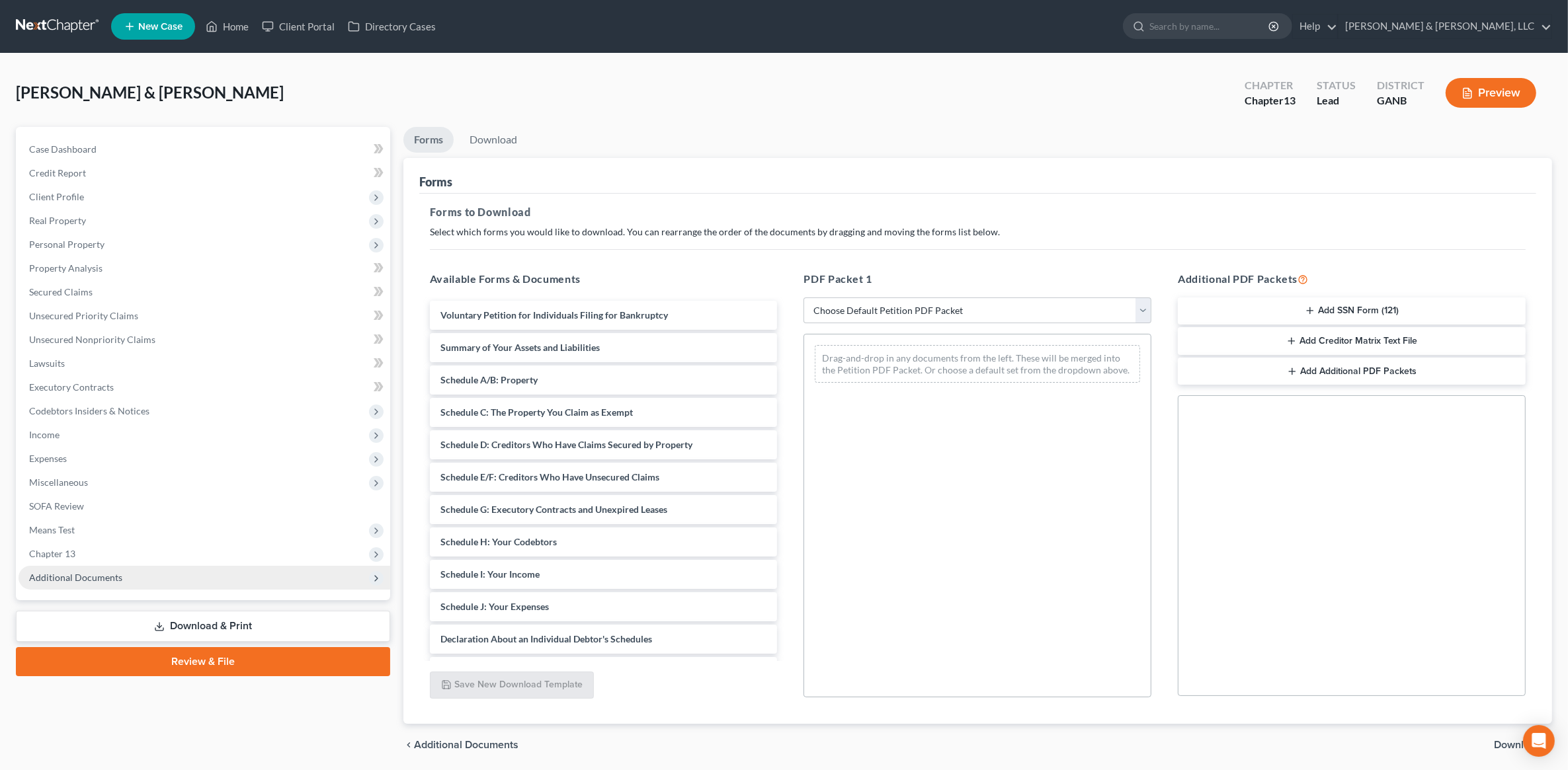
click at [175, 577] on span "Additional Documents" at bounding box center [204, 578] width 372 height 24
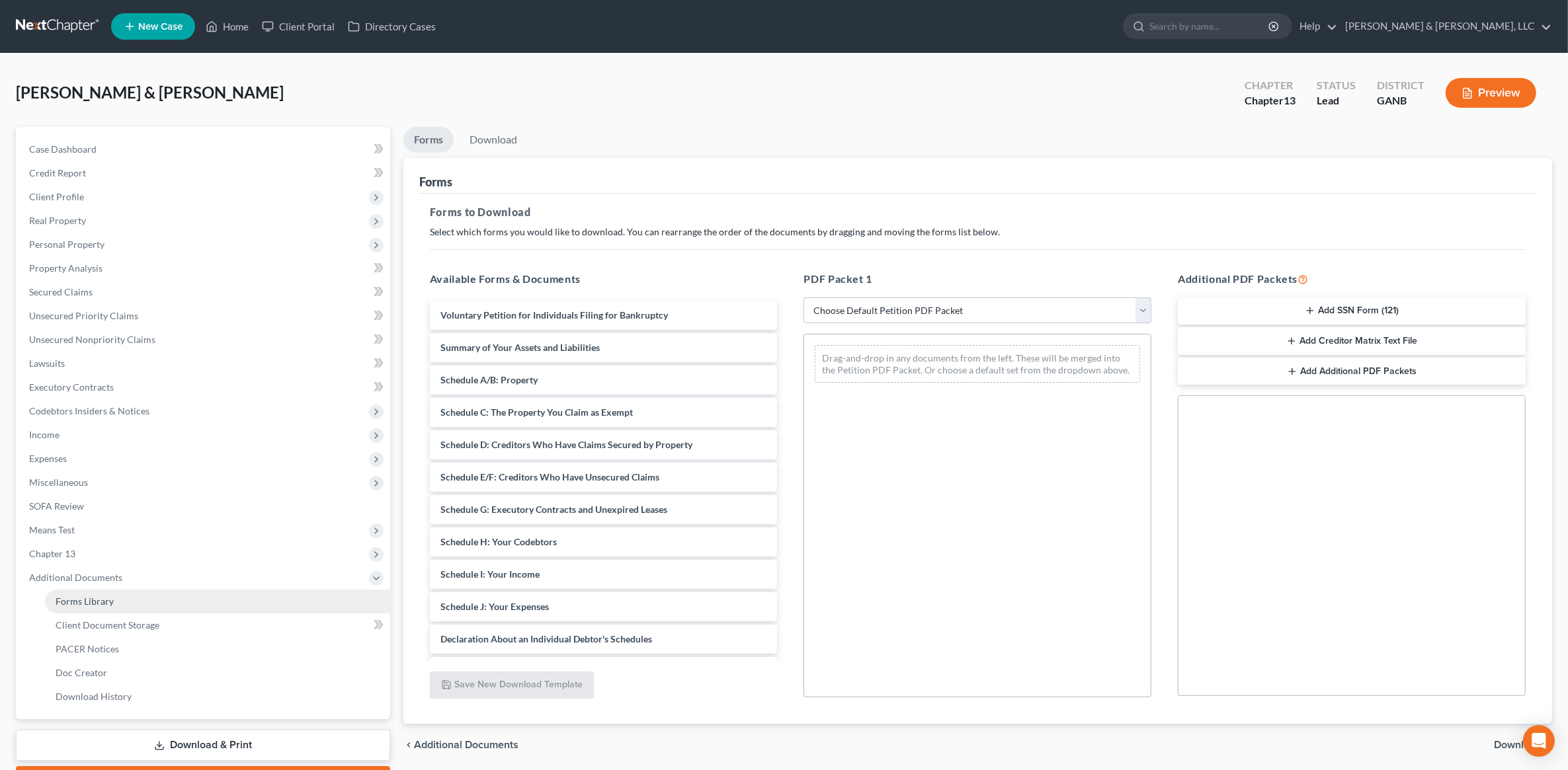
click at [120, 601] on link "Forms Library" at bounding box center [217, 601] width 346 height 24
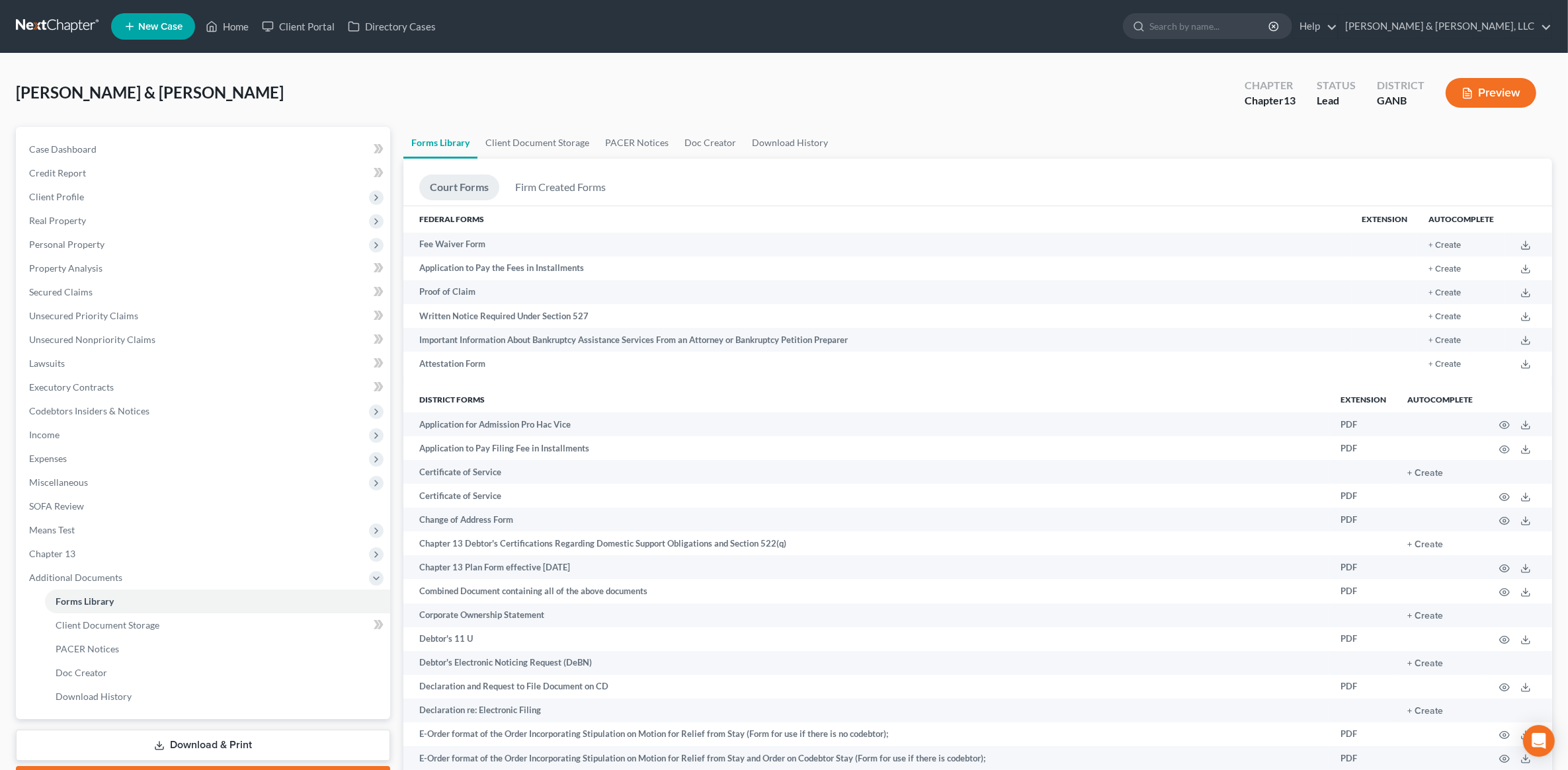
scroll to position [248, 0]
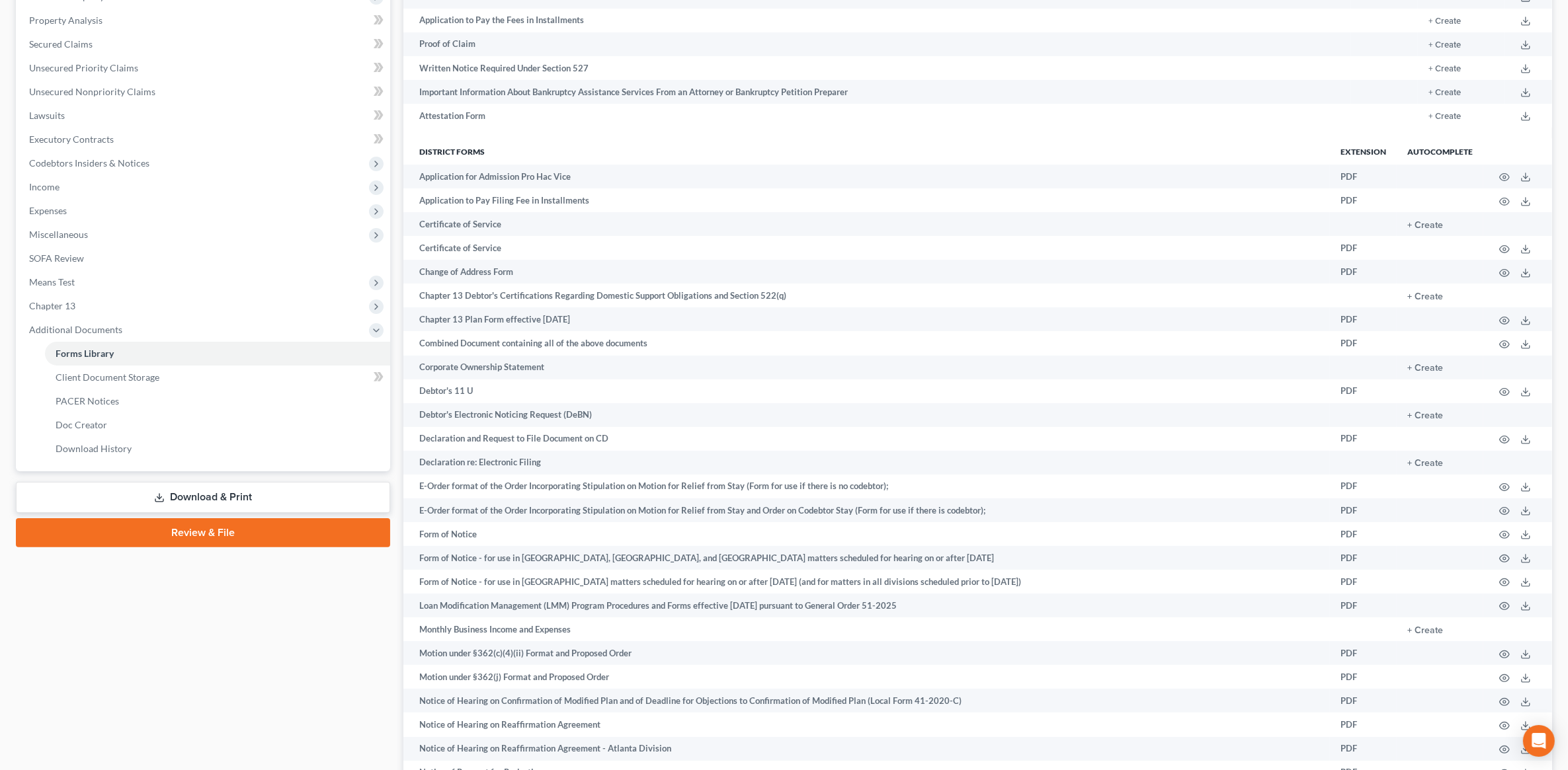
click at [205, 490] on link "Download & Print" at bounding box center [203, 497] width 375 height 31
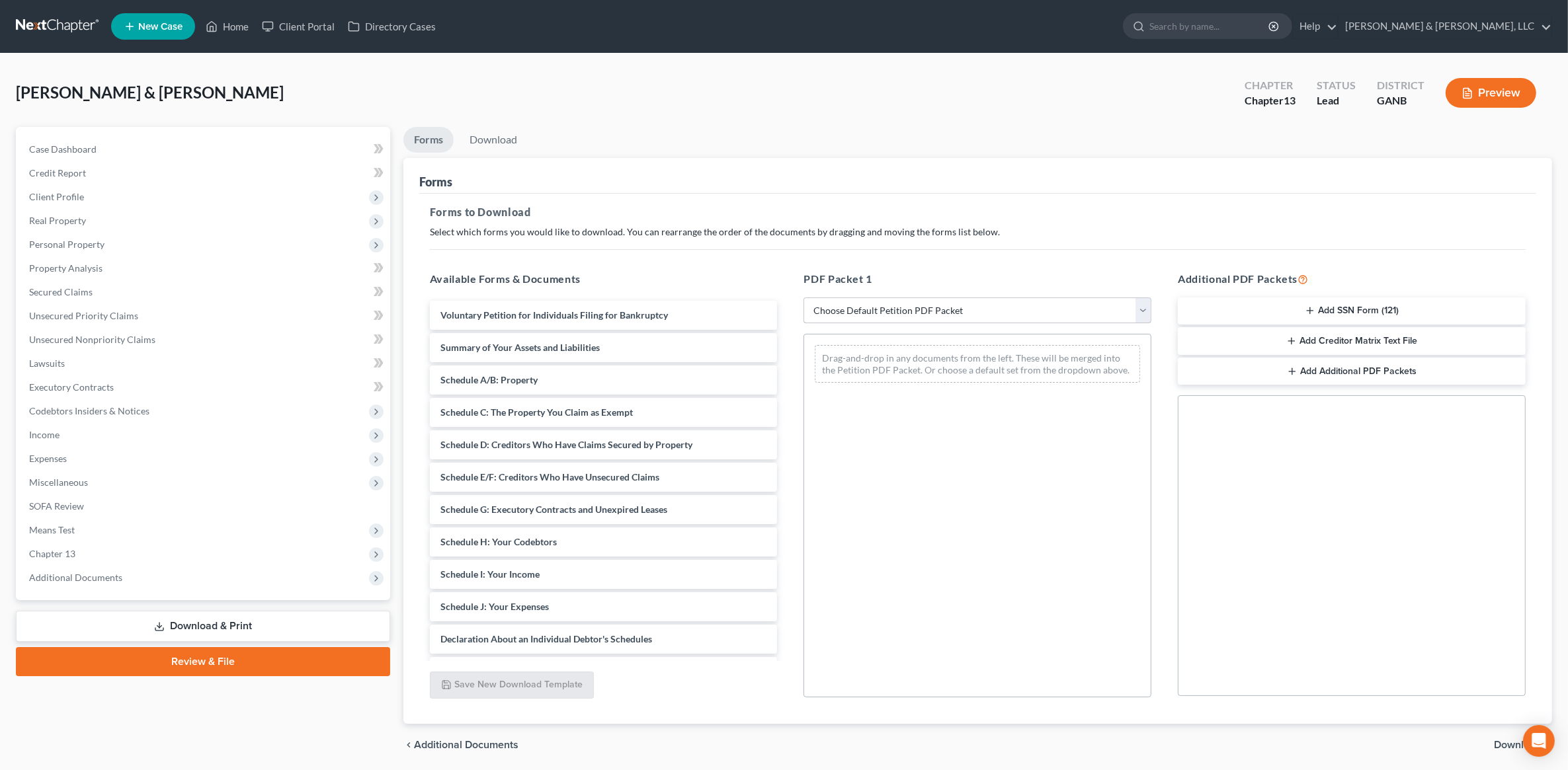
click at [931, 309] on select "Choose Default Petition PDF Packet Complete Bankruptcy Petition (all forms and …" at bounding box center [978, 310] width 348 height 26
select select "8"
click at [804, 297] on select "Choose Default Petition PDF Packet Complete Bankruptcy Petition (all forms and …" at bounding box center [978, 310] width 348 height 26
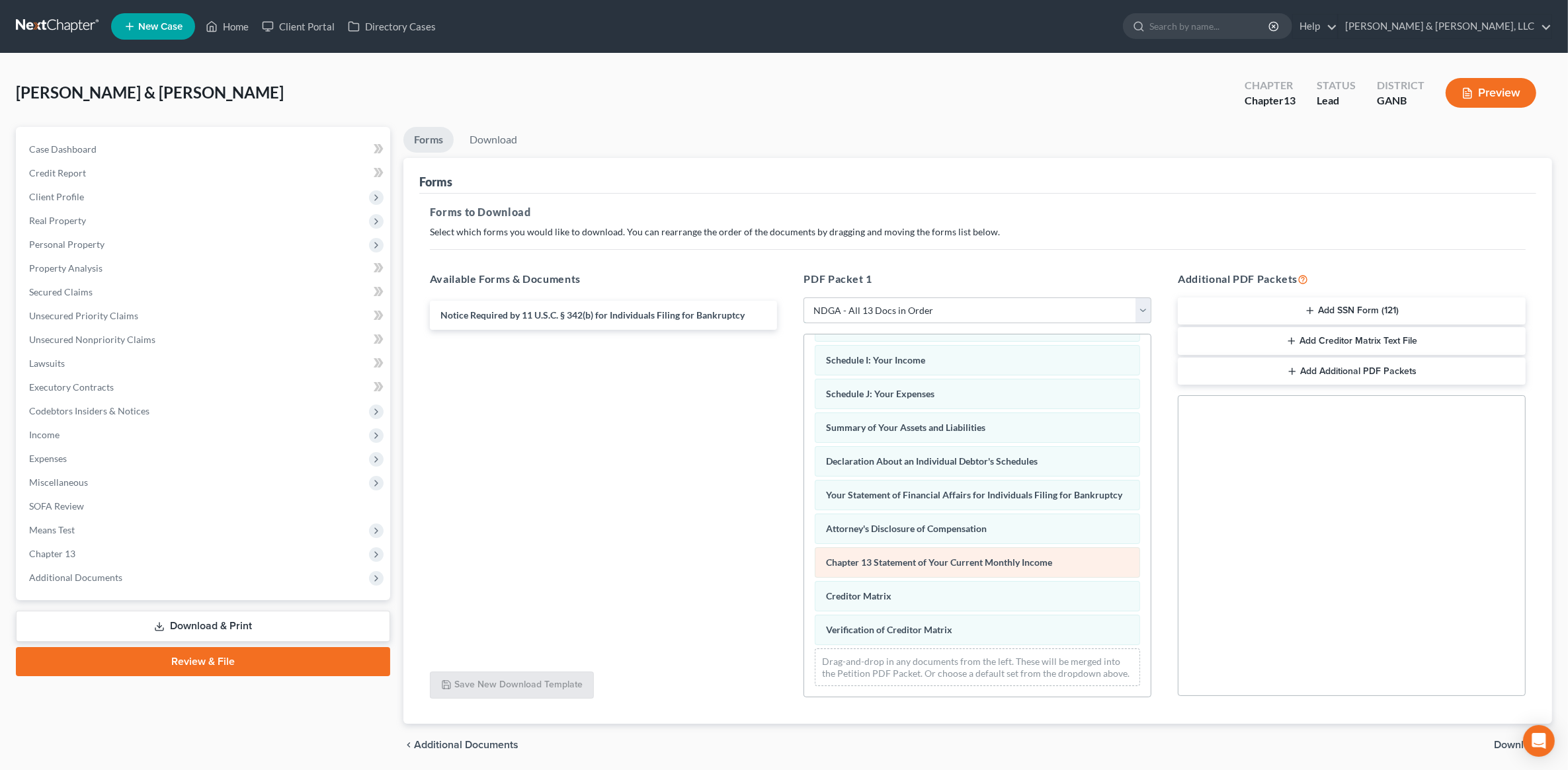
scroll to position [47, 0]
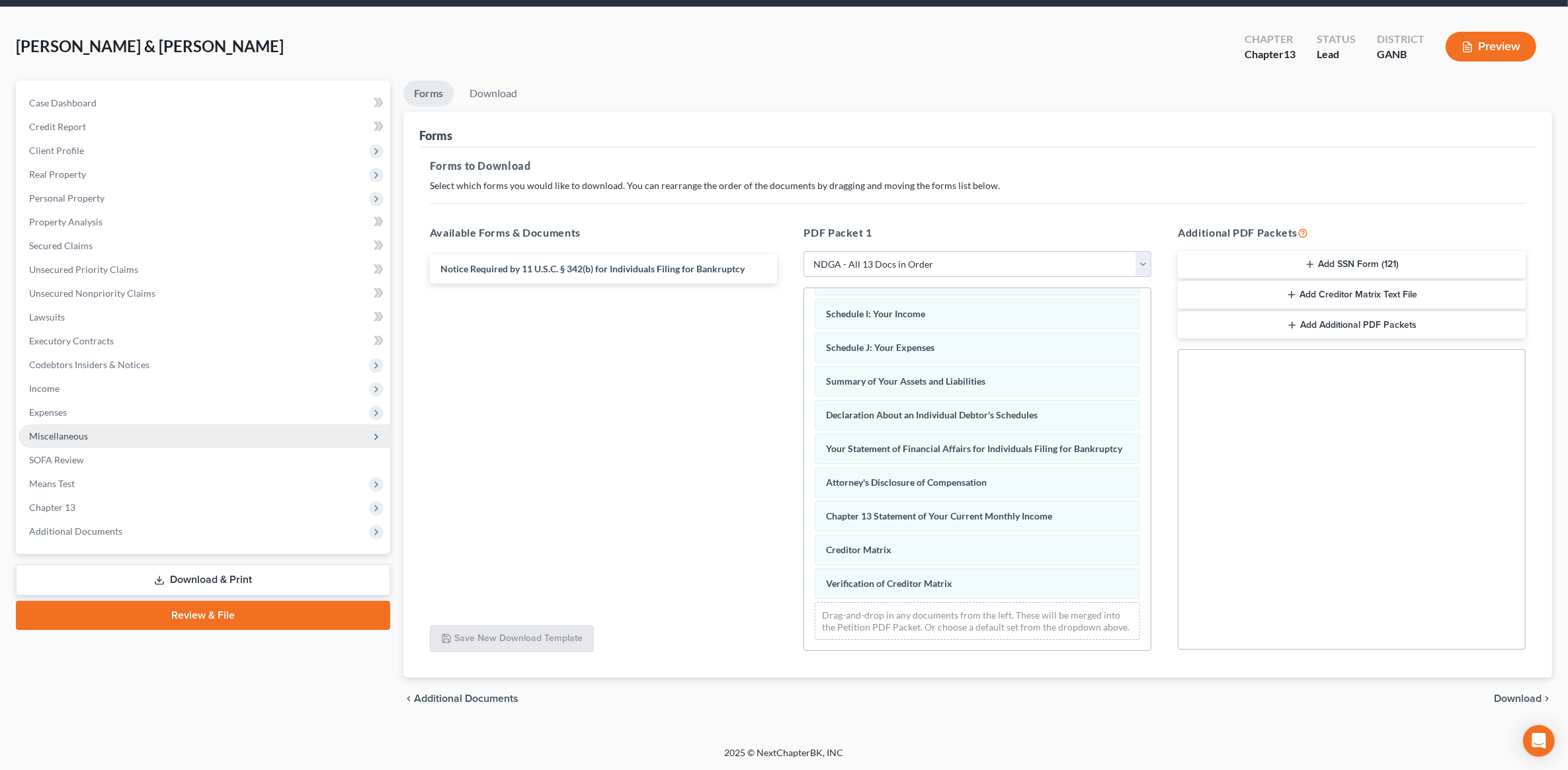
click at [96, 439] on span "Miscellaneous" at bounding box center [204, 436] width 372 height 24
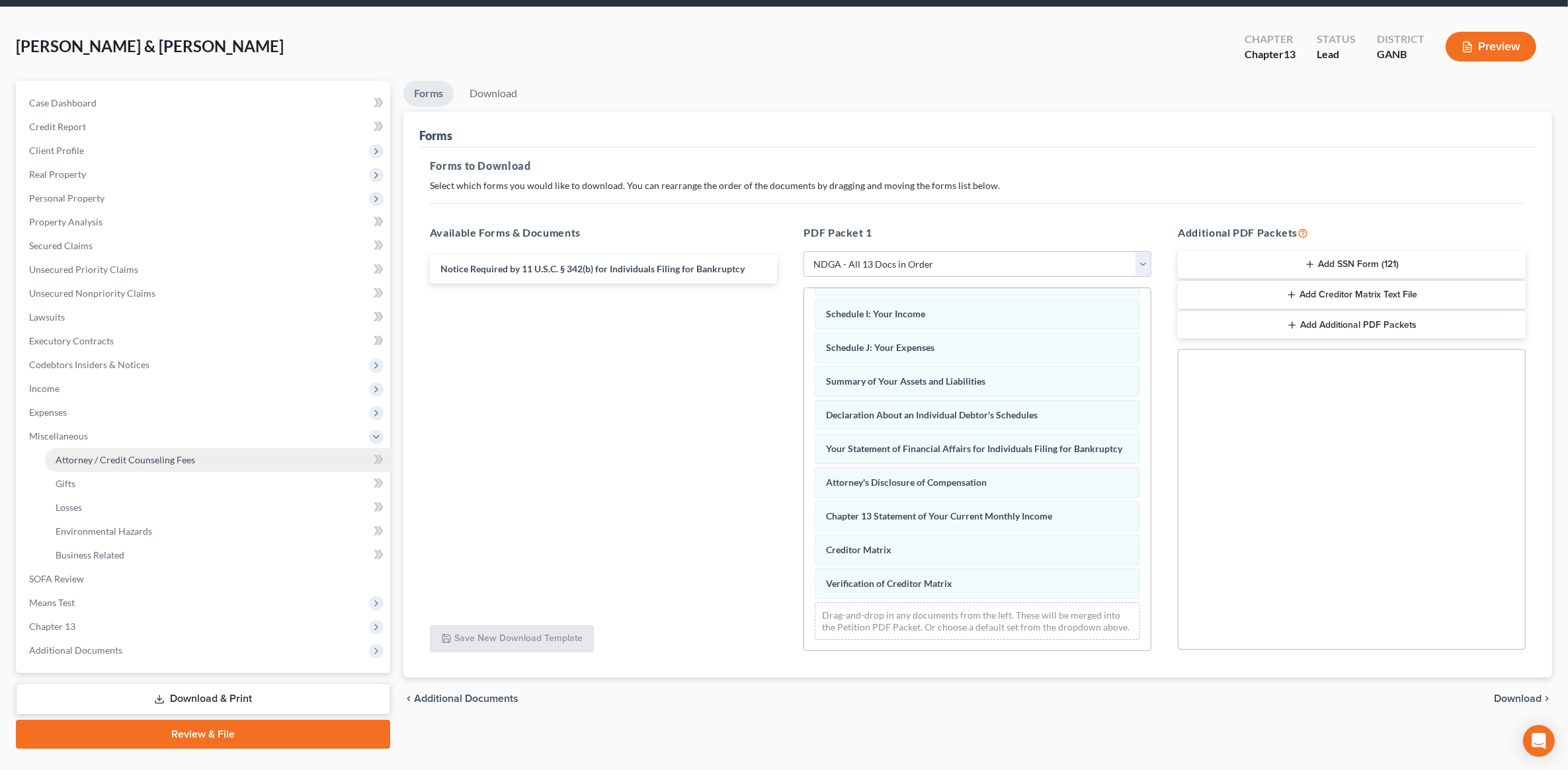
click at [103, 449] on link "Attorney / Credit Counseling Fees" at bounding box center [217, 460] width 346 height 24
select select "1"
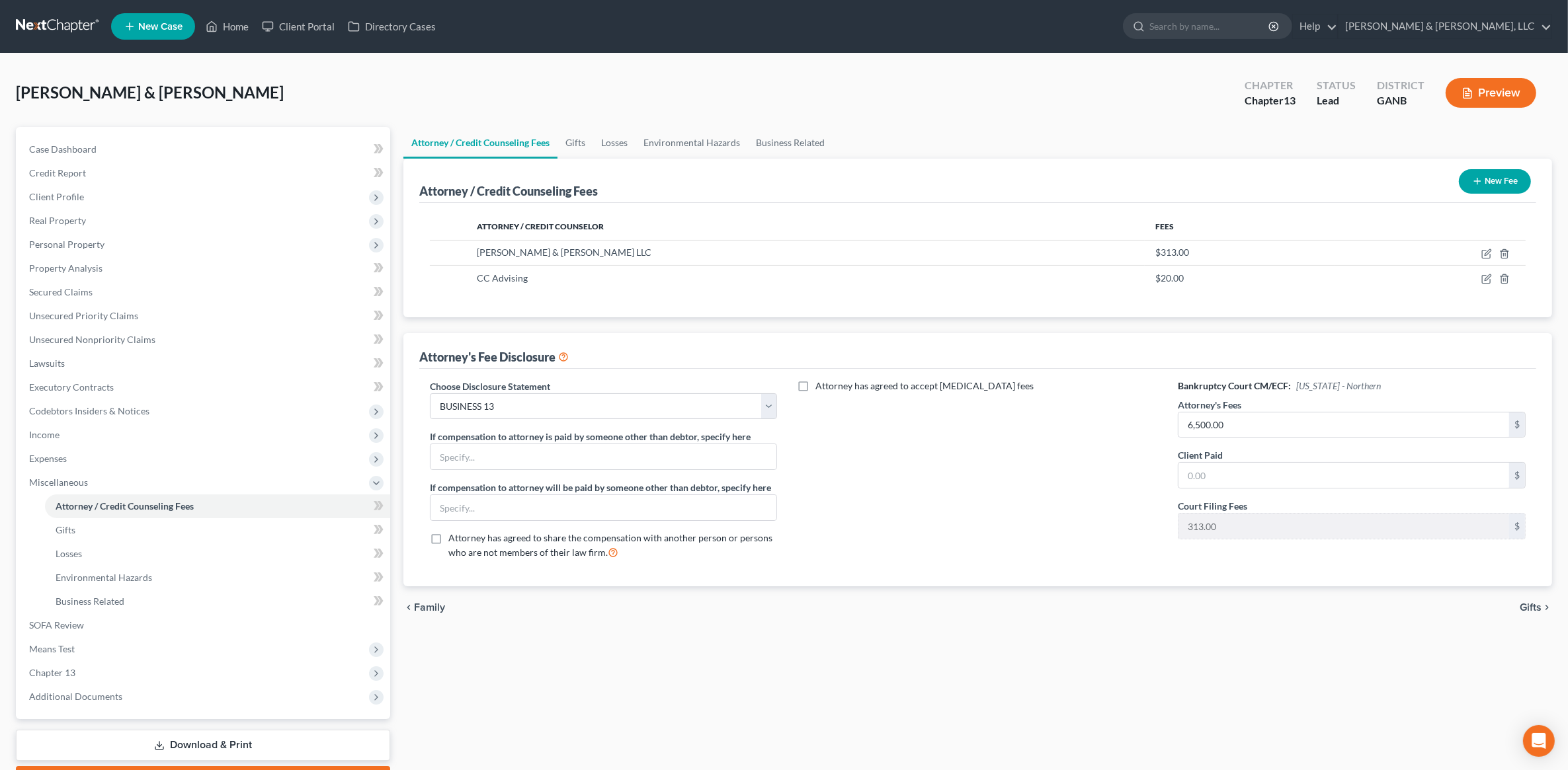
click at [1478, 98] on button "Preview" at bounding box center [1491, 93] width 91 height 30
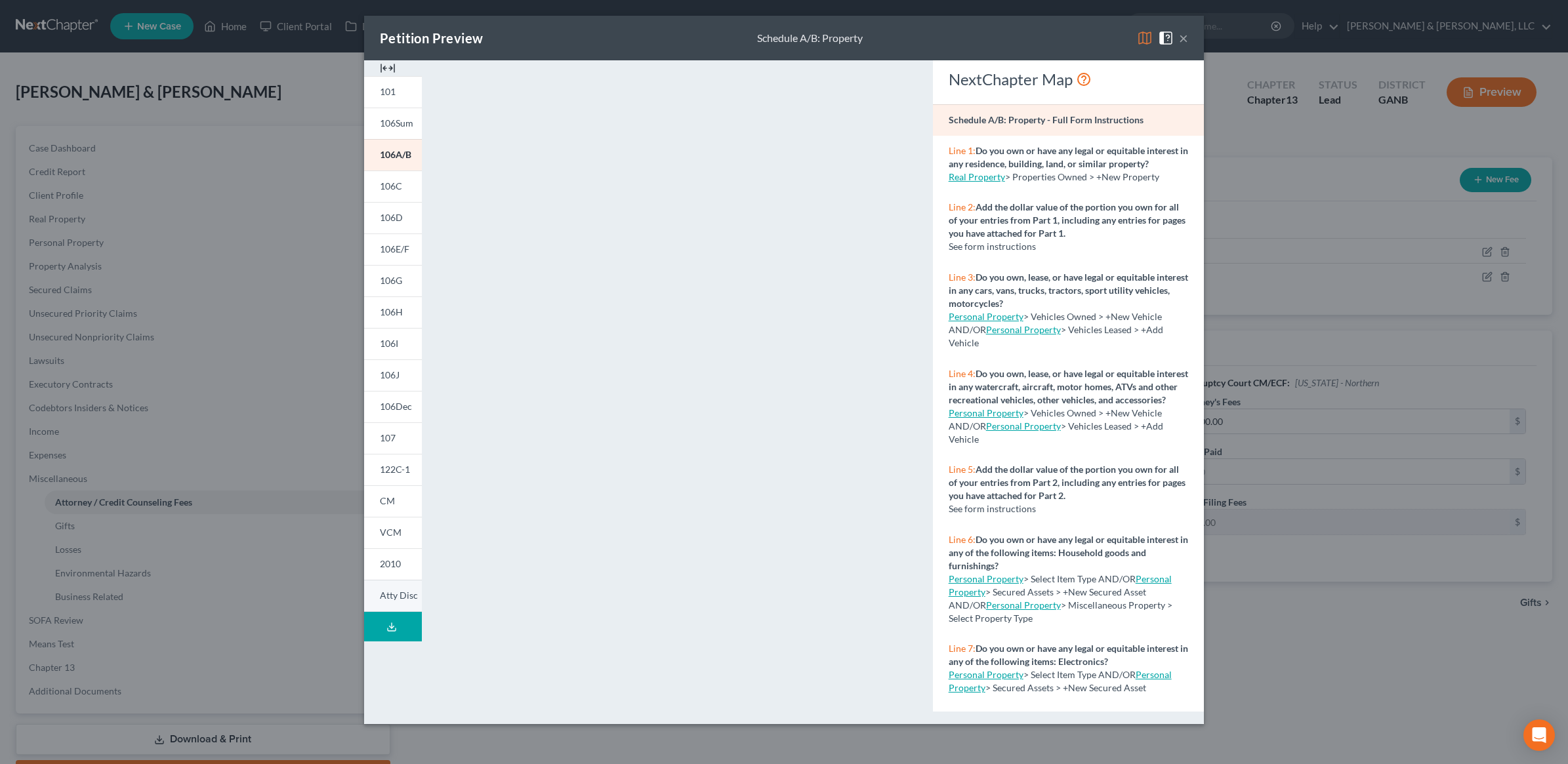
click at [407, 591] on span "Atty Disc" at bounding box center [399, 595] width 38 height 11
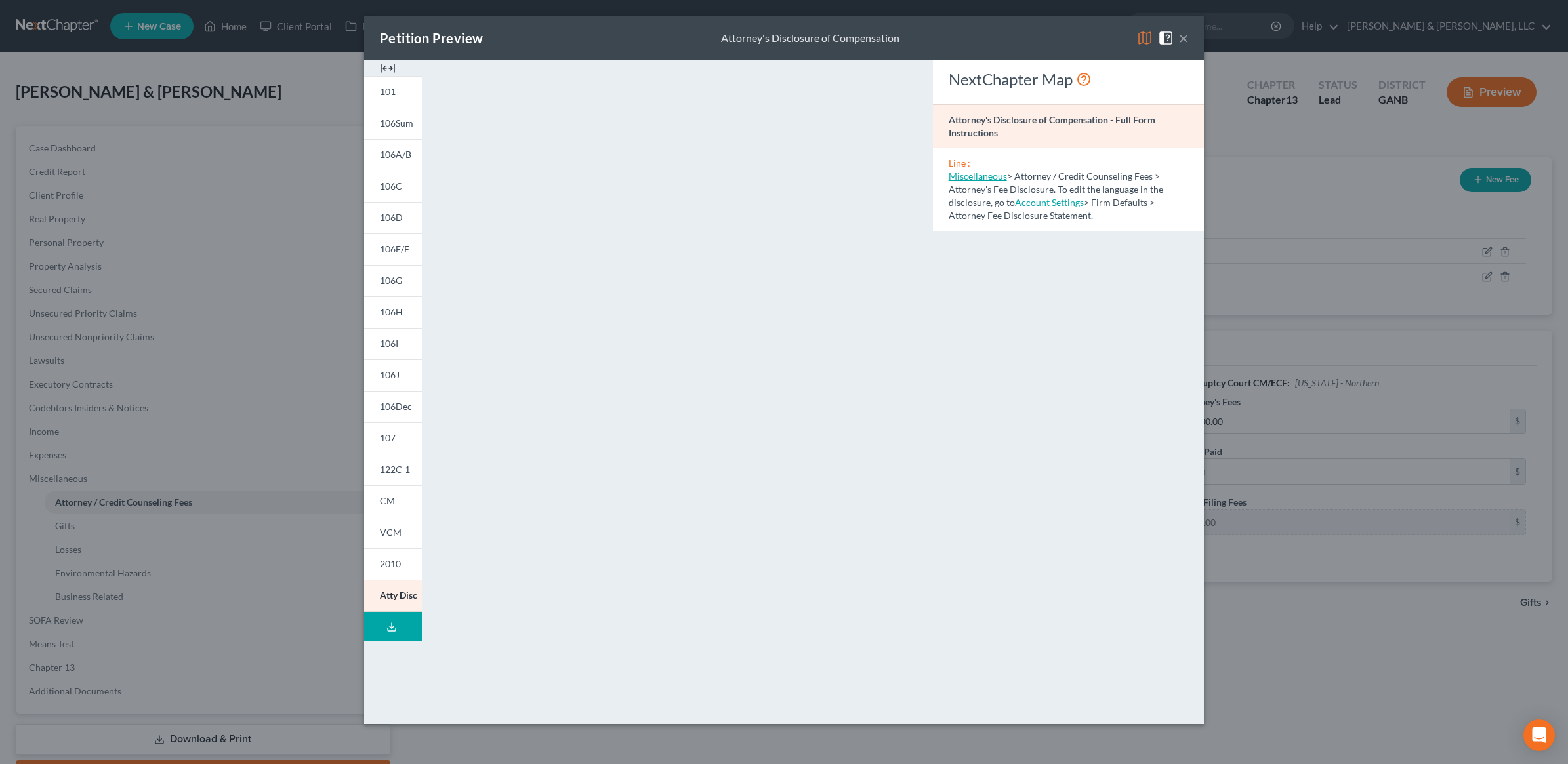
click at [1142, 37] on img at bounding box center [1145, 38] width 16 height 16
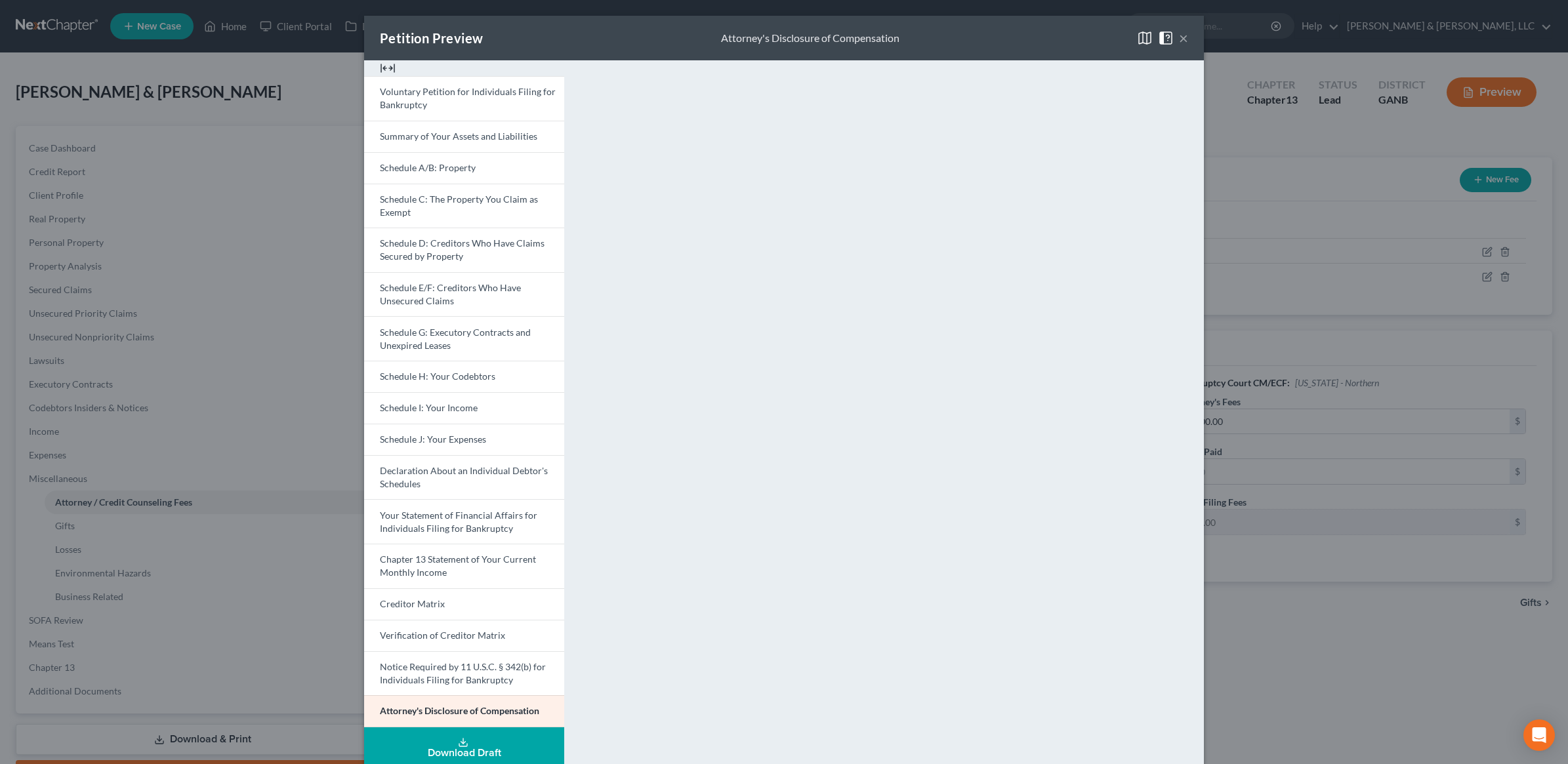
click at [1180, 44] on button "×" at bounding box center [1183, 38] width 10 height 16
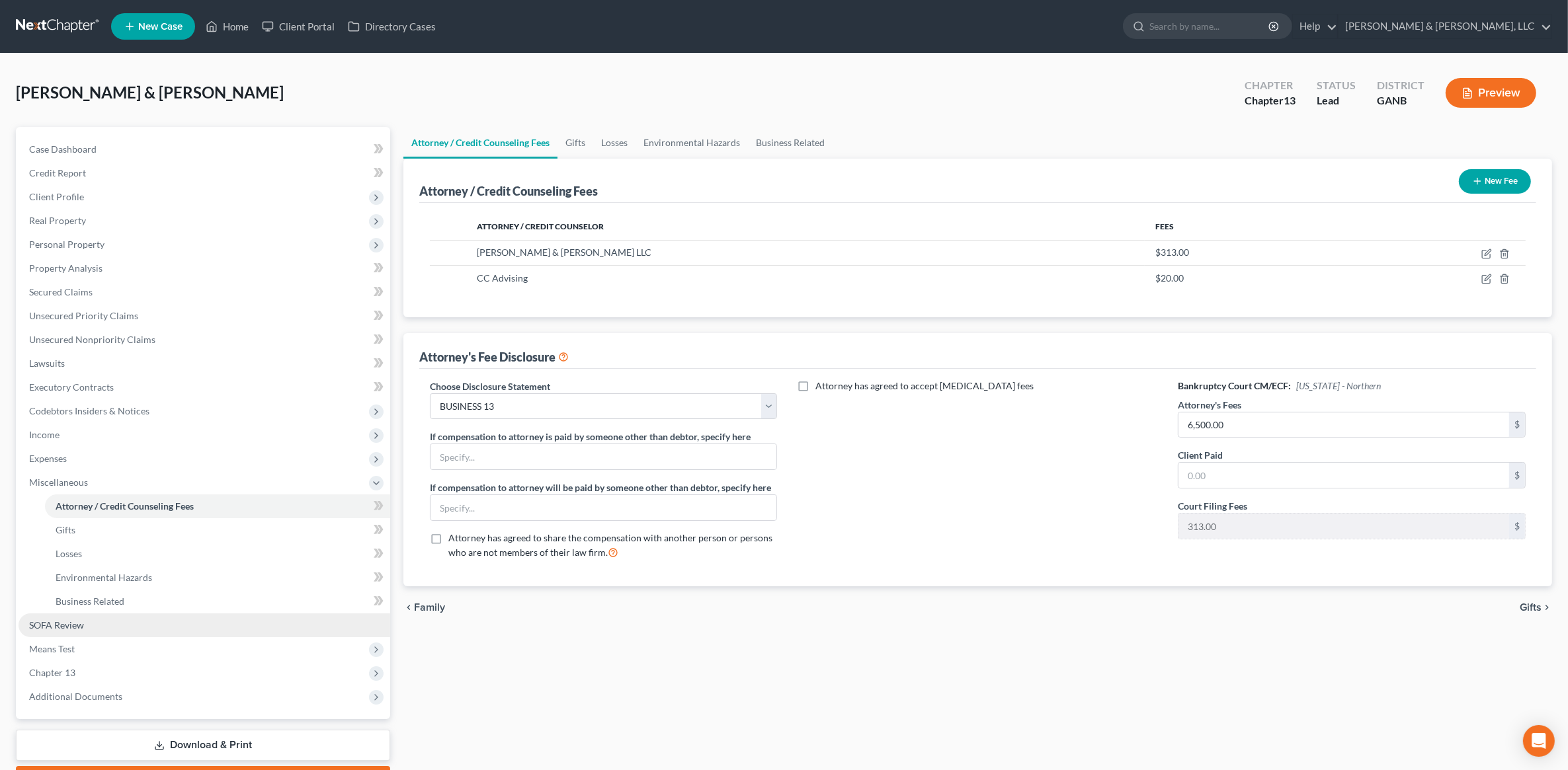
scroll to position [74, 0]
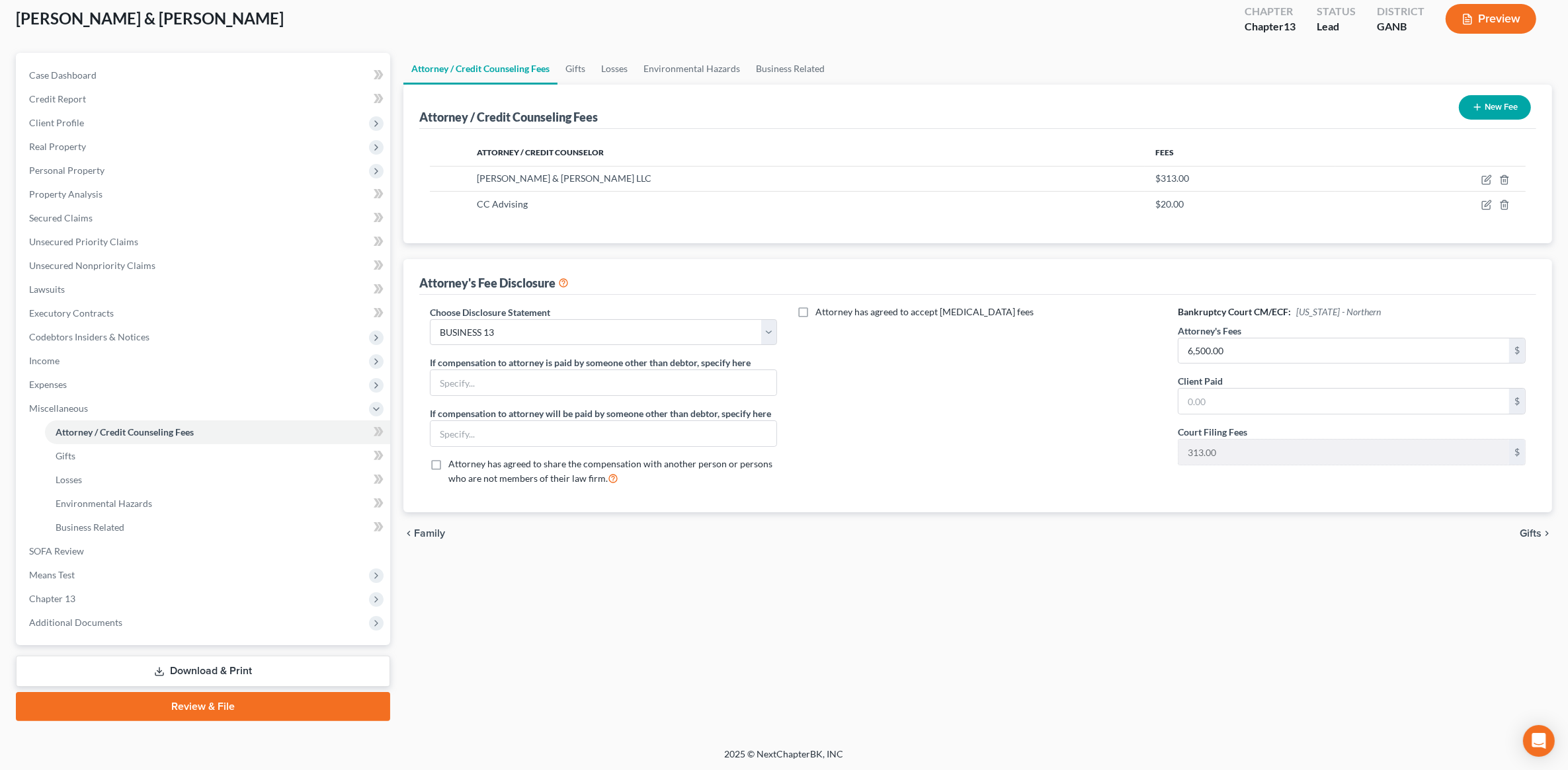
click at [186, 657] on link "Download & Print" at bounding box center [203, 671] width 375 height 31
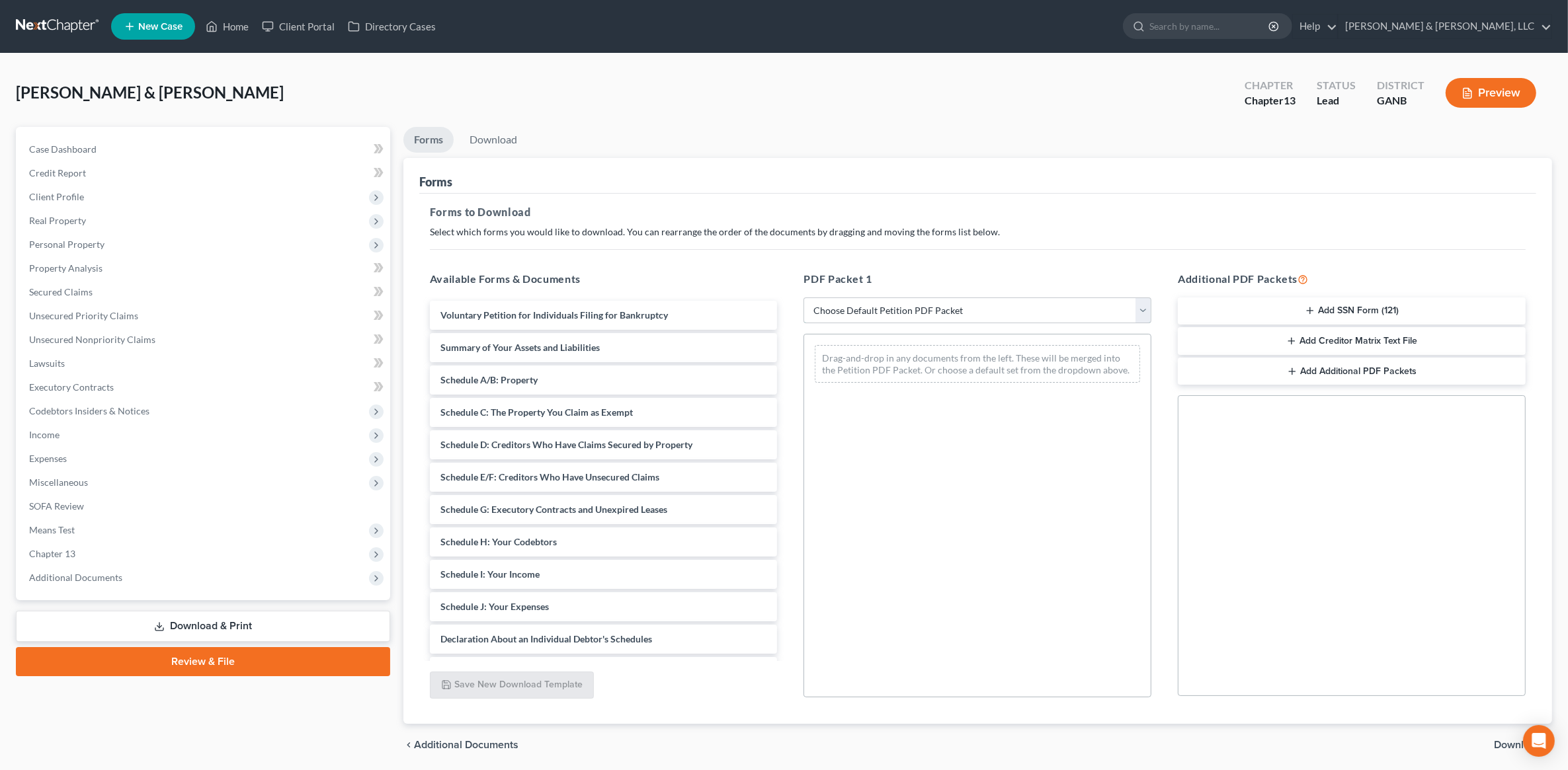
click at [919, 322] on select "Choose Default Petition PDF Packet Complete Bankruptcy Petition (all forms and …" at bounding box center [978, 310] width 348 height 26
select select "8"
click at [804, 297] on select "Choose Default Petition PDF Packet Complete Bankruptcy Petition (all forms and …" at bounding box center [978, 310] width 348 height 26
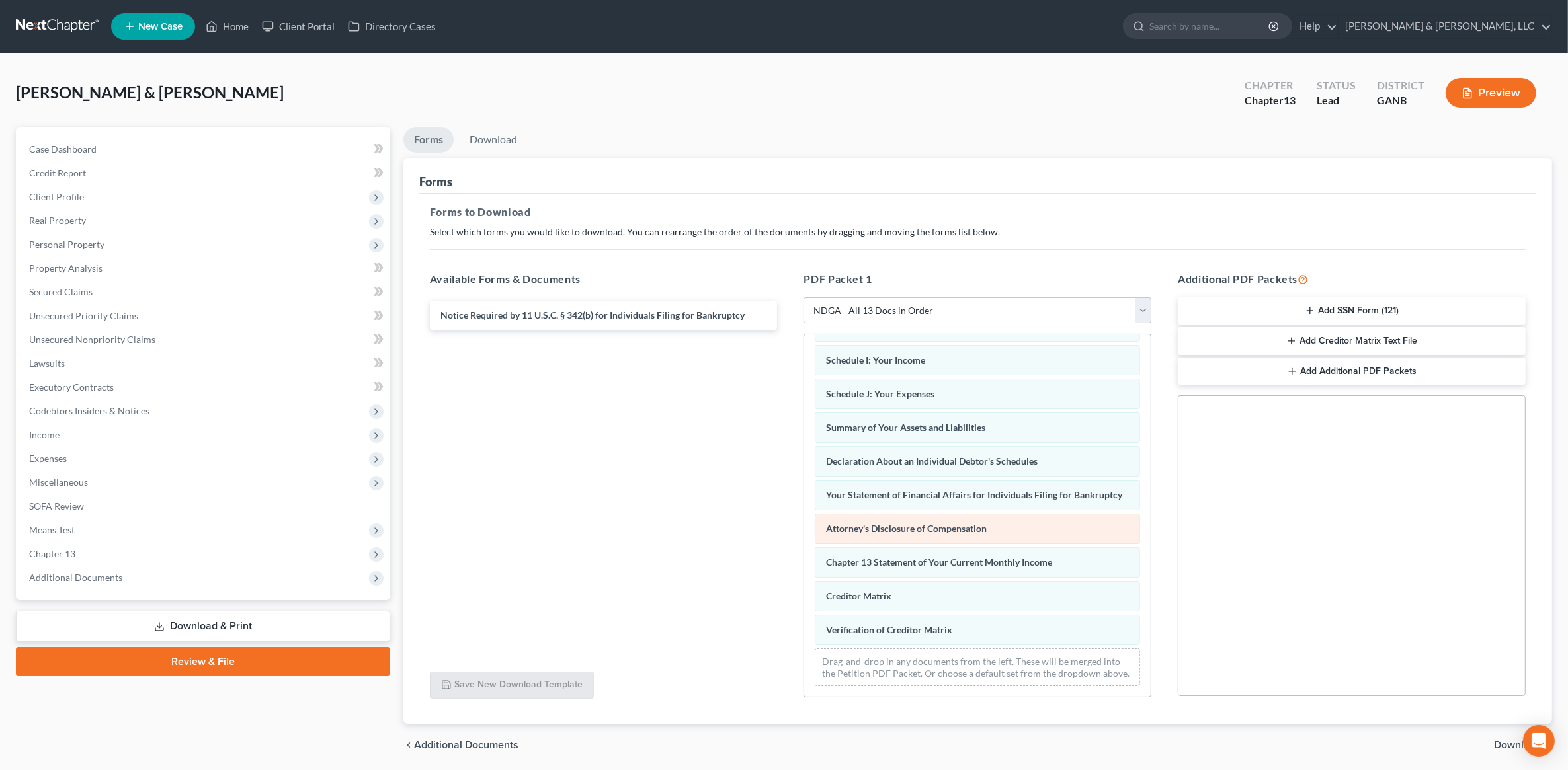
scroll to position [232, 0]
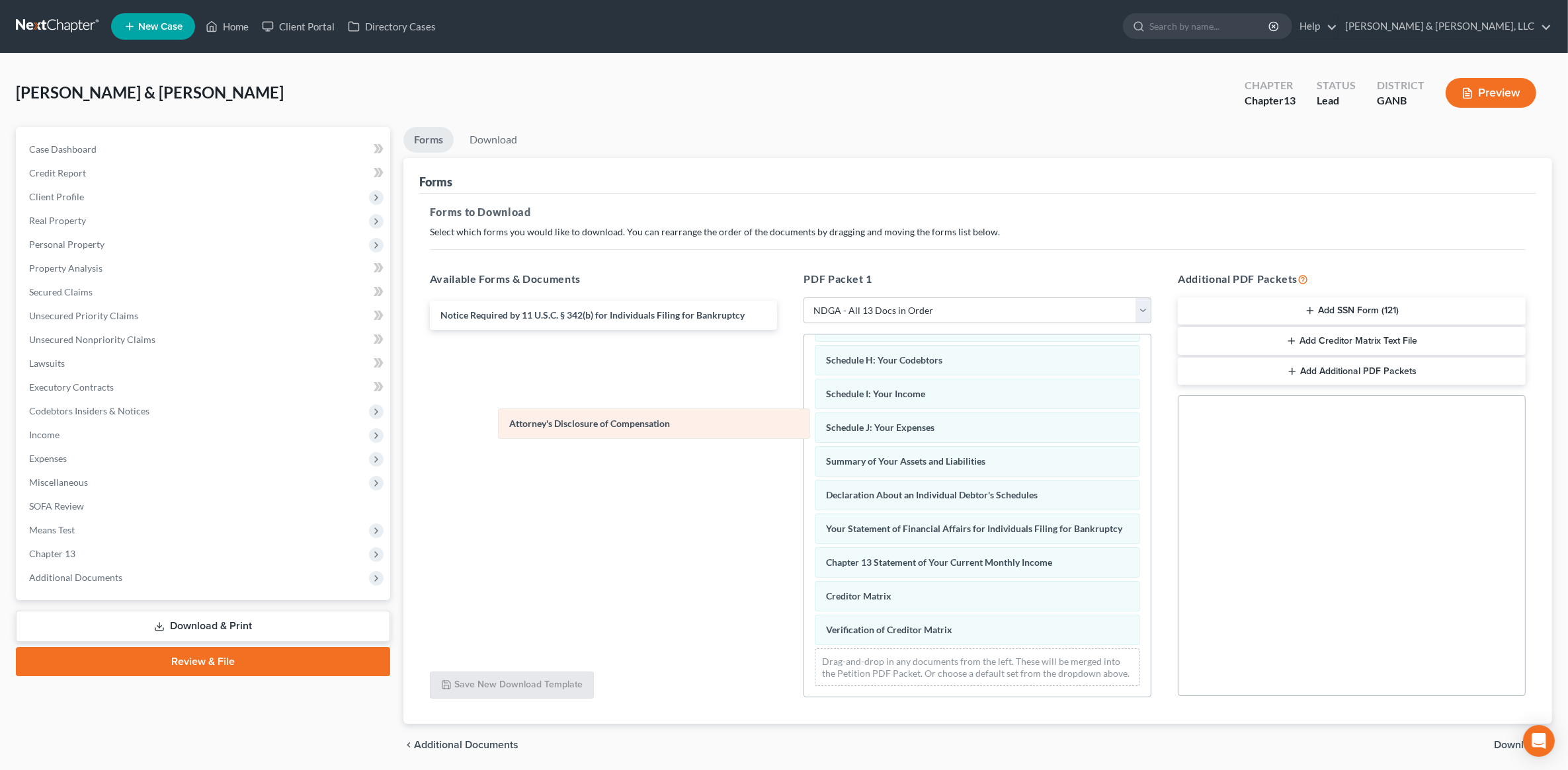
drag, startPoint x: 901, startPoint y: 526, endPoint x: 583, endPoint y: 433, distance: 331.3
click at [804, 433] on div "Attorney's Disclosure of Compensation Voluntary Petition for Individuals Filing…" at bounding box center [977, 414] width 346 height 564
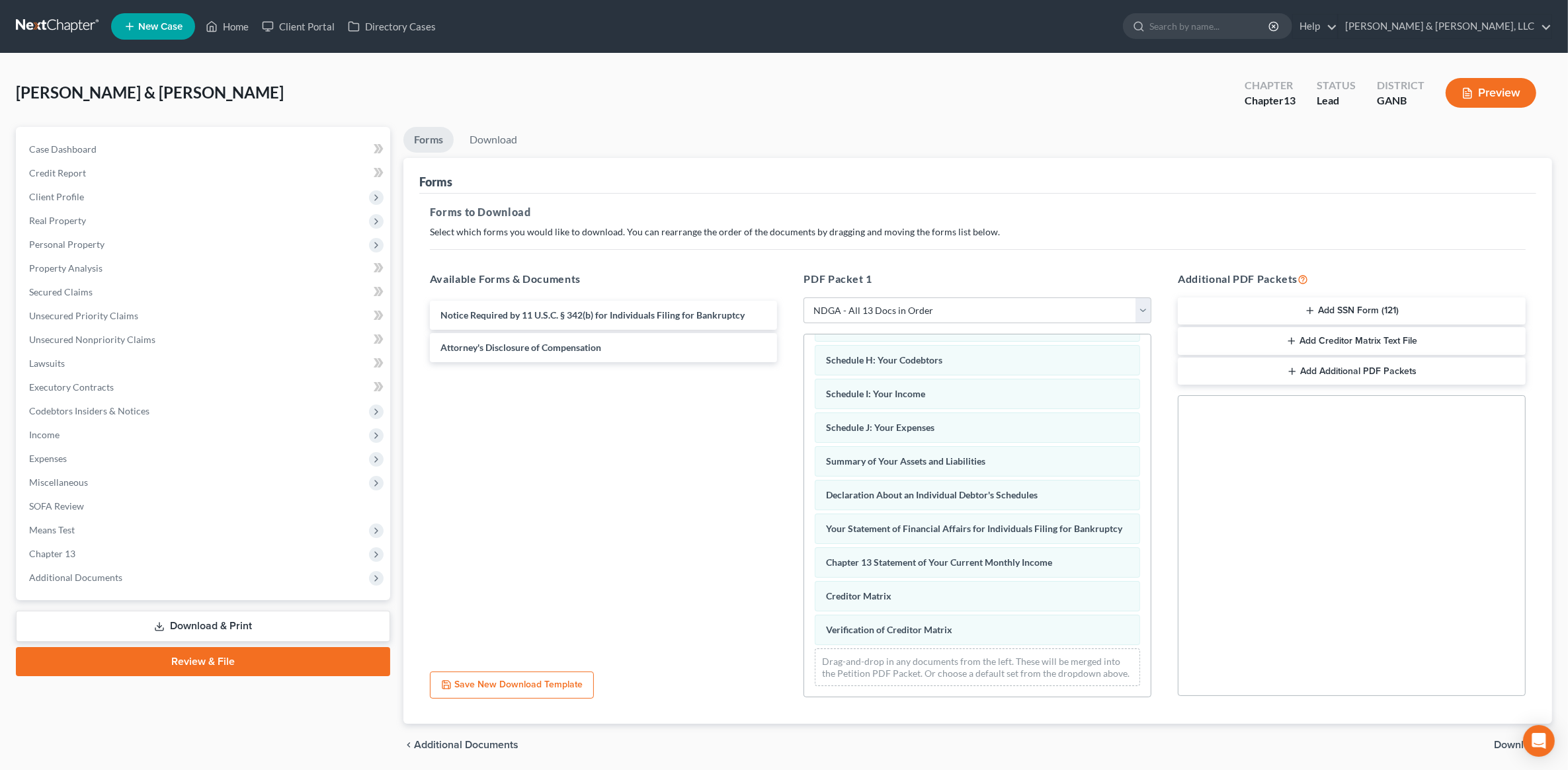
click at [1357, 308] on button "Add SSN Form (121)" at bounding box center [1352, 311] width 348 height 28
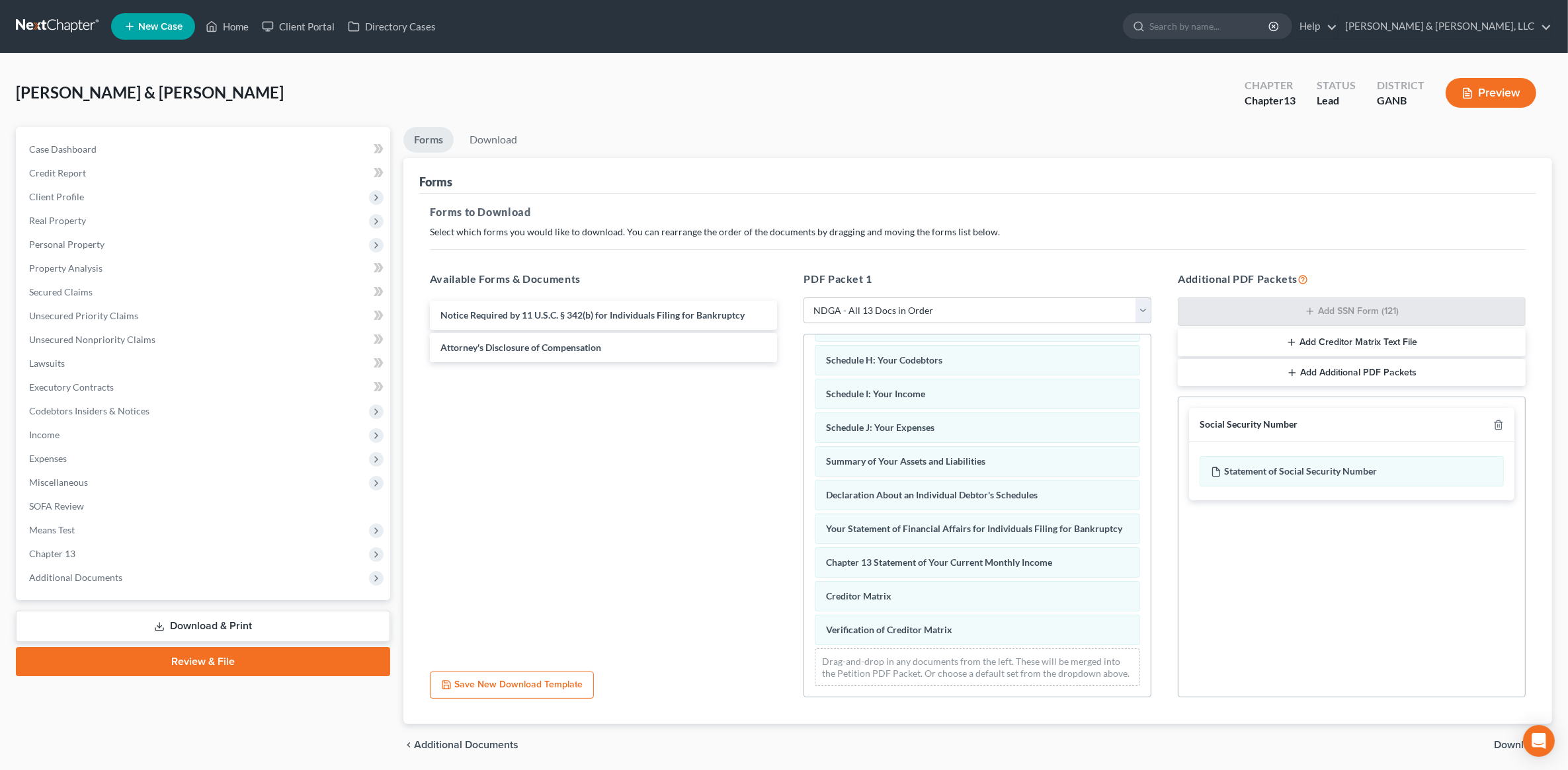
scroll to position [47, 0]
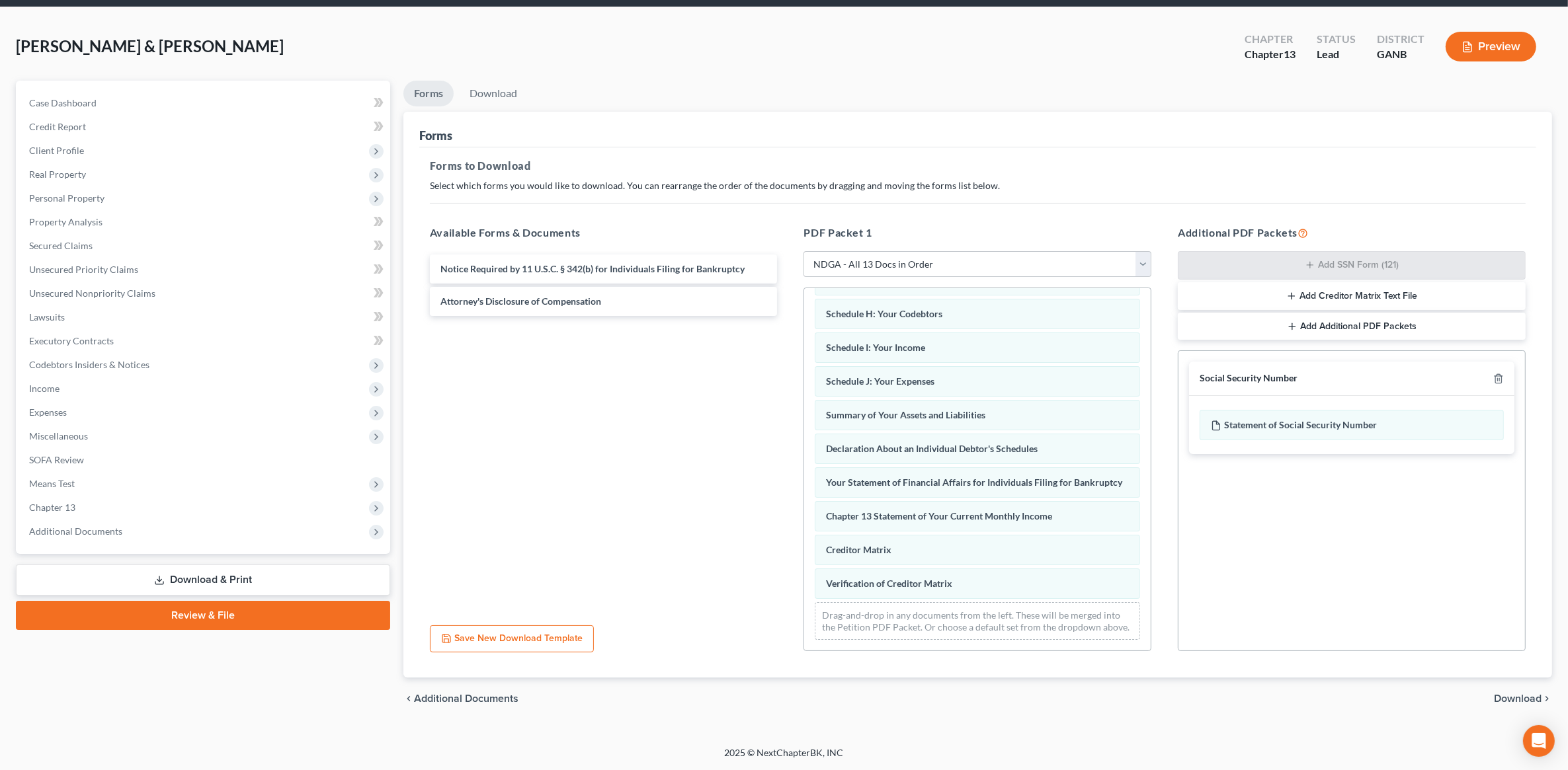
click at [1509, 698] on span "Download" at bounding box center [1518, 699] width 47 height 11
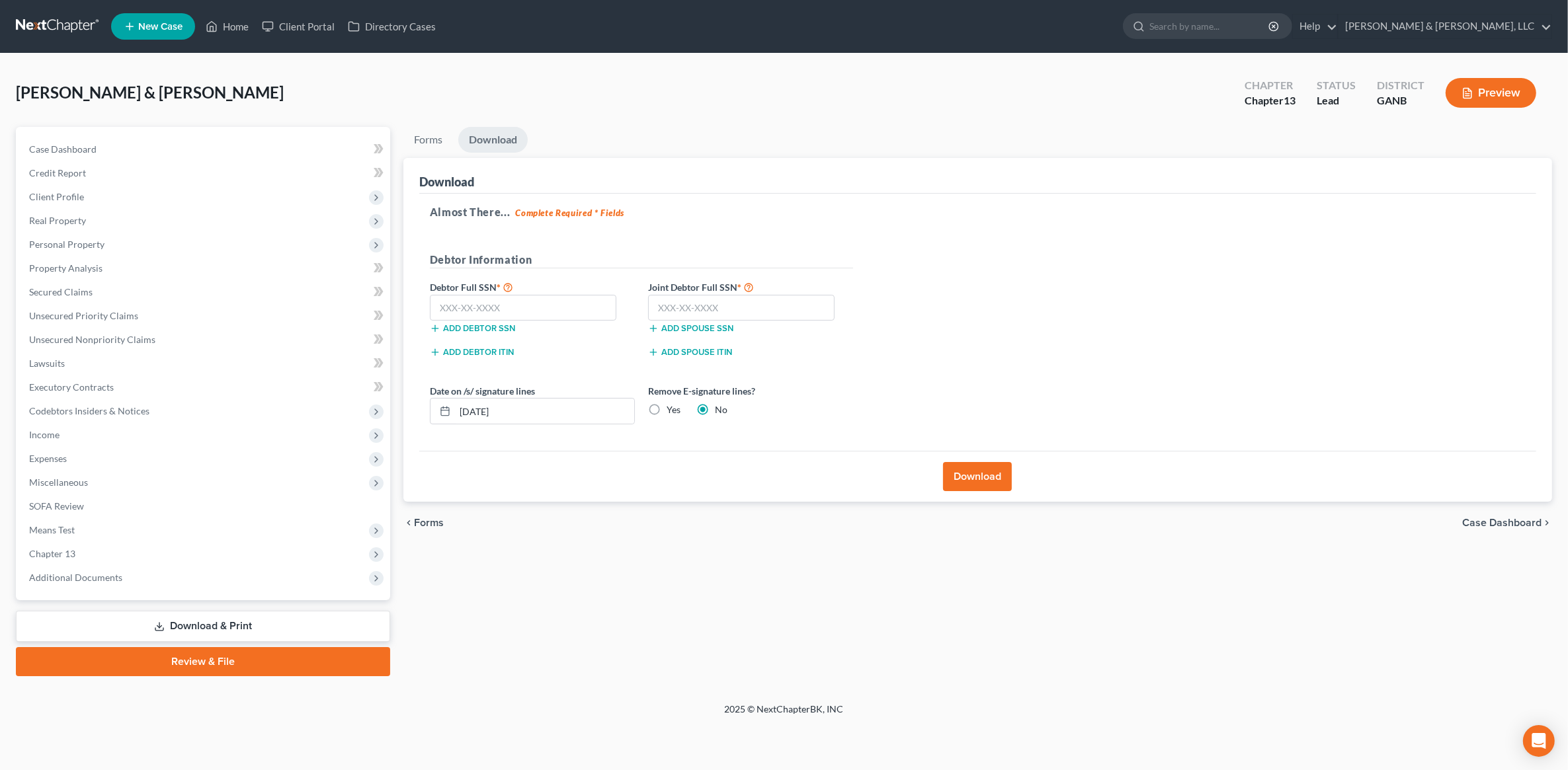
scroll to position [0, 0]
click at [562, 312] on input "text" at bounding box center [527, 308] width 187 height 26
type input "403-88-9547"
click at [713, 312] on input "text" at bounding box center [745, 308] width 187 height 26
type input "257-11-4742"
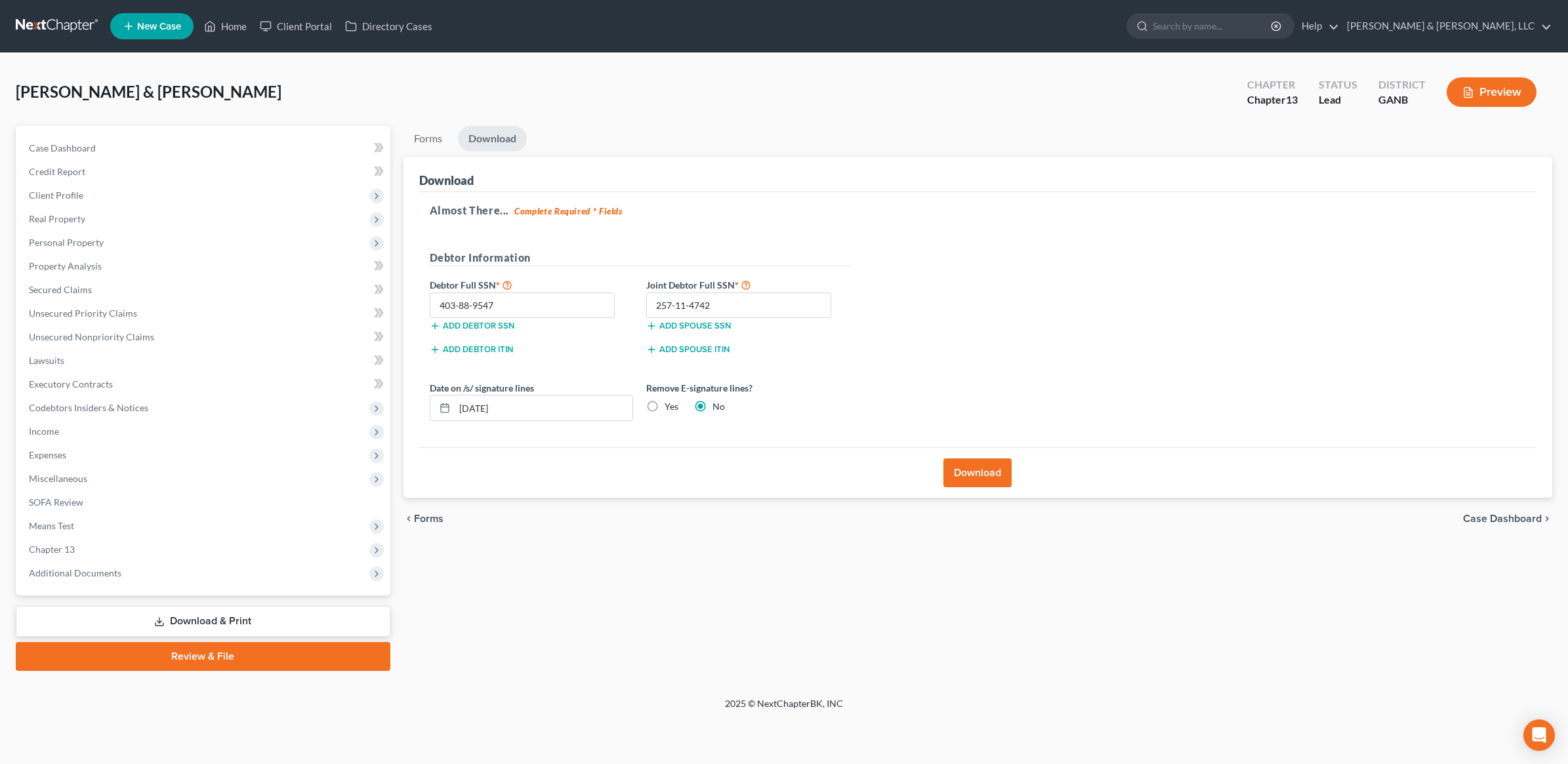
click at [665, 400] on label "Yes" at bounding box center [672, 406] width 14 height 13
click at [670, 400] on input "Yes" at bounding box center [674, 405] width 9 height 9
radio input "true"
radio input "false"
click at [972, 477] on button "Download" at bounding box center [977, 473] width 68 height 29
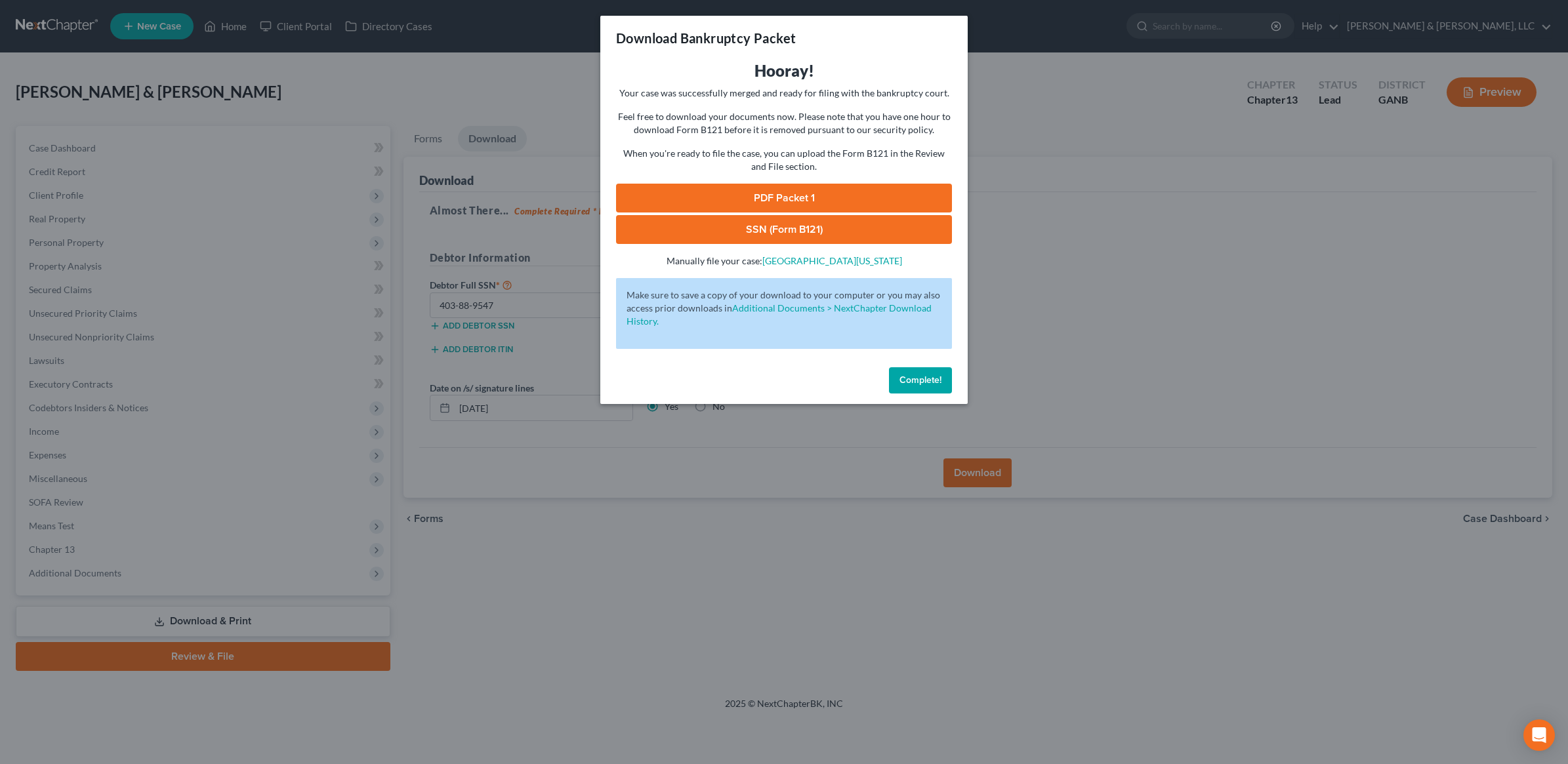
click at [794, 201] on link "PDF Packet 1" at bounding box center [784, 198] width 336 height 29
click at [743, 231] on link "SSN (Form B121)" at bounding box center [784, 229] width 336 height 29
click at [946, 384] on button "Complete!" at bounding box center [921, 380] width 63 height 26
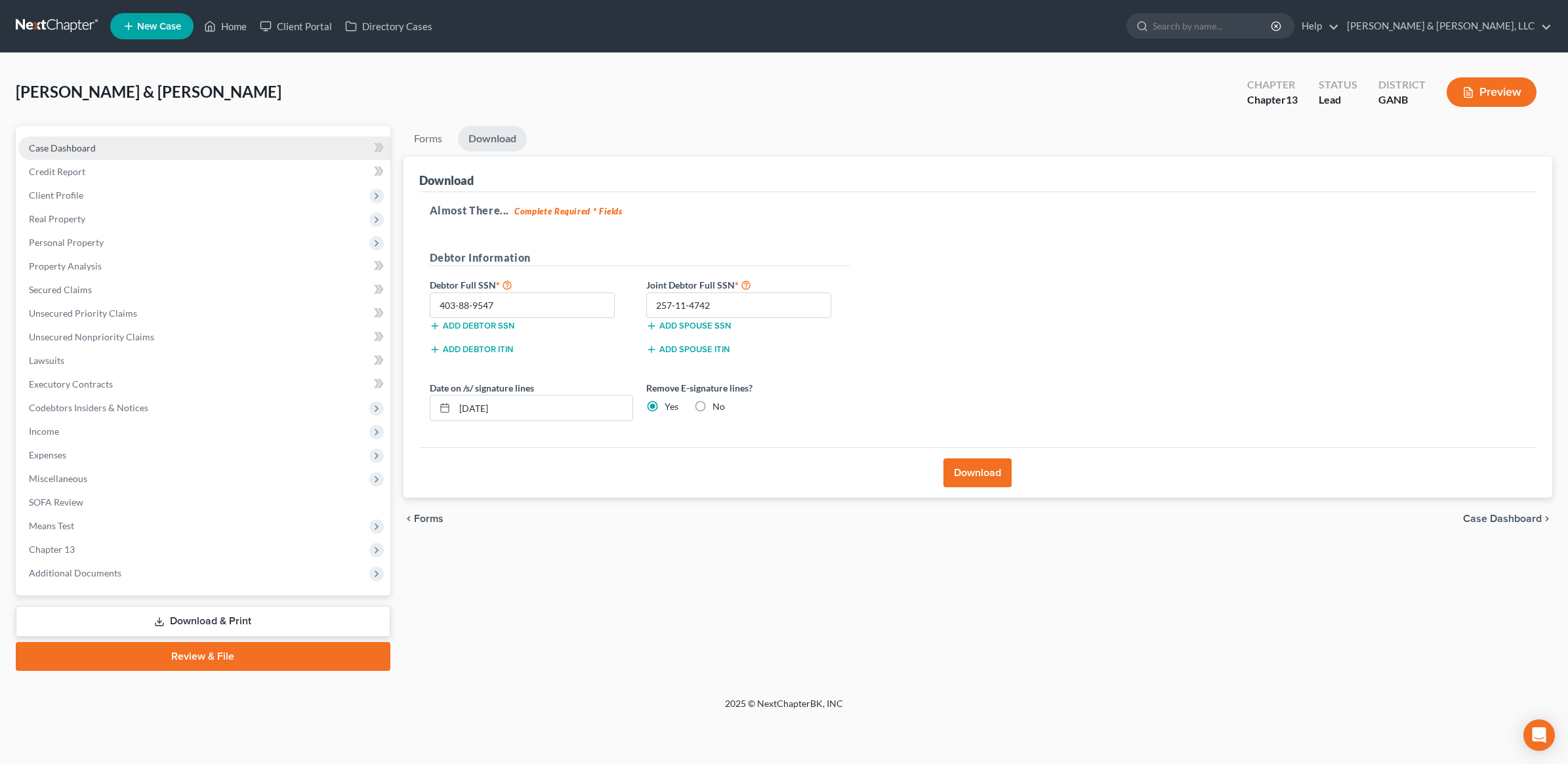
click at [78, 145] on span "Case Dashboard" at bounding box center [62, 147] width 67 height 11
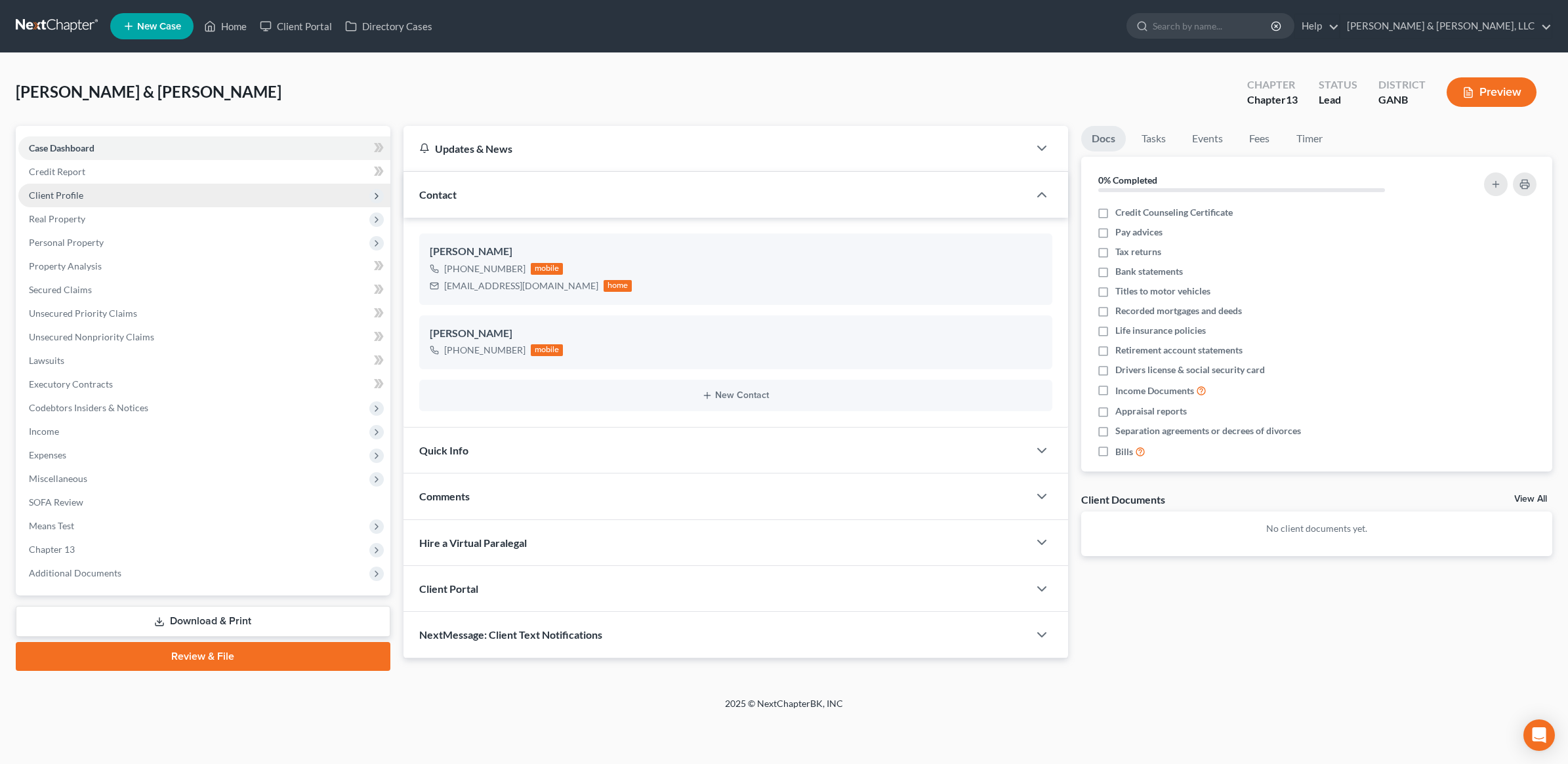
click at [86, 195] on span "Client Profile" at bounding box center [204, 195] width 372 height 24
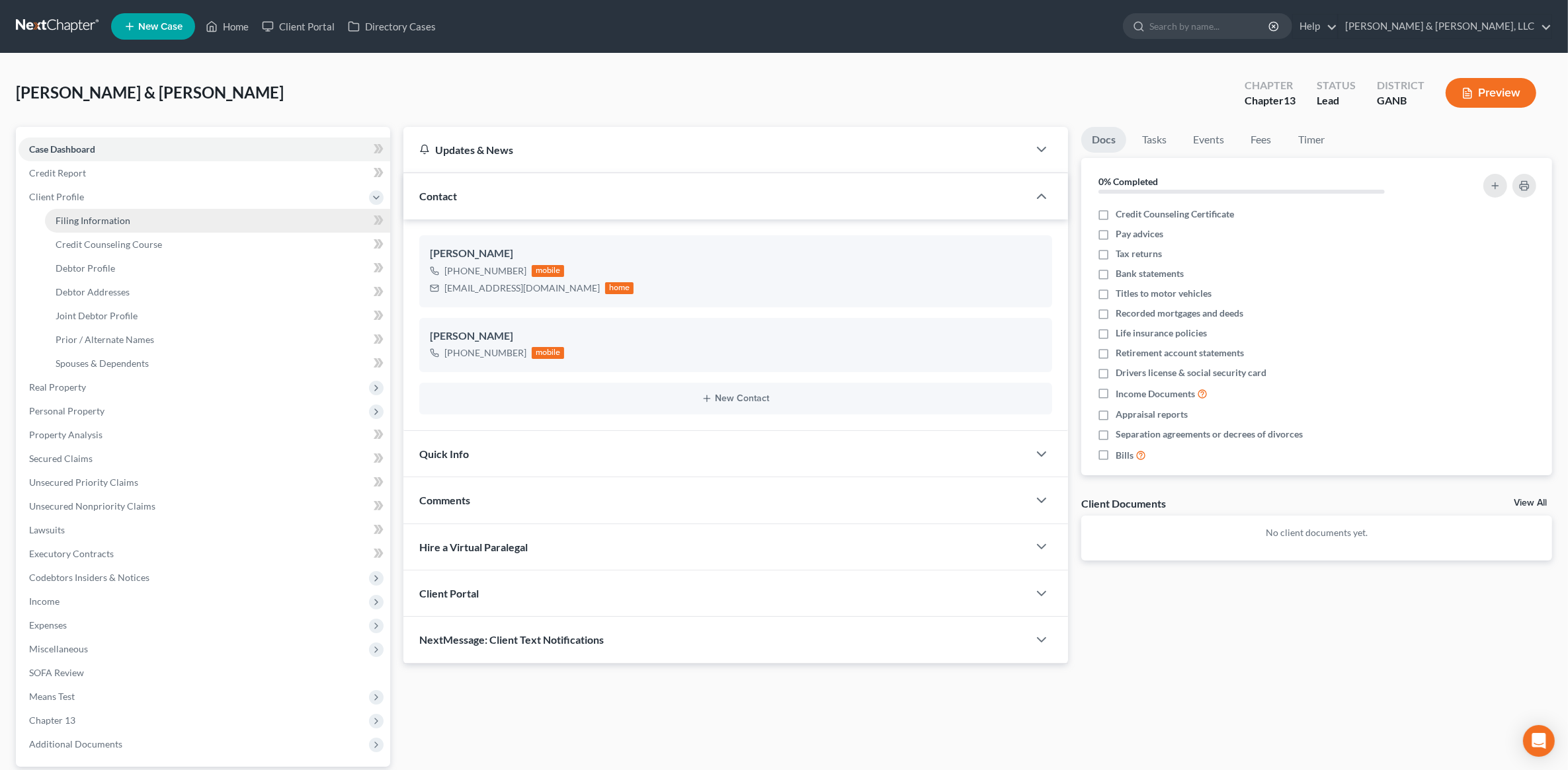
click at [104, 222] on span "Filing Information" at bounding box center [92, 220] width 75 height 11
select select "1"
select select "3"
select select "10"
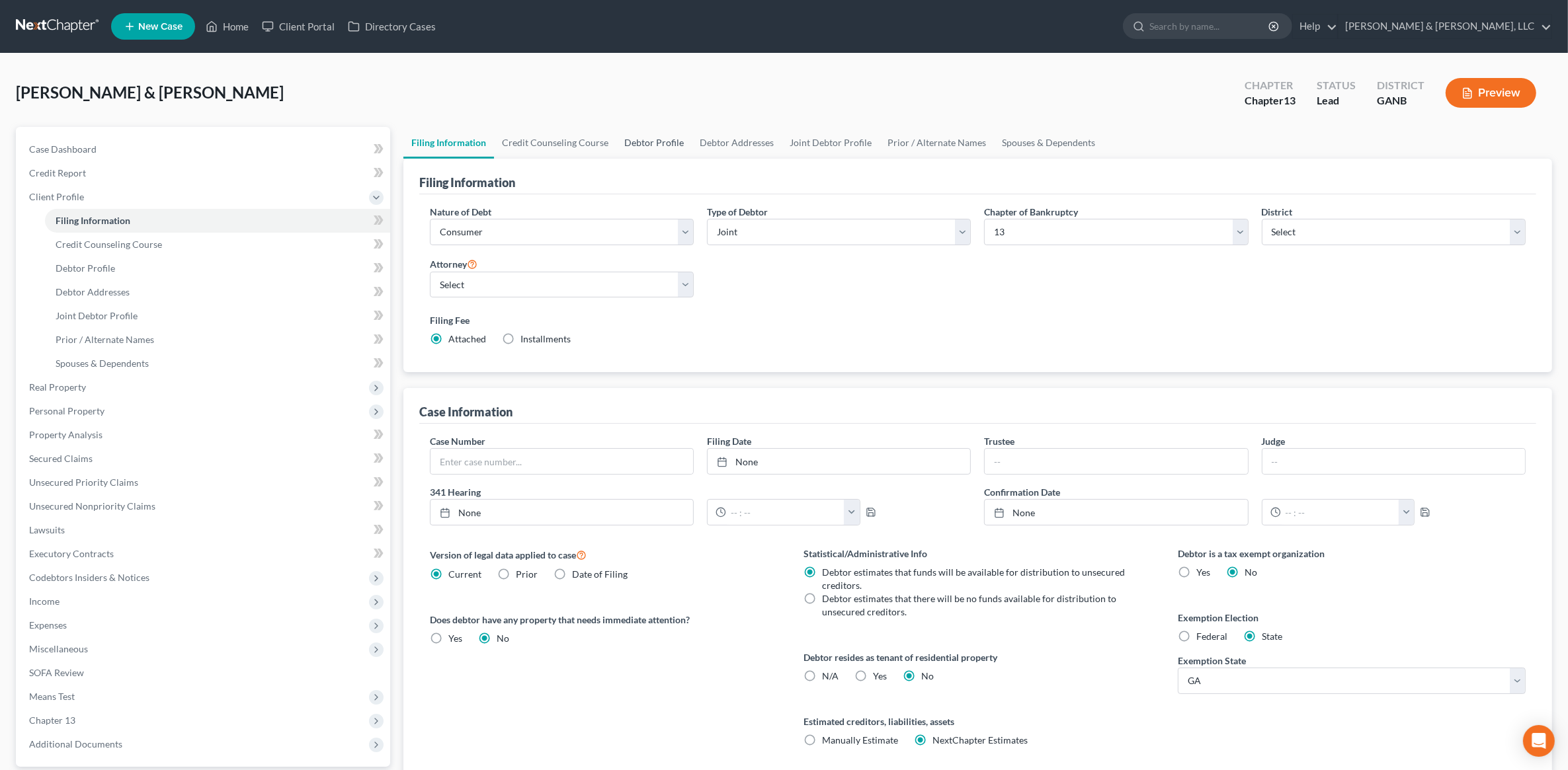
click at [652, 143] on link "Debtor Profile" at bounding box center [654, 142] width 76 height 32
select select "1"
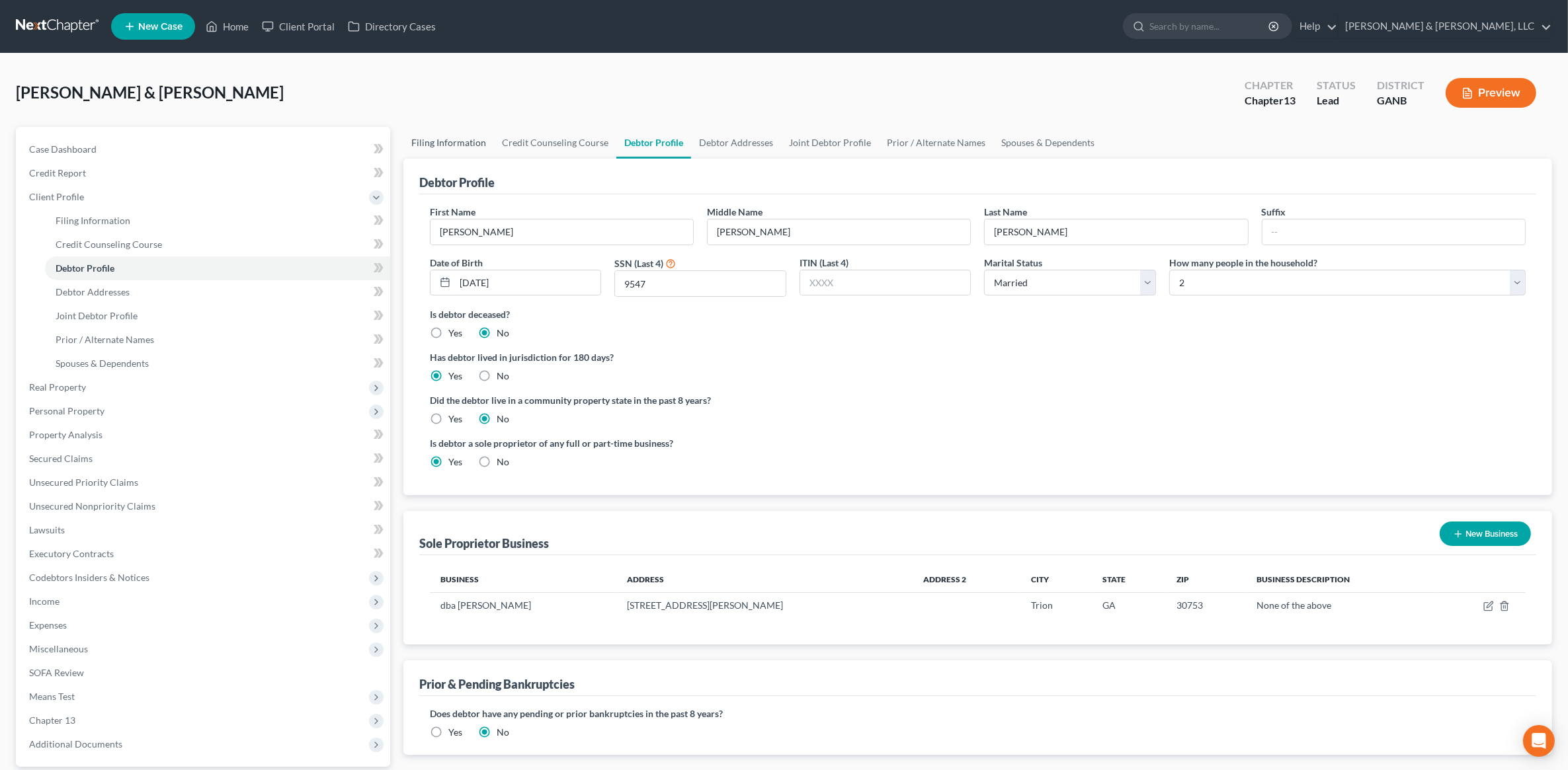
click at [471, 143] on link "Filing Information" at bounding box center [449, 142] width 91 height 32
select select "1"
select select "3"
select select "19"
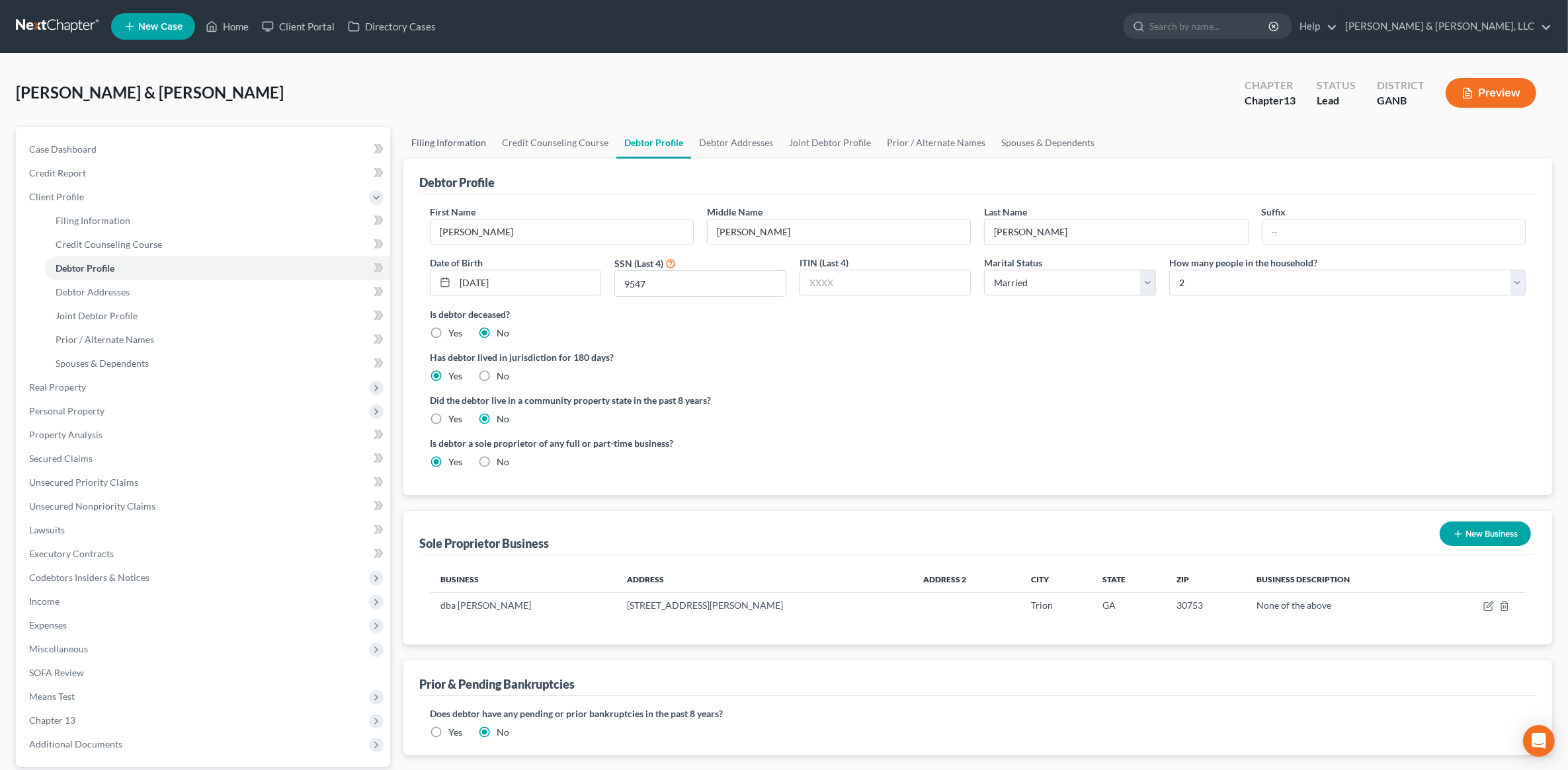
select select "0"
select select "10"
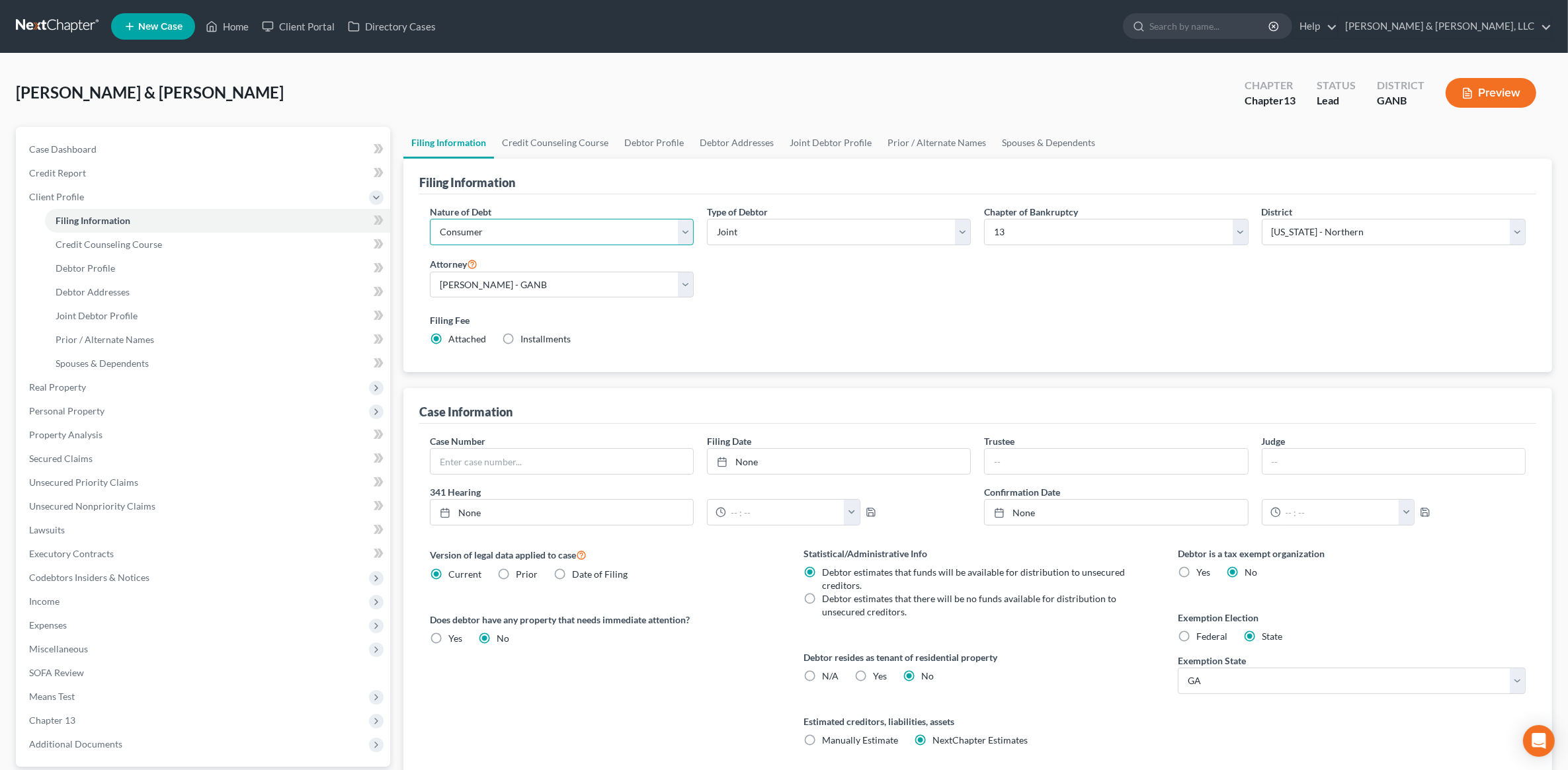
click at [554, 225] on select "Select Business Consumer Other" at bounding box center [562, 232] width 264 height 26
select select "0"
click at [430, 219] on select "Select Business Consumer Other" at bounding box center [562, 232] width 264 height 26
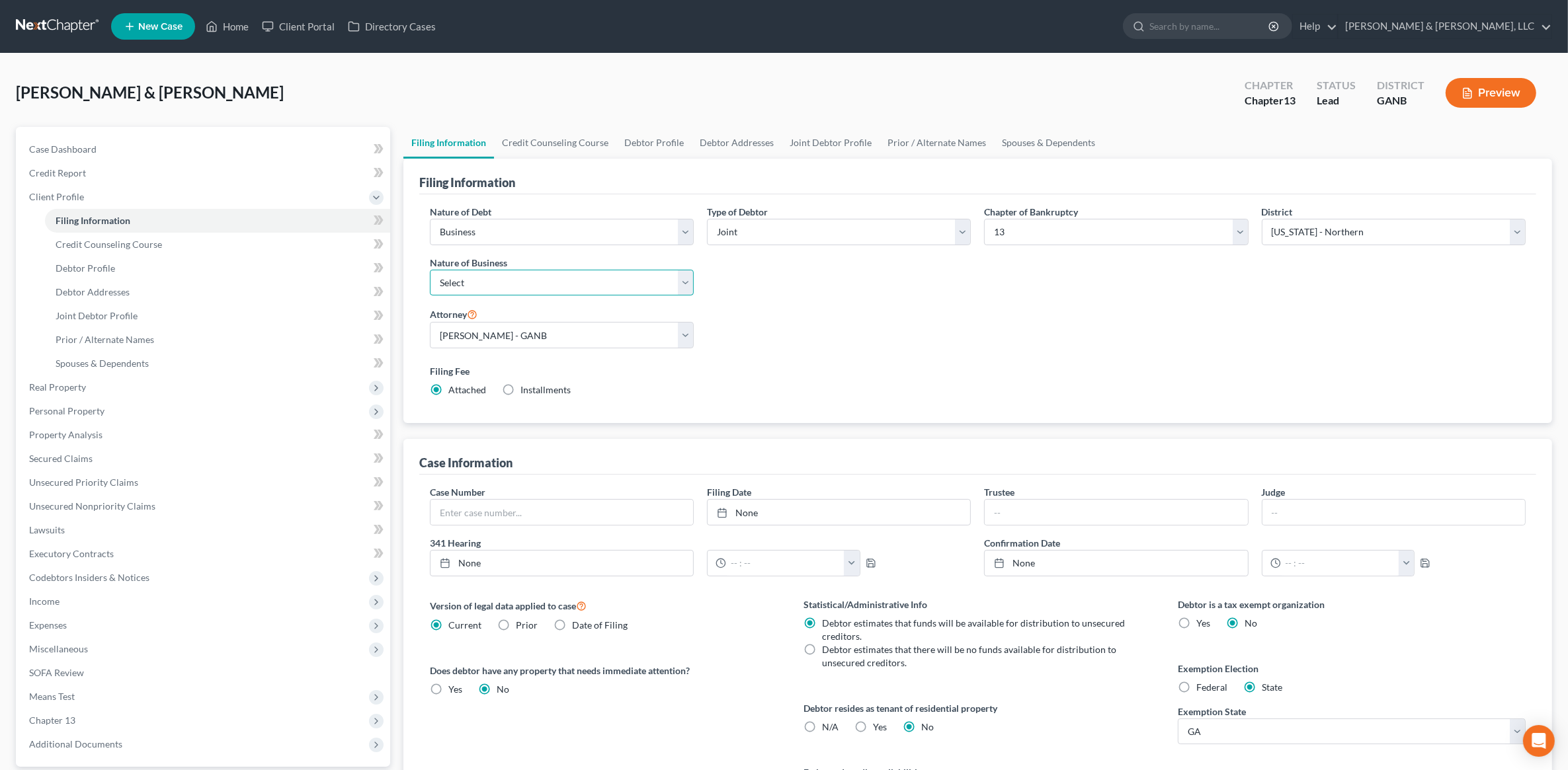
click at [591, 287] on select "Select Clearing Bank Commodity Broker Health Care Business Other Railroad Singl…" at bounding box center [562, 283] width 264 height 26
select select "3"
click at [430, 270] on select "Select Clearing Bank Commodity Broker Health Care Business Other Railroad Singl…" at bounding box center [562, 283] width 264 height 26
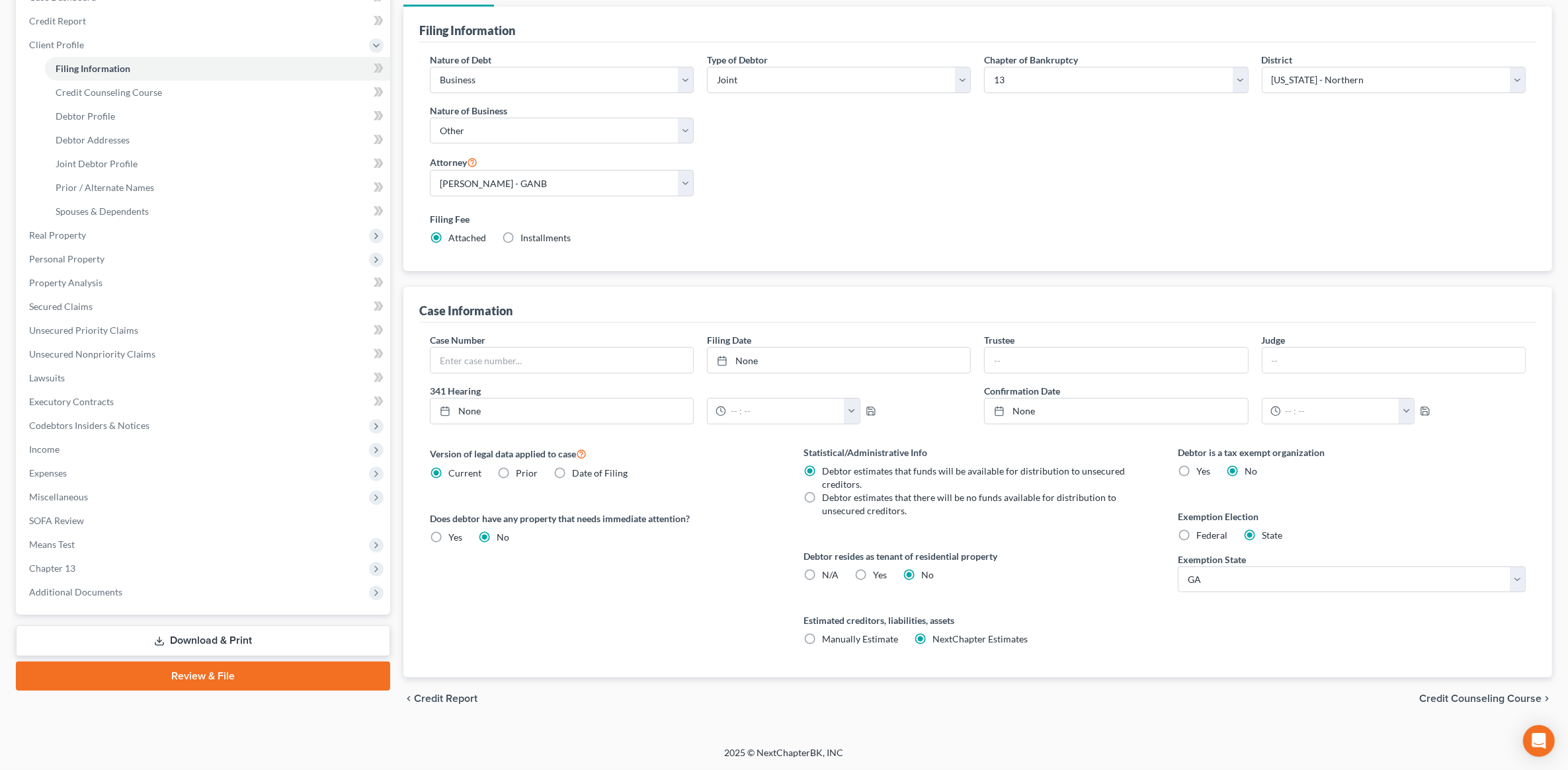
click at [1473, 700] on span "Credit Counseling Course" at bounding box center [1480, 699] width 122 height 11
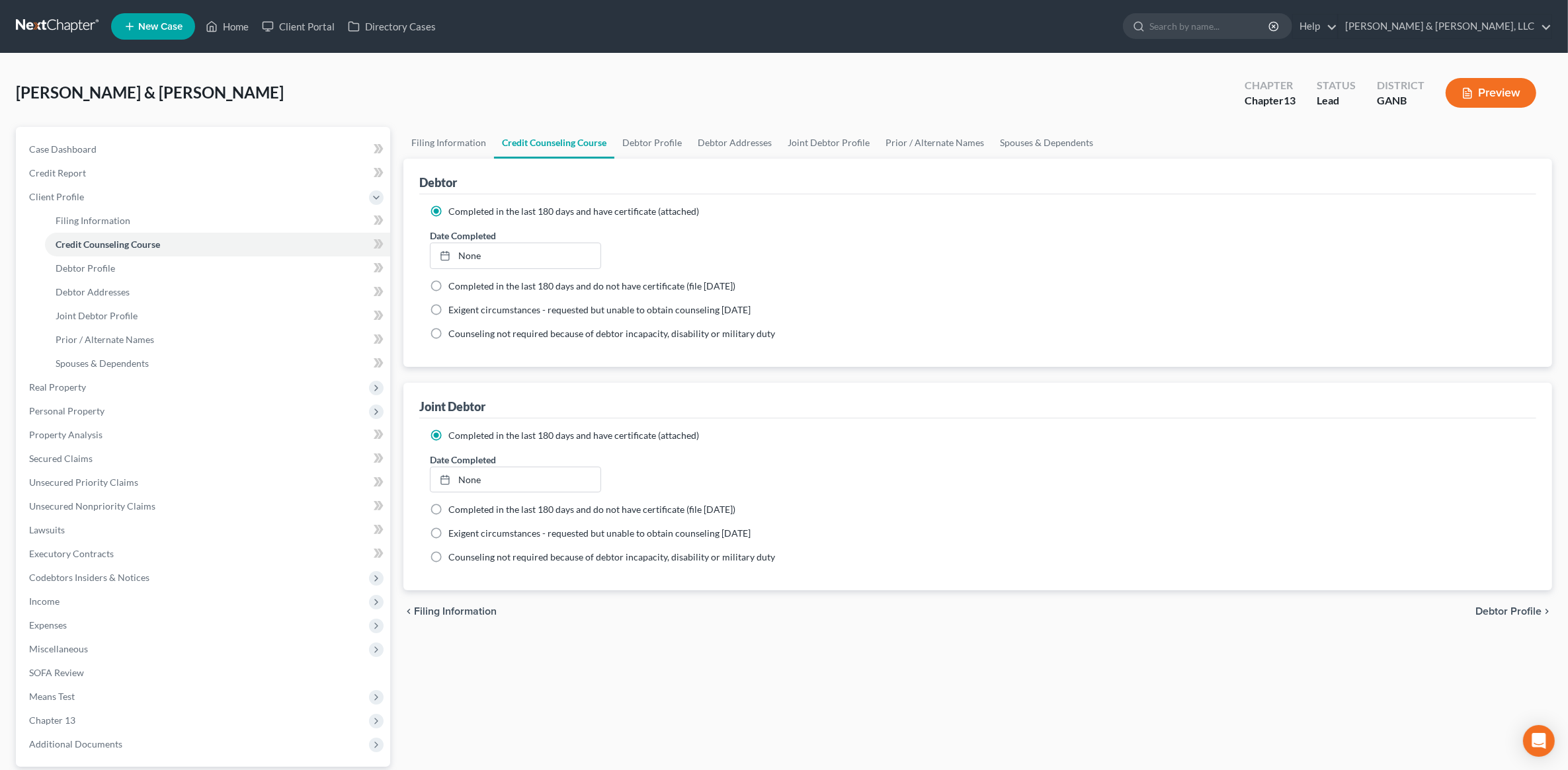
click at [1499, 84] on button "Preview" at bounding box center [1491, 93] width 91 height 30
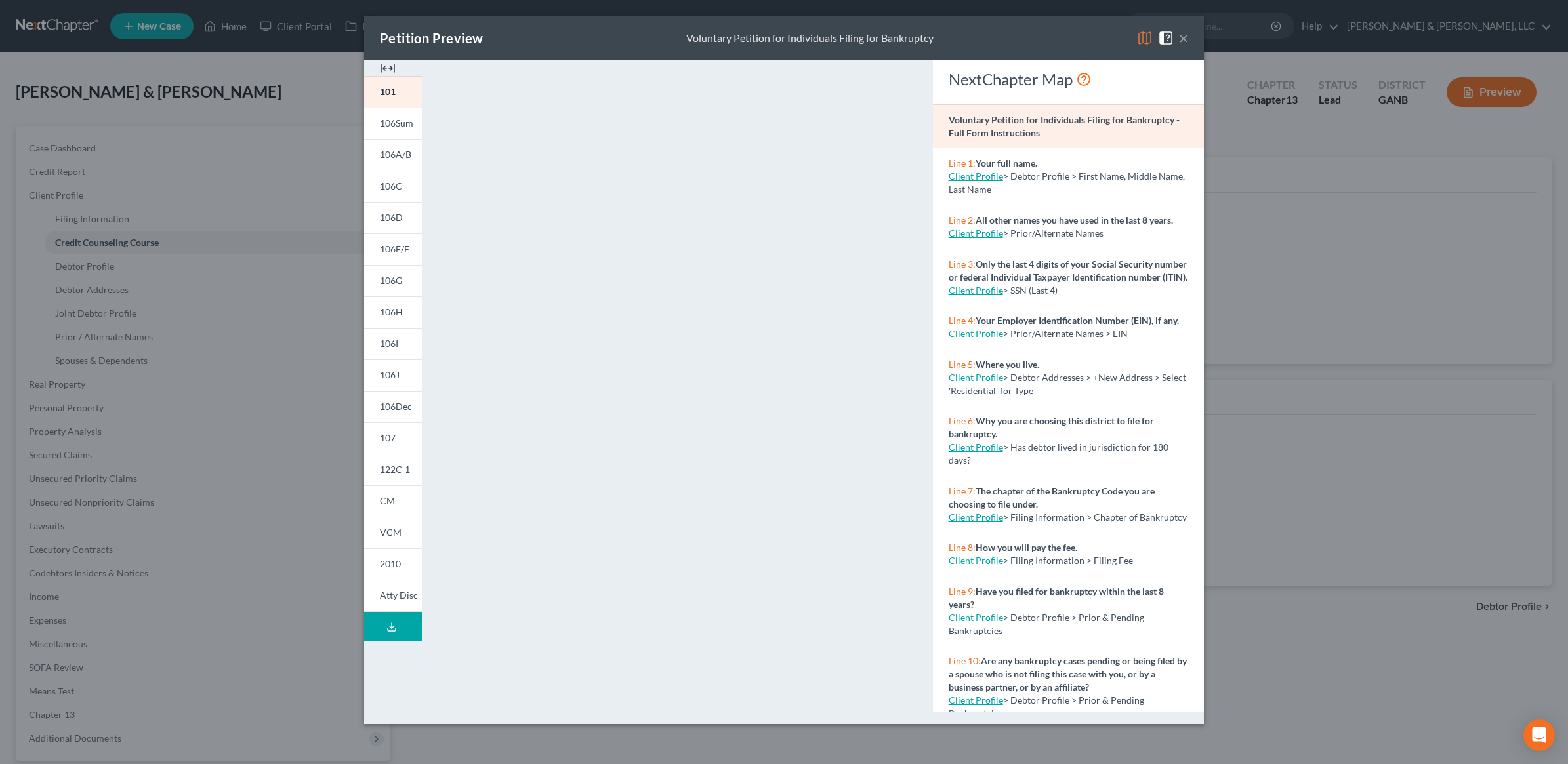
click at [1182, 38] on button "×" at bounding box center [1183, 38] width 10 height 16
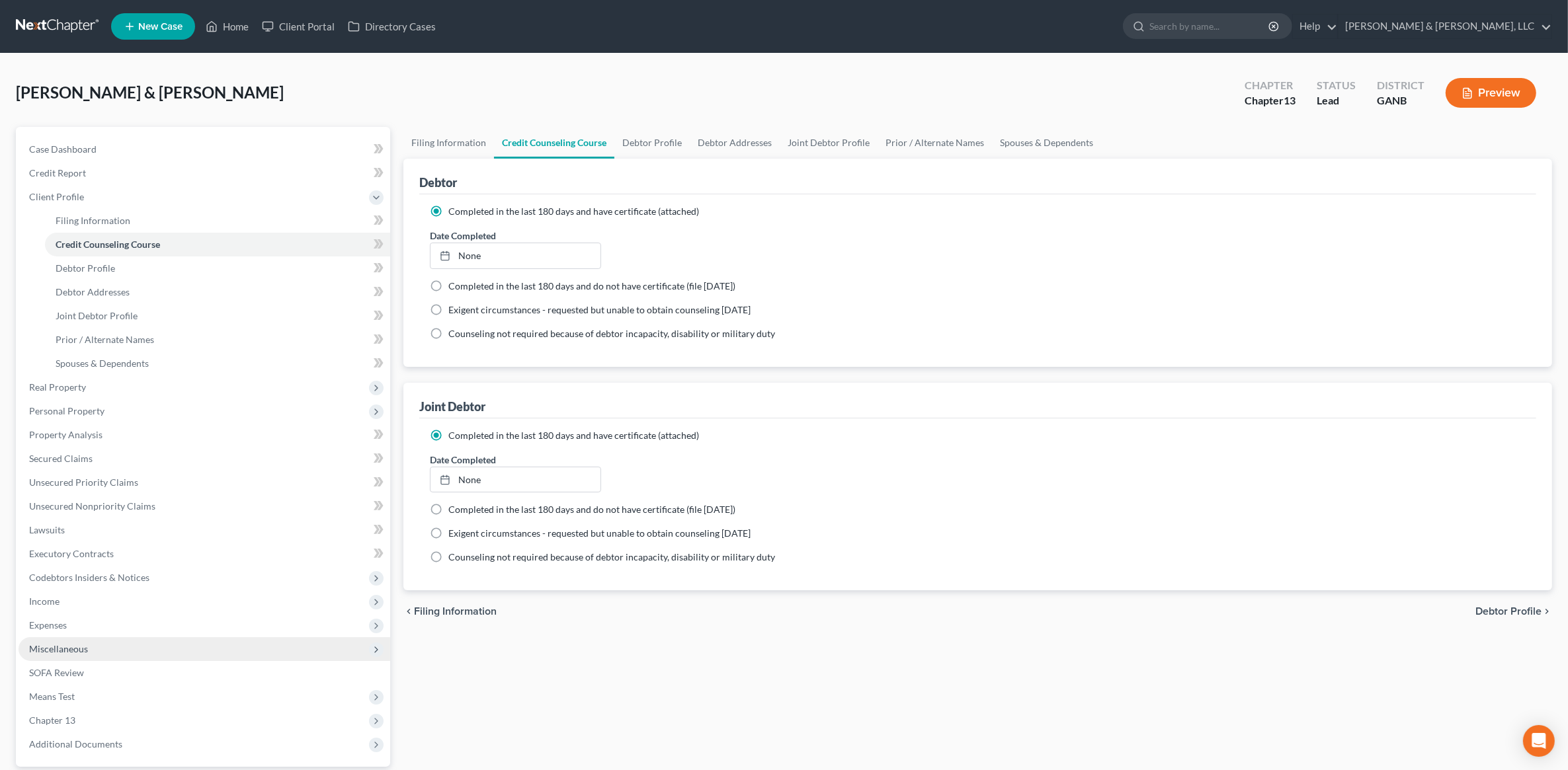
scroll to position [122, 0]
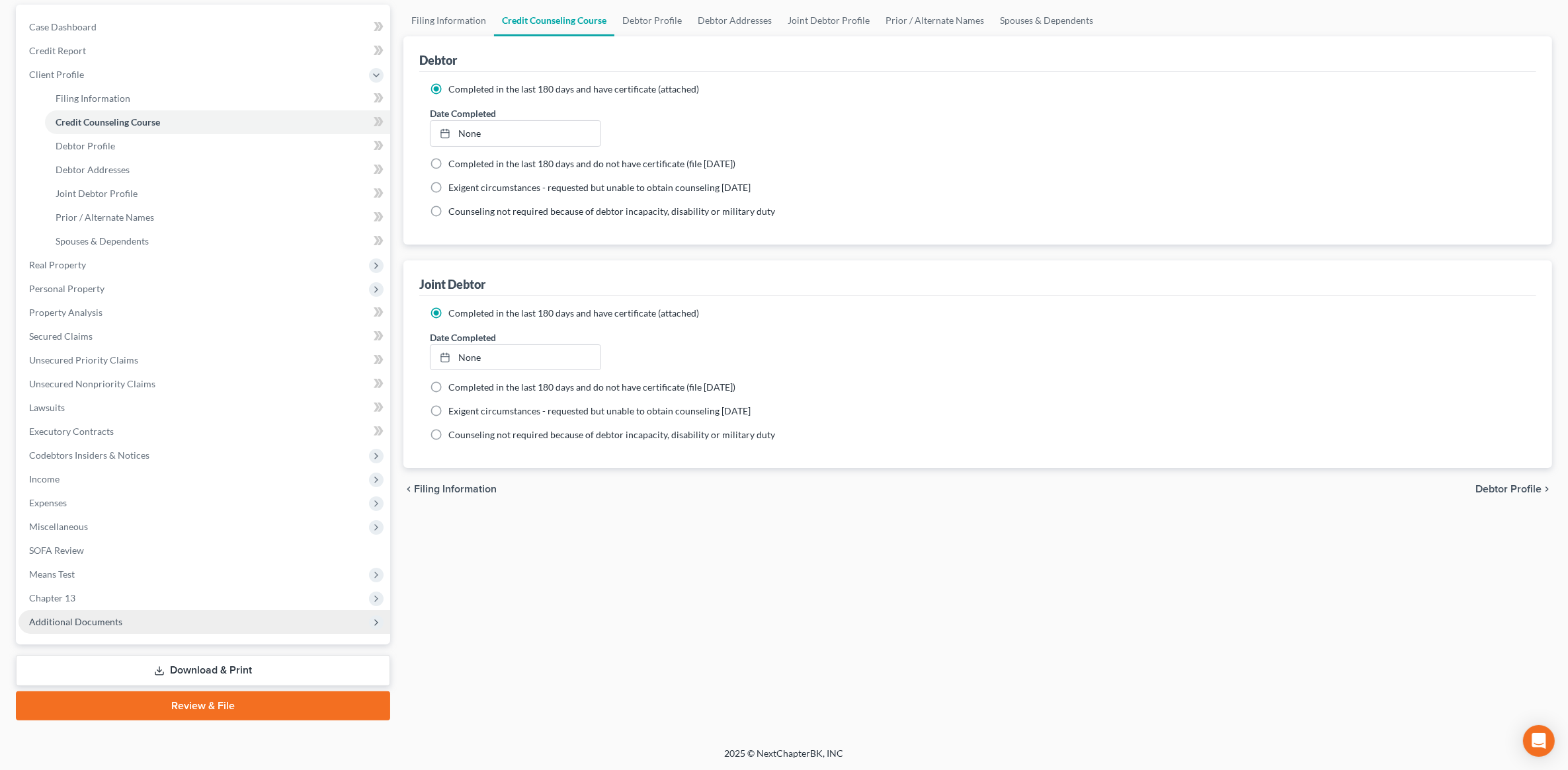
click at [127, 627] on span "Additional Documents" at bounding box center [204, 621] width 372 height 24
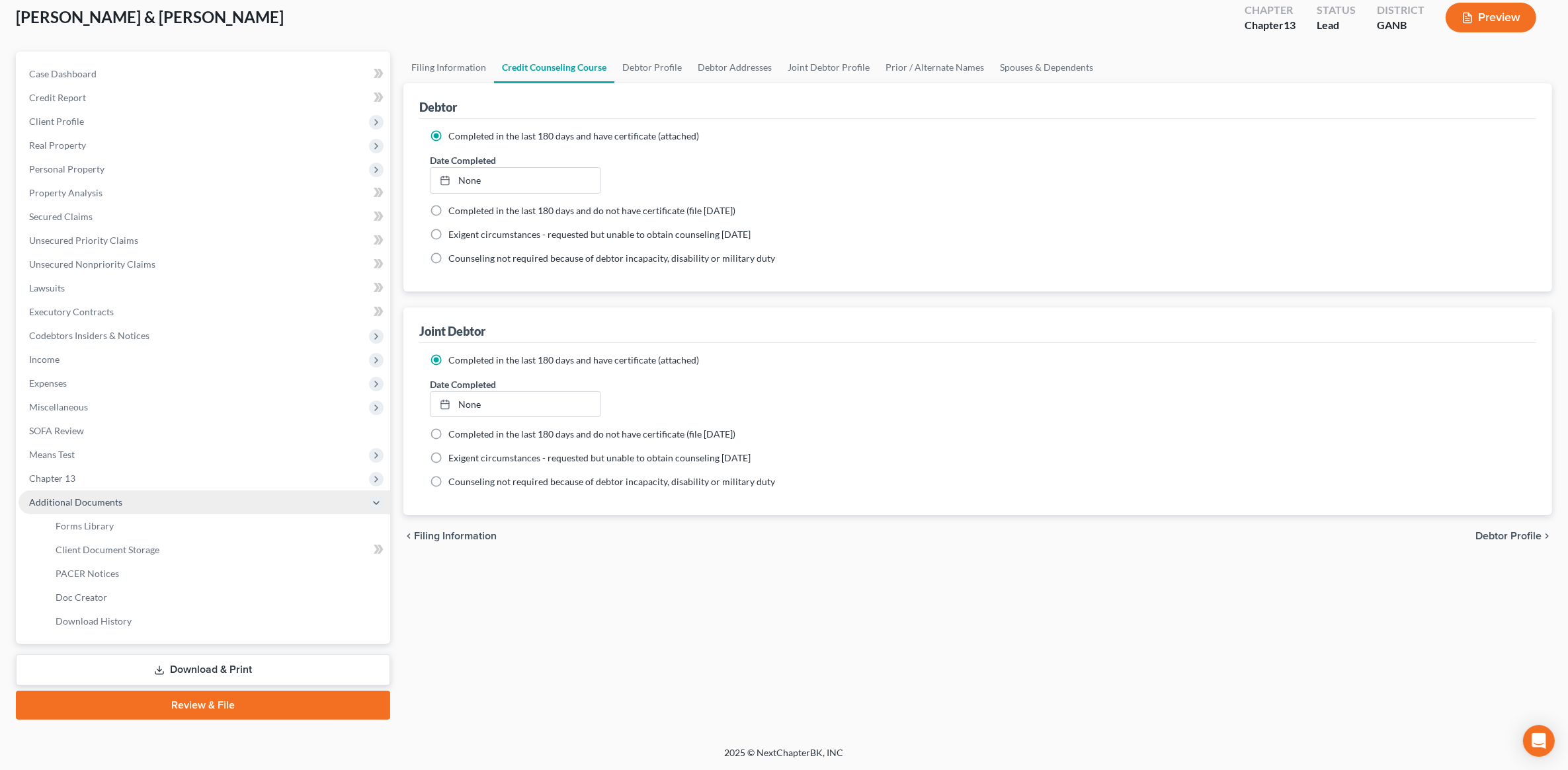
scroll to position [74, 0]
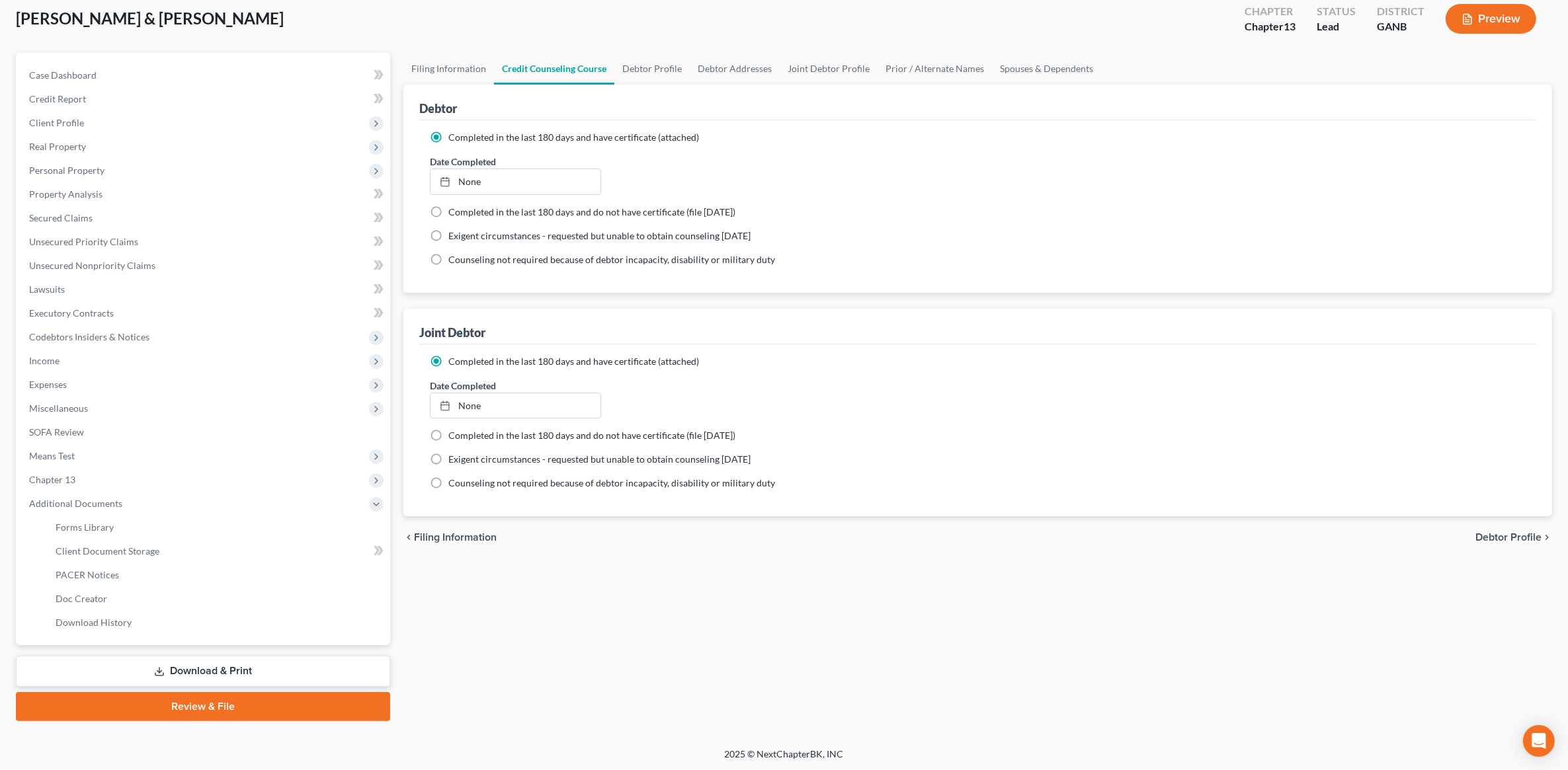
click at [178, 670] on link "Download & Print" at bounding box center [203, 671] width 375 height 31
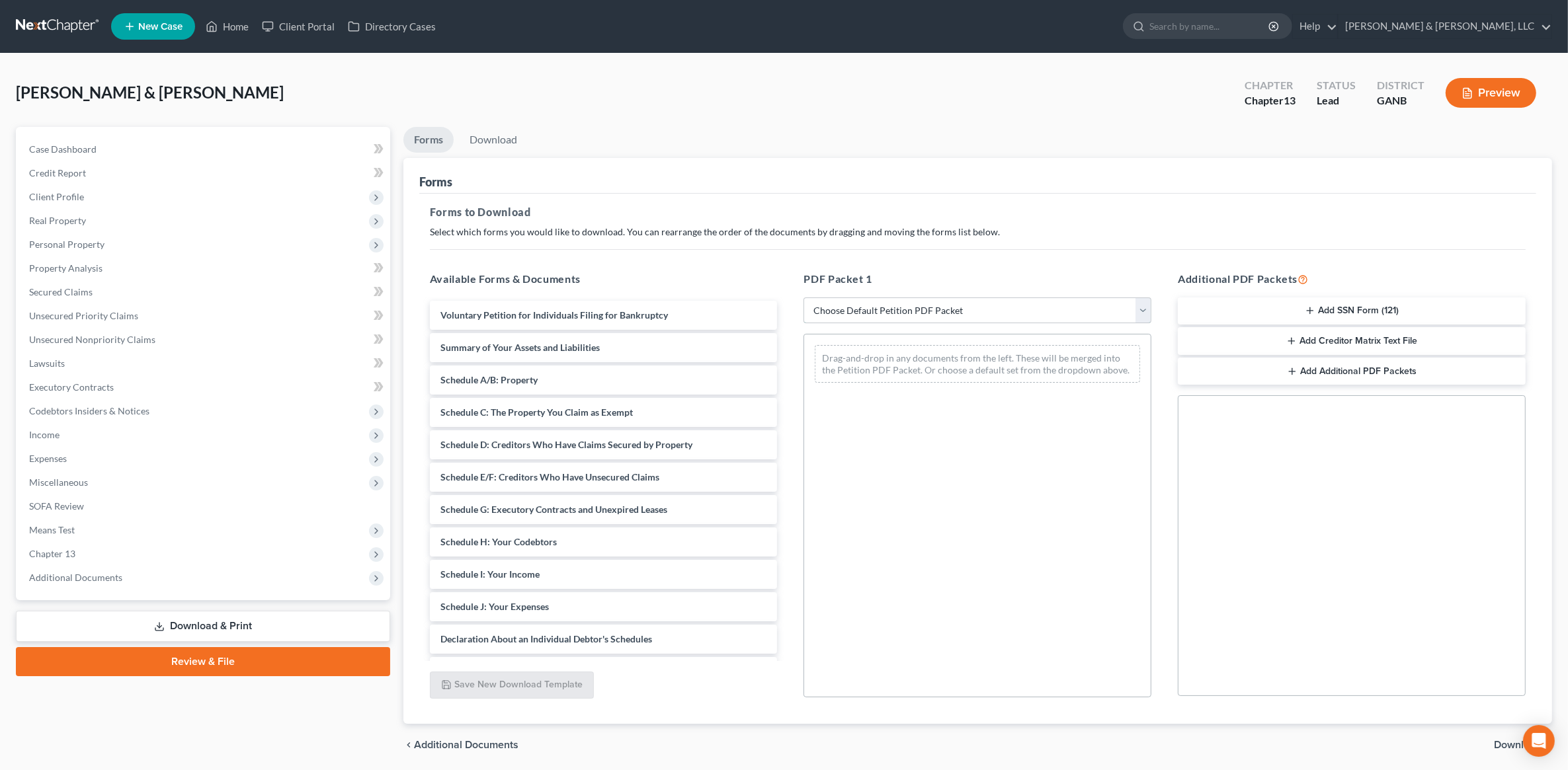
click at [908, 313] on select "Choose Default Petition PDF Packet Complete Bankruptcy Petition (all forms and …" at bounding box center [978, 310] width 348 height 26
click at [745, 271] on h5 "Available Forms & Documents" at bounding box center [604, 279] width 348 height 16
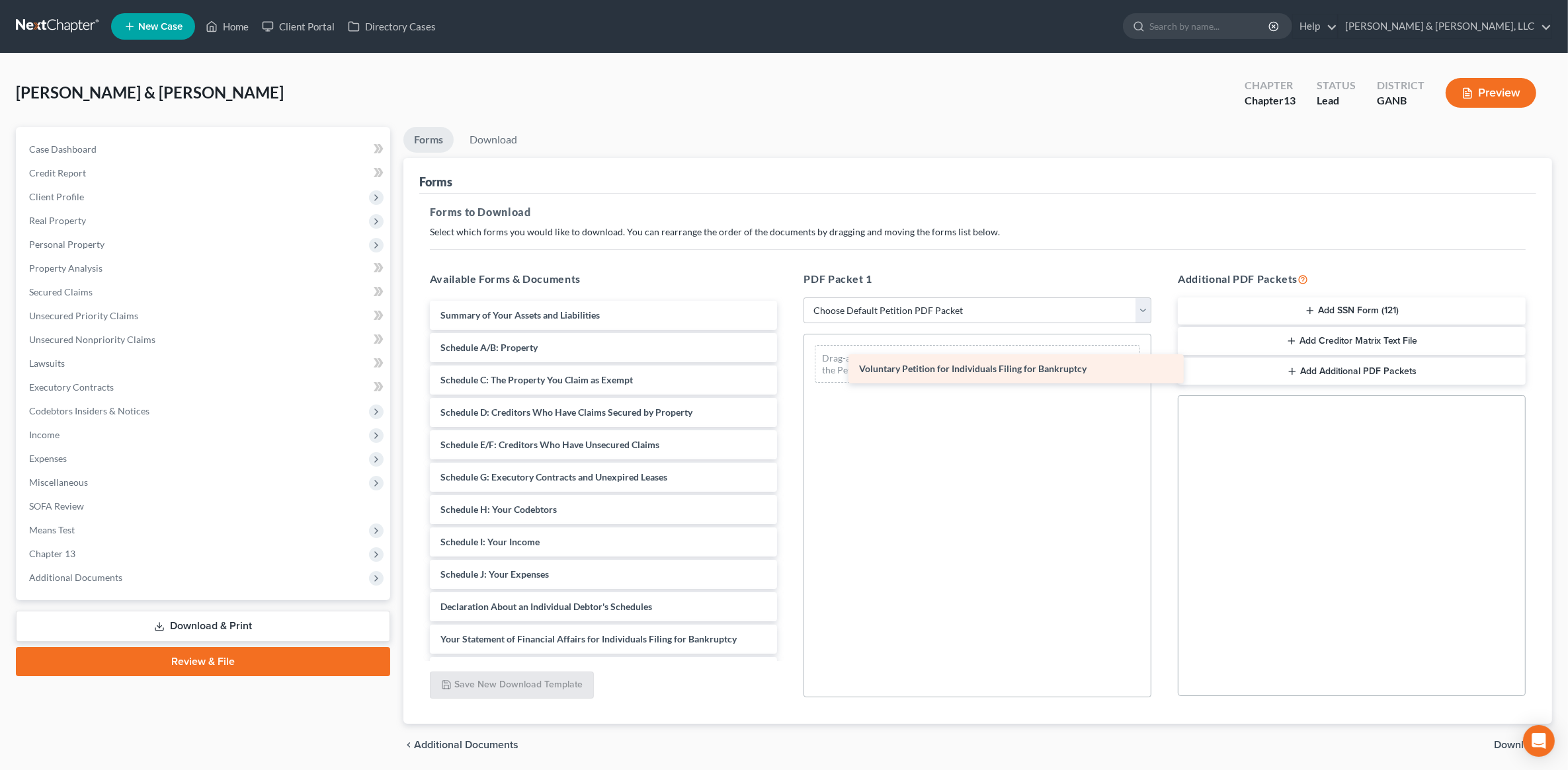
drag, startPoint x: 633, startPoint y: 311, endPoint x: 1052, endPoint y: 366, distance: 422.6
click at [788, 366] on div "Voluntary Petition for Individuals Filing for Bankruptcy Voluntary Petition for…" at bounding box center [604, 558] width 369 height 515
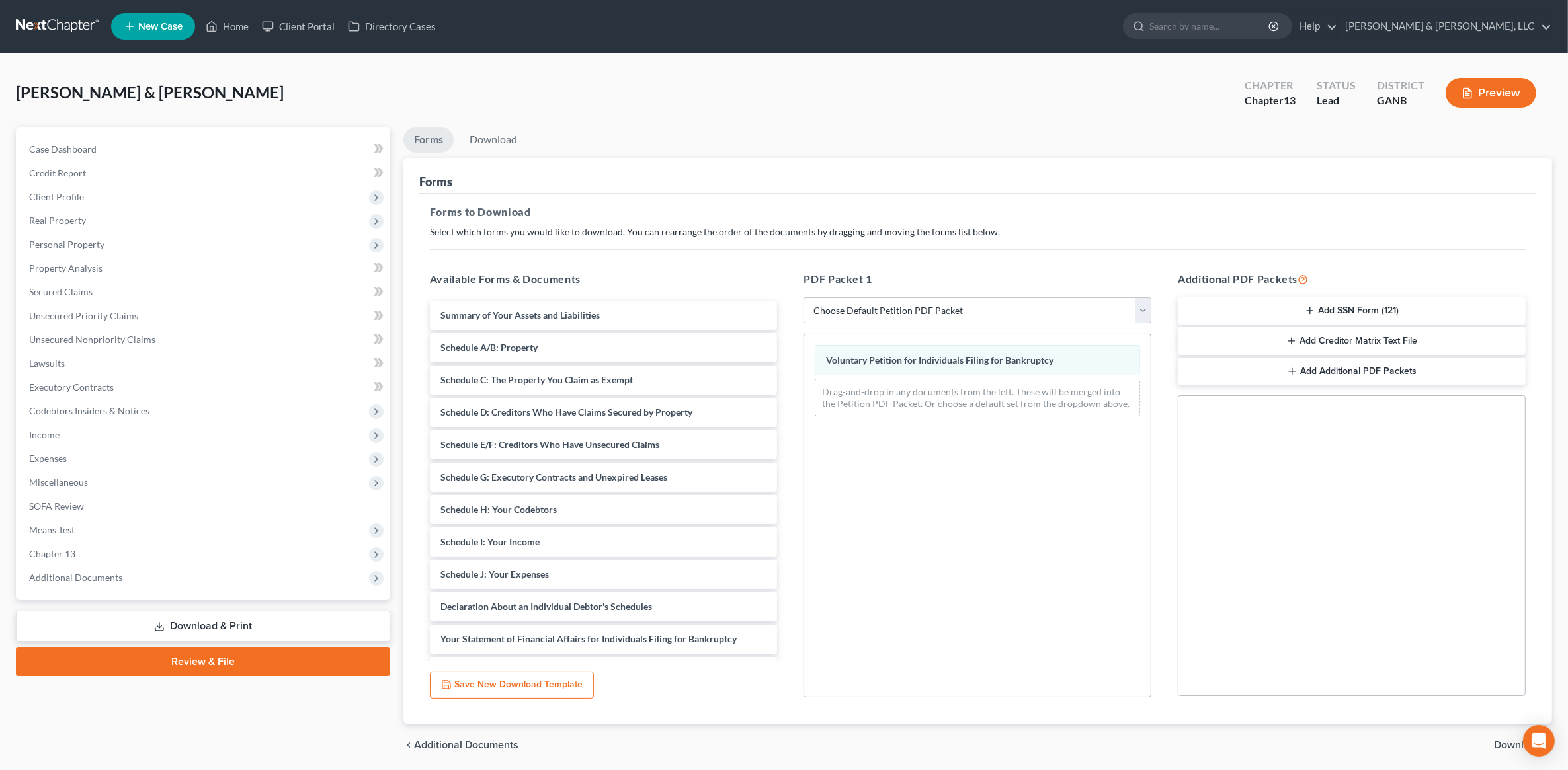
scroll to position [47, 0]
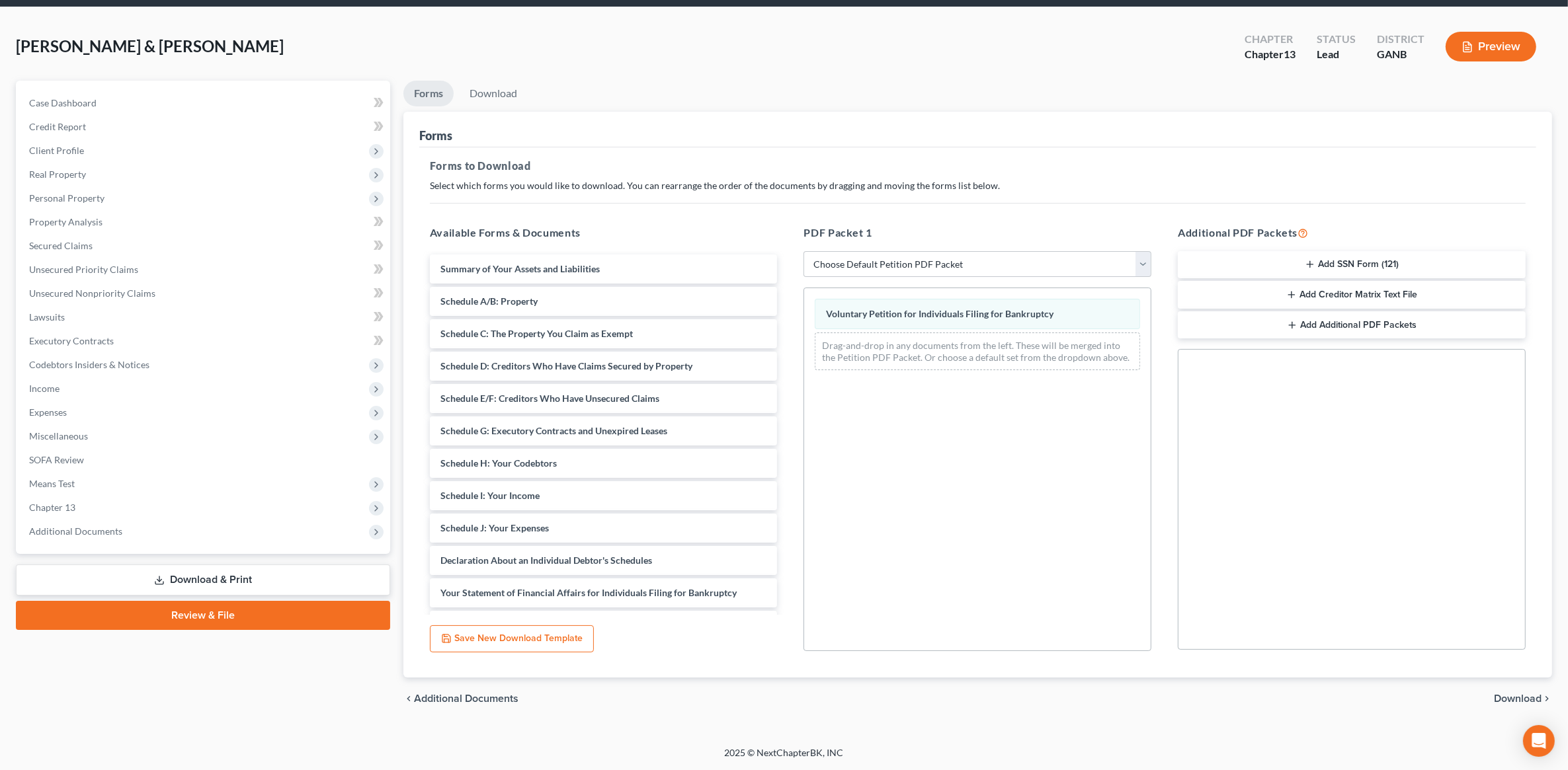
click at [1506, 697] on span "Download" at bounding box center [1518, 699] width 47 height 11
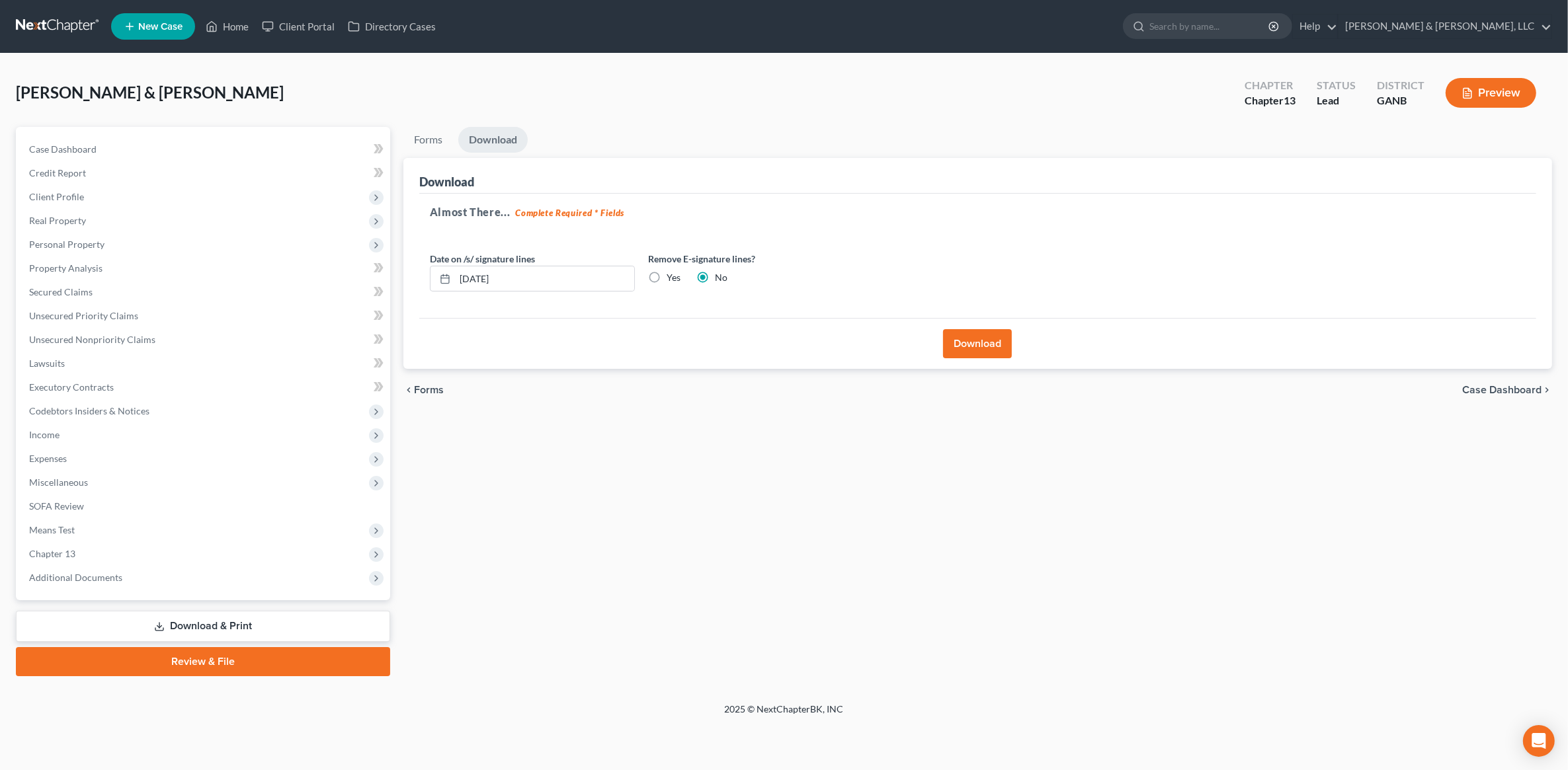
scroll to position [0, 0]
click at [670, 281] on label "Yes" at bounding box center [677, 277] width 14 height 13
click at [675, 280] on input "Yes" at bounding box center [680, 275] width 9 height 9
radio input "true"
radio input "false"
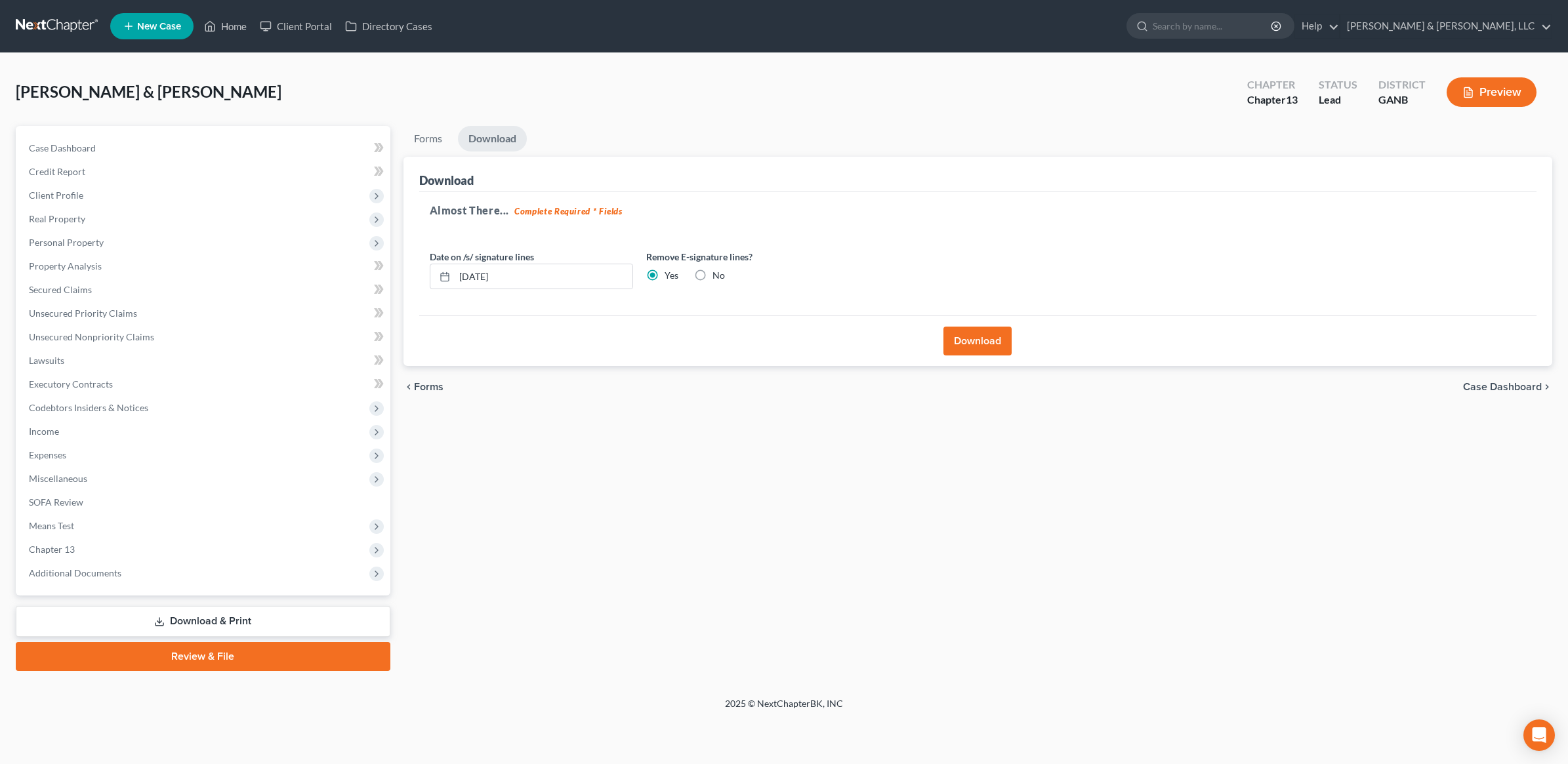
click at [979, 340] on button "Download" at bounding box center [977, 340] width 68 height 29
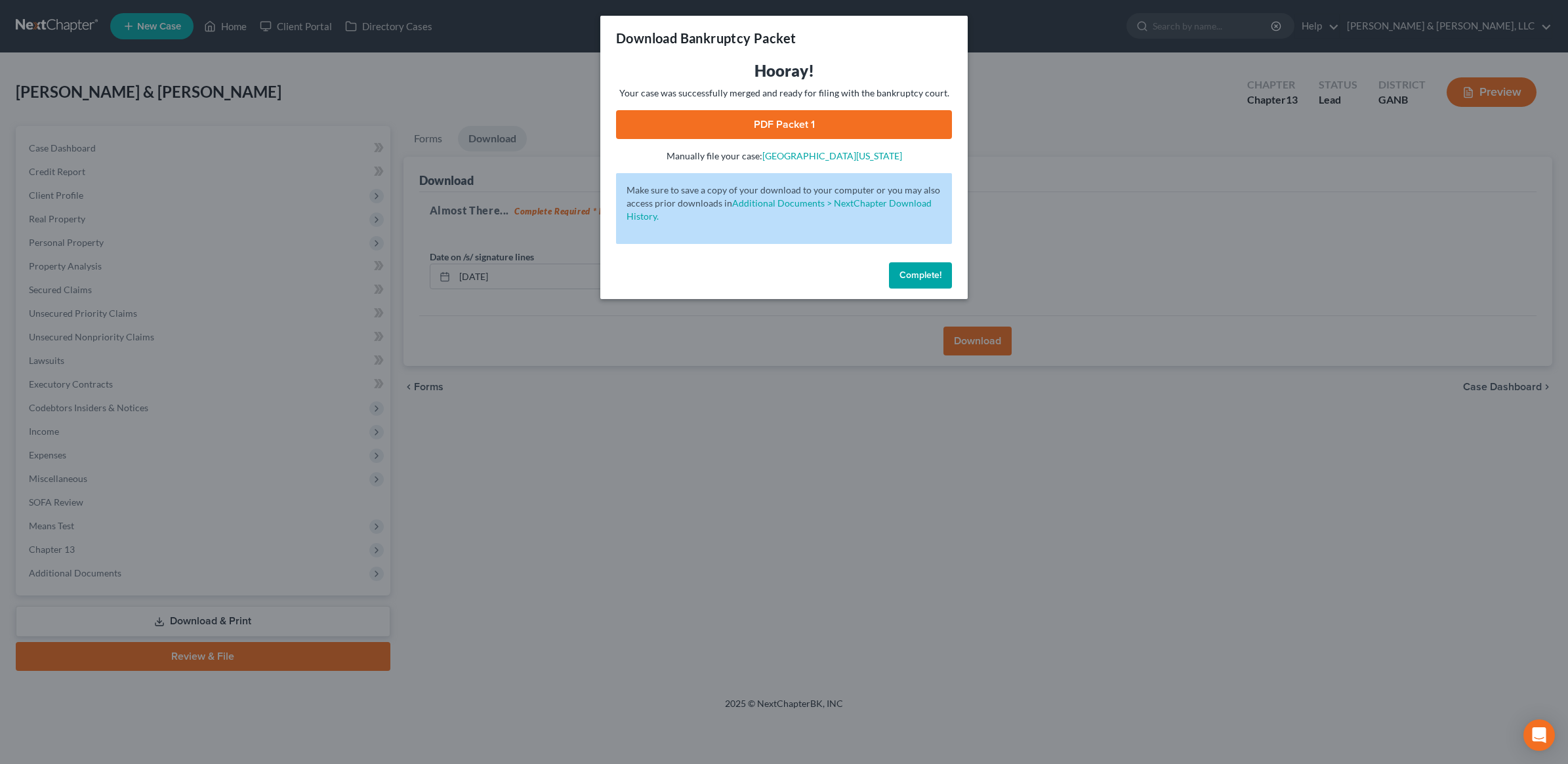
click at [835, 140] on div "Hooray! Your case was successfully merged and ready for filing with the bankrup…" at bounding box center [784, 111] width 336 height 102
click at [832, 119] on link "PDF Packet 1" at bounding box center [784, 124] width 336 height 29
click at [930, 276] on span "Complete!" at bounding box center [921, 275] width 42 height 11
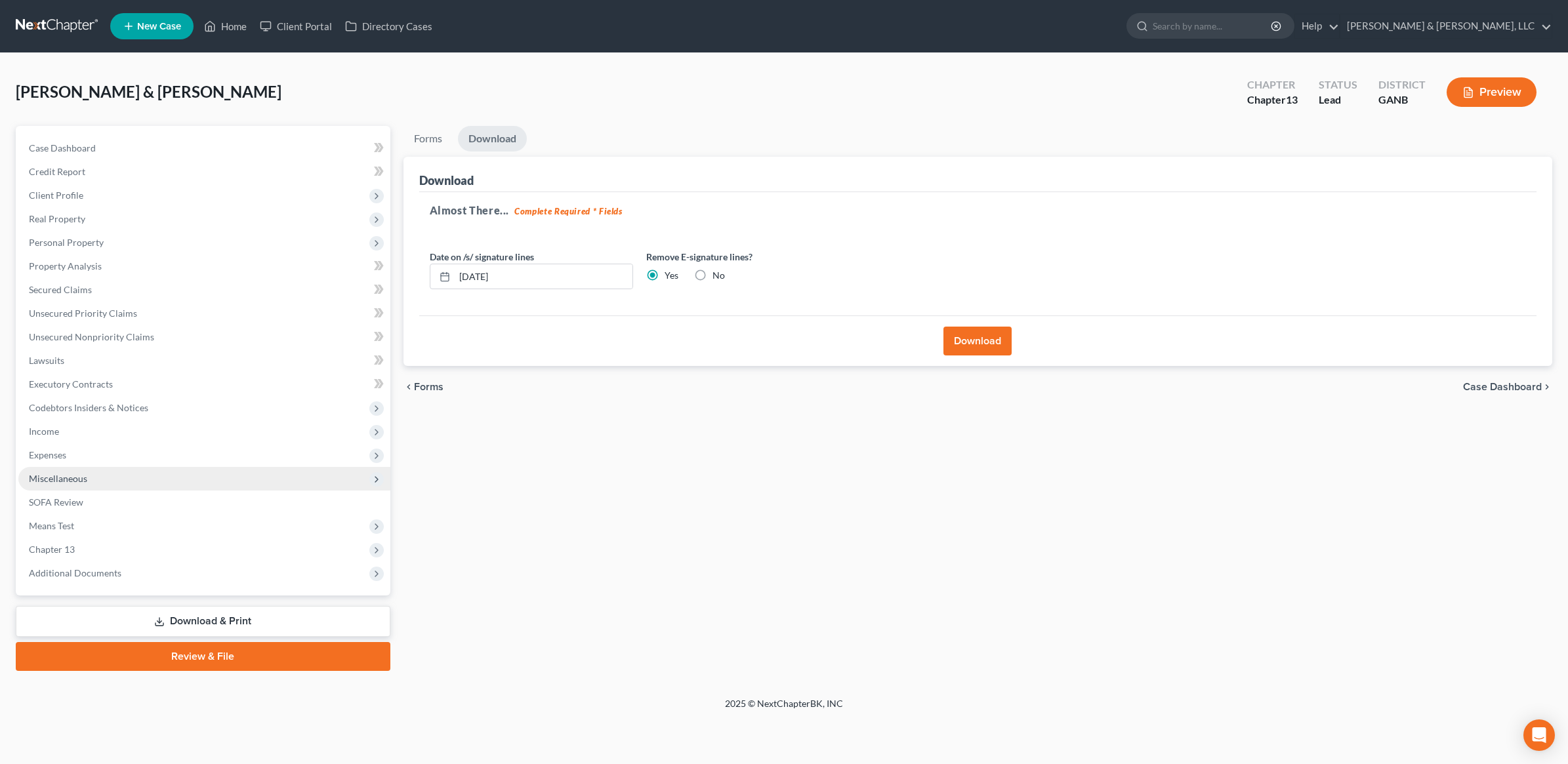
click at [136, 480] on span "Miscellaneous" at bounding box center [204, 478] width 372 height 24
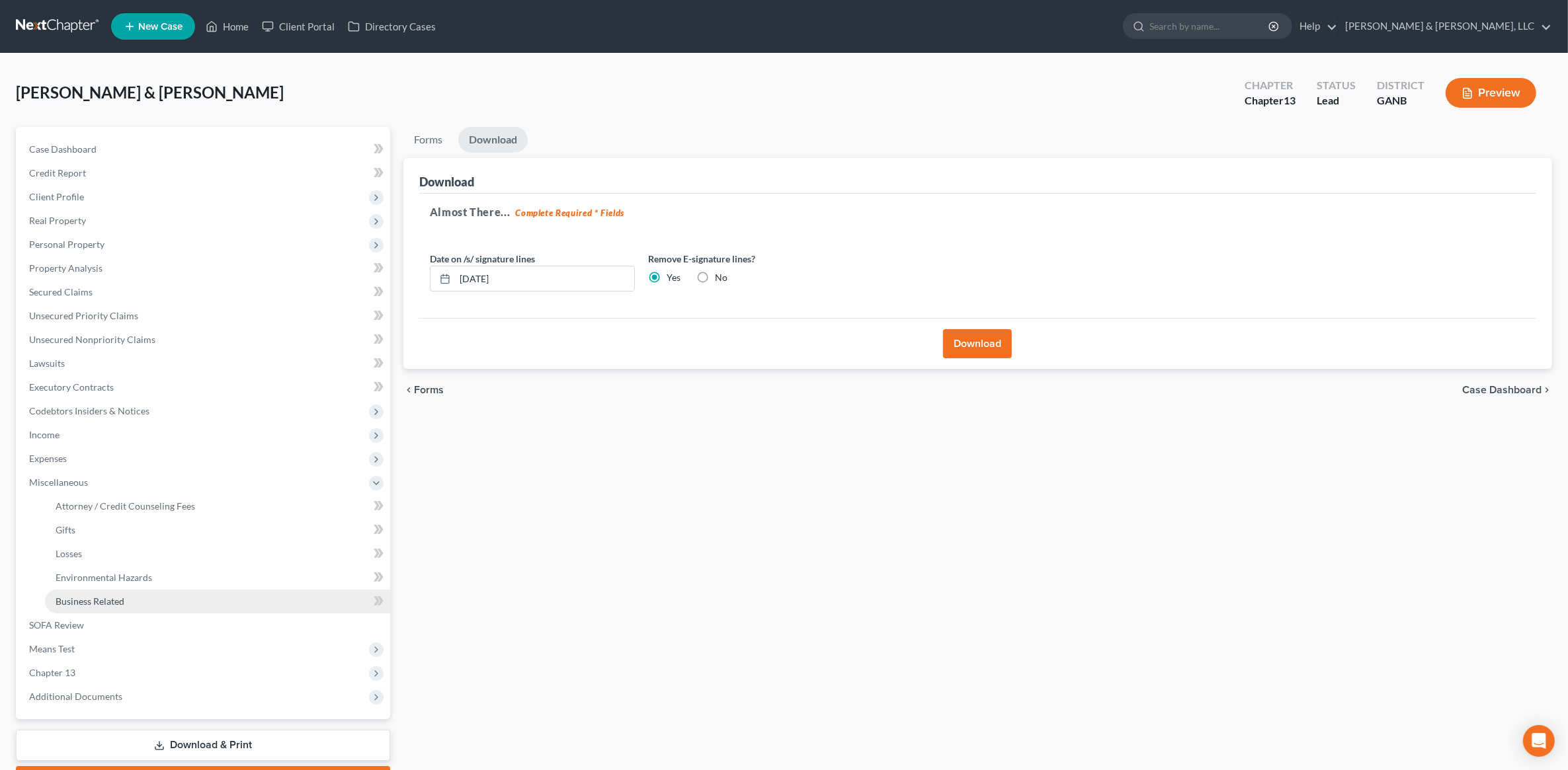
click at [101, 599] on span "Business Related" at bounding box center [90, 601] width 69 height 11
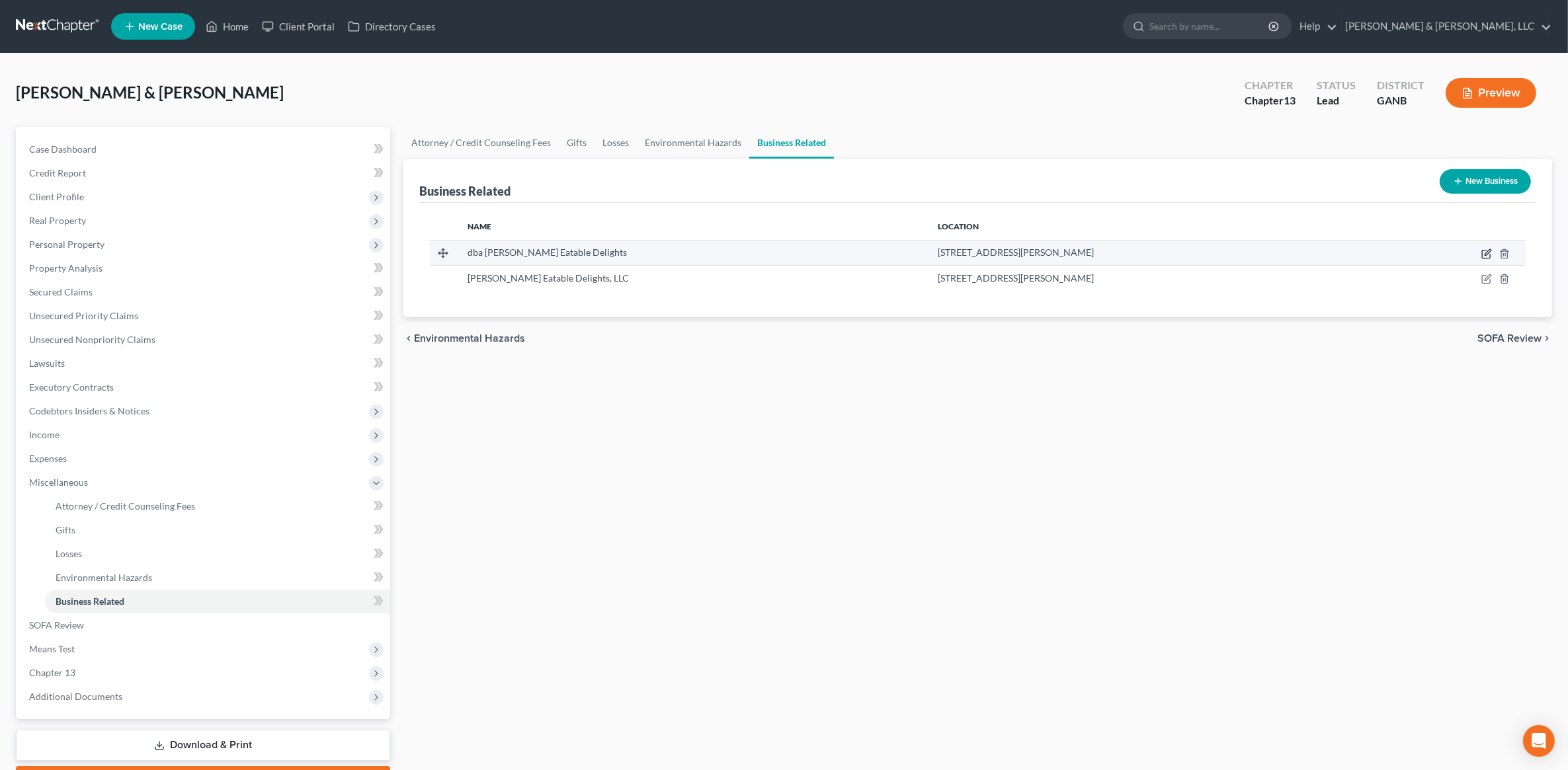
click at [1484, 252] on icon "button" at bounding box center [1486, 254] width 11 height 11
select select "sole_proprietor"
select select "10"
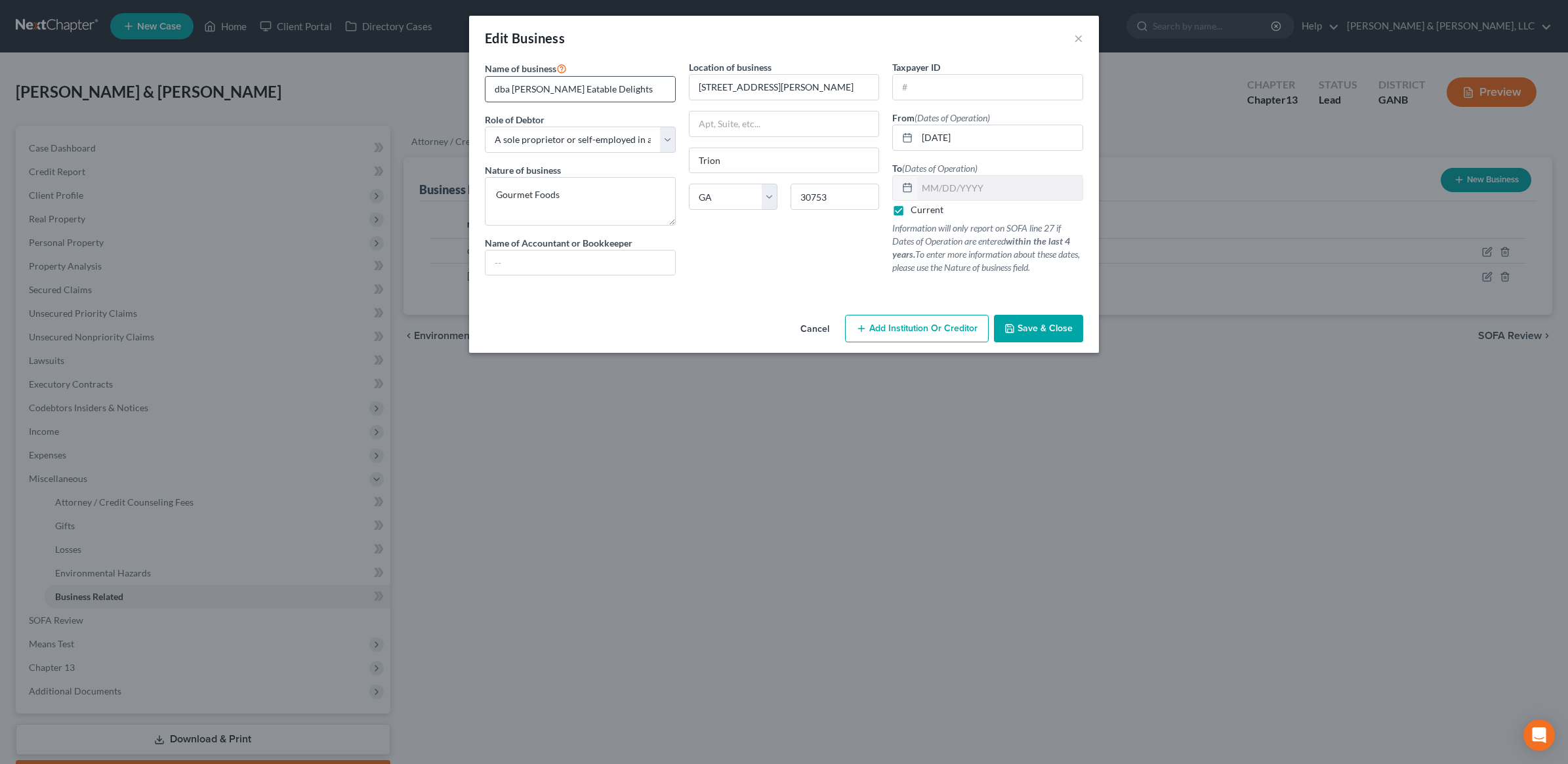
drag, startPoint x: 661, startPoint y: 93, endPoint x: 578, endPoint y: 99, distance: 83.2
click at [578, 99] on input "dba Rosemary Knoll Eatable Delights" at bounding box center [579, 89] width 189 height 25
type input "dba Rosemary Knoll"
click at [1040, 332] on span "Save & Close" at bounding box center [1044, 328] width 55 height 11
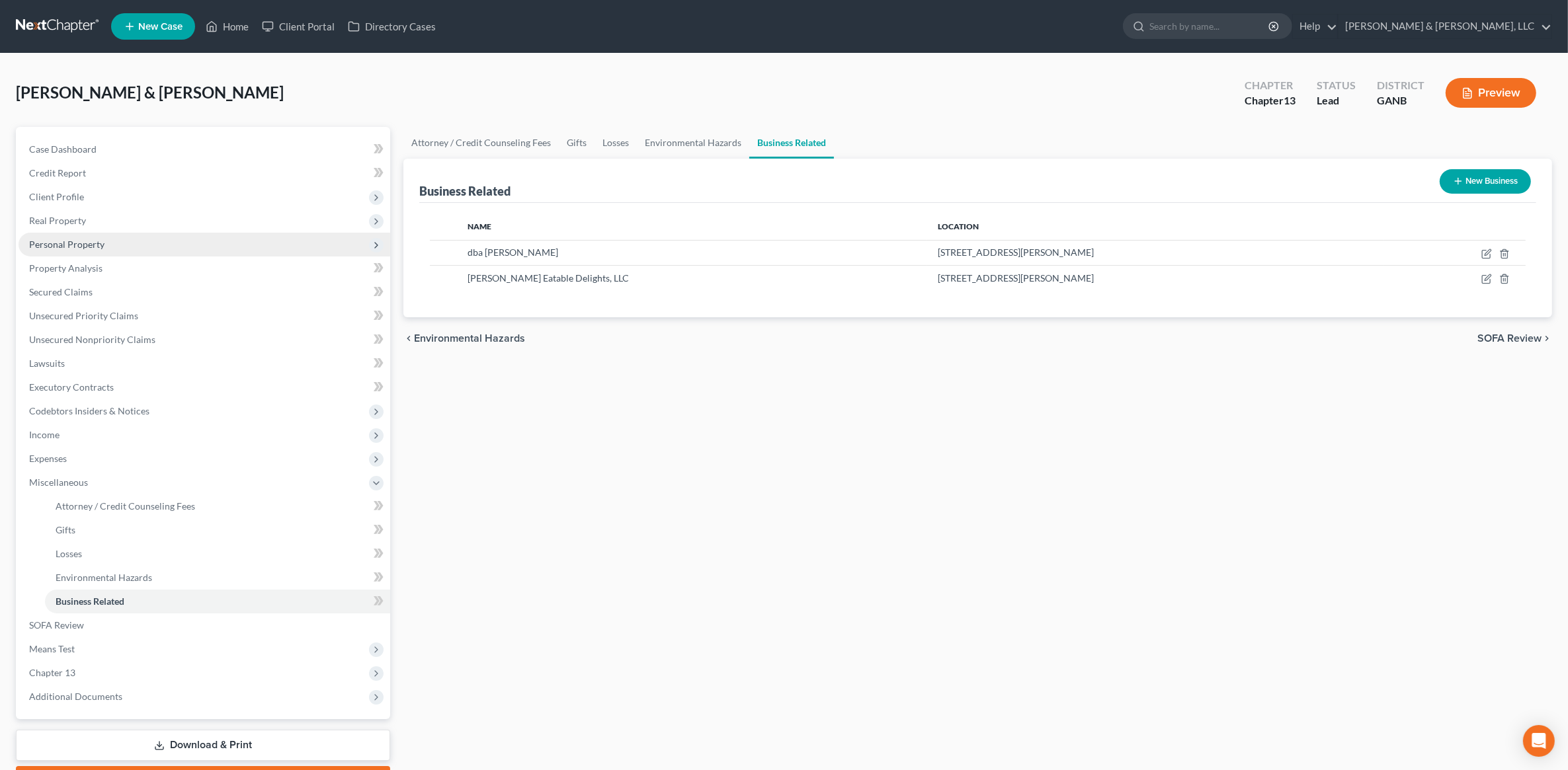
click at [99, 250] on span "Personal Property" at bounding box center [204, 244] width 372 height 24
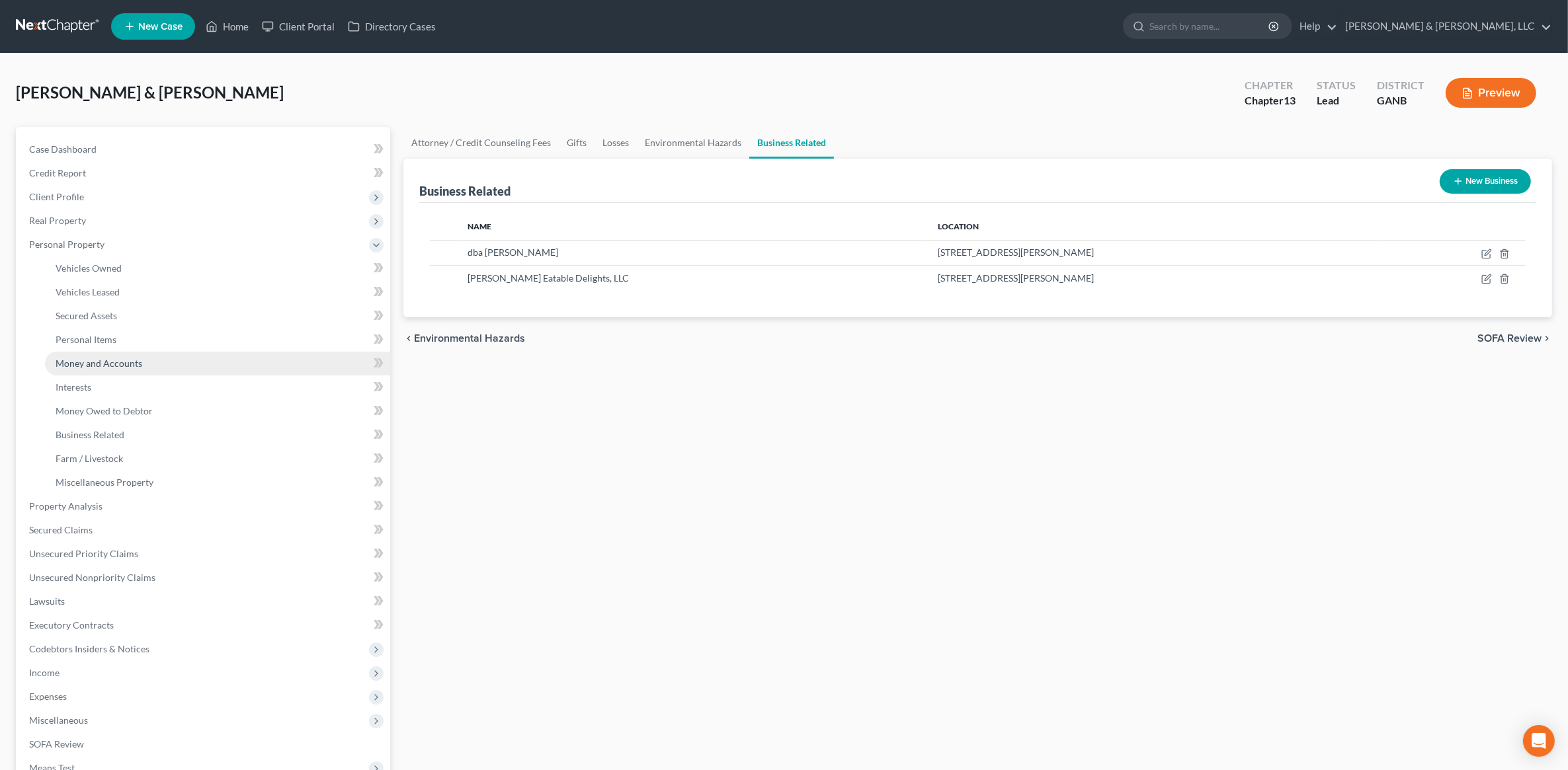
click at [131, 359] on span "Money and Accounts" at bounding box center [98, 363] width 87 height 11
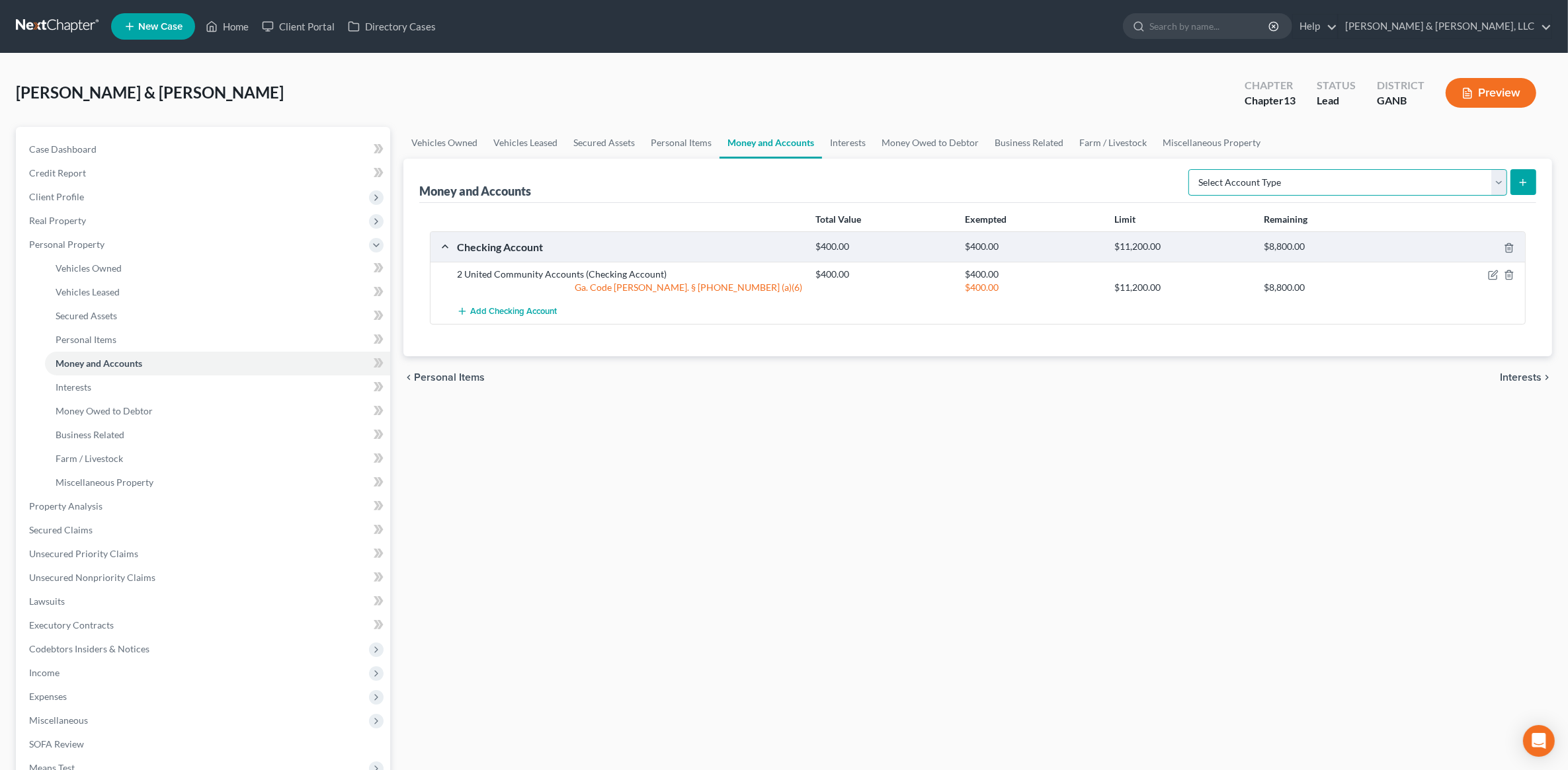
click at [1316, 178] on select "Select Account Type Brokerage (A/B: 18, SOFA: 20) Cash on Hand (A/B: 16) Certif…" at bounding box center [1347, 183] width 318 height 26
select select "brokerage"
click at [1192, 170] on select "Select Account Type Brokerage (A/B: 18, SOFA: 20) Cash on Hand (A/B: 16) Certif…" at bounding box center [1347, 183] width 318 height 26
click at [1529, 178] on button "submit" at bounding box center [1523, 182] width 26 height 25
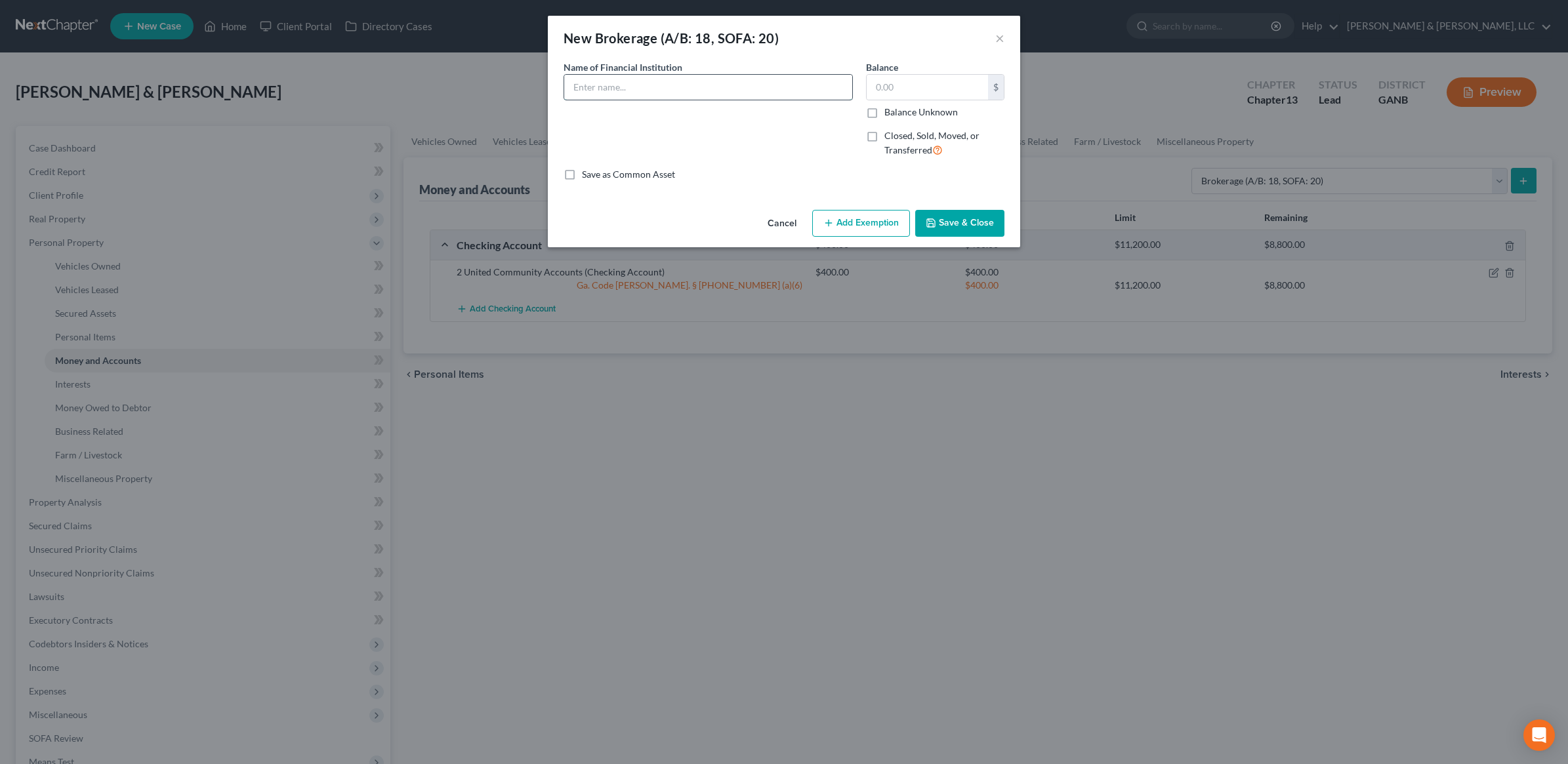
click at [725, 89] on input "text" at bounding box center [709, 87] width 288 height 25
type input "Robinhood Account"
type input "100"
click at [827, 225] on icon "button" at bounding box center [829, 223] width 10 height 10
select select "2"
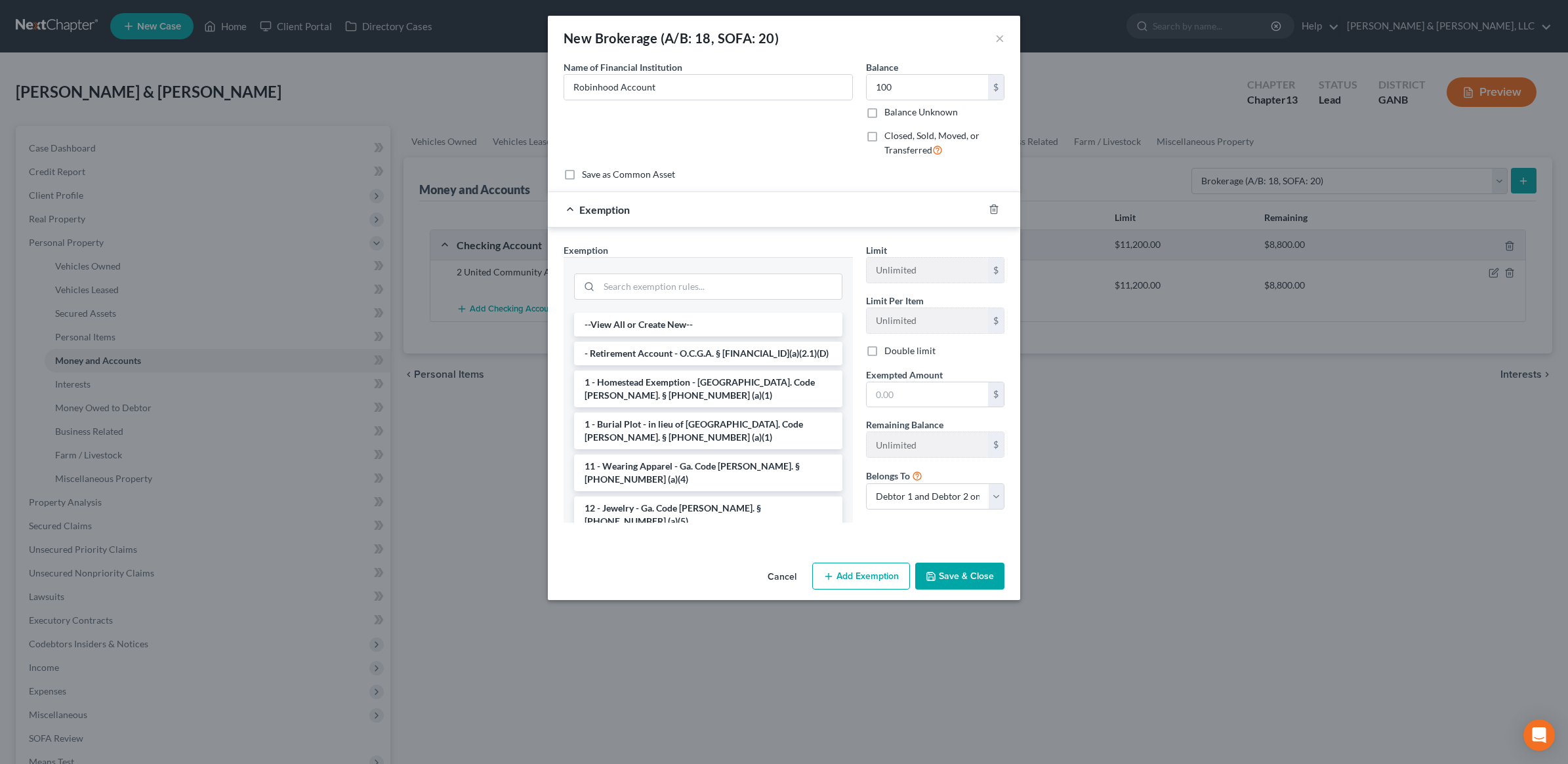
click at [779, 583] on button "Cancel" at bounding box center [782, 577] width 50 height 26
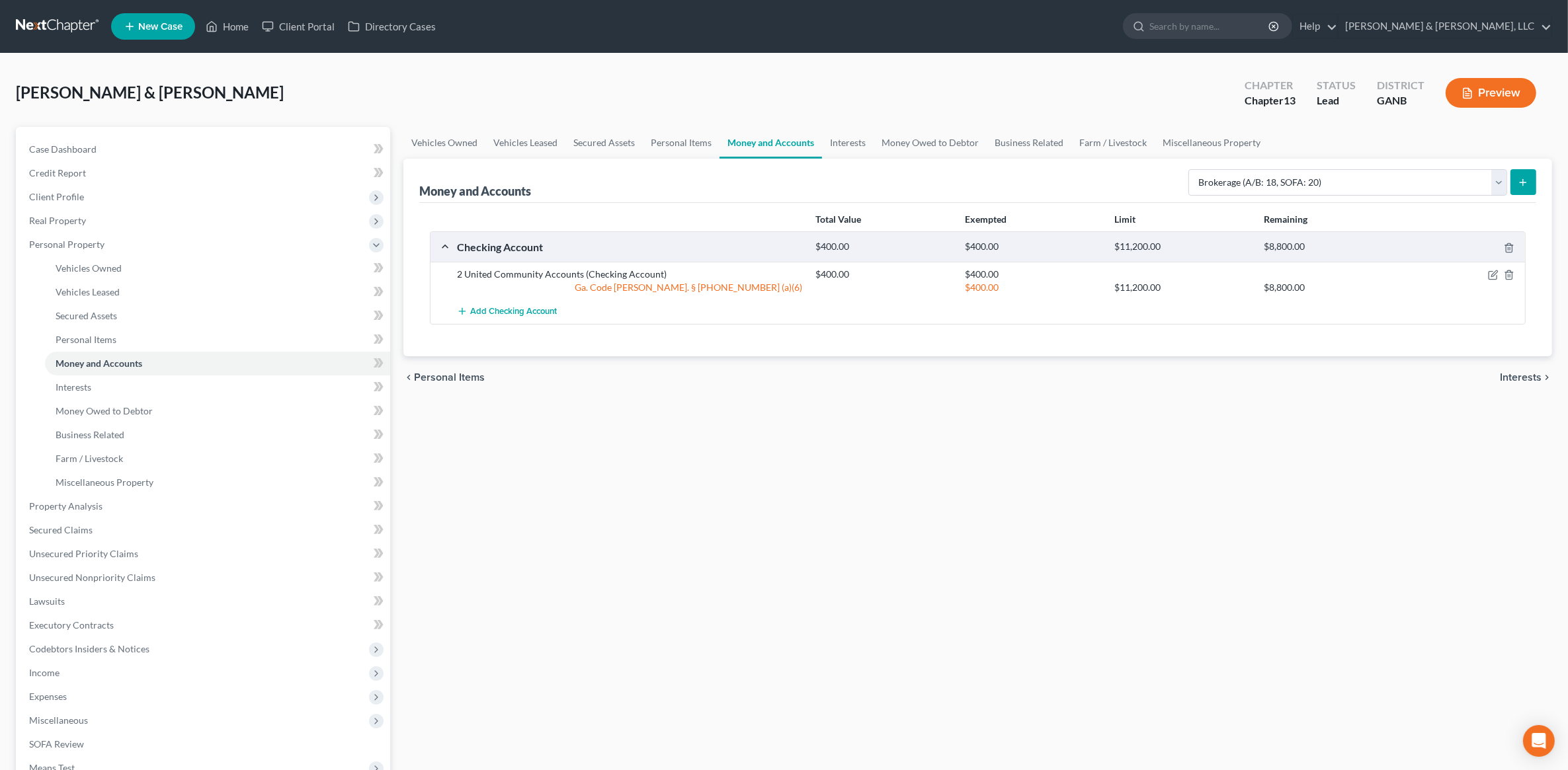
click at [1532, 186] on button "submit" at bounding box center [1523, 182] width 26 height 25
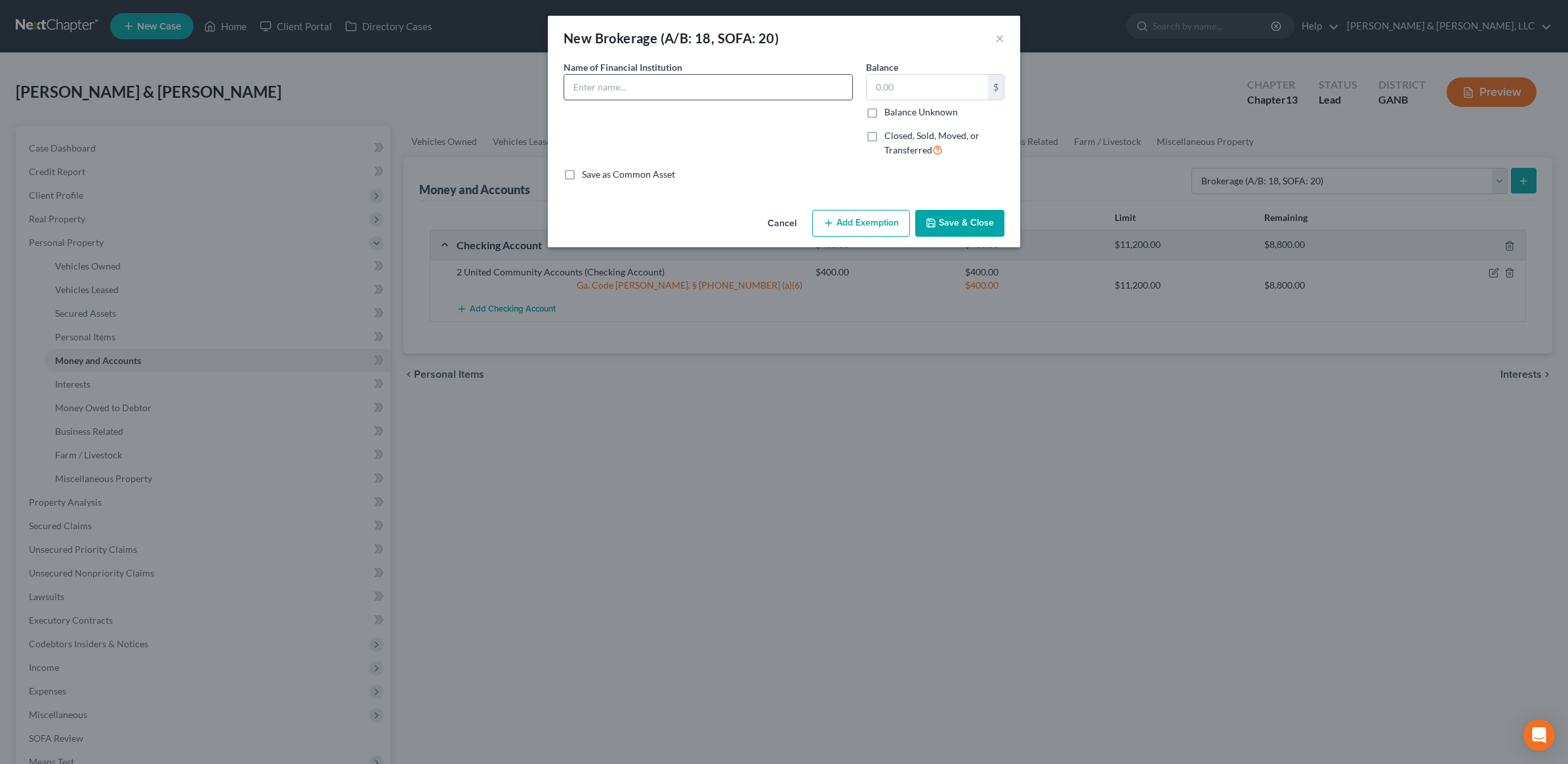
click at [654, 97] on input "text" at bounding box center [709, 87] width 288 height 25
type input "Robinhood"
type input "100"
click at [951, 217] on button "Save & Close" at bounding box center [960, 224] width 89 height 28
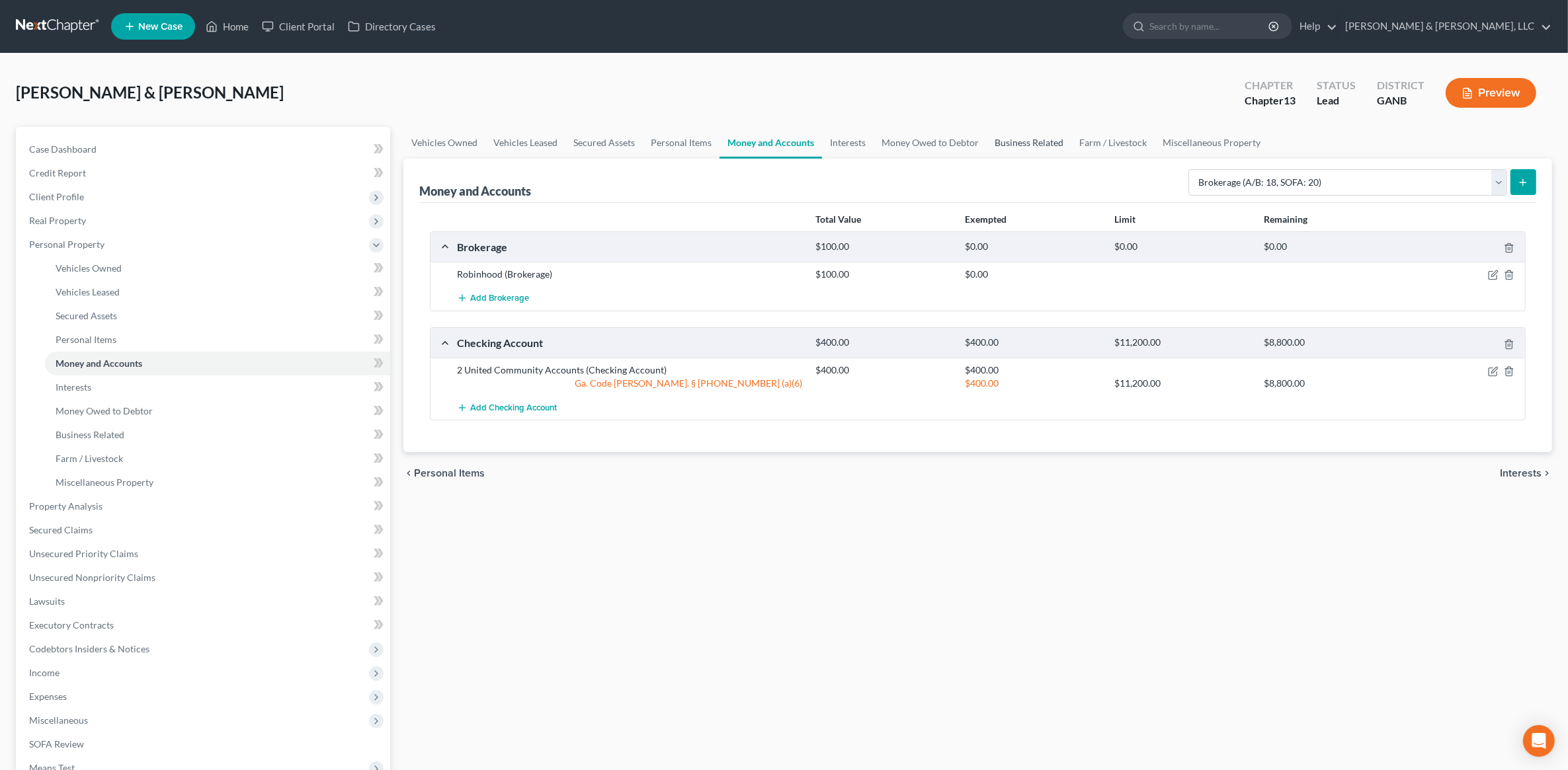
click at [1041, 145] on link "Business Related" at bounding box center [1029, 142] width 84 height 32
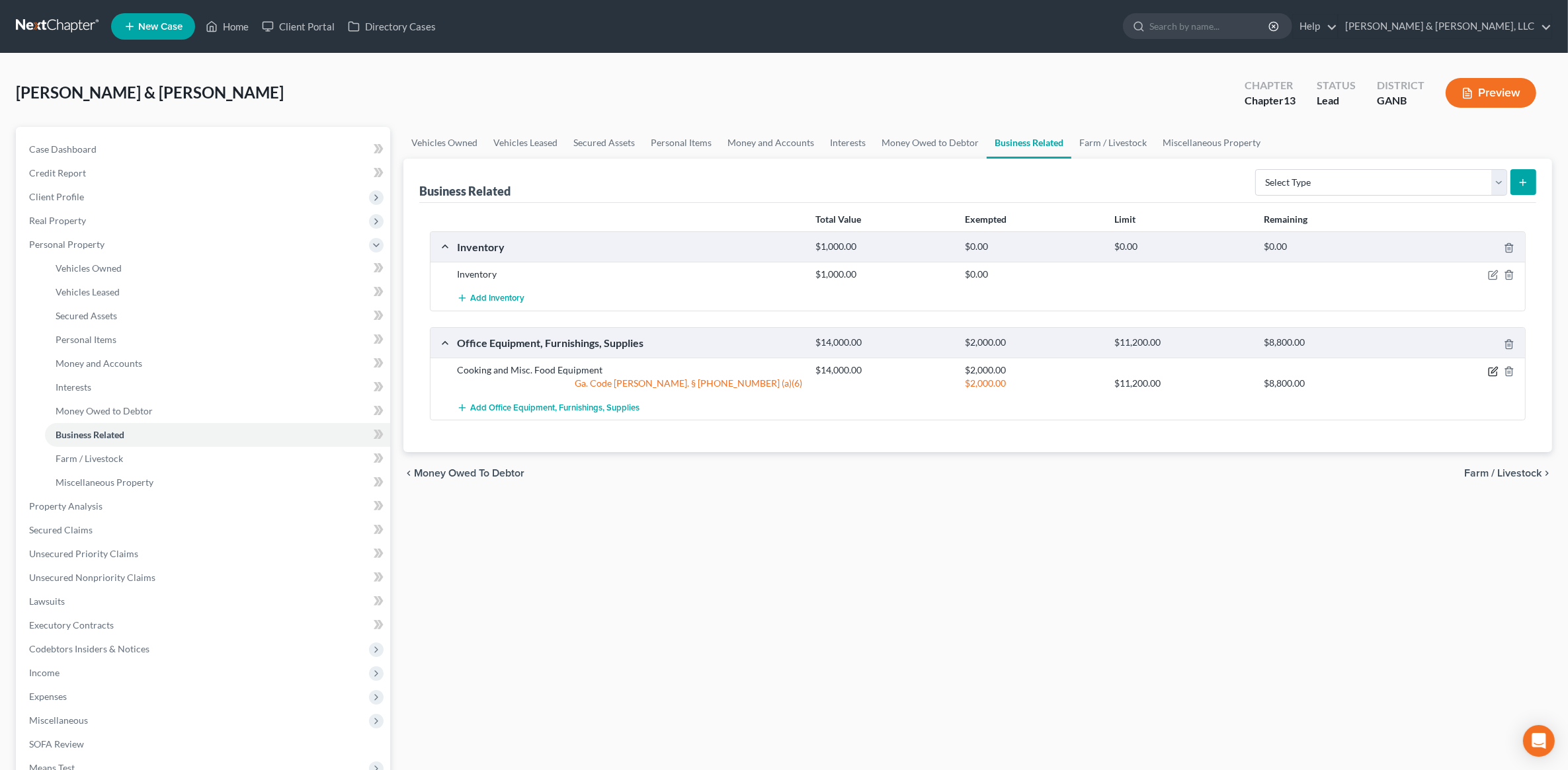
click at [1497, 368] on icon "button" at bounding box center [1493, 372] width 11 height 11
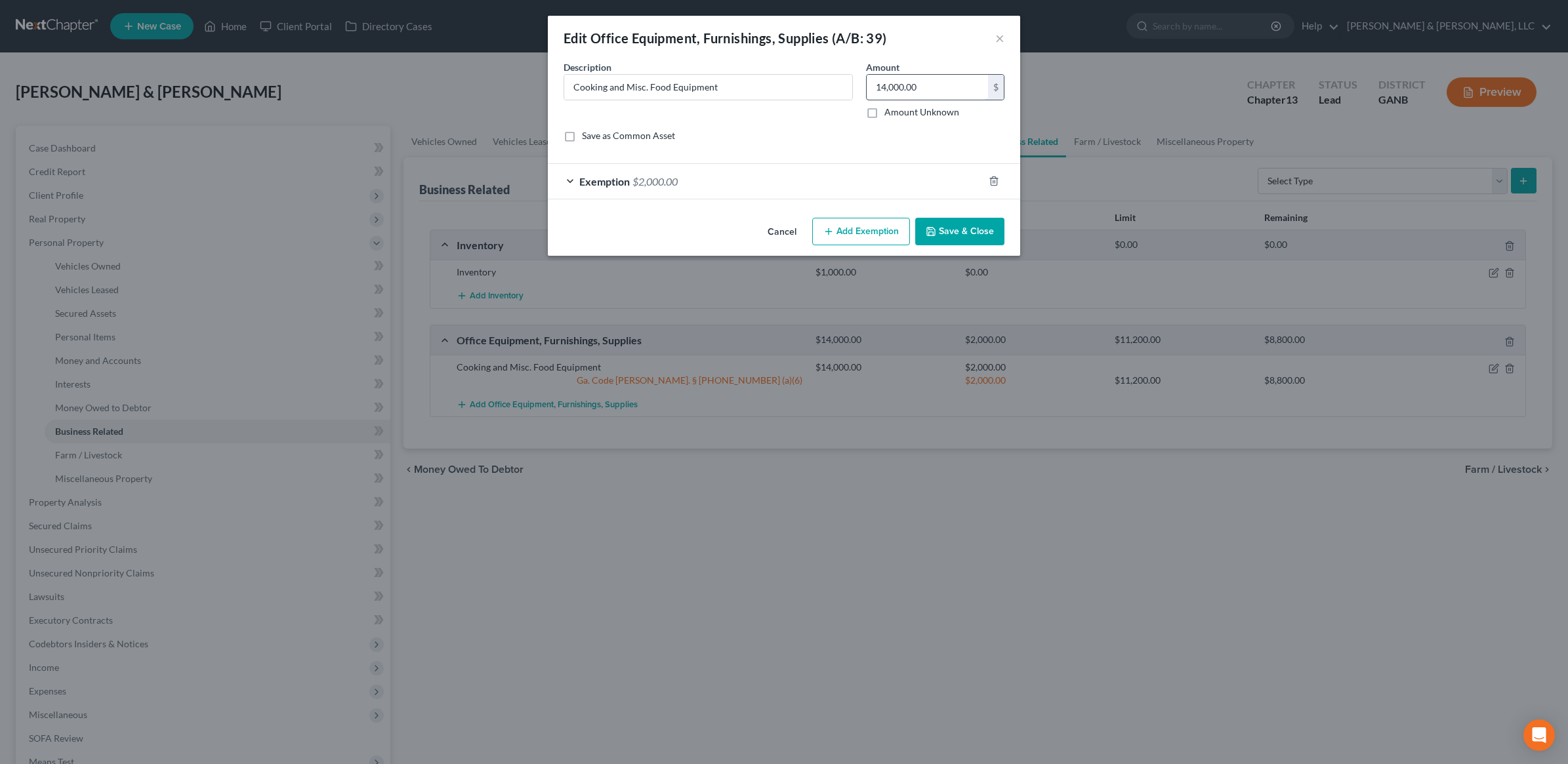
click at [928, 87] on input "14,000.00" at bounding box center [927, 87] width 121 height 25
type input "7,300"
click at [986, 230] on button "Save & Close" at bounding box center [960, 232] width 89 height 28
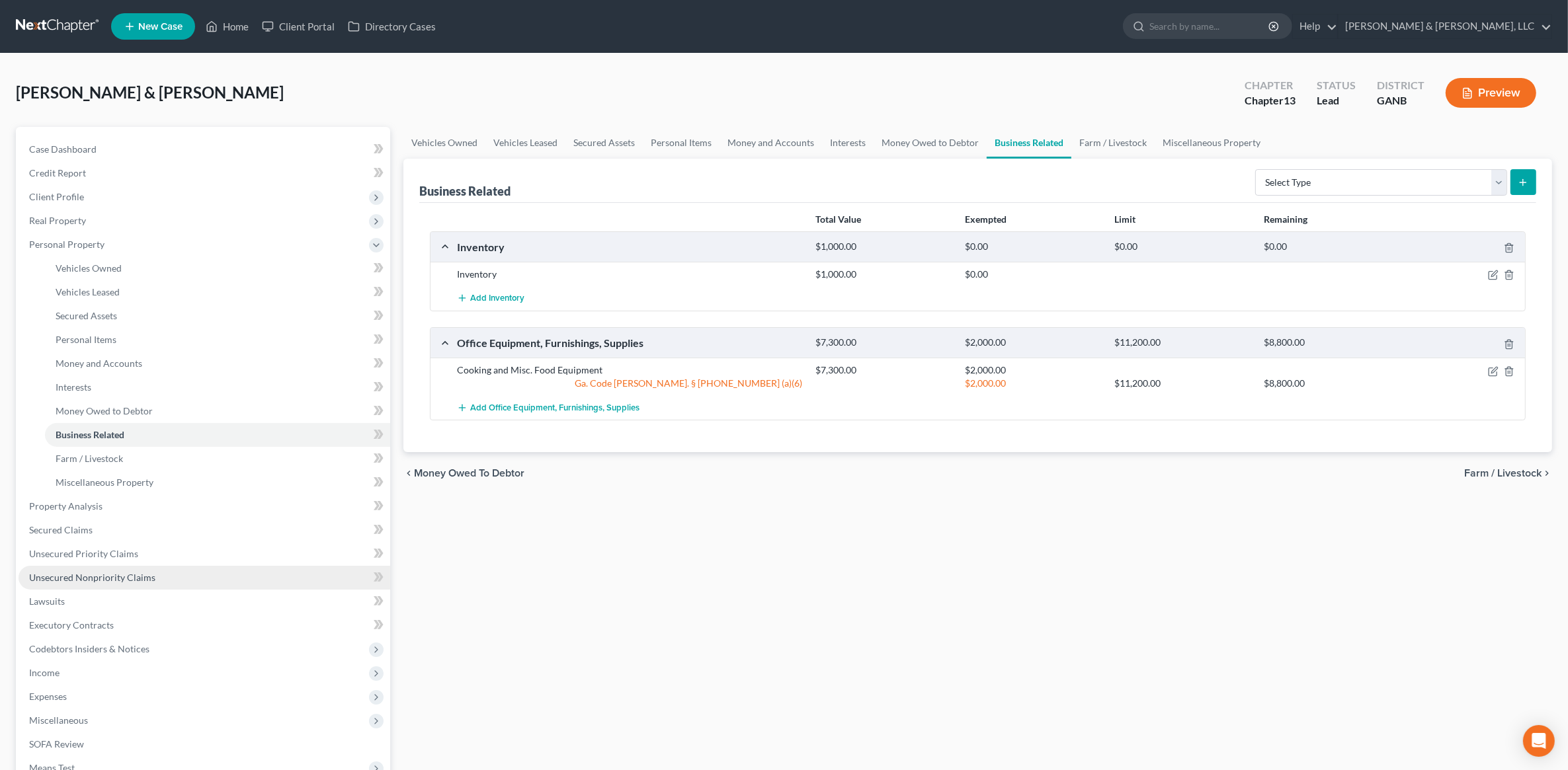
click at [140, 575] on span "Unsecured Nonpriority Claims" at bounding box center [92, 577] width 127 height 11
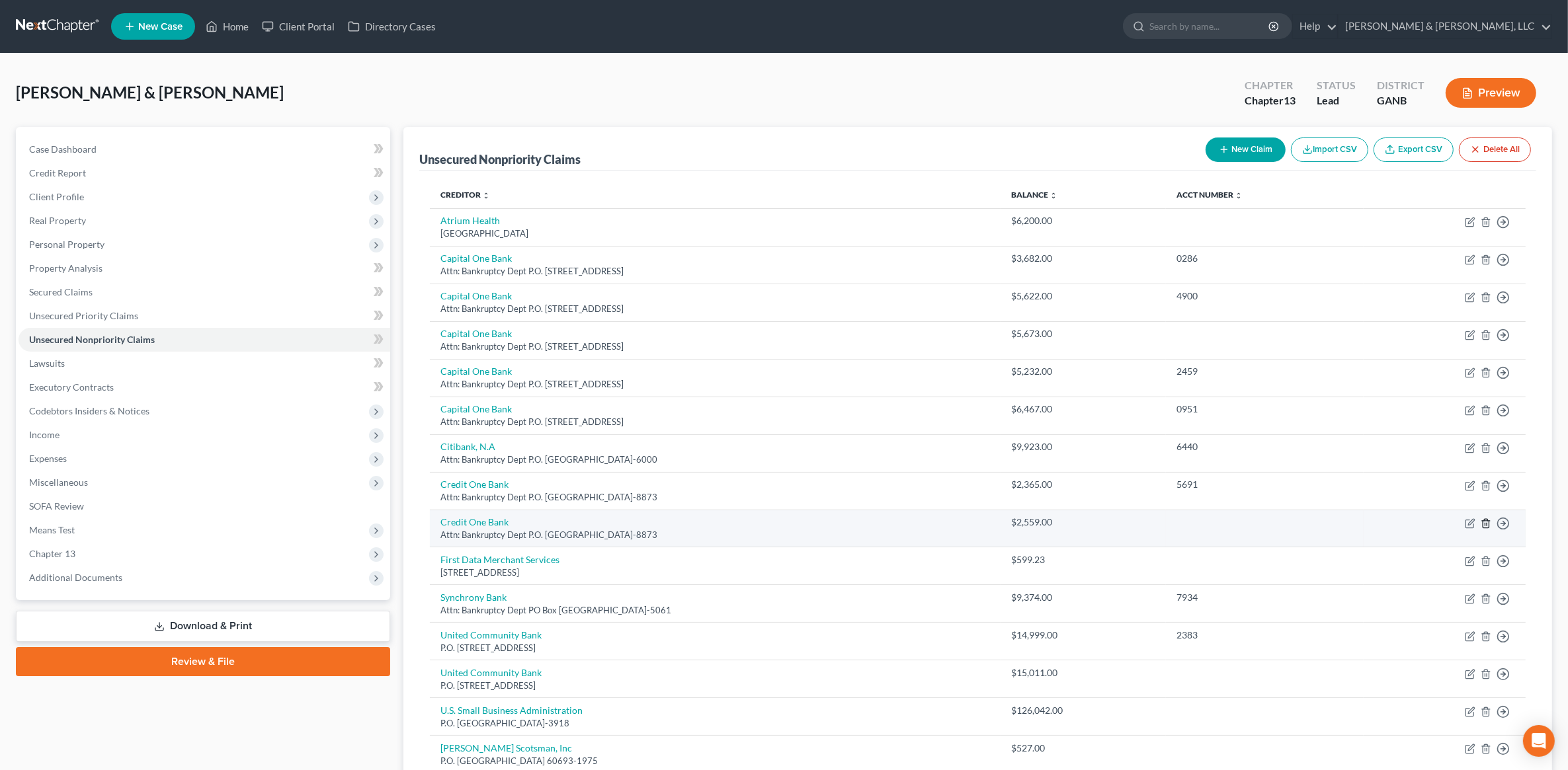
click at [1490, 527] on icon "button" at bounding box center [1486, 524] width 11 height 11
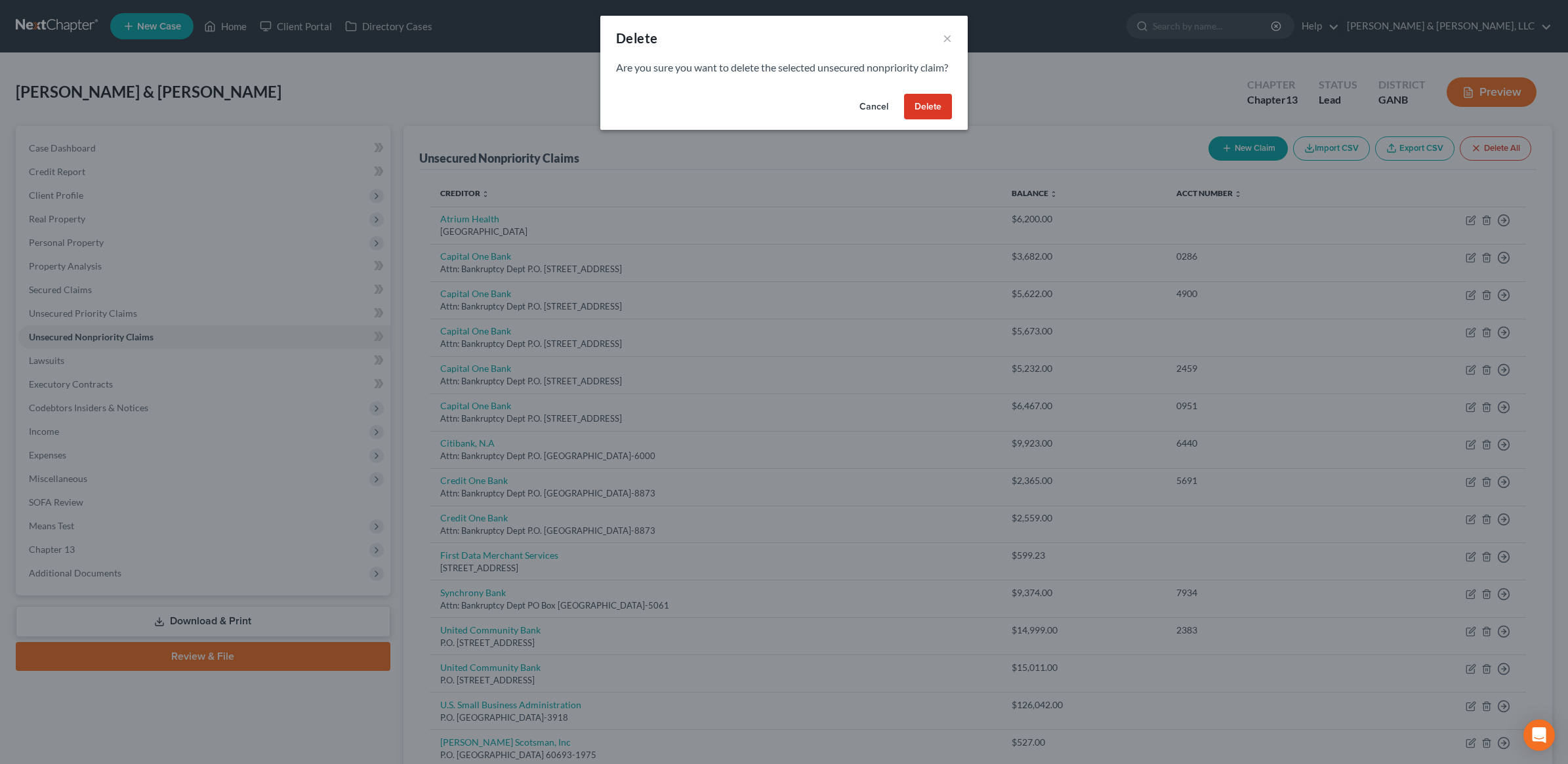
click at [933, 116] on button "Delete" at bounding box center [928, 107] width 48 height 26
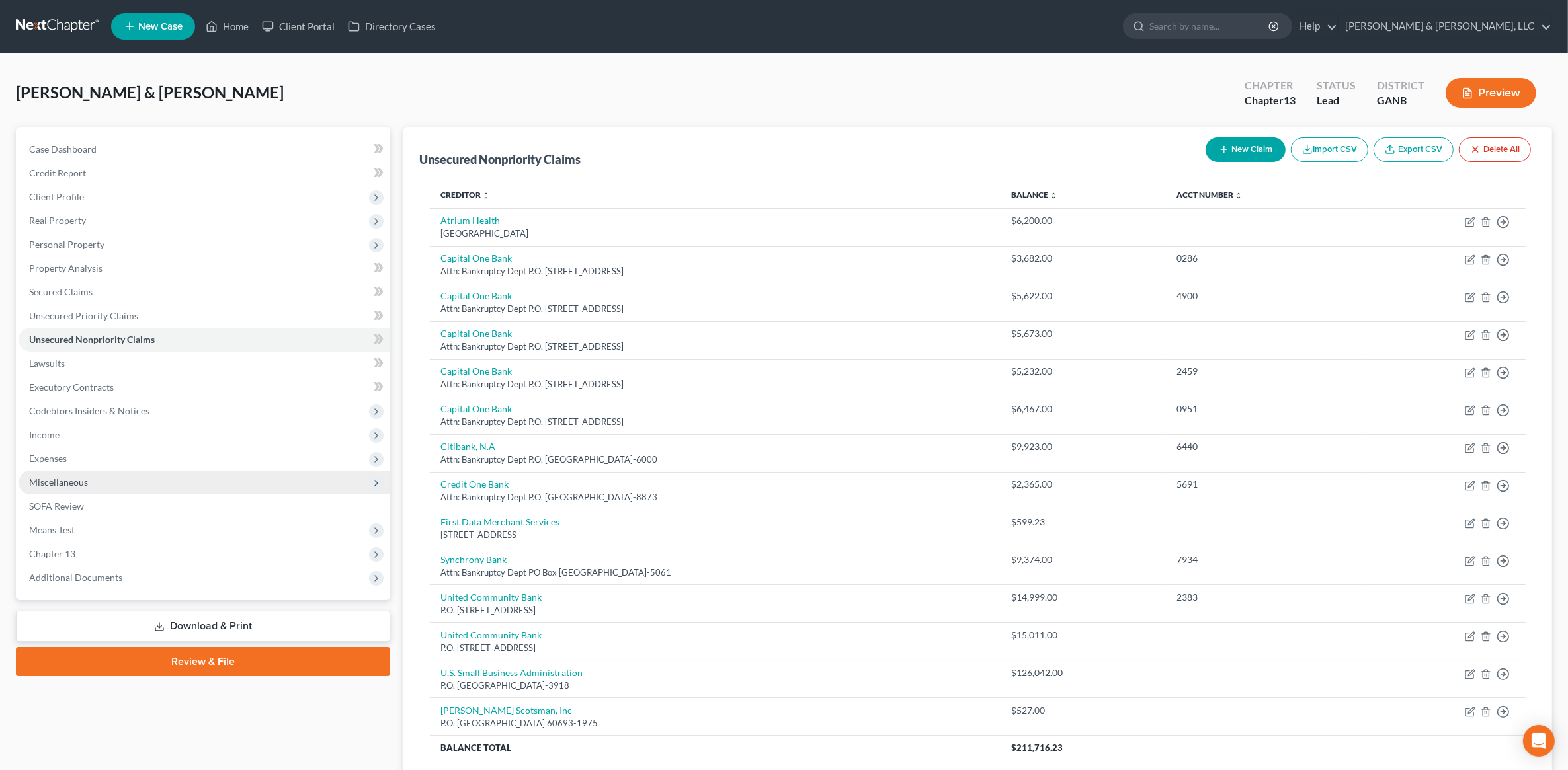
click at [88, 490] on span "Miscellaneous" at bounding box center [204, 482] width 372 height 24
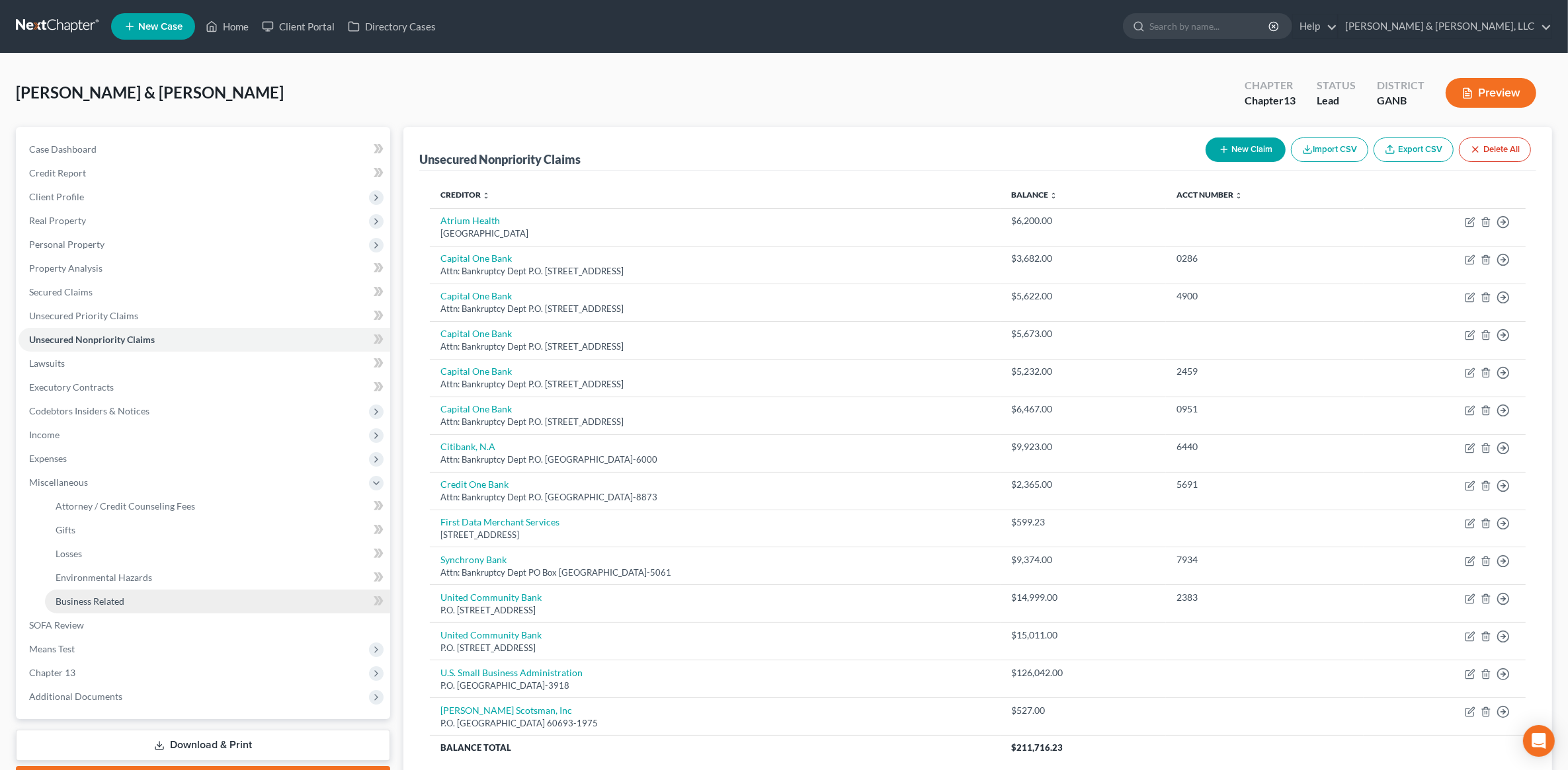
click at [106, 592] on link "Business Related" at bounding box center [217, 601] width 346 height 24
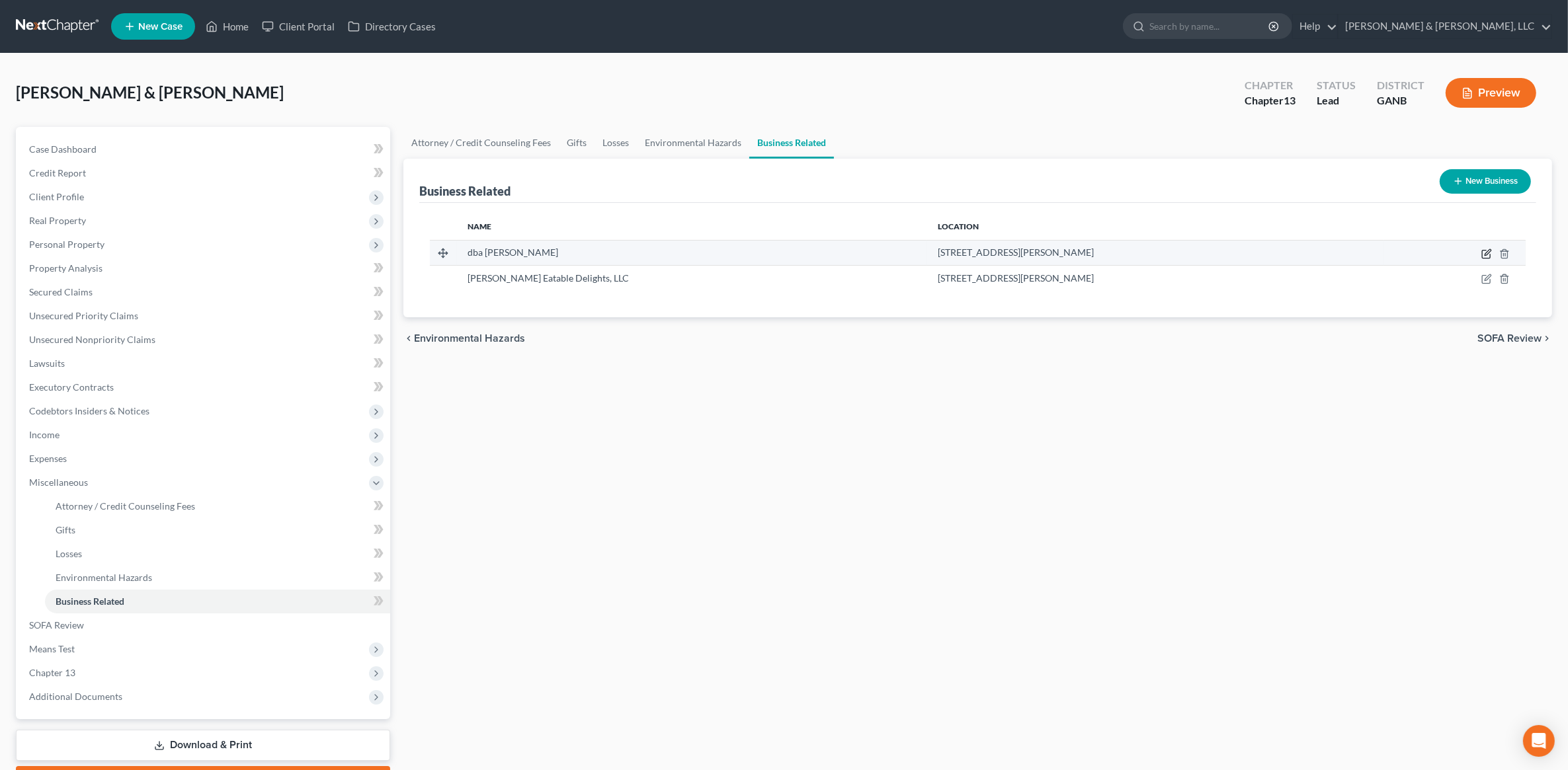
click at [1486, 255] on icon "button" at bounding box center [1487, 252] width 6 height 6
select select "sole_proprietor"
select select "10"
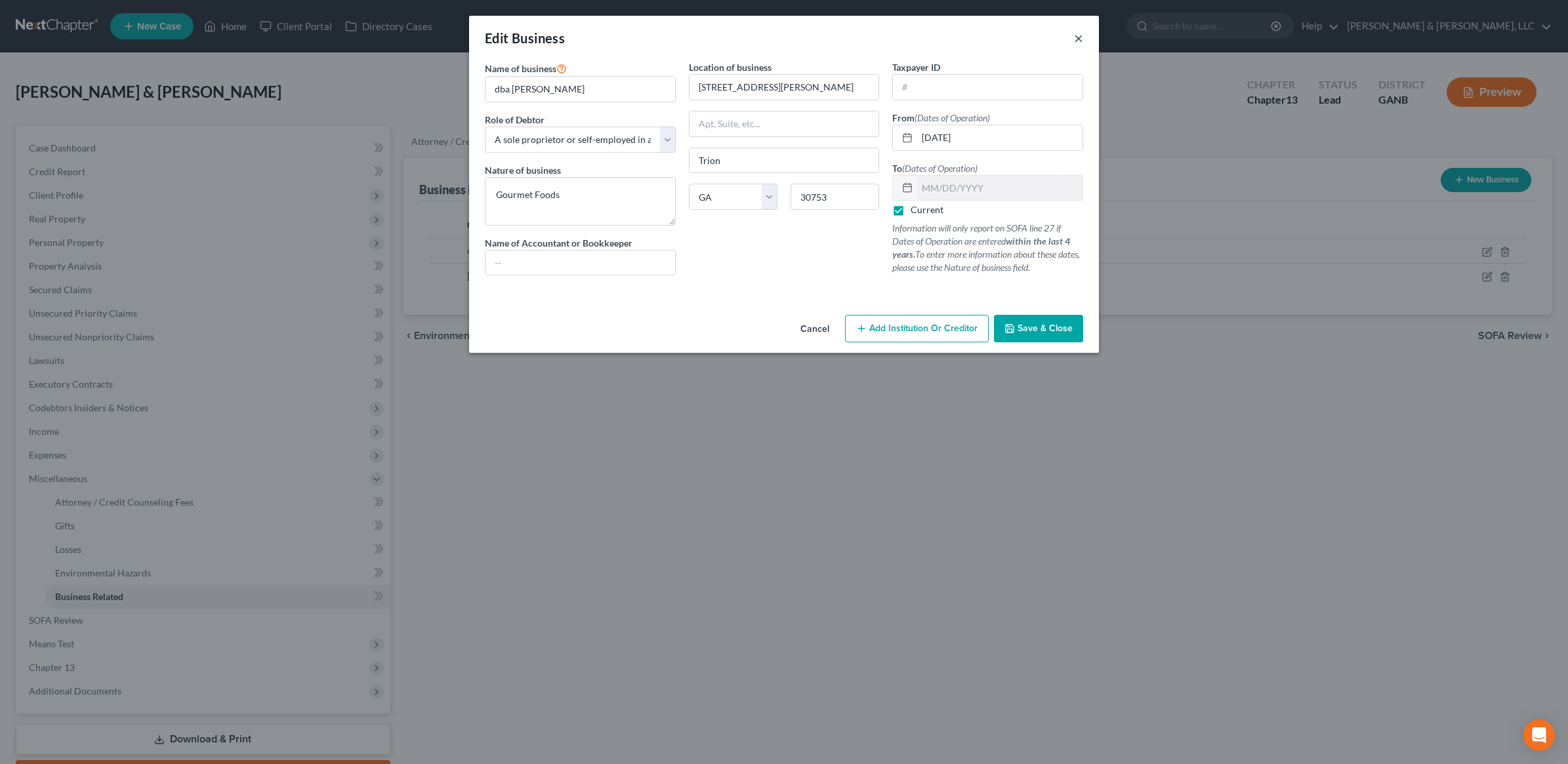
click at [1083, 44] on button "×" at bounding box center [1078, 38] width 10 height 16
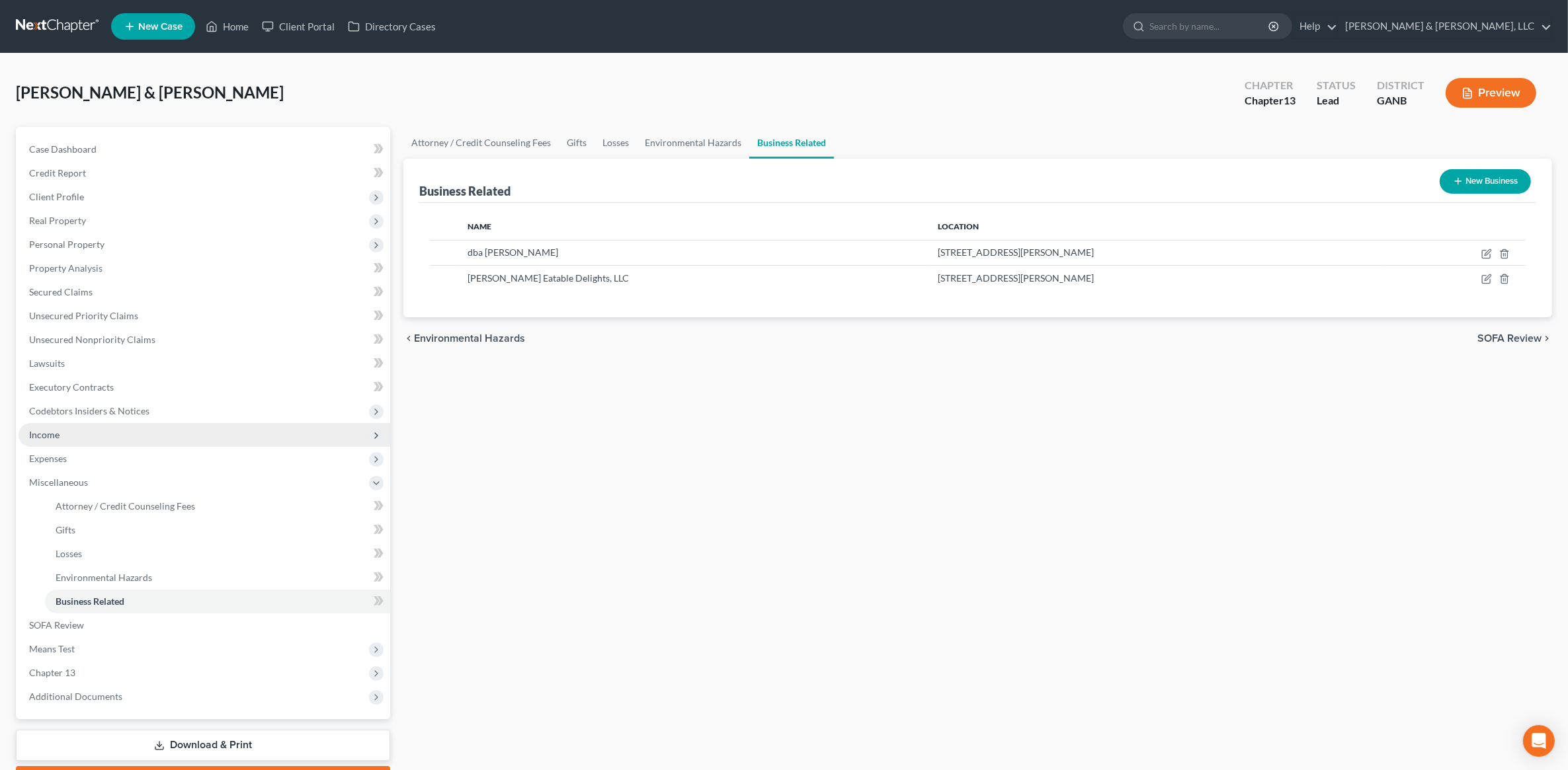
click at [111, 441] on span "Income" at bounding box center [204, 434] width 372 height 24
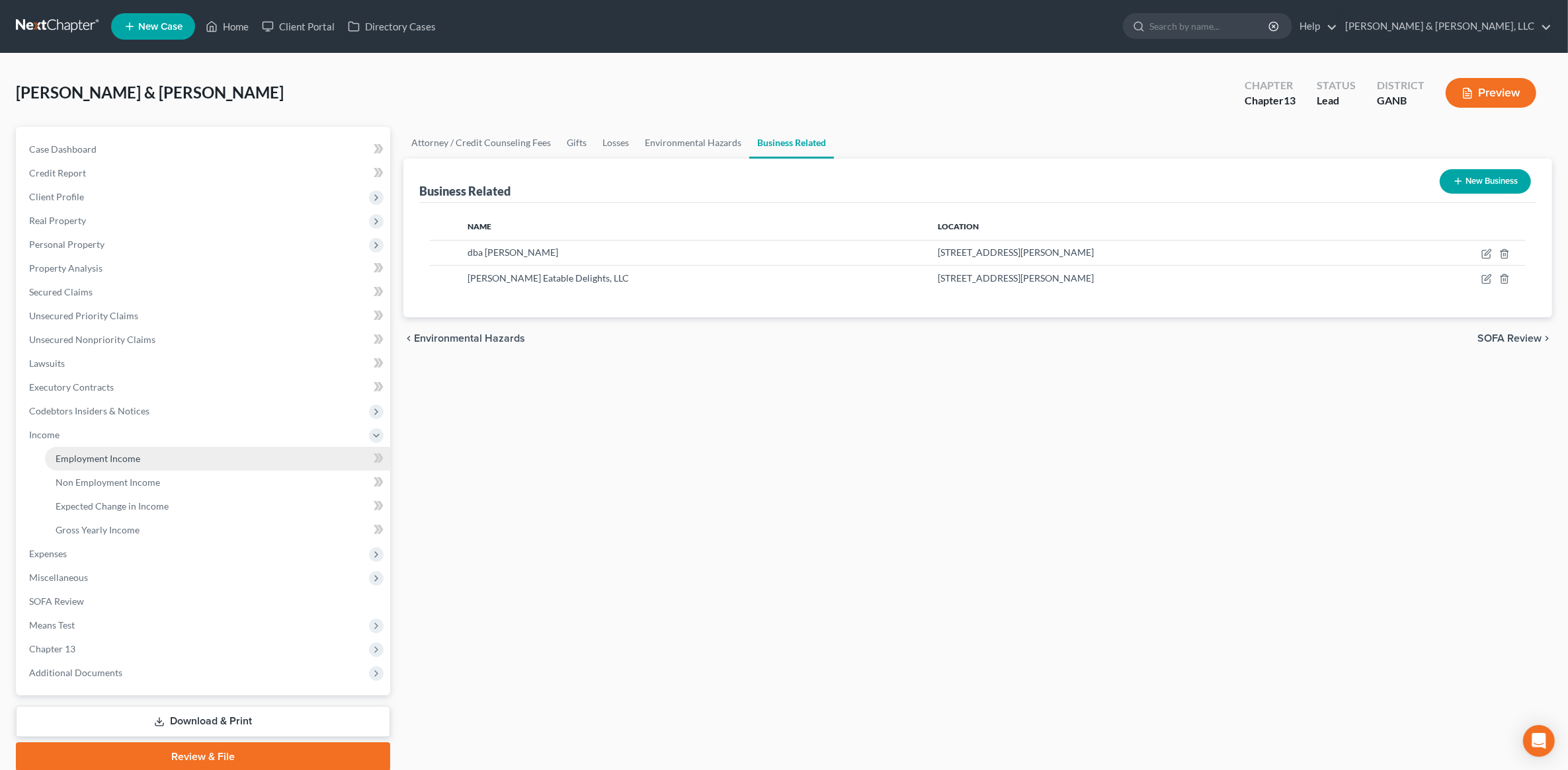
click at [119, 449] on link "Employment Income" at bounding box center [217, 458] width 346 height 24
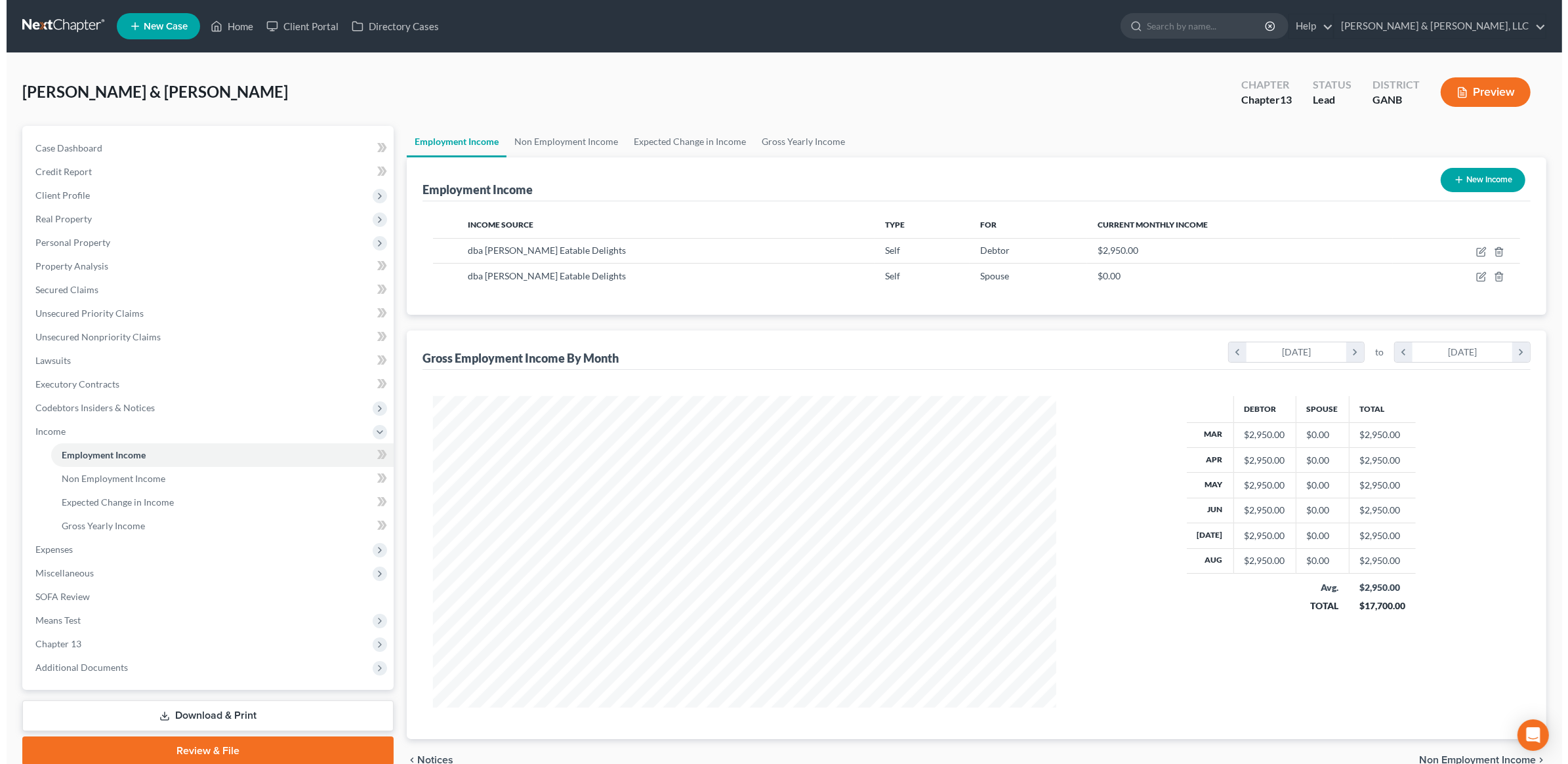
scroll to position [311, 649]
click at [1469, 251] on icon "button" at bounding box center [1475, 252] width 10 height 10
select select "1"
select select "10"
select select "0"
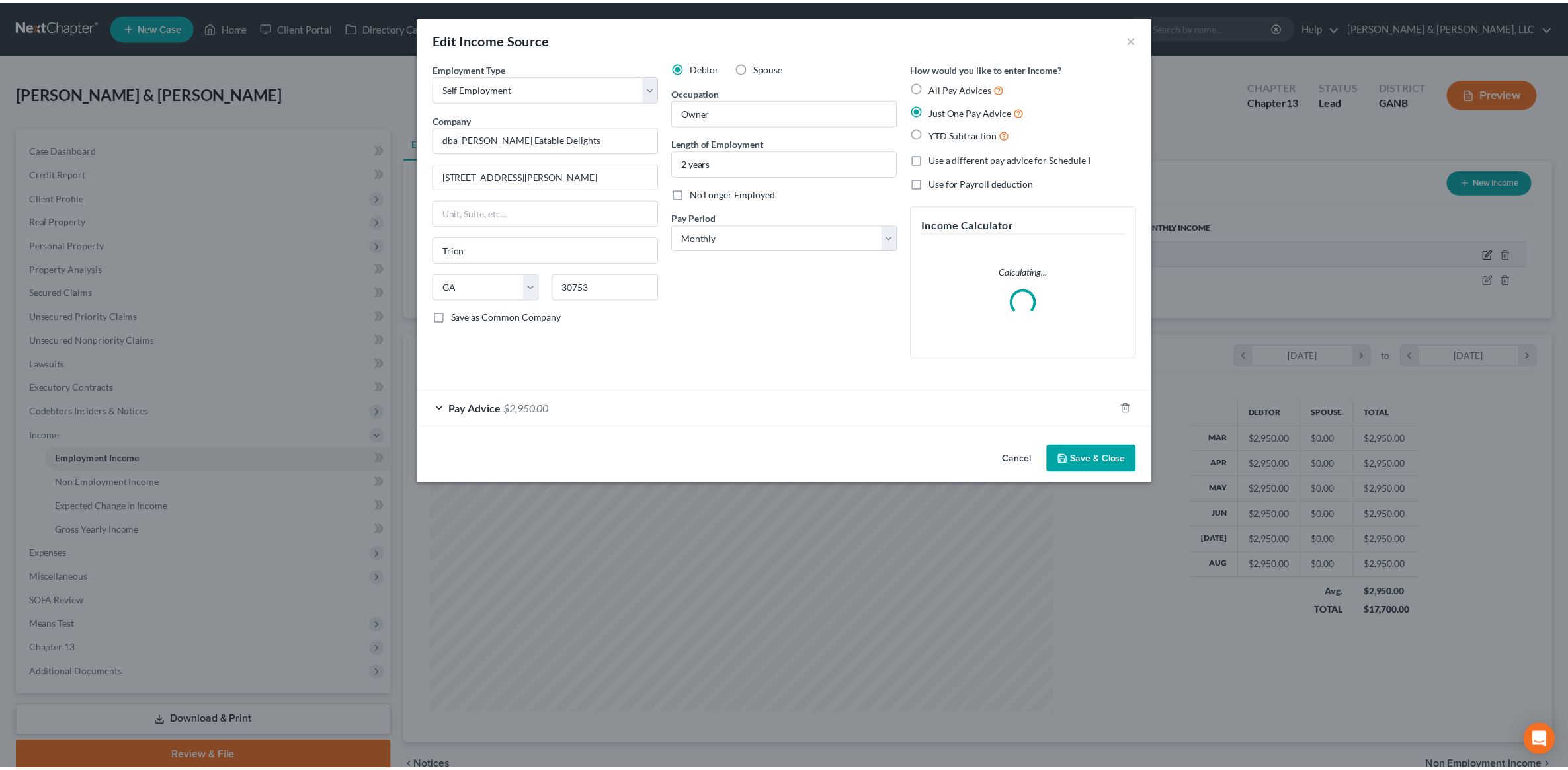
scroll to position [316, 660]
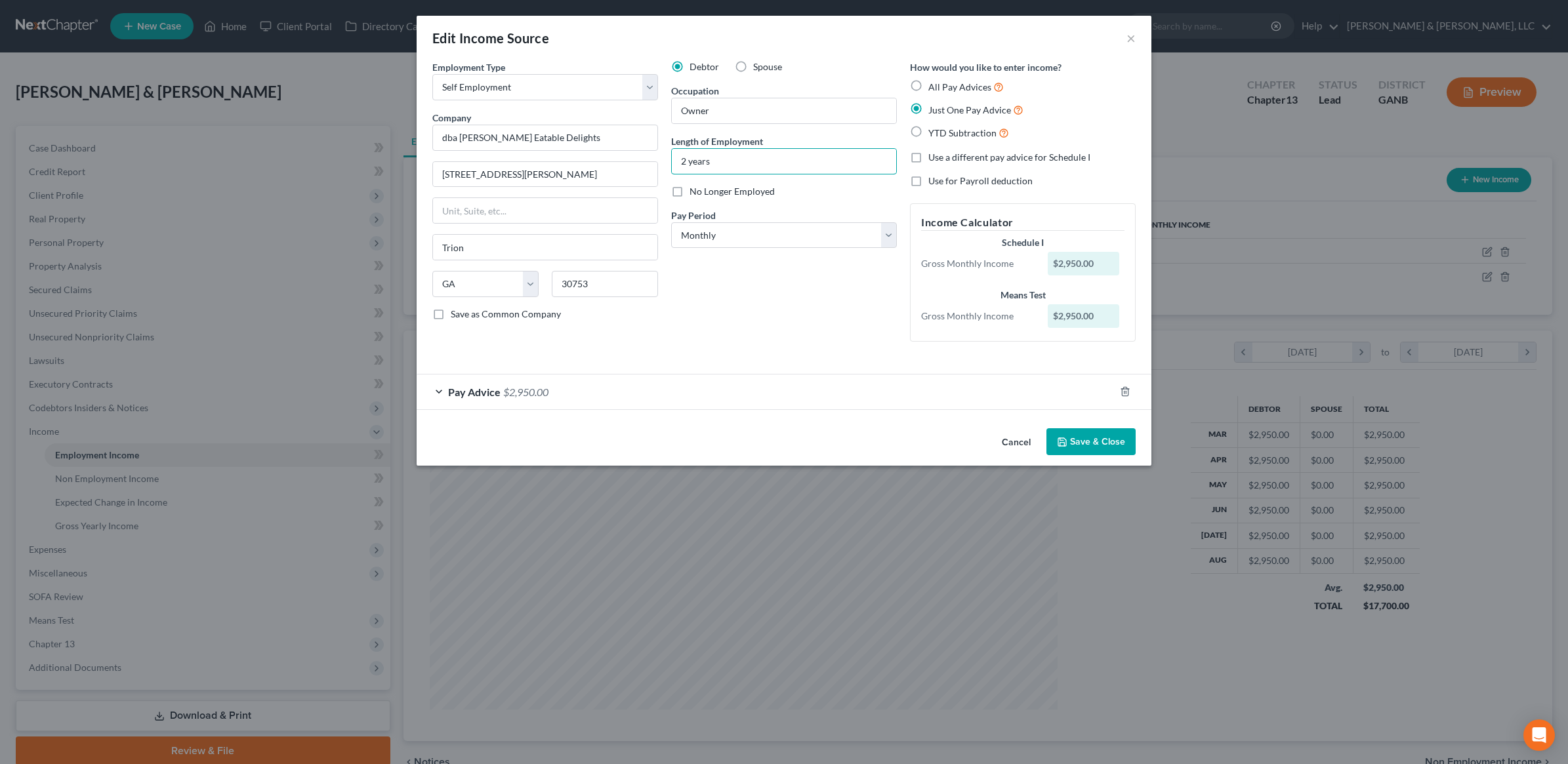
drag, startPoint x: 755, startPoint y: 162, endPoint x: 651, endPoint y: 156, distance: 104.2
click at [666, 168] on div "Debtor Spouse Occupation Owner Length of Employment 2 years No Longer Employed …" at bounding box center [784, 206] width 239 height 292
type input "18 years"
click at [1083, 437] on button "Save & Close" at bounding box center [1091, 442] width 89 height 28
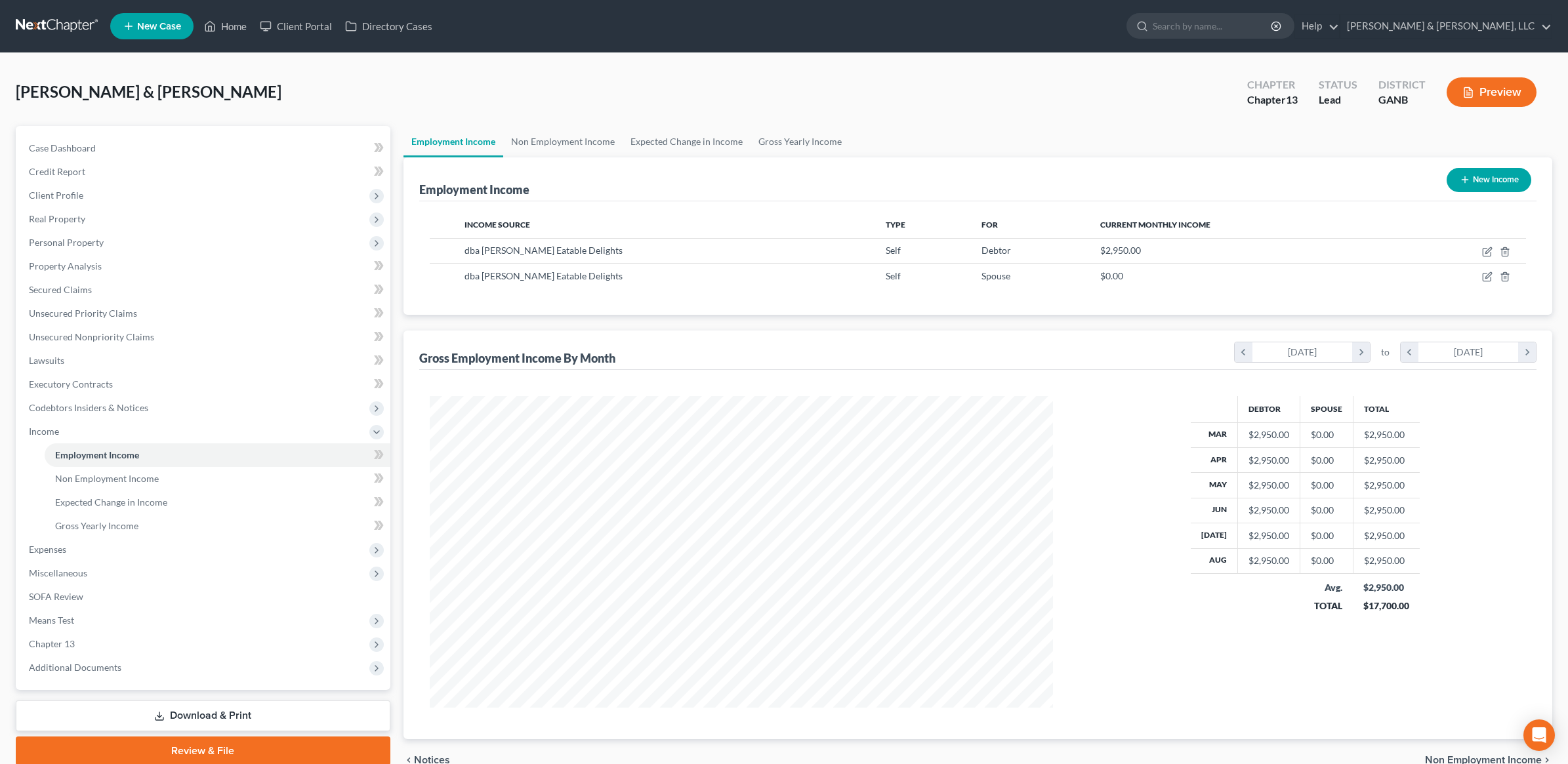
scroll to position [655544, 655522]
click at [1471, 279] on icon "button" at bounding box center [1474, 277] width 8 height 8
select select "1"
select select "10"
select select "0"
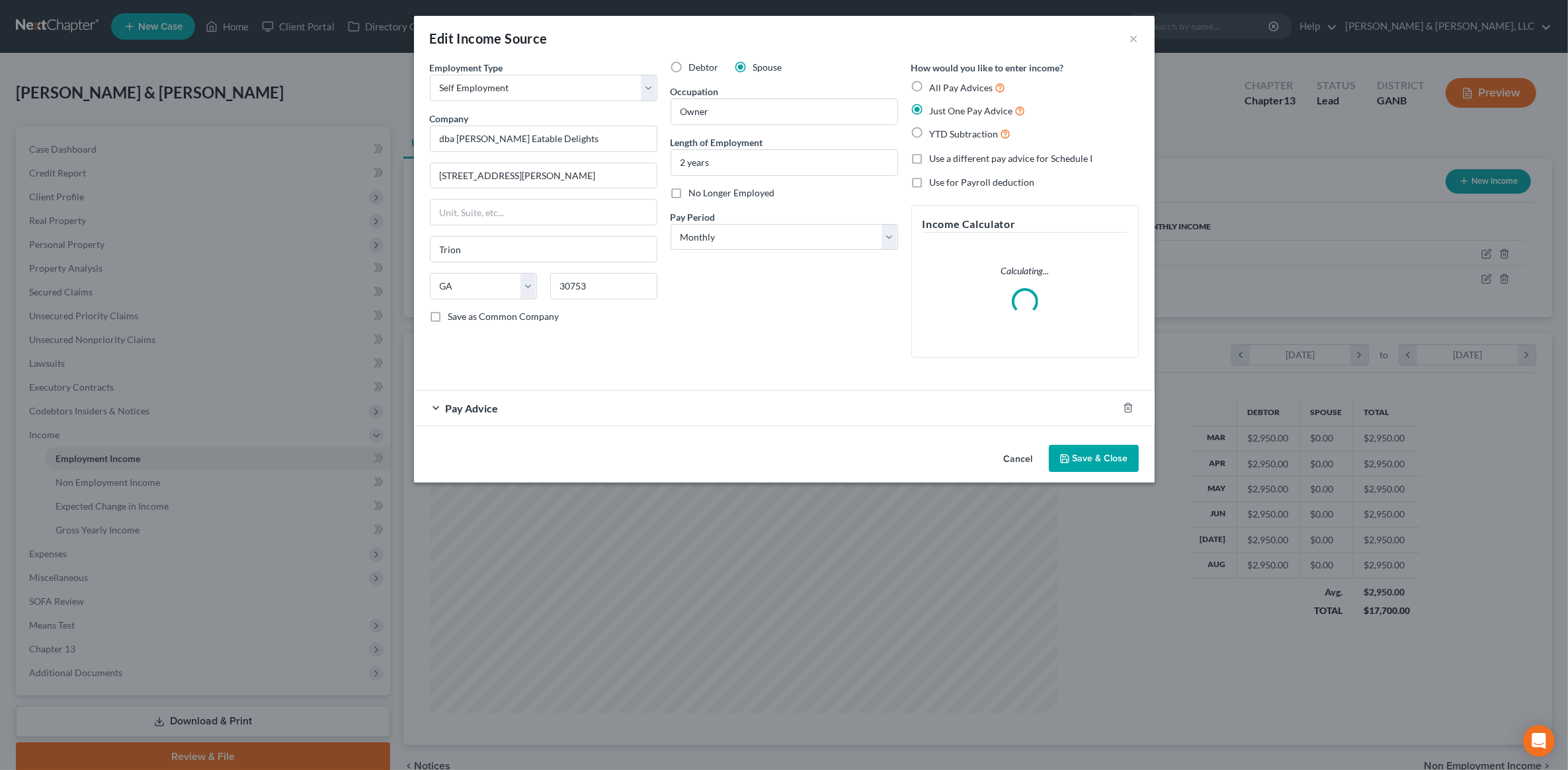
scroll to position [316, 660]
drag, startPoint x: 788, startPoint y: 169, endPoint x: 626, endPoint y: 175, distance: 162.1
click at [626, 175] on div "Employment Type * Select Full or Part Time Employment Self Employment Company *…" at bounding box center [790, 220] width 722 height 318
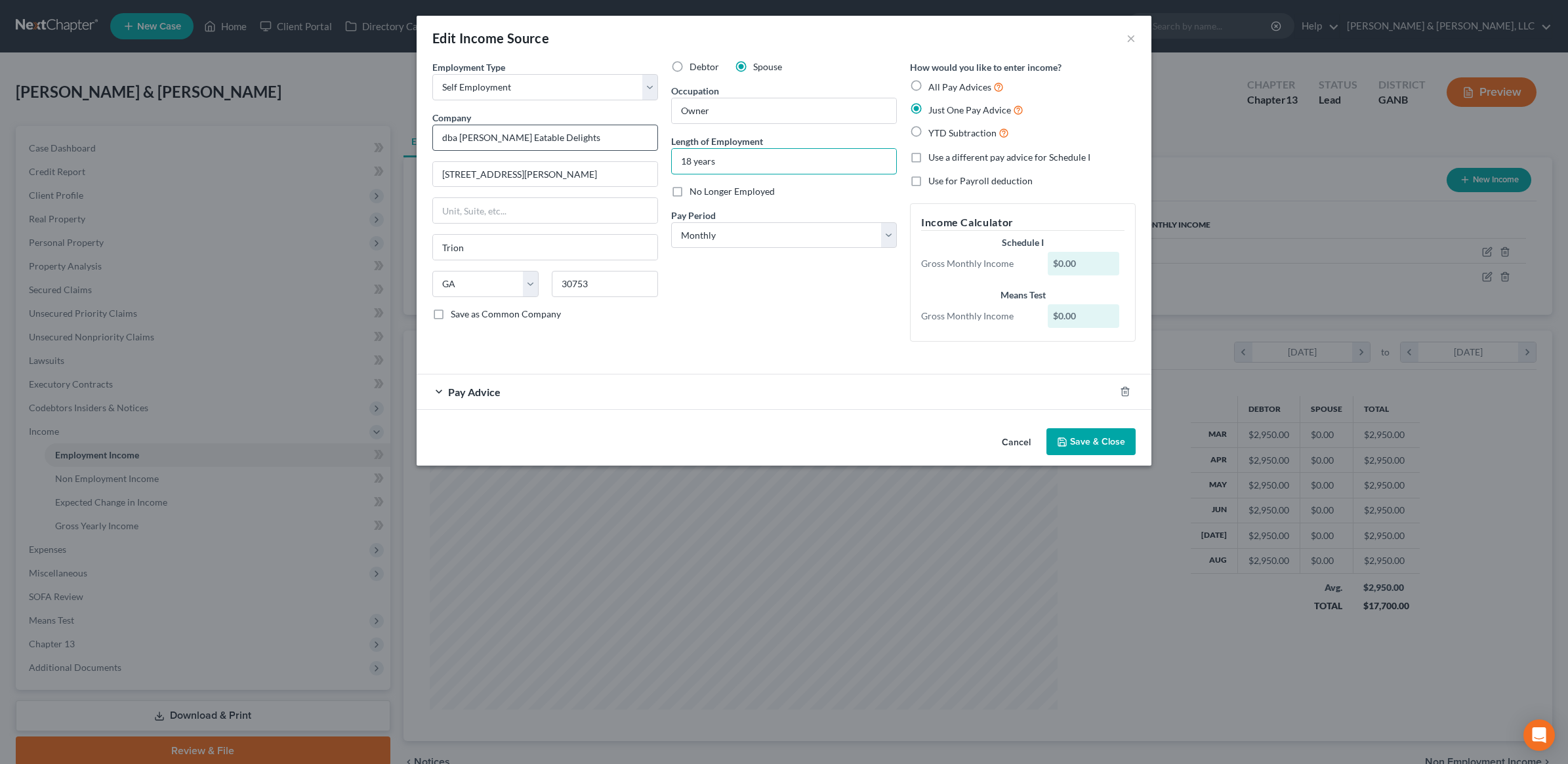
drag, startPoint x: 745, startPoint y: 161, endPoint x: 644, endPoint y: 147, distance: 102.0
click at [644, 147] on div "Employment Type * Select Full or Part Time Employment Self Employment Company *…" at bounding box center [784, 211] width 716 height 303
type input "14 Years"
click at [1066, 443] on icon "button" at bounding box center [1062, 442] width 10 height 10
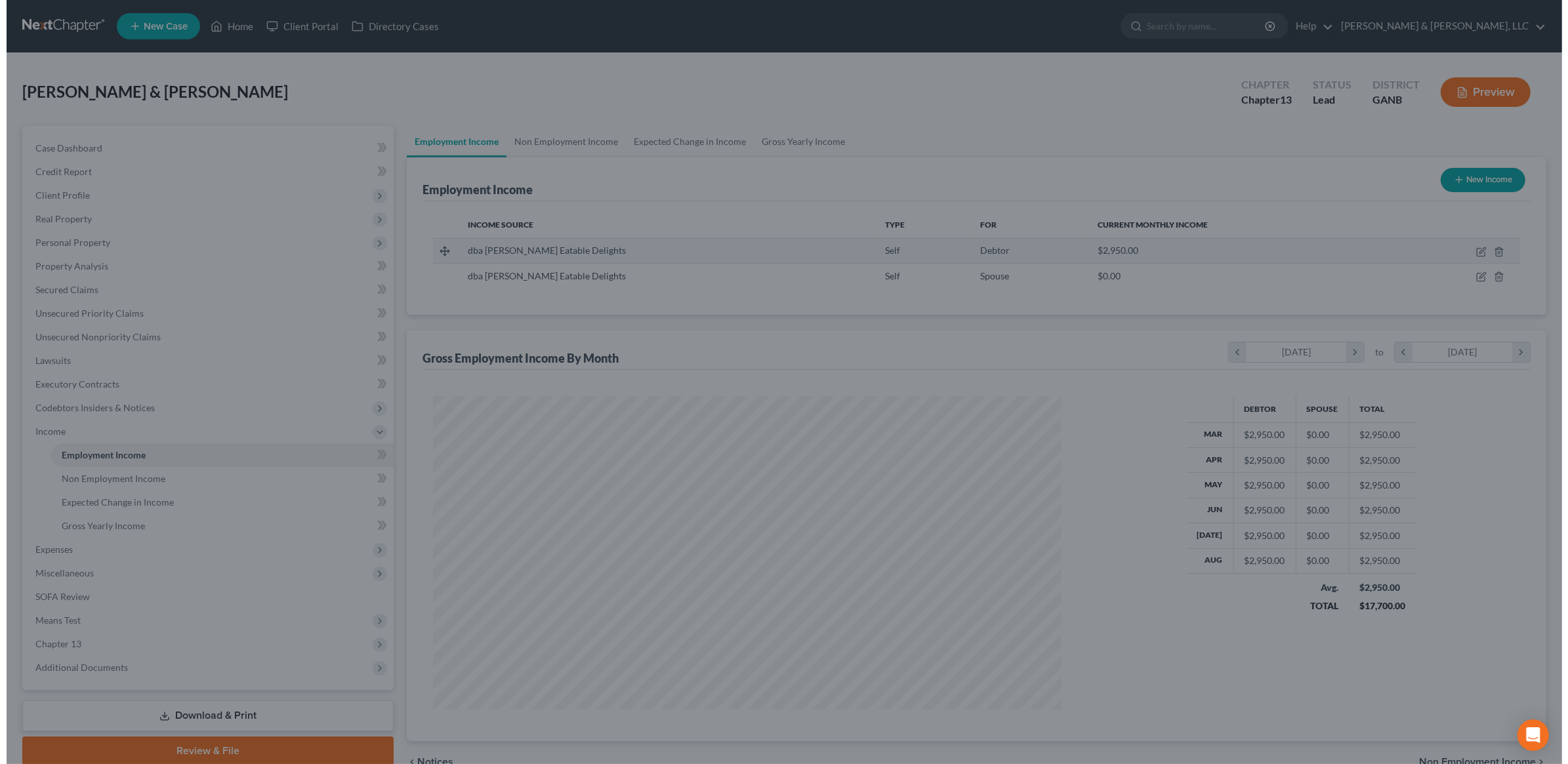
scroll to position [655544, 655522]
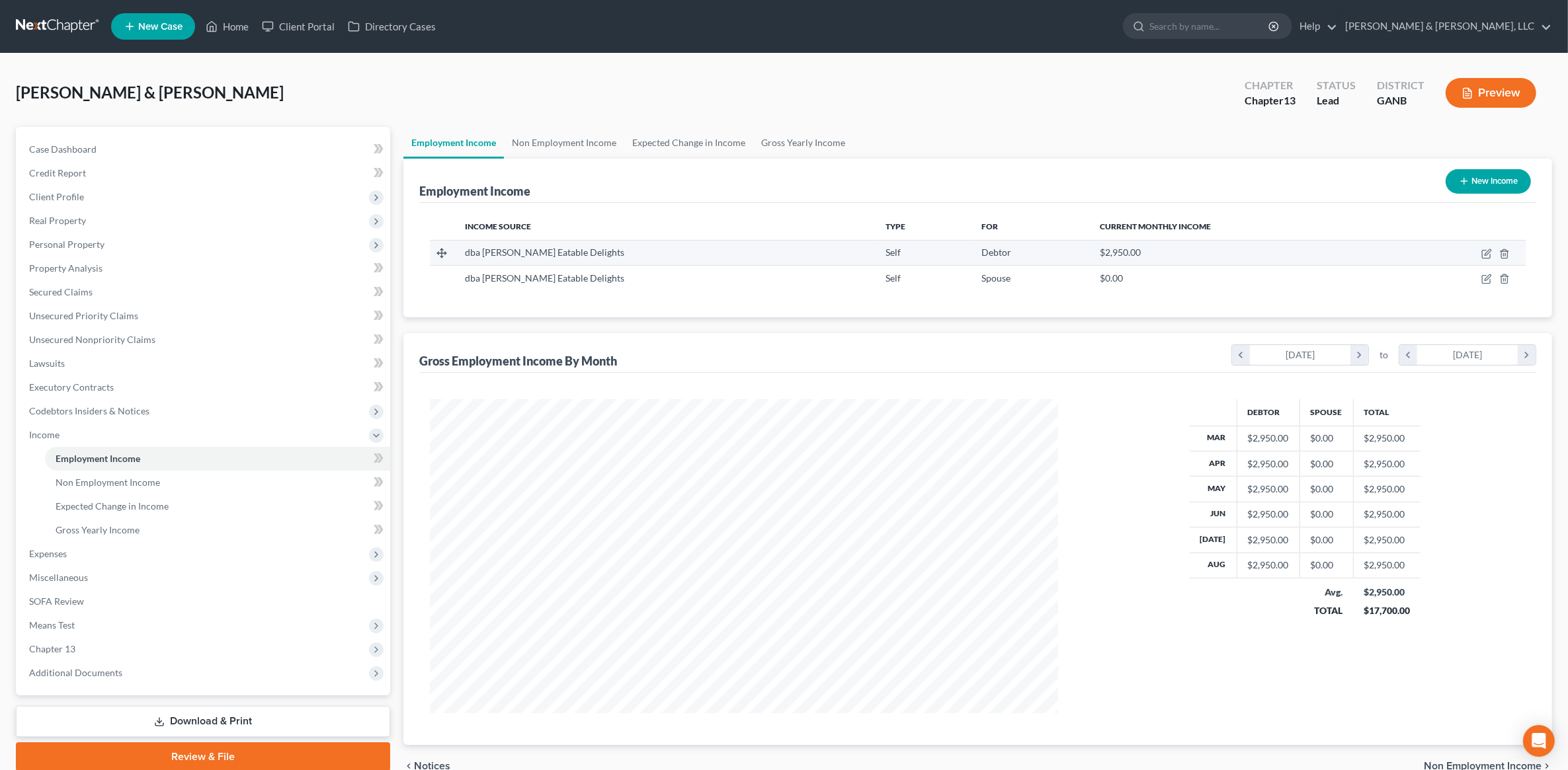
click at [1485, 258] on td at bounding box center [1462, 252] width 128 height 25
click at [1491, 250] on icon "button" at bounding box center [1487, 252] width 6 height 6
select select "1"
select select "10"
select select "0"
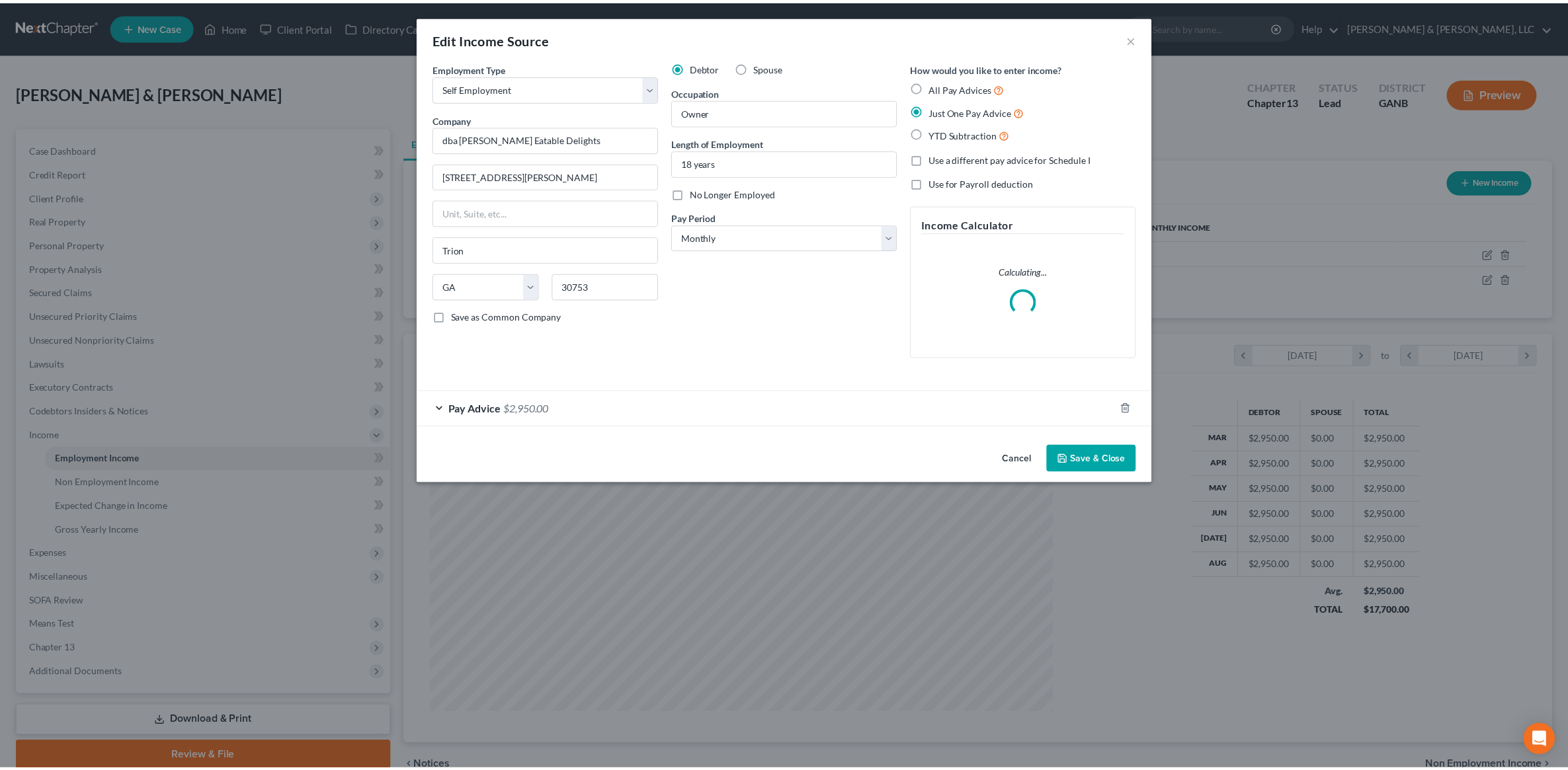
scroll to position [316, 660]
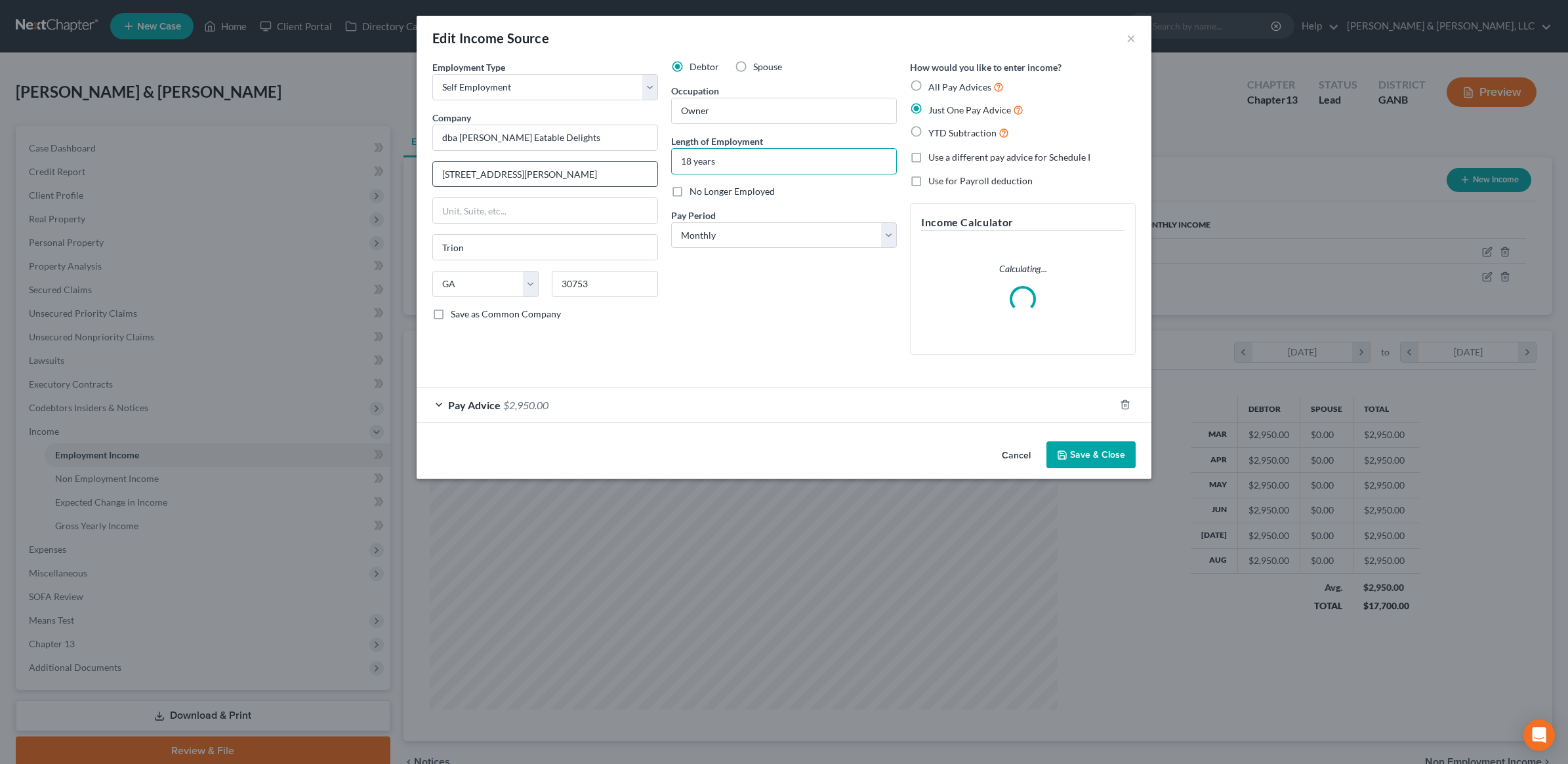
drag, startPoint x: 777, startPoint y: 169, endPoint x: 572, endPoint y: 169, distance: 205.0
click at [572, 169] on div "Employment Type * Select Full or Part Time Employment Self Employment Company *…" at bounding box center [784, 218] width 716 height 316
type input "14 Years"
click at [1071, 457] on button "Save & Close" at bounding box center [1091, 455] width 89 height 28
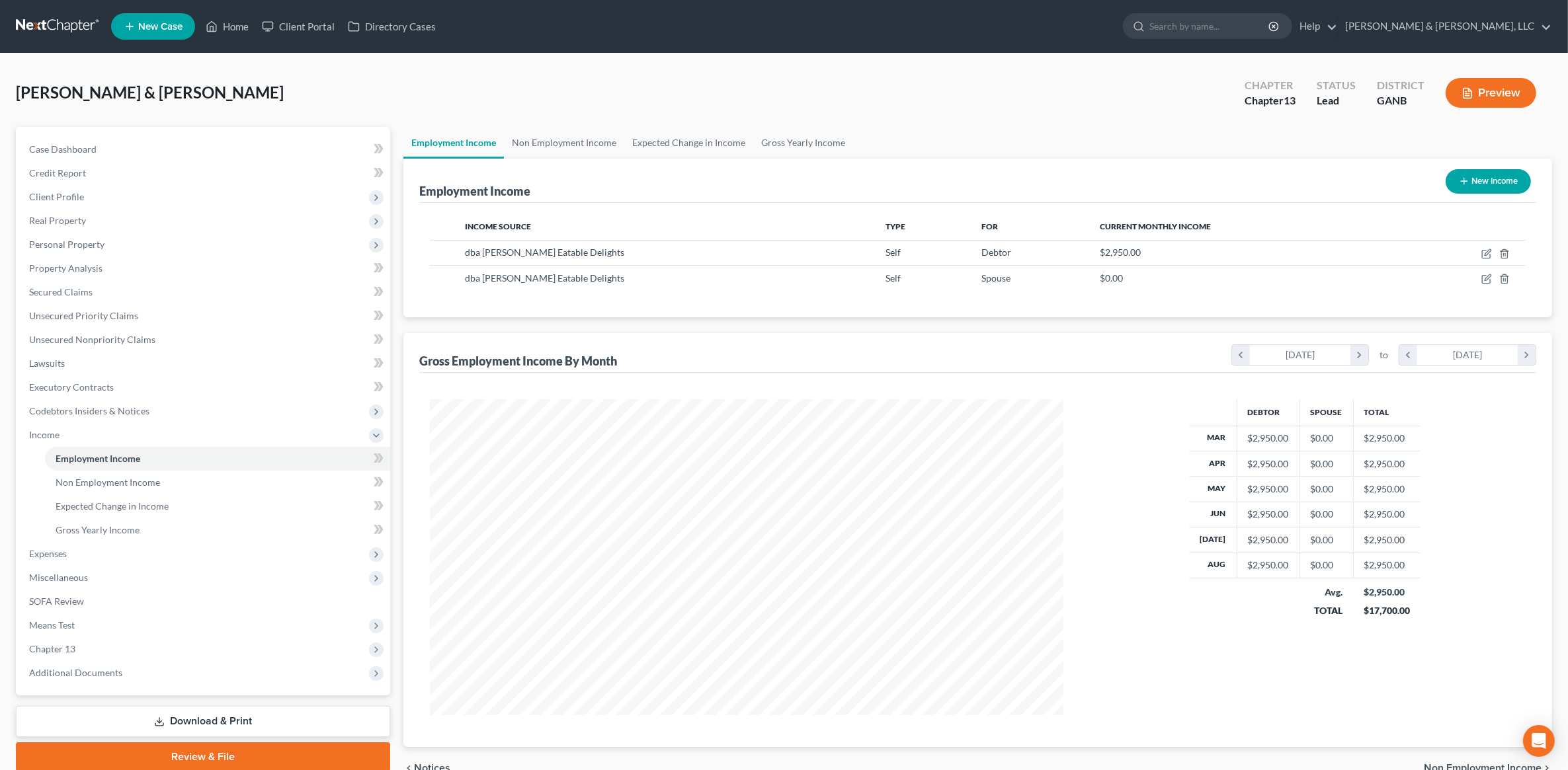
scroll to position [660693, 660669]
click at [129, 345] on link "Unsecured Nonpriority Claims" at bounding box center [204, 339] width 372 height 24
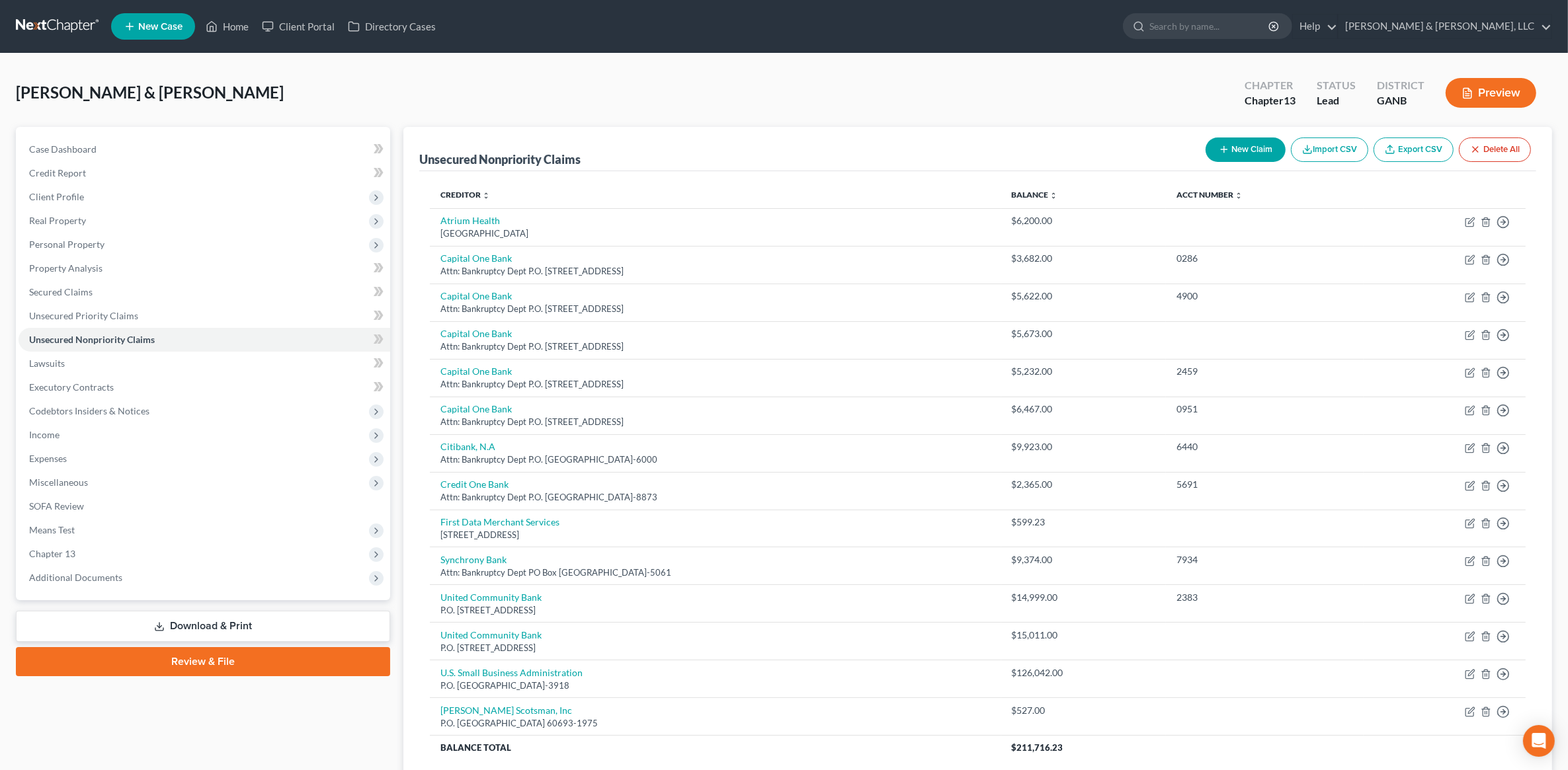
click at [1244, 143] on button "New Claim" at bounding box center [1245, 149] width 80 height 25
select select "2"
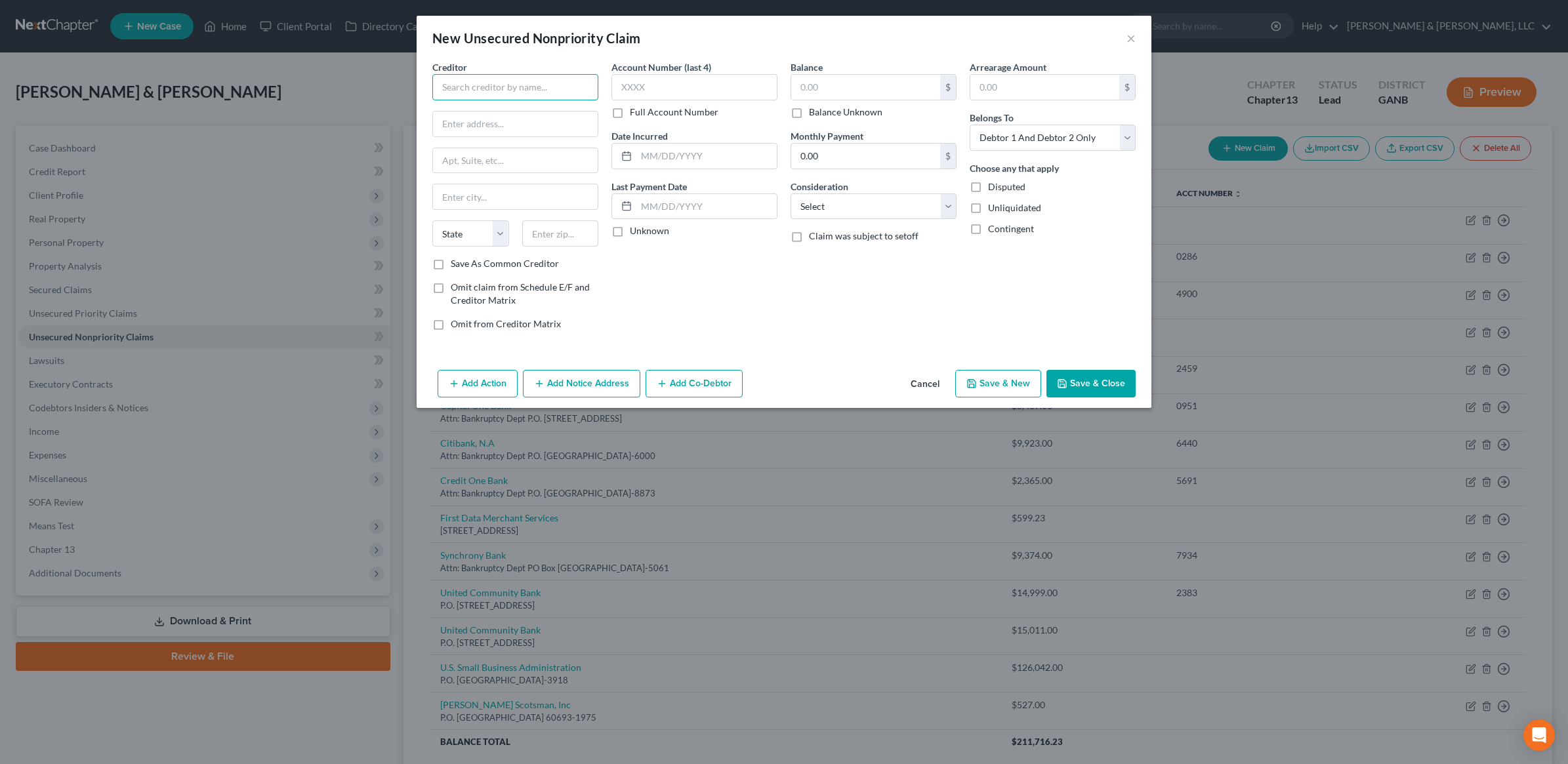
click at [523, 86] on input "text" at bounding box center [516, 87] width 166 height 26
click at [494, 123] on div "3165 E Millrock Dr Suite 160, Salt Lake City, UT 84121" at bounding box center [511, 122] width 136 height 11
type input "Square Financial Services, Inc."
type input "3165 E Millrock Dr"
type input "Suite 160"
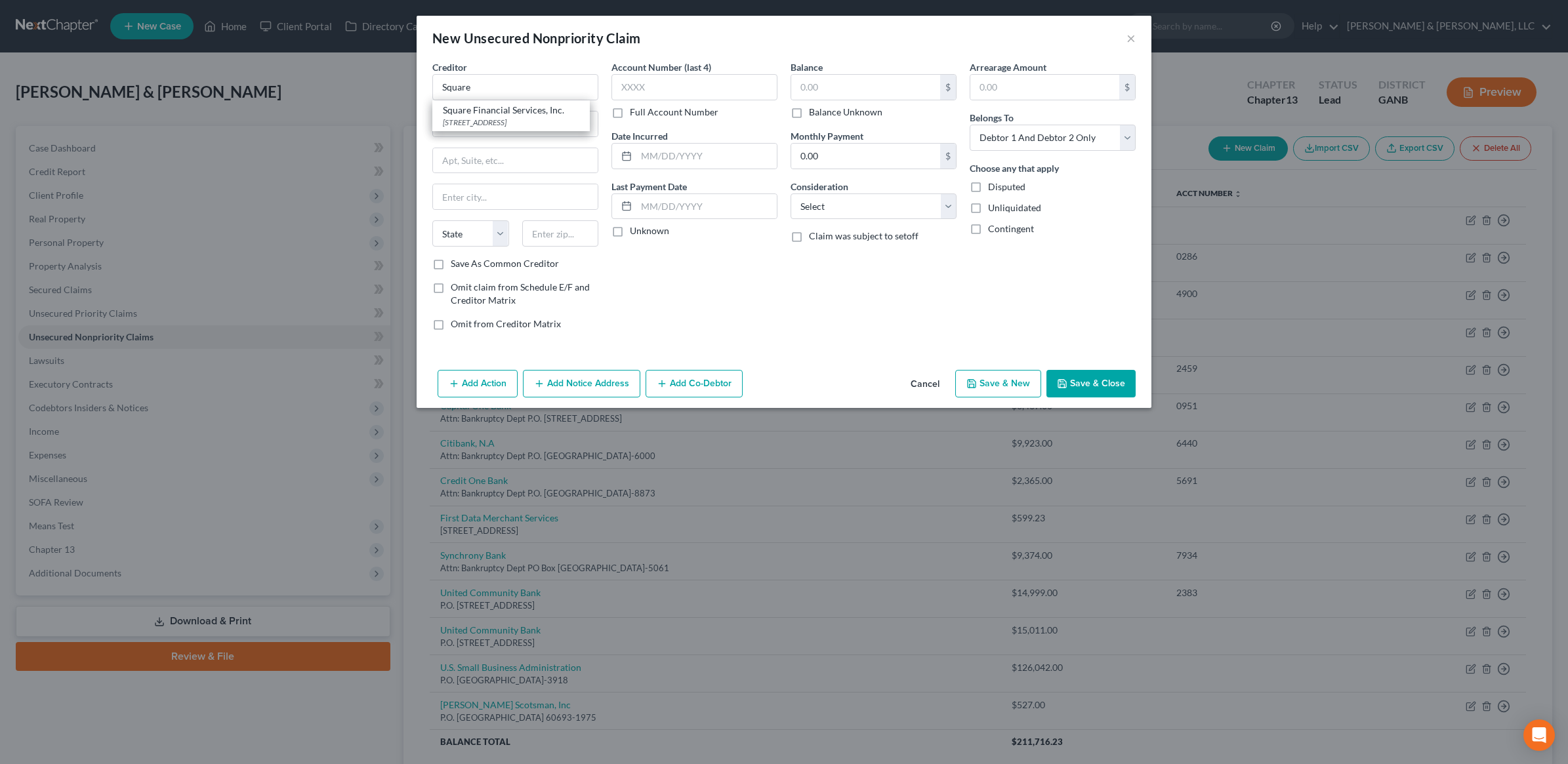
type input "Salt Lake City"
select select "46"
type input "84121"
click at [832, 92] on input "text" at bounding box center [866, 87] width 149 height 25
type input "9,842"
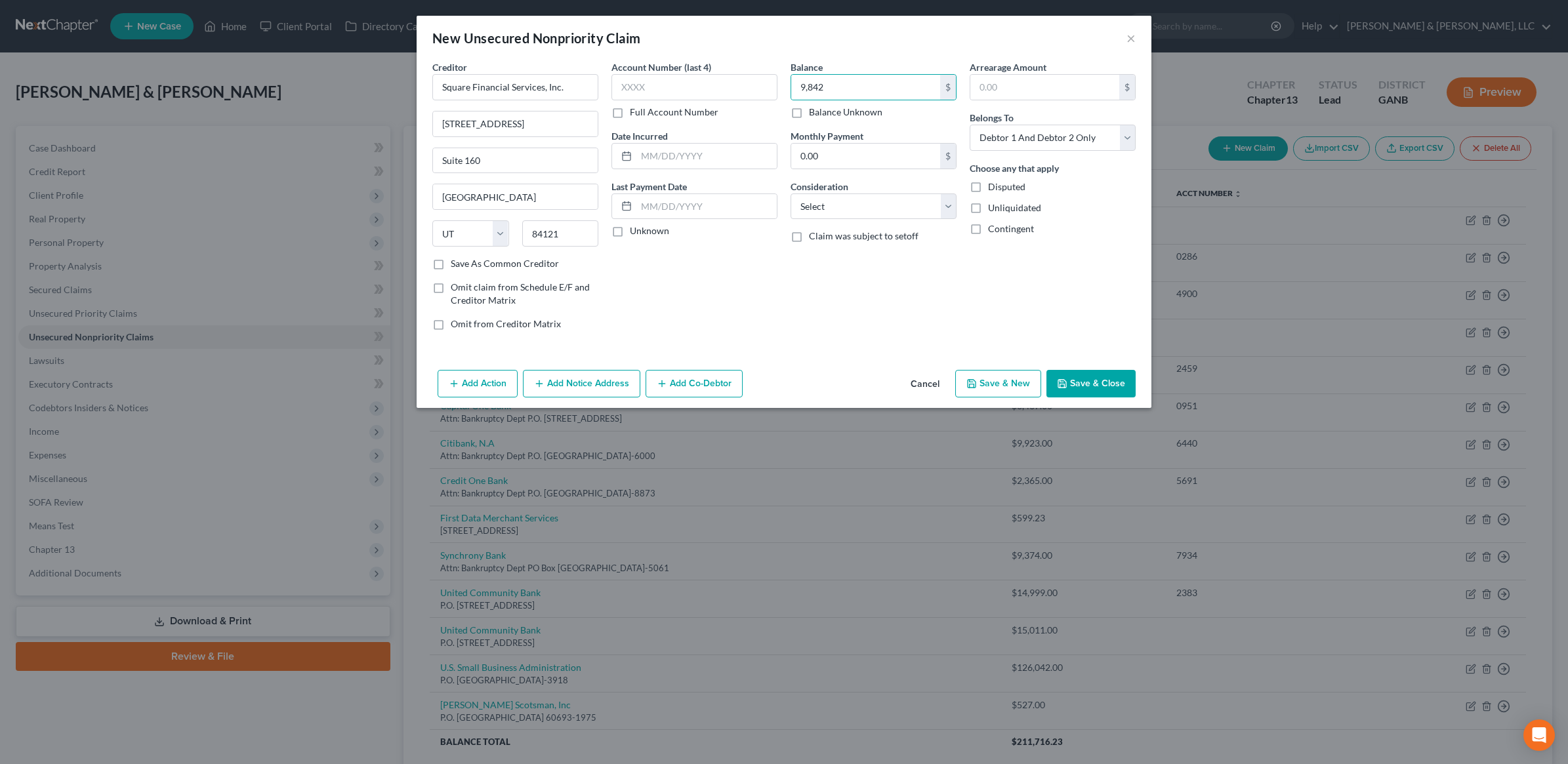
click at [912, 188] on div "Consideration Select Cable / Satellite Services Collection Agency Credit Card D…" at bounding box center [873, 200] width 166 height 40
click at [925, 217] on select "Select Cable / Satellite Services Collection Agency Credit Card Debt Debt Couns…" at bounding box center [873, 207] width 166 height 26
select select "10"
click at [791, 194] on select "Select Cable / Satellite Services Collection Agency Credit Card Debt Debt Couns…" at bounding box center [873, 207] width 166 height 26
click at [1073, 382] on button "Save & Close" at bounding box center [1091, 384] width 89 height 28
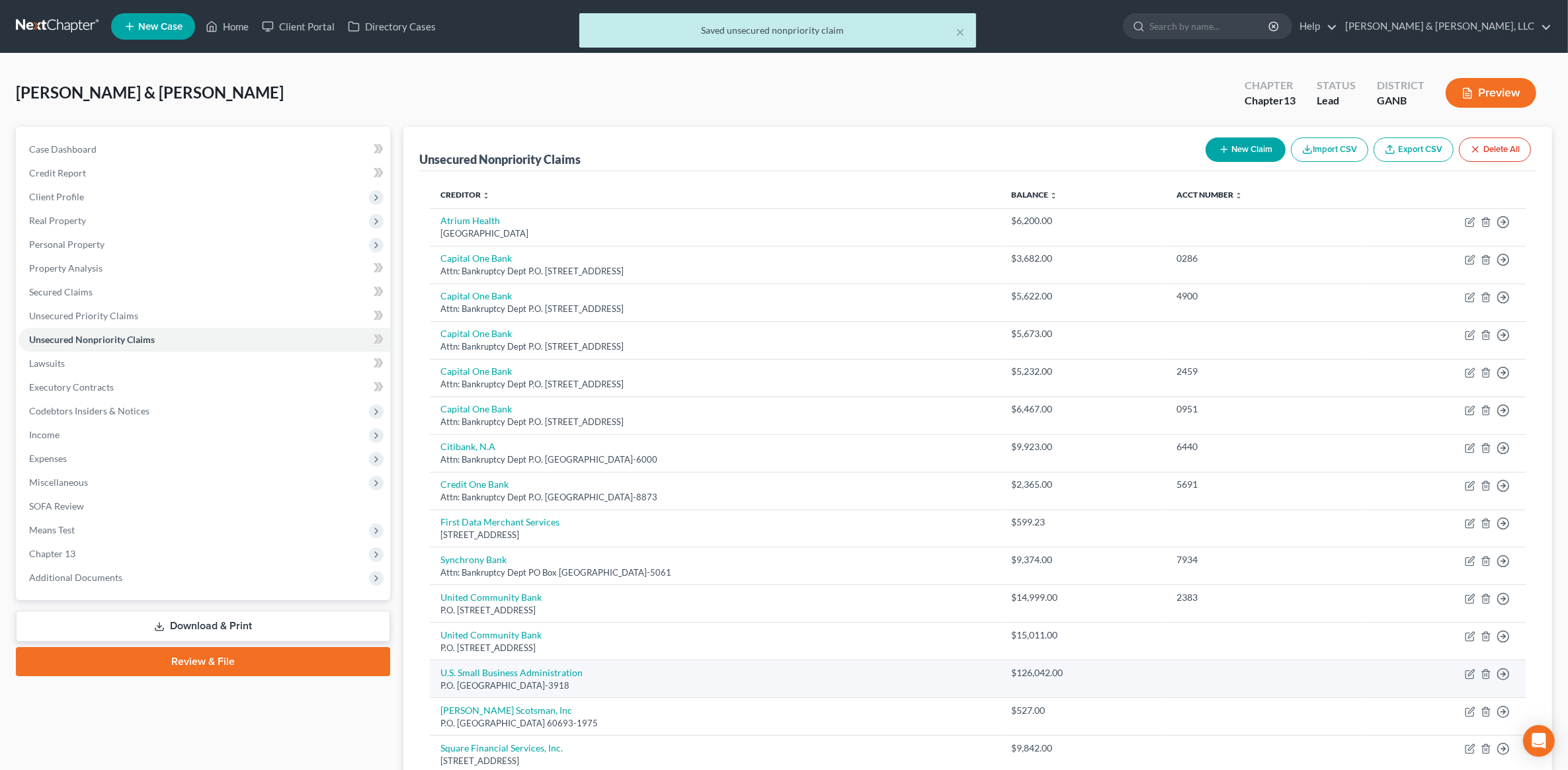
scroll to position [149, 0]
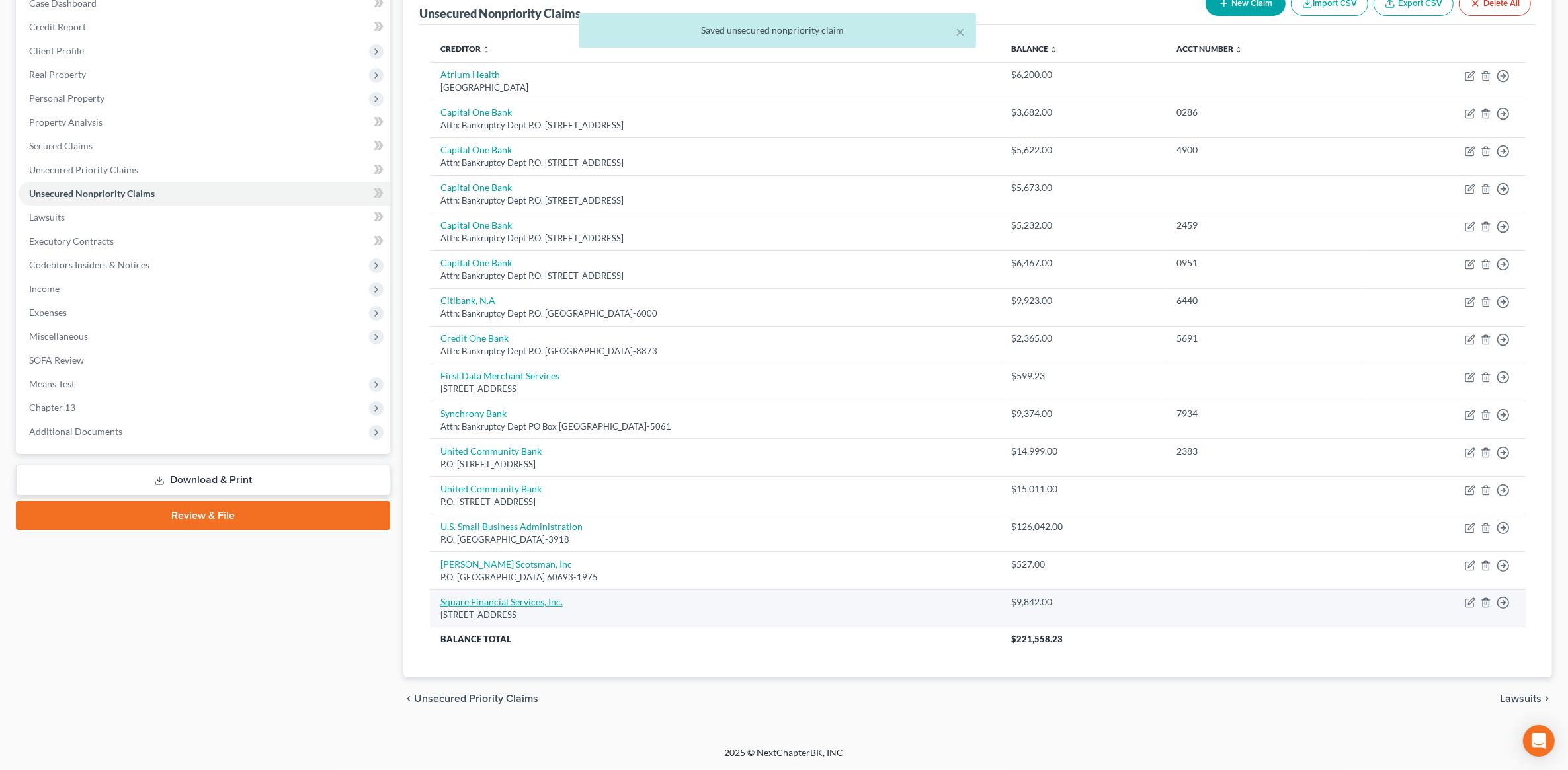
click at [486, 603] on link "Square Financial Services, Inc." at bounding box center [501, 601] width 122 height 11
select select "46"
select select "10"
select select "2"
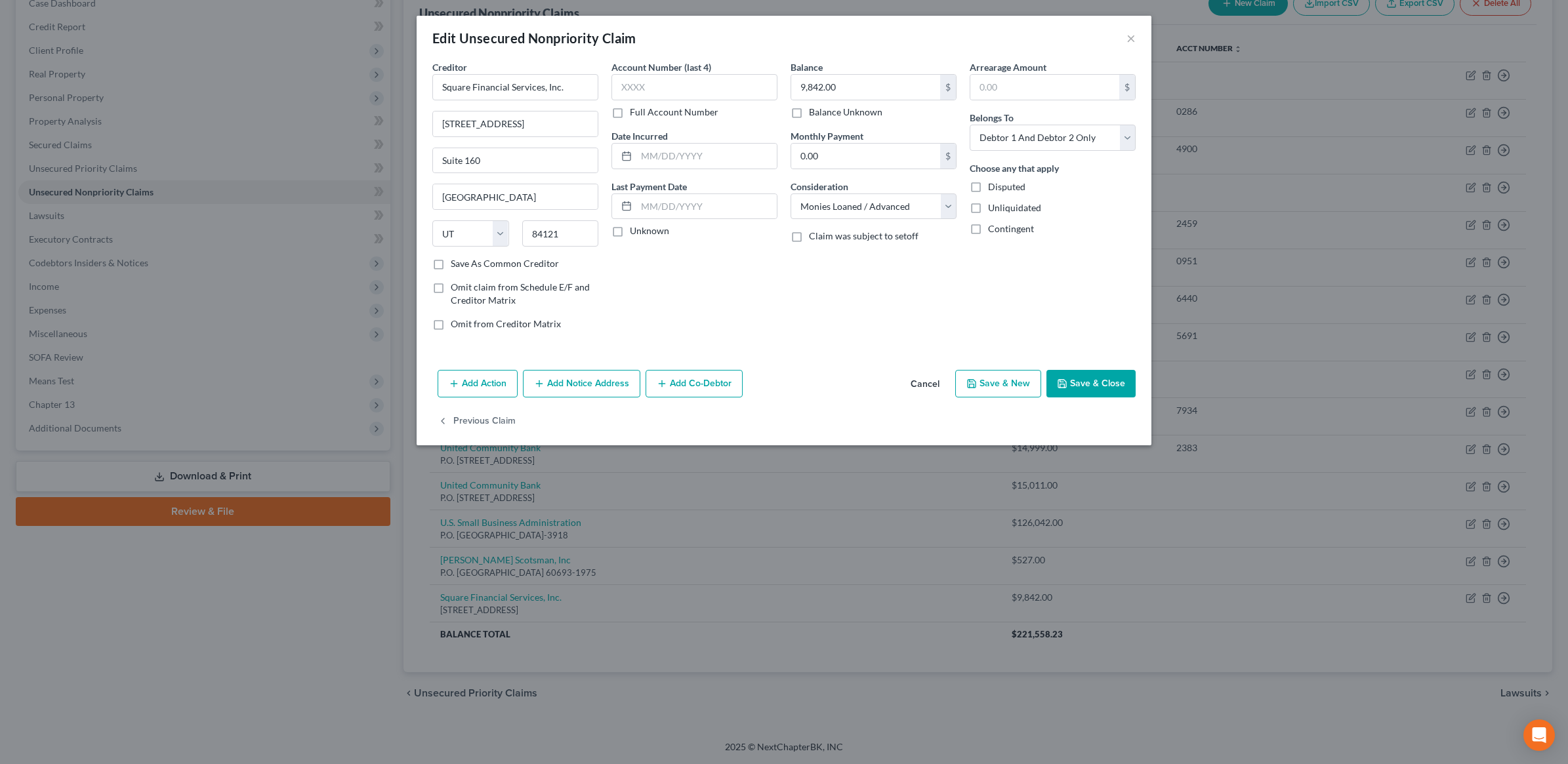
click at [602, 385] on button "Add Notice Address" at bounding box center [581, 384] width 118 height 28
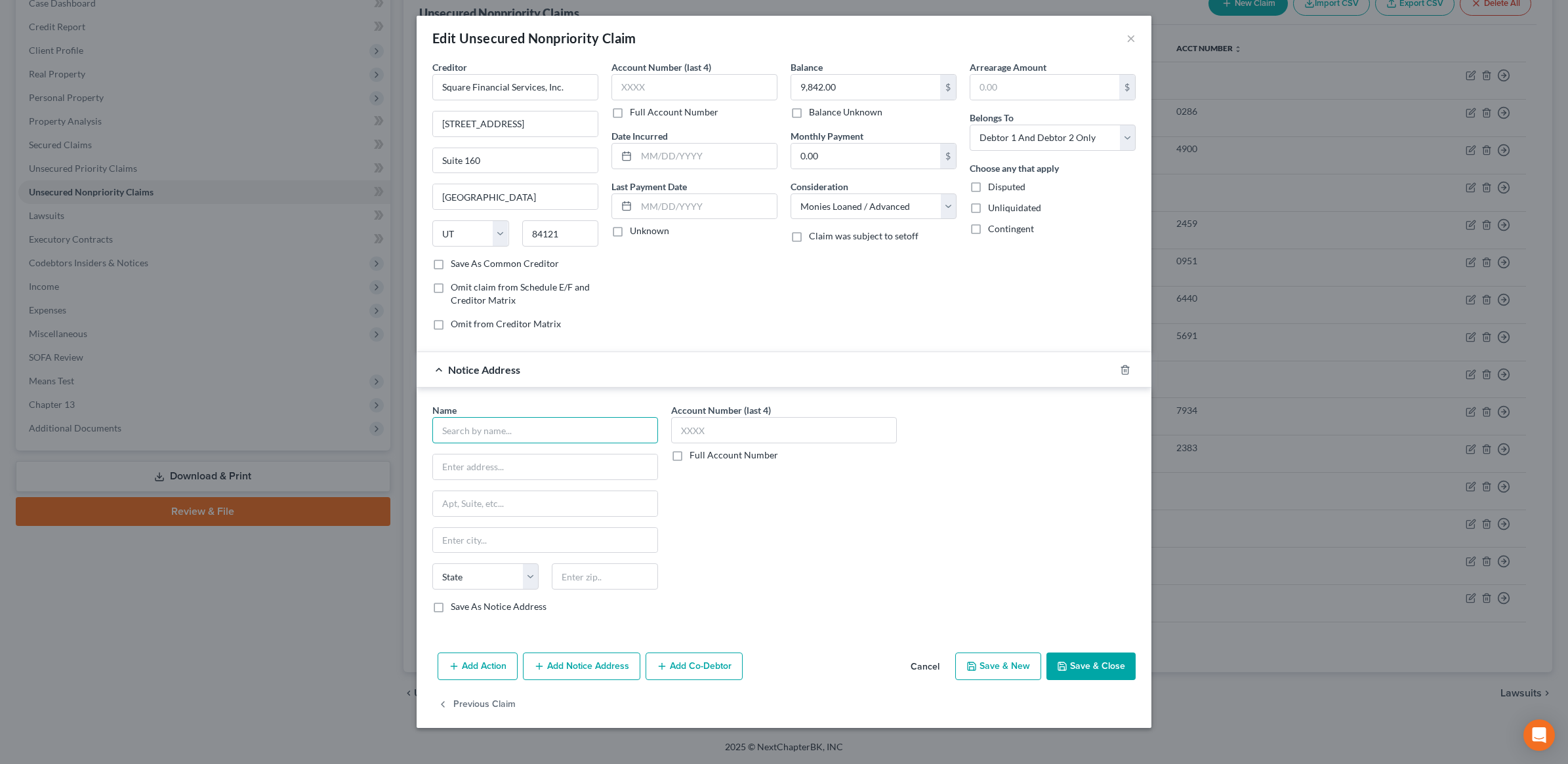
click at [565, 425] on input "text" at bounding box center [545, 430] width 226 height 26
type input "Square, Inc."
type input "1455 Market Street"
type input "Suite 600"
type input "94103"
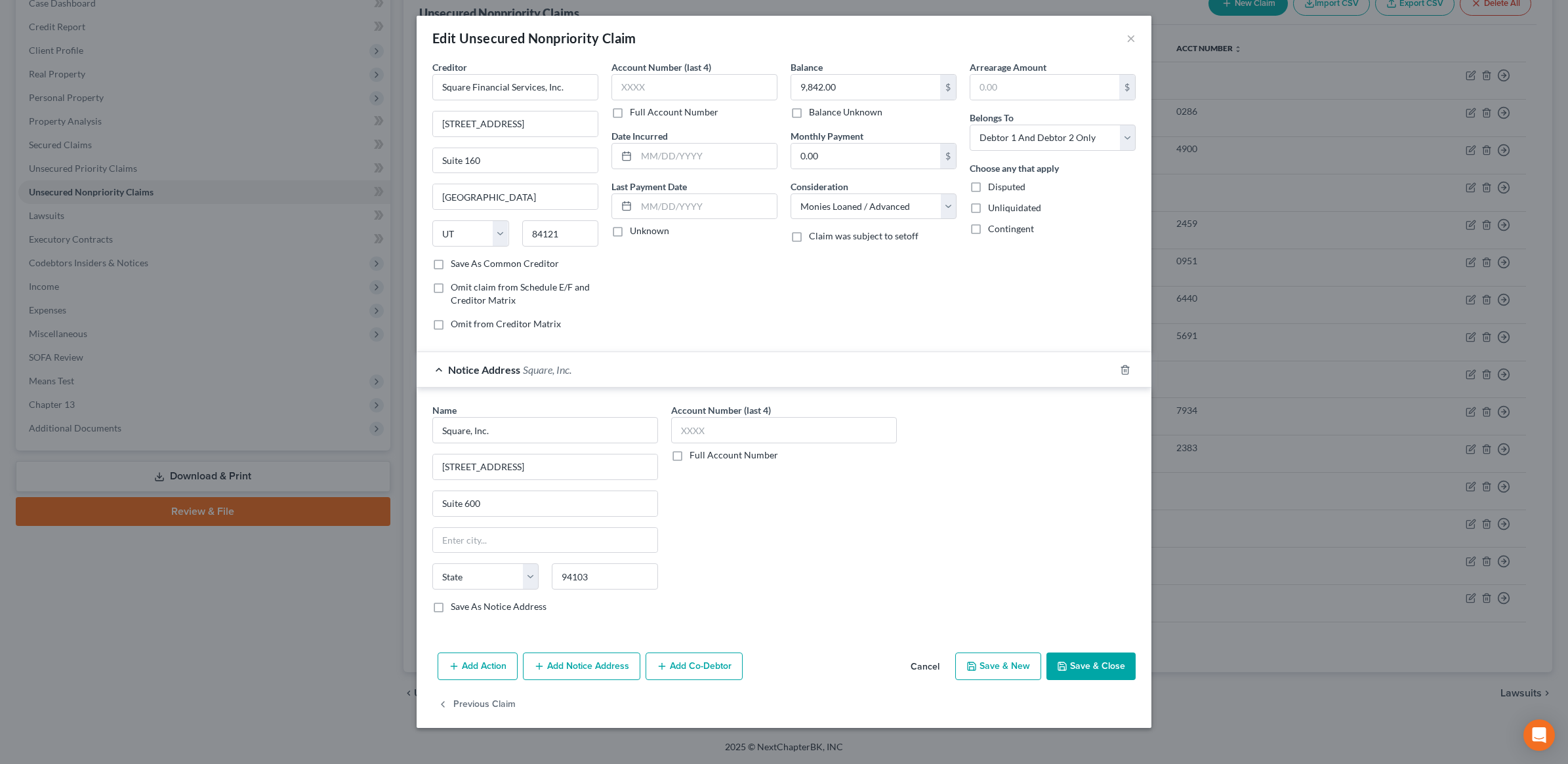
type input "San Francisco"
select select "4"
click at [884, 567] on div "Account Number (last 4) Full Account Number" at bounding box center [784, 513] width 239 height 221
click at [1080, 665] on button "Save & Close" at bounding box center [1091, 666] width 89 height 28
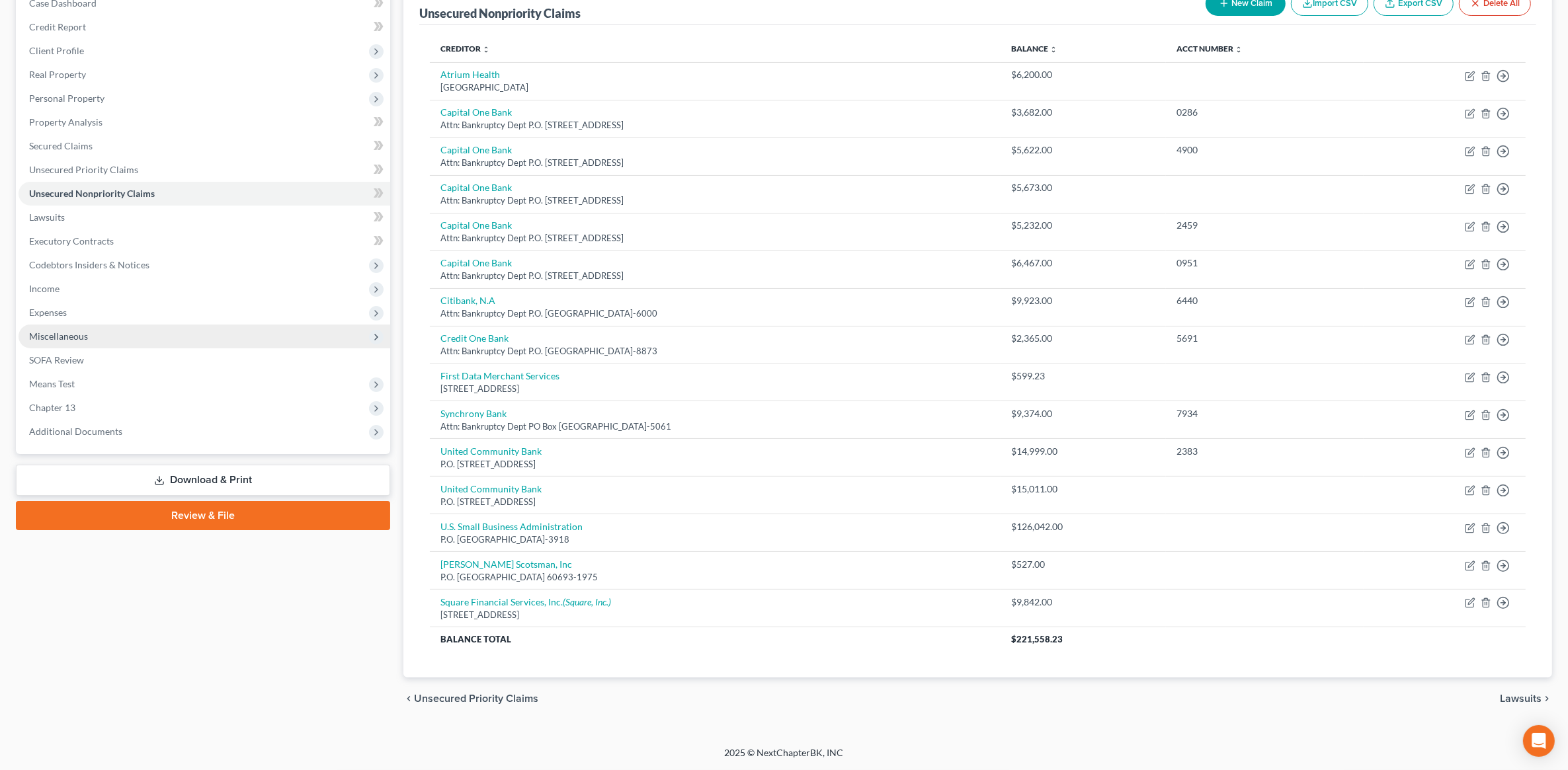
scroll to position [0, 0]
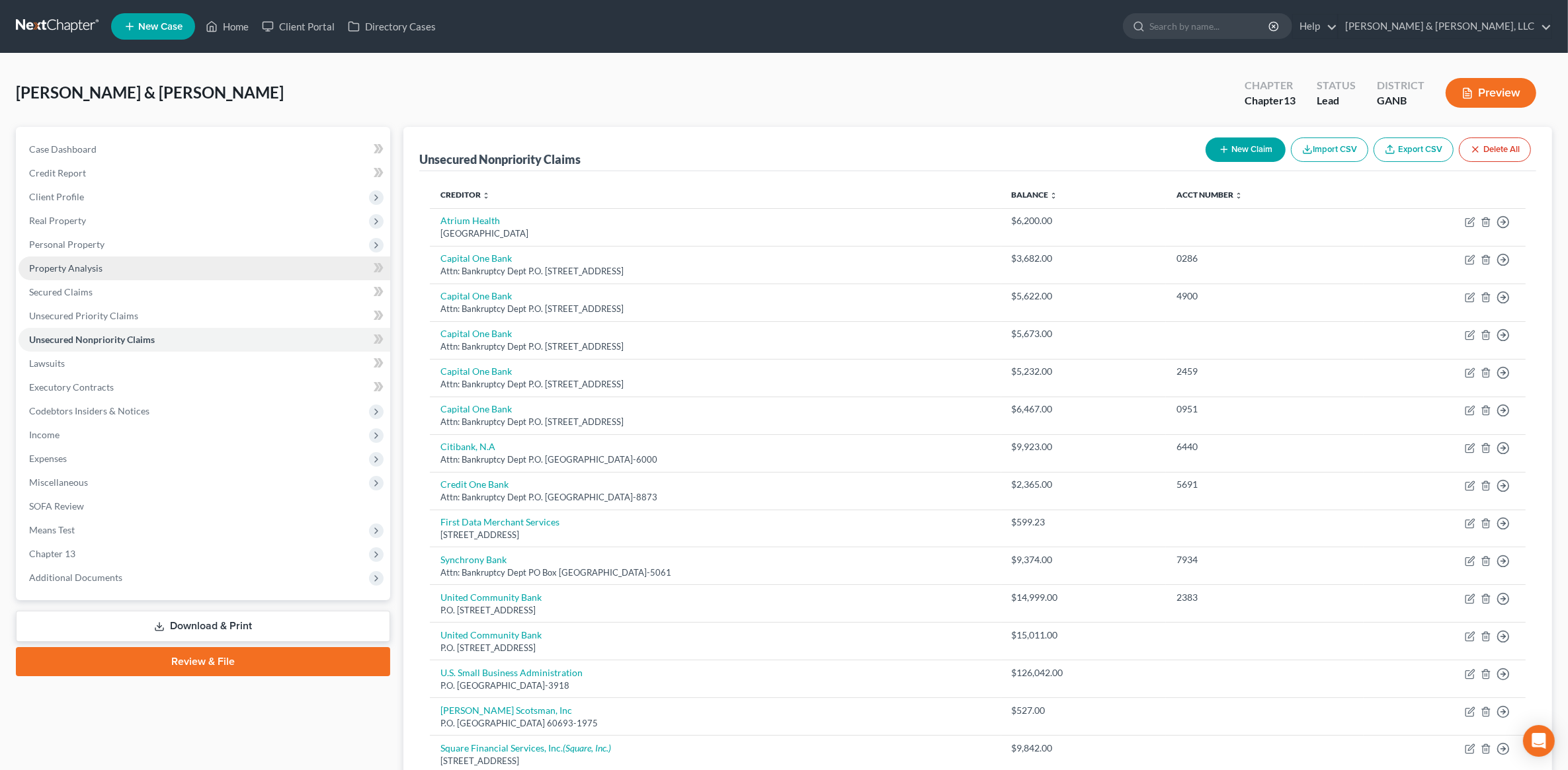
click at [88, 268] on span "Property Analysis" at bounding box center [65, 268] width 73 height 11
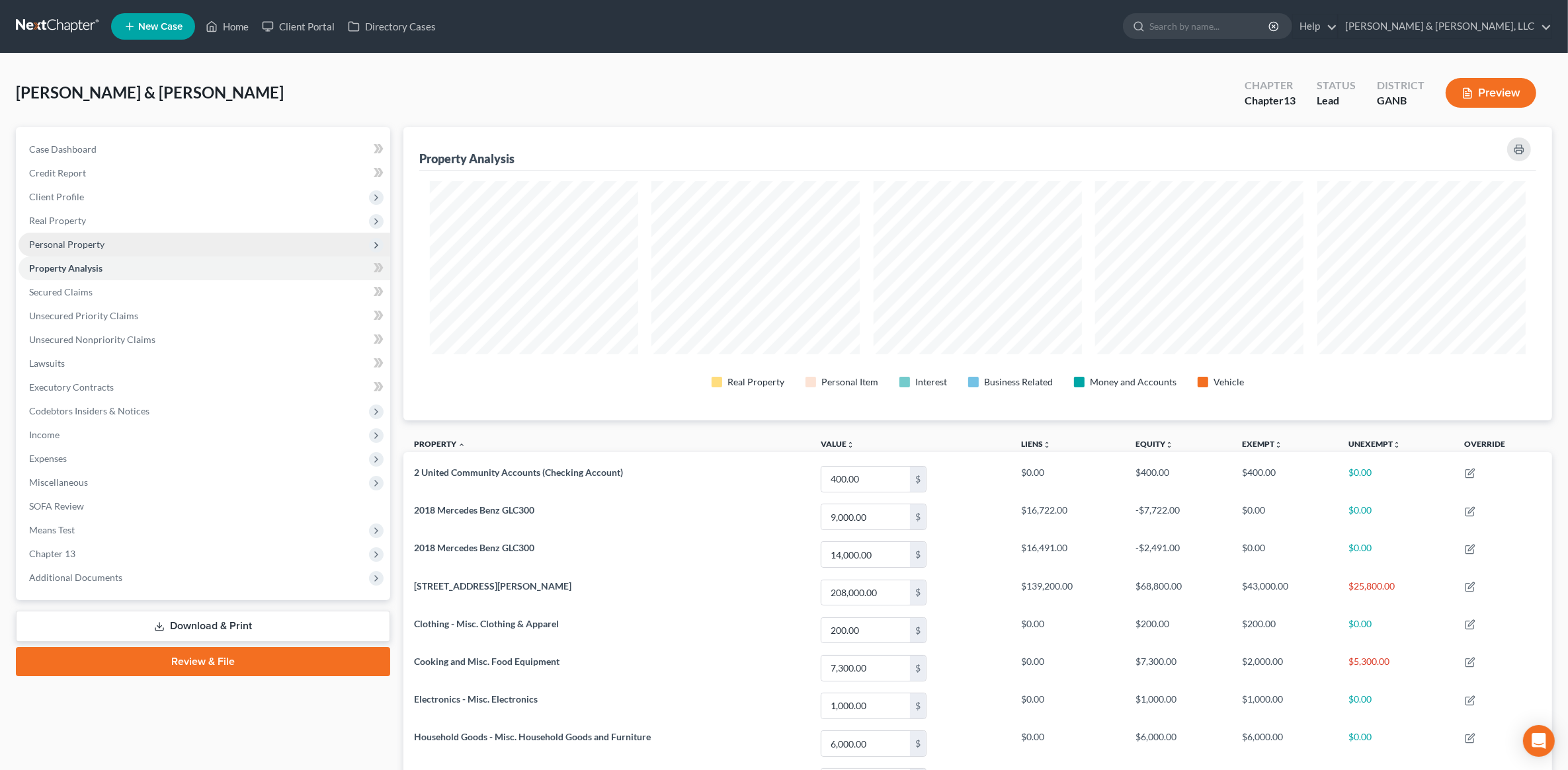
scroll to position [294, 1149]
click at [94, 248] on span "Personal Property" at bounding box center [67, 243] width 76 height 11
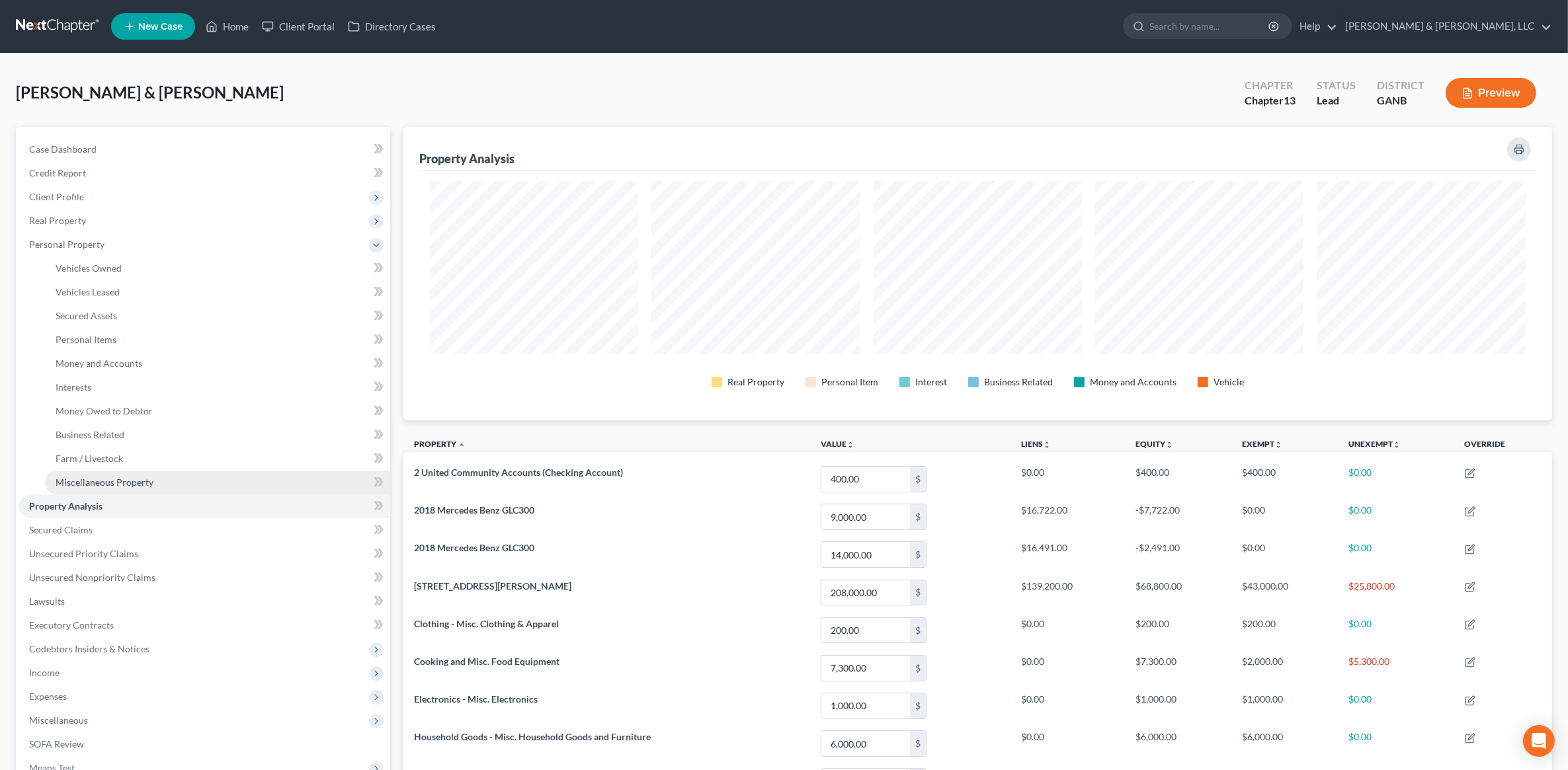
click at [122, 481] on span "Miscellaneous Property" at bounding box center [104, 482] width 98 height 11
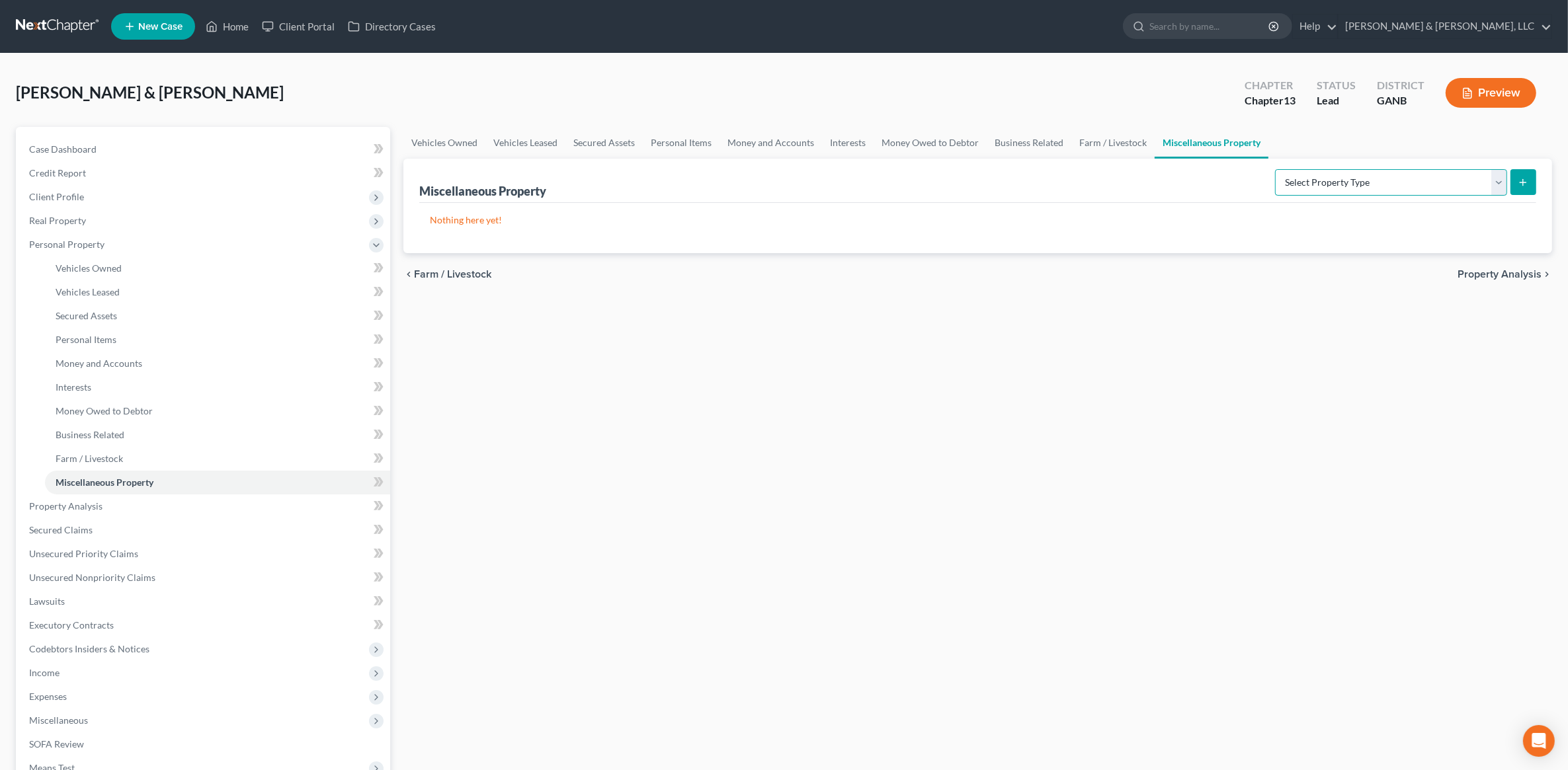
click at [1363, 193] on select "Select Property Type Assigned for Creditor Benefit Within 1 Year (SOFA: 12) Hol…" at bounding box center [1391, 183] width 232 height 26
select select "transferred"
click at [1275, 170] on select "Select Property Type Assigned for Creditor Benefit Within 1 Year (SOFA: 12) Hol…" at bounding box center [1391, 183] width 232 height 26
click at [1528, 173] on button "submit" at bounding box center [1523, 182] width 26 height 25
select select "Ordinary (within 2 years)"
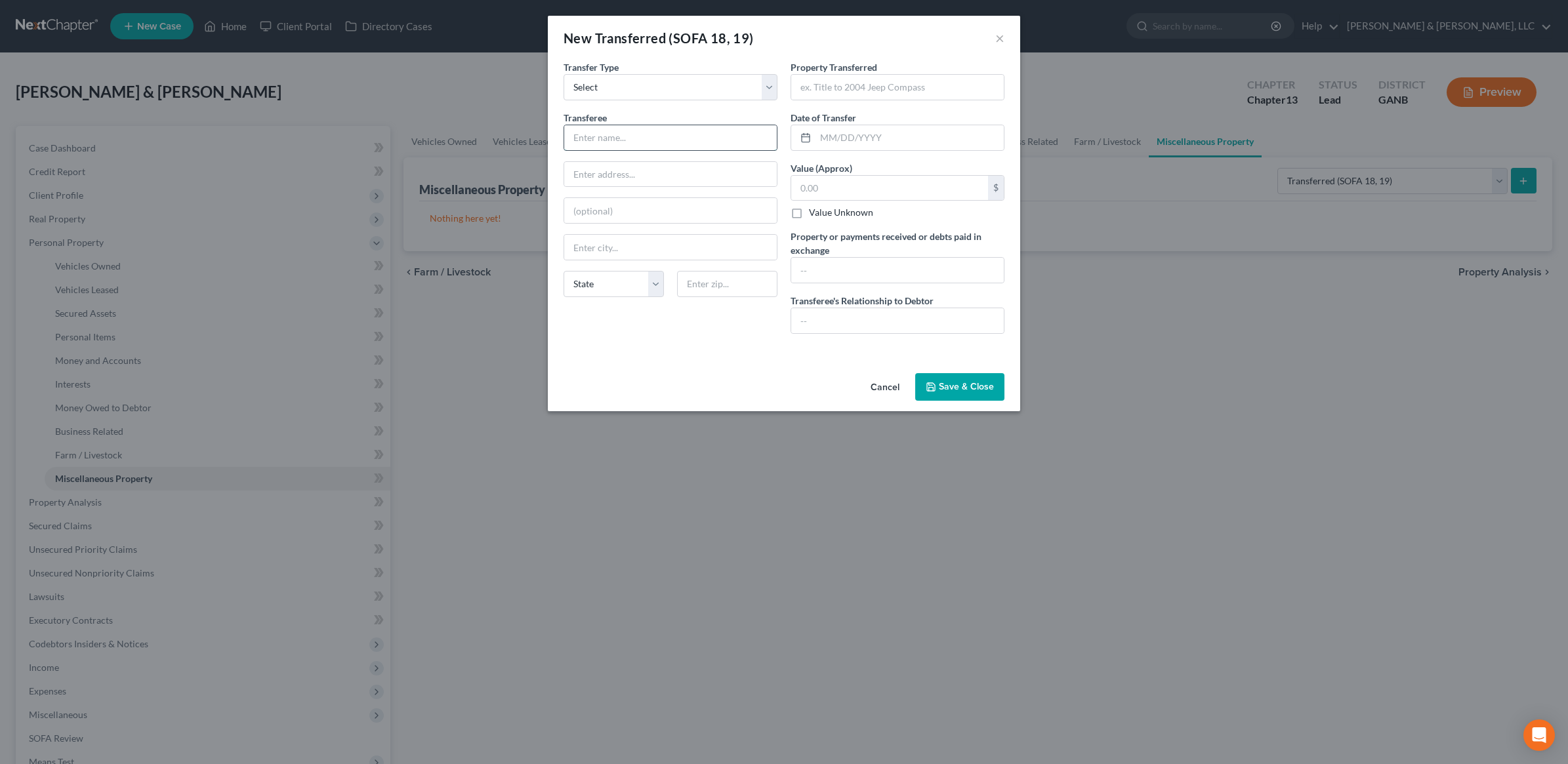
click at [697, 136] on input "text" at bounding box center [671, 138] width 213 height 25
type input "("
type input "Charles Schwab / Open Stock Market Sale"
click at [854, 92] on input "text" at bounding box center [898, 87] width 213 height 25
click at [848, 93] on input "text" at bounding box center [898, 87] width 213 height 25
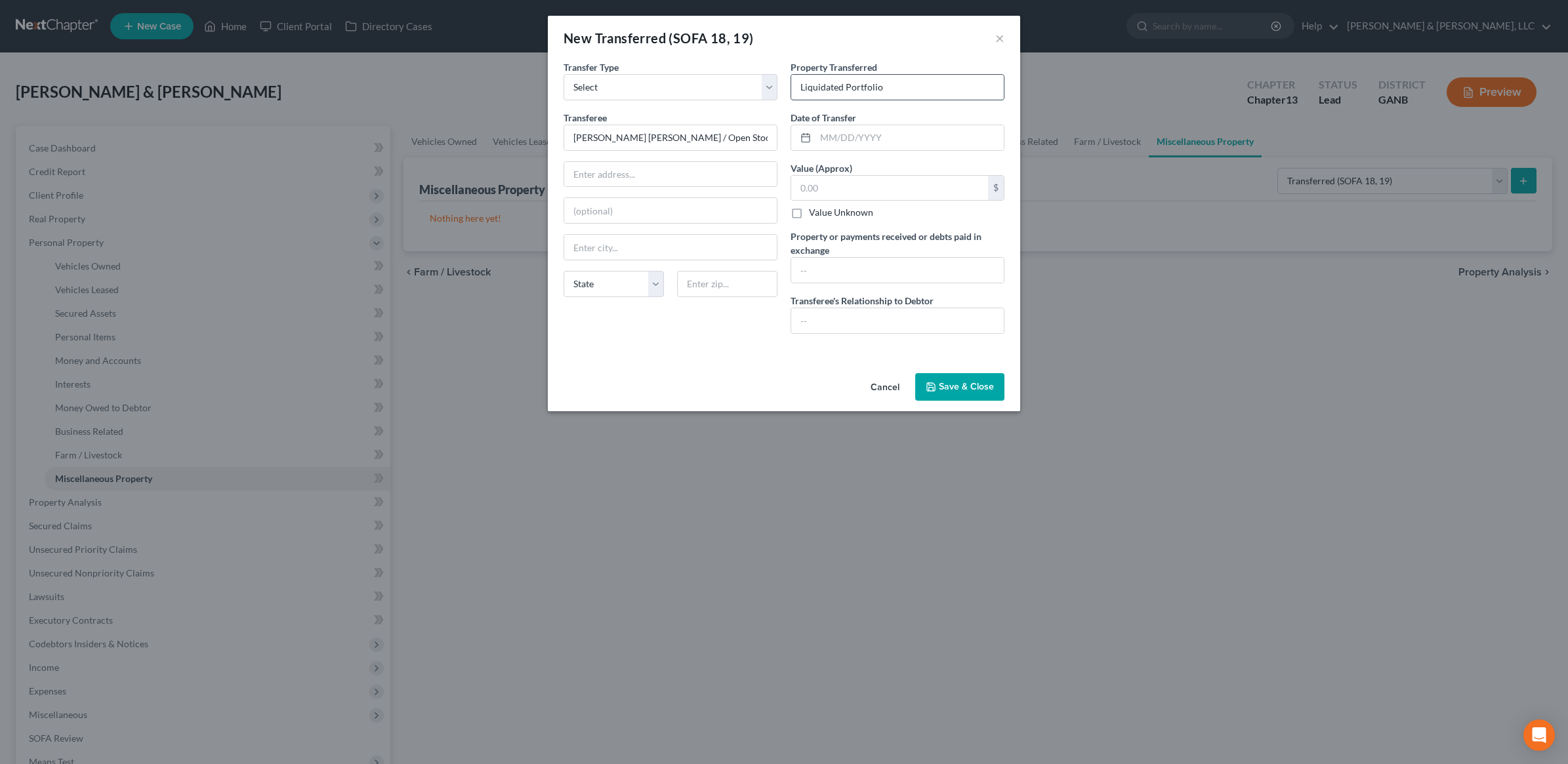
type input "Liquidated Portfolio"
type input "04/01/2025"
click at [880, 391] on button "Cancel" at bounding box center [885, 387] width 50 height 26
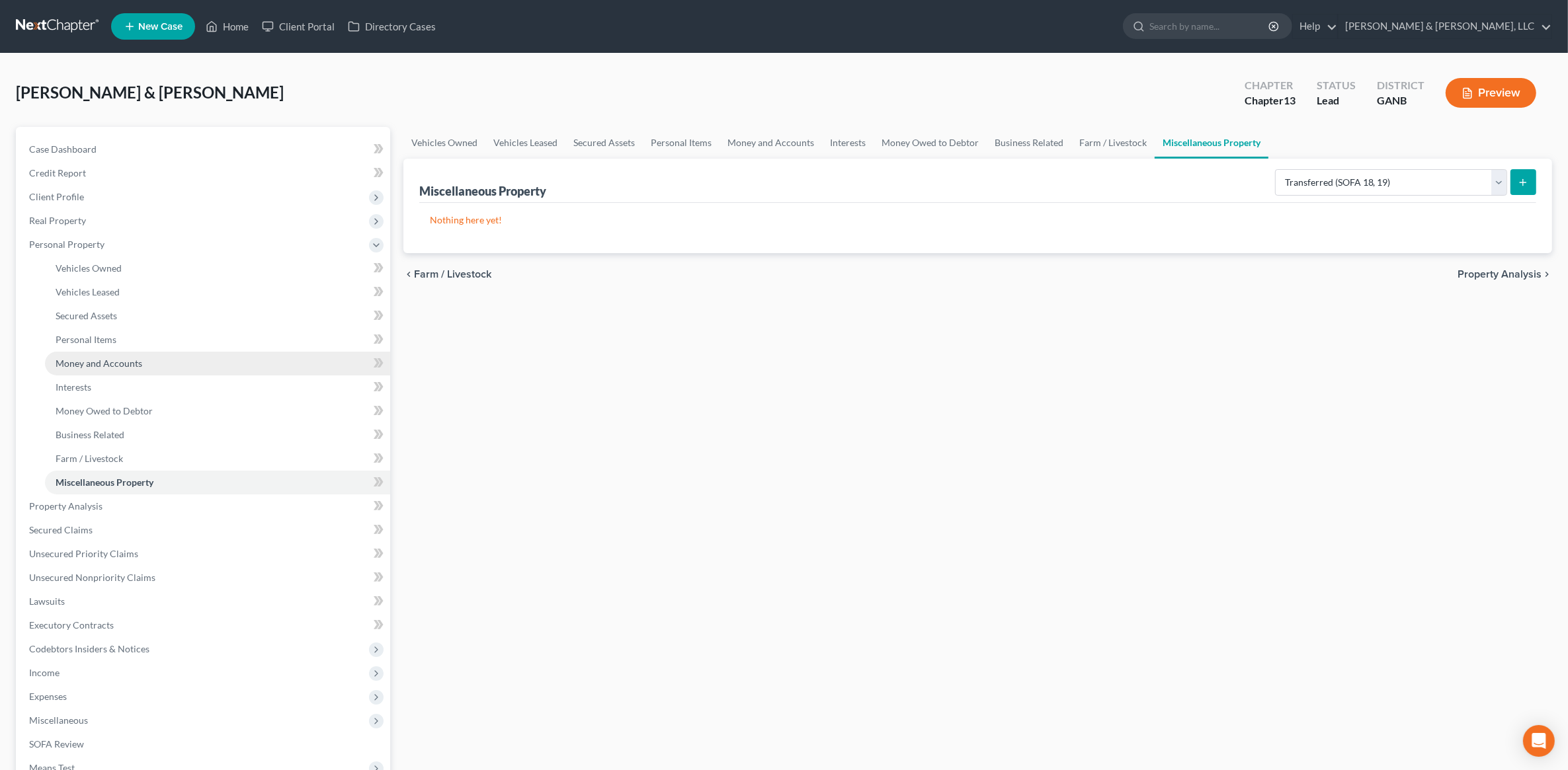
click at [148, 359] on link "Money and Accounts" at bounding box center [217, 363] width 346 height 24
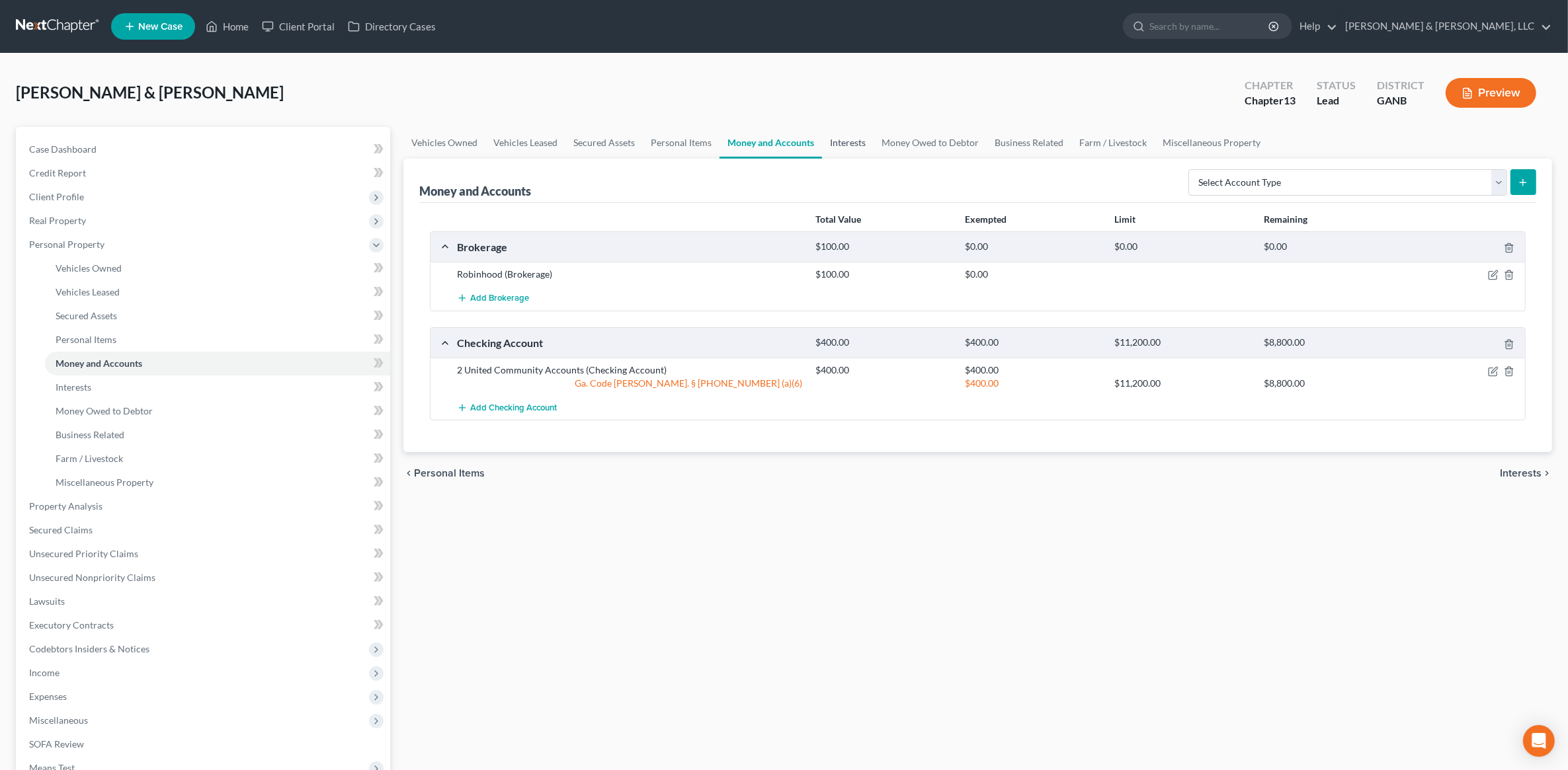
click at [847, 145] on link "Interests" at bounding box center [848, 142] width 52 height 32
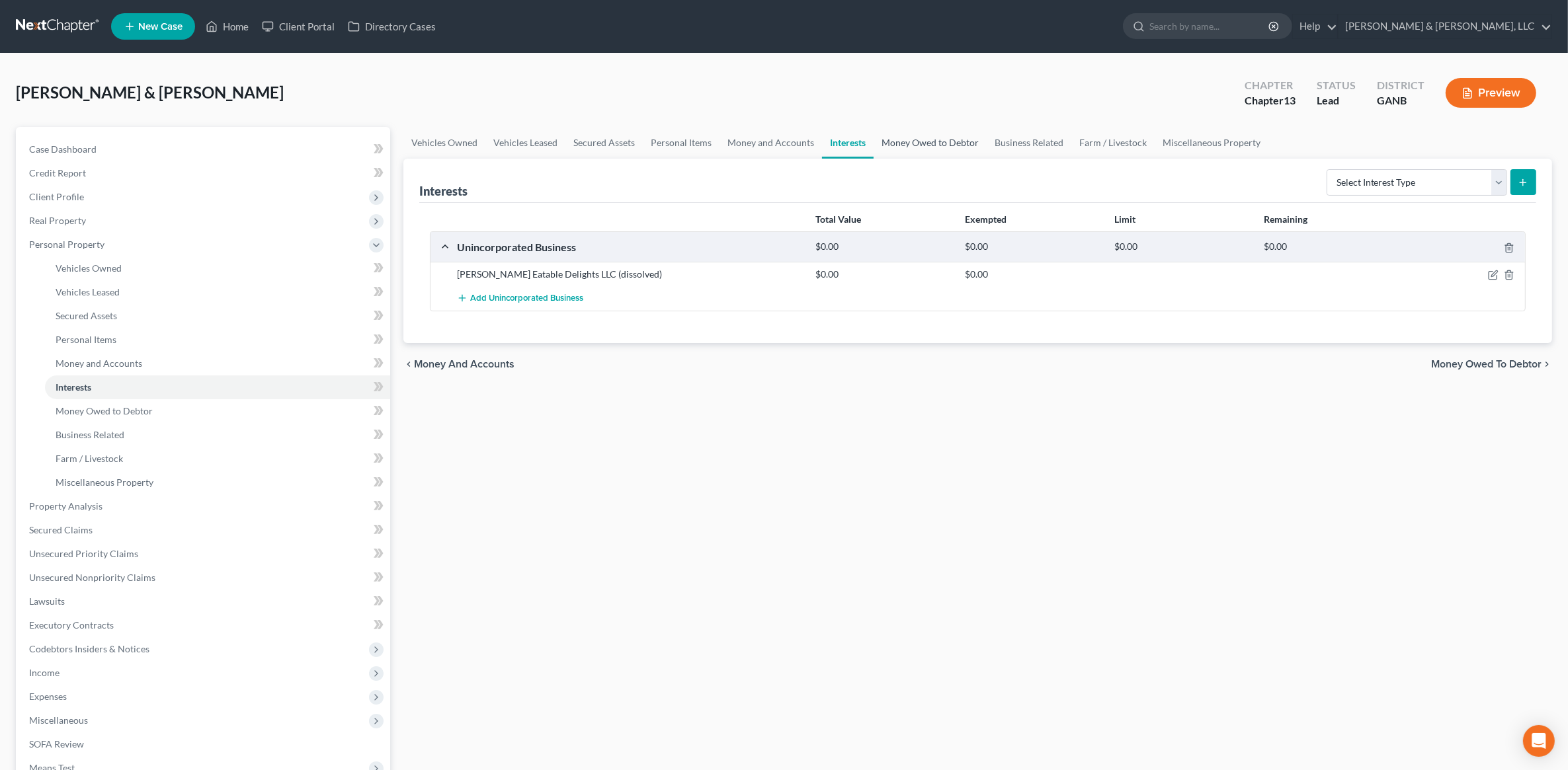
click at [941, 143] on link "Money Owed to Debtor" at bounding box center [930, 142] width 113 height 32
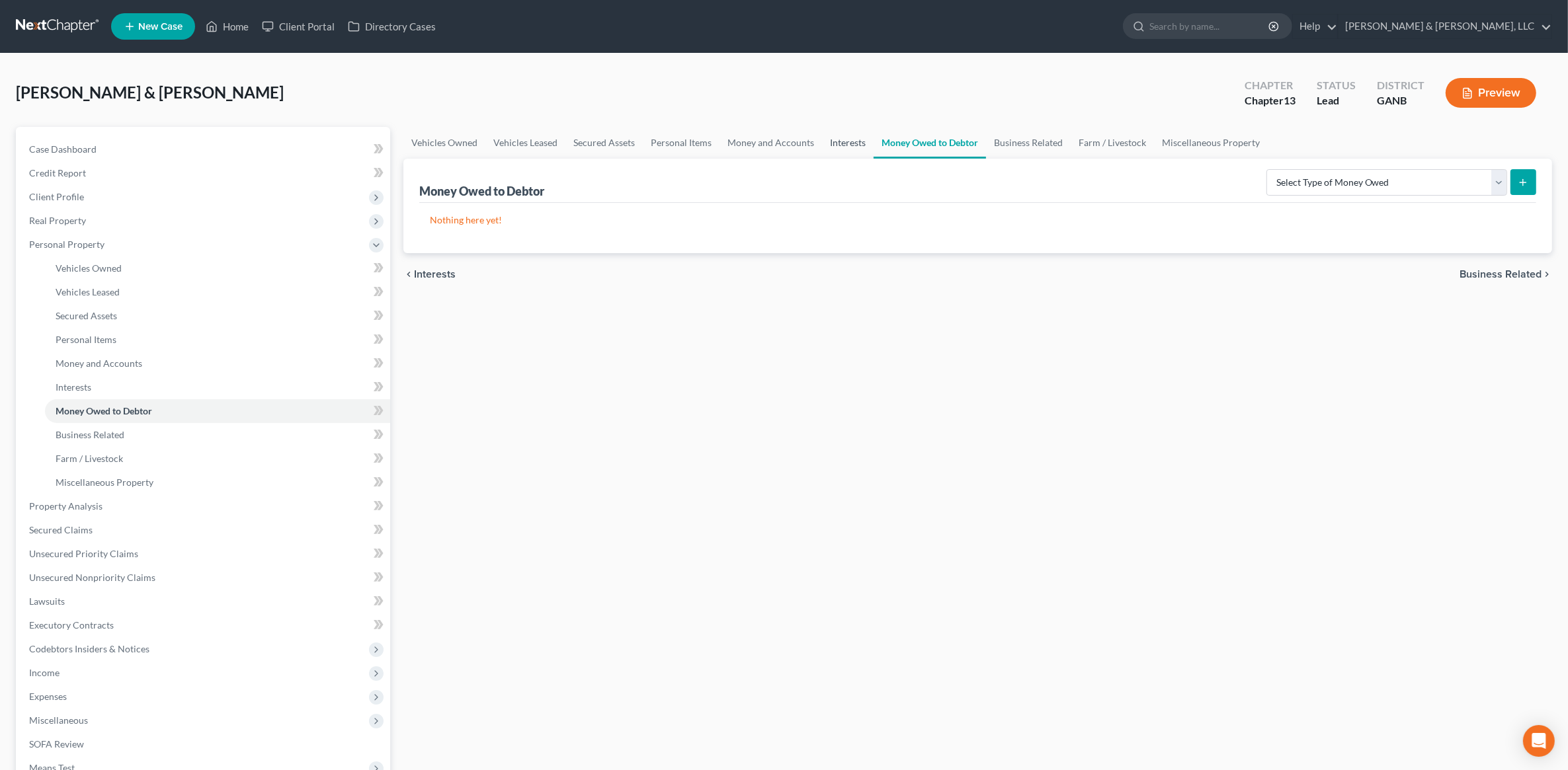
click at [853, 140] on link "Interests" at bounding box center [848, 142] width 52 height 32
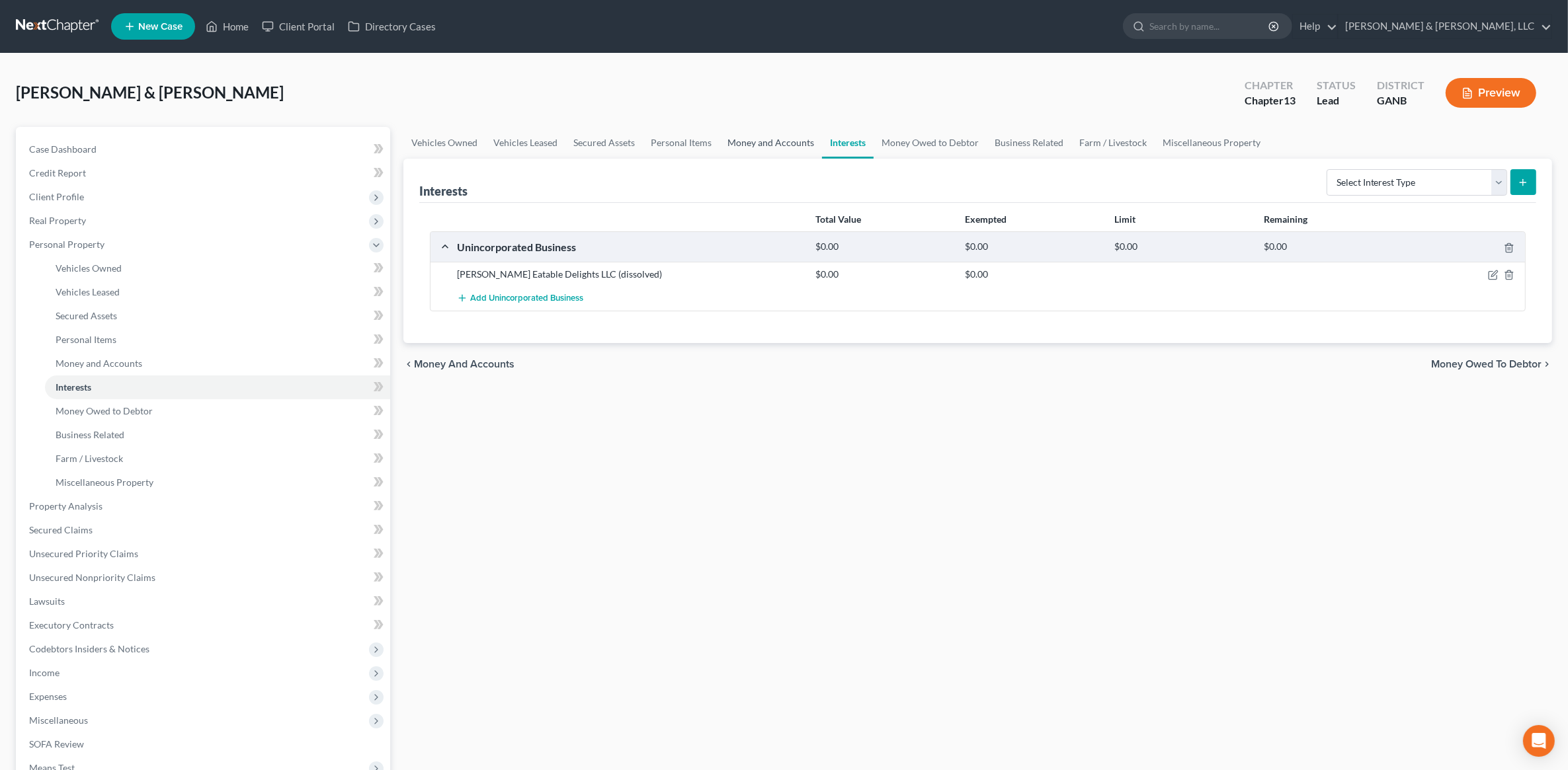
click at [769, 134] on link "Money and Accounts" at bounding box center [770, 142] width 103 height 32
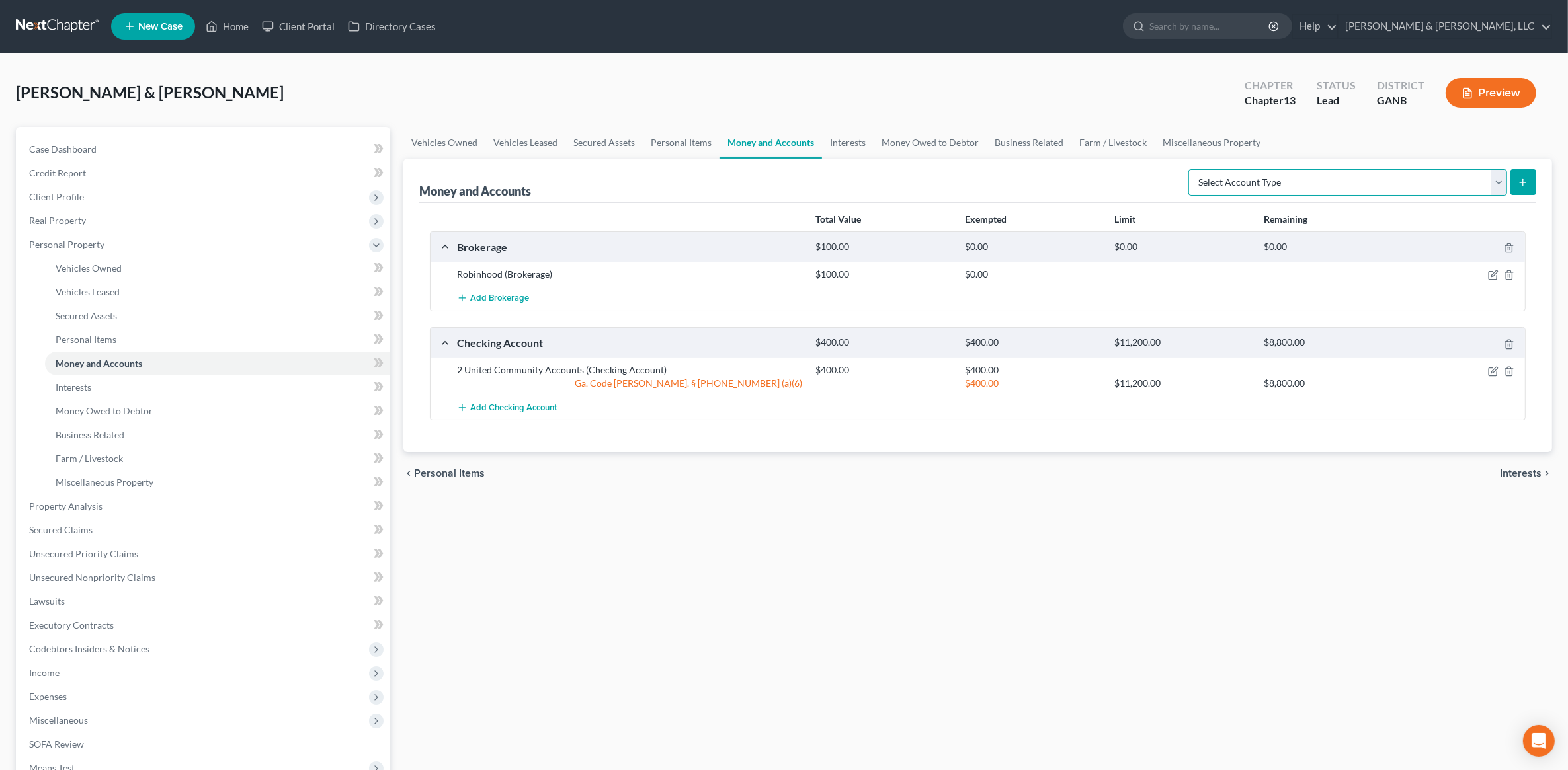
click at [1360, 175] on select "Select Account Type Brokerage (A/B: 18, SOFA: 20) Cash on Hand (A/B: 16) Certif…" at bounding box center [1347, 183] width 318 height 26
select select "brokerage"
click at [1192, 170] on select "Select Account Type Brokerage (A/B: 18, SOFA: 20) Cash on Hand (A/B: 16) Certif…" at bounding box center [1347, 183] width 318 height 26
click at [1521, 185] on icon "submit" at bounding box center [1523, 183] width 11 height 11
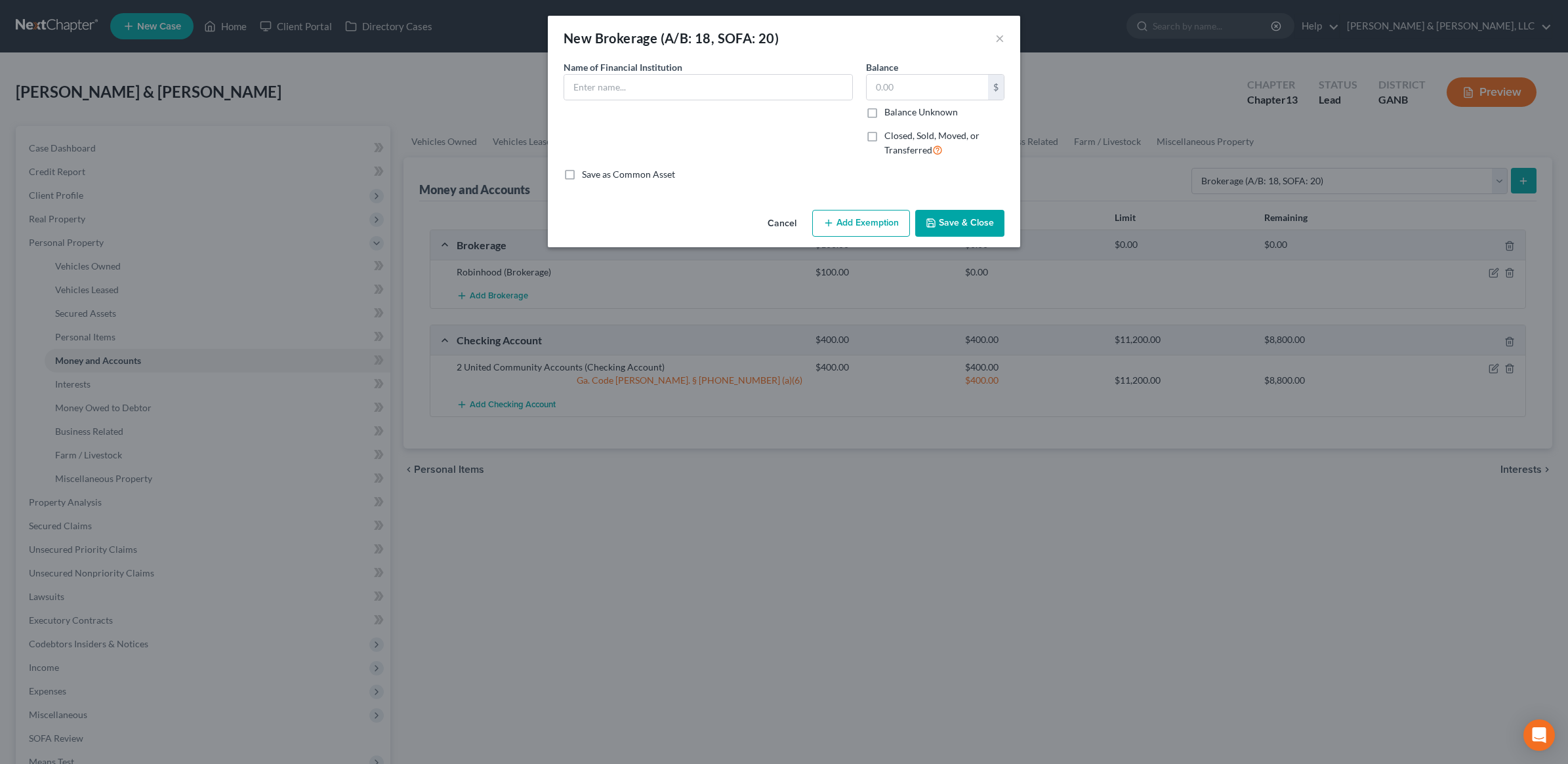
click at [885, 135] on label "Closed, Sold, Moved, or Transferred" at bounding box center [945, 143] width 120 height 28
click at [890, 135] on input "Closed, Sold, Moved, or Transferred" at bounding box center [894, 133] width 9 height 9
checkbox input "true"
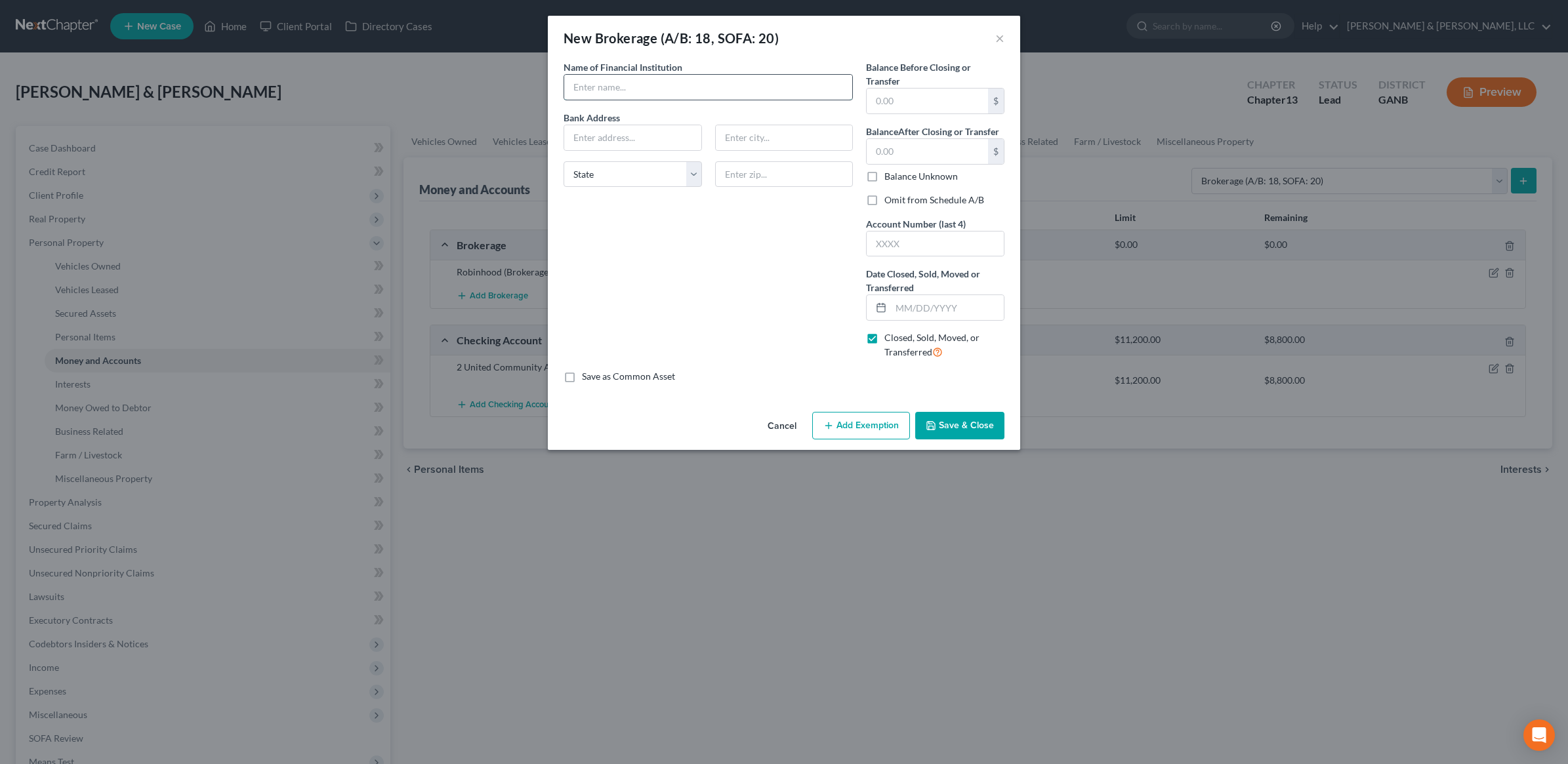
click at [668, 91] on input "text" at bounding box center [709, 87] width 288 height 25
type input "Charles Schwab"
click at [921, 110] on input "text" at bounding box center [927, 101] width 121 height 25
type input "9,000"
type input "0"
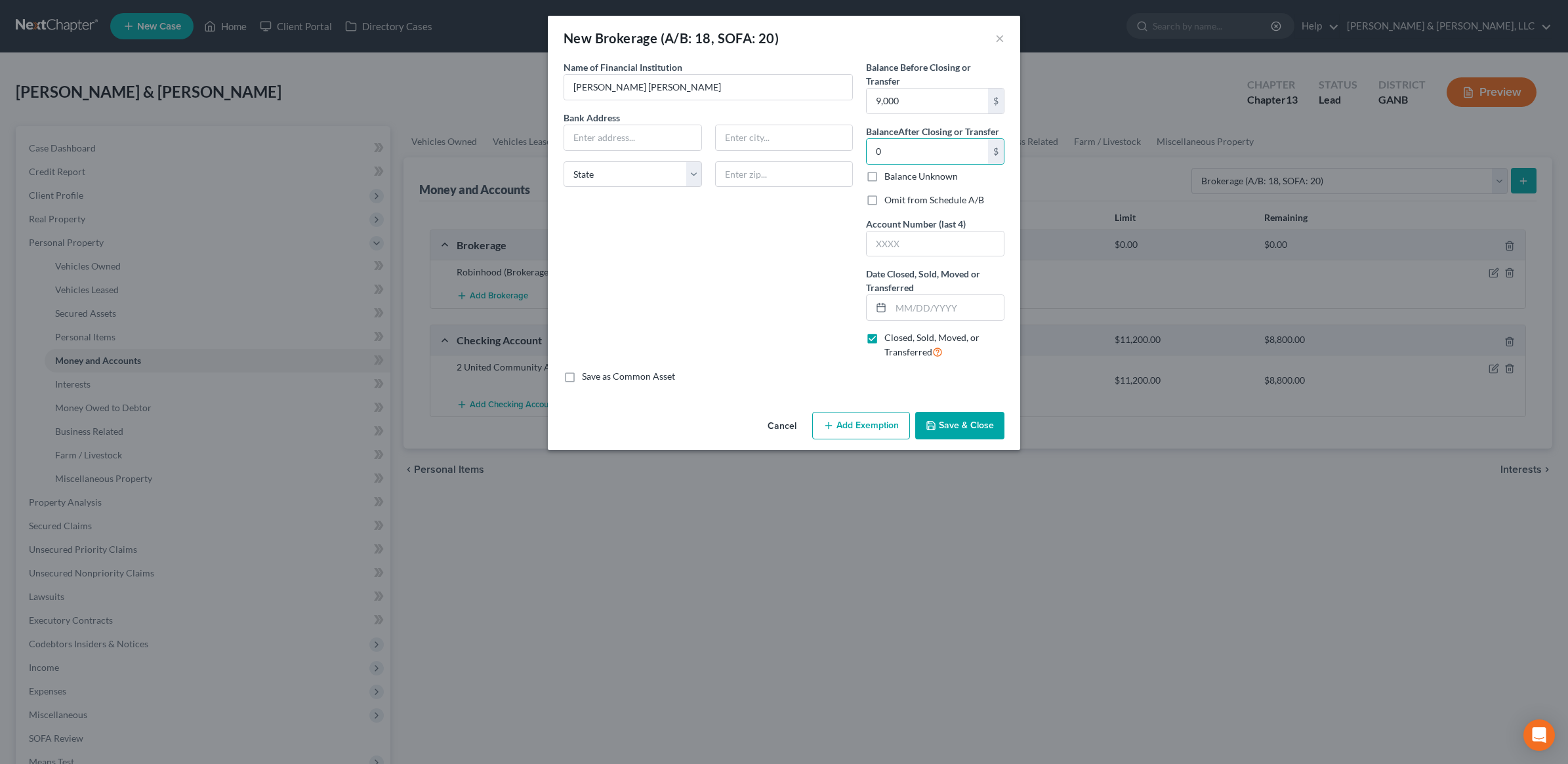
click at [791, 289] on div "Name of Financial Institution * Charles Schwab Bank Address State AL AK AR AZ C…" at bounding box center [708, 215] width 303 height 310
click at [920, 202] on label "Omit from Schedule A/B" at bounding box center [935, 200] width 99 height 13
click at [898, 202] on input "Omit from Schedule A/B" at bounding box center [894, 198] width 9 height 9
checkbox input "true"
click at [975, 418] on button "Save & Close" at bounding box center [960, 426] width 89 height 28
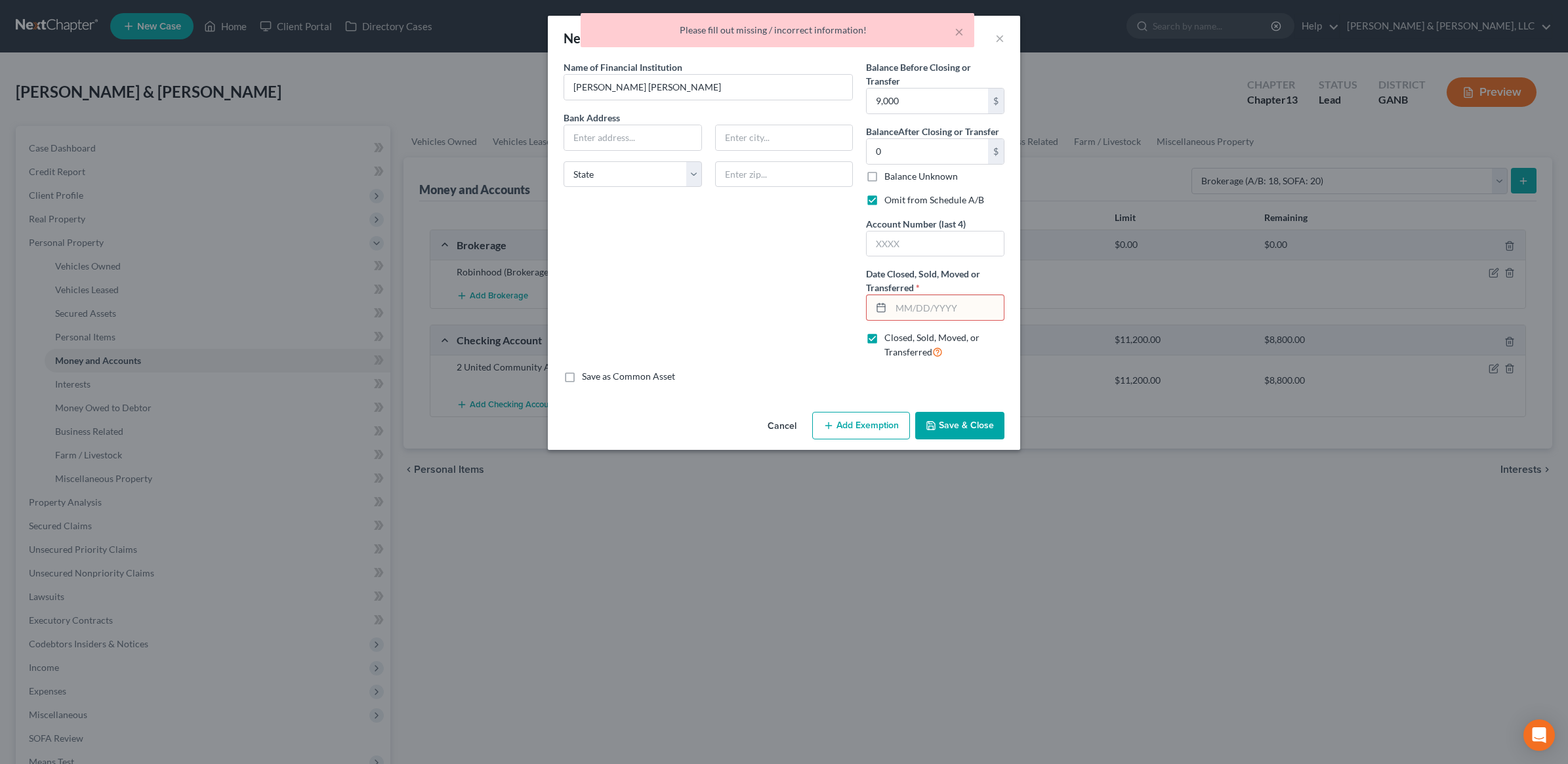
click at [956, 315] on input "text" at bounding box center [947, 307] width 113 height 25
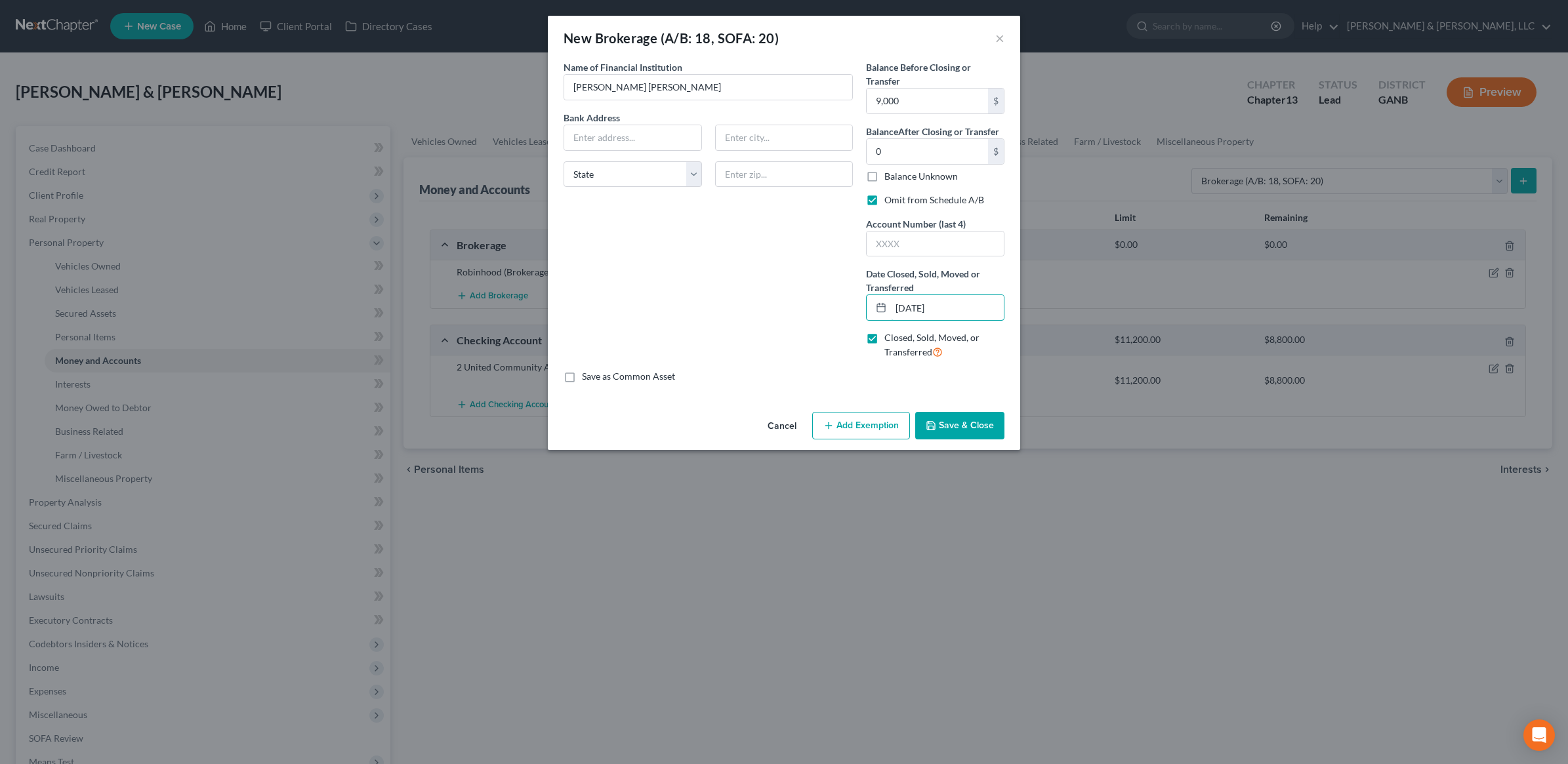
type input "04/01/2025"
click at [969, 424] on button "Save & Close" at bounding box center [960, 426] width 89 height 28
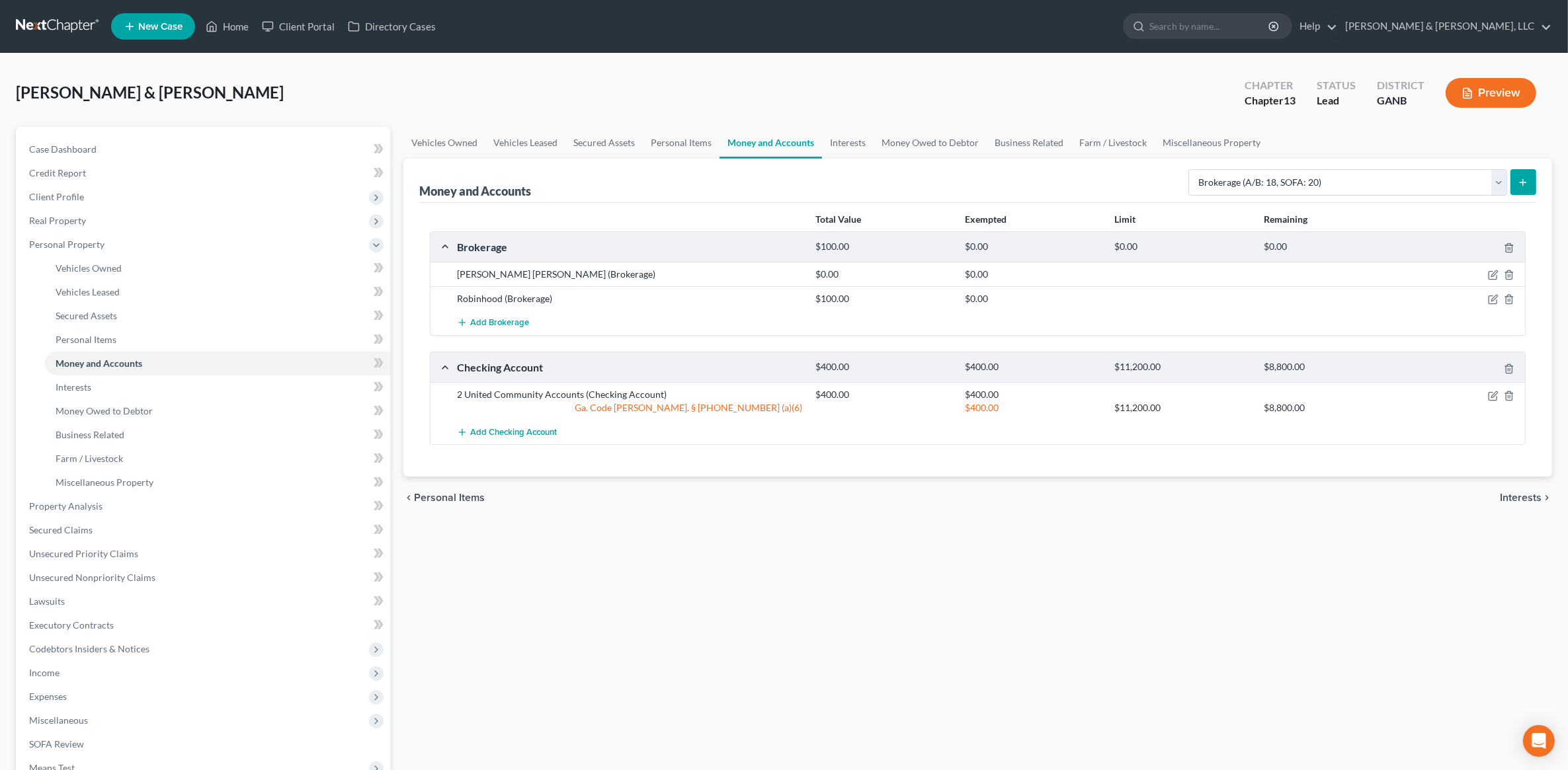
click at [1486, 101] on button "Preview" at bounding box center [1491, 93] width 91 height 30
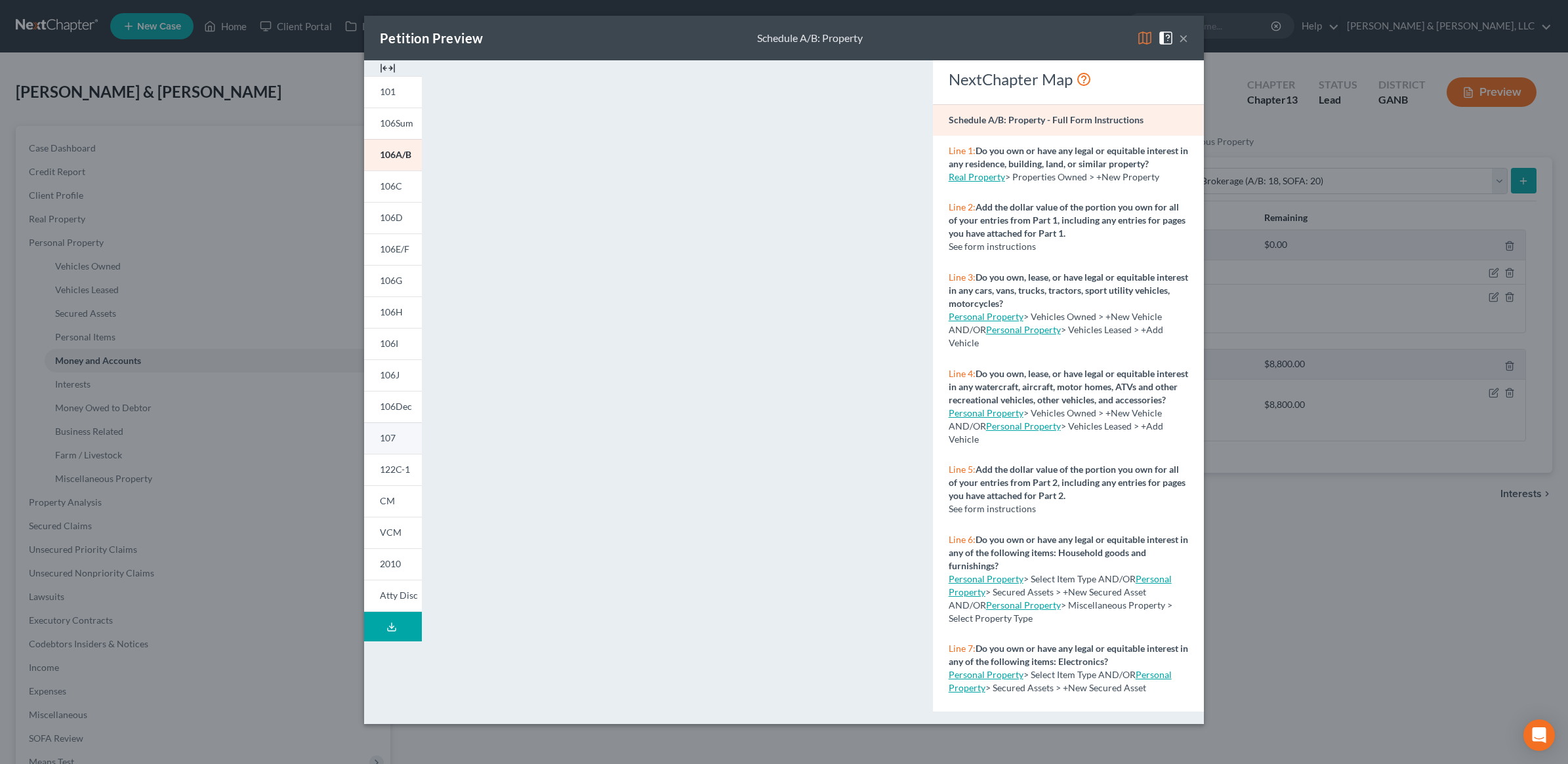
click at [394, 447] on link "107" at bounding box center [393, 438] width 58 height 31
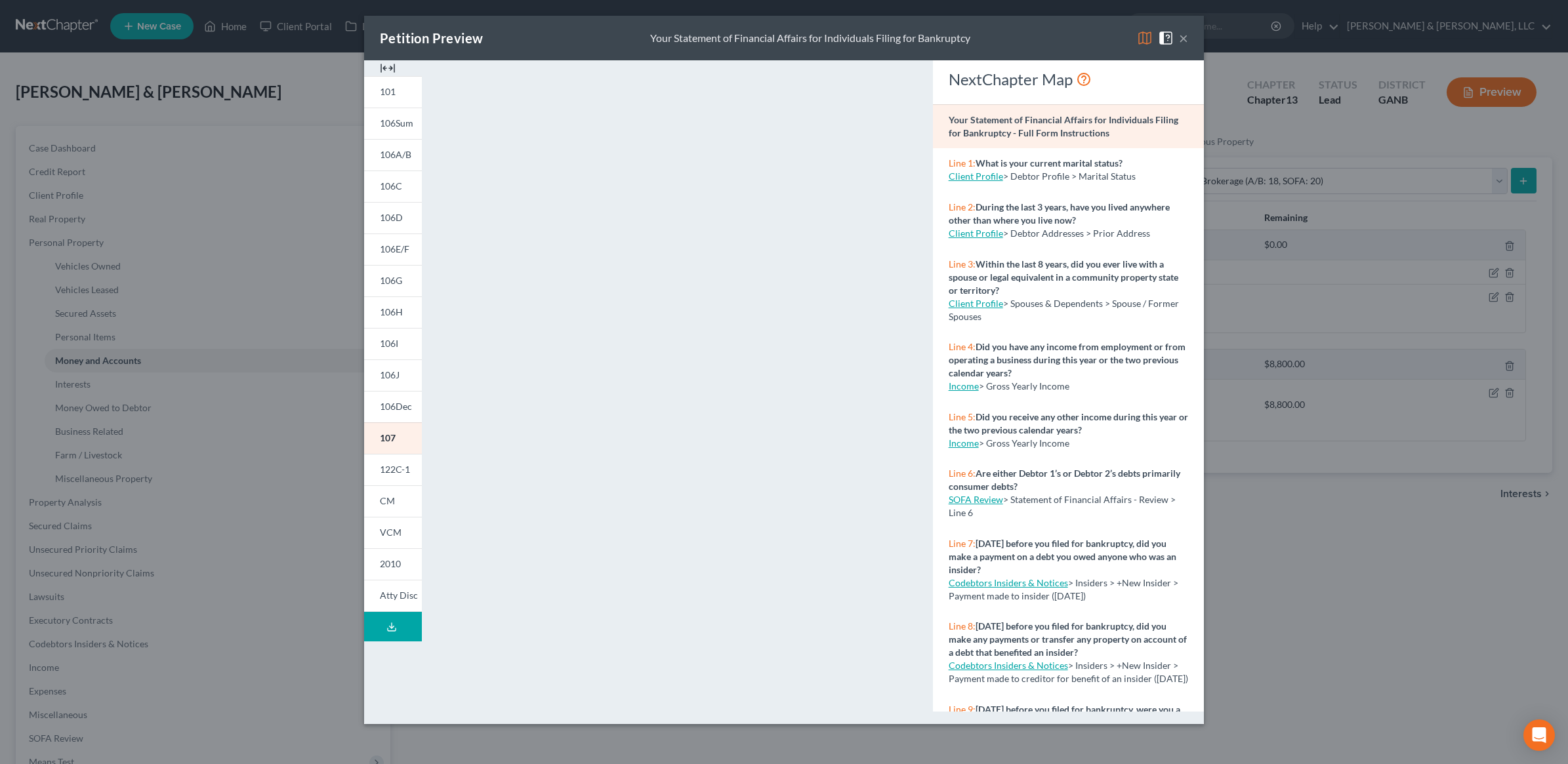
click at [1183, 44] on button "×" at bounding box center [1183, 38] width 10 height 16
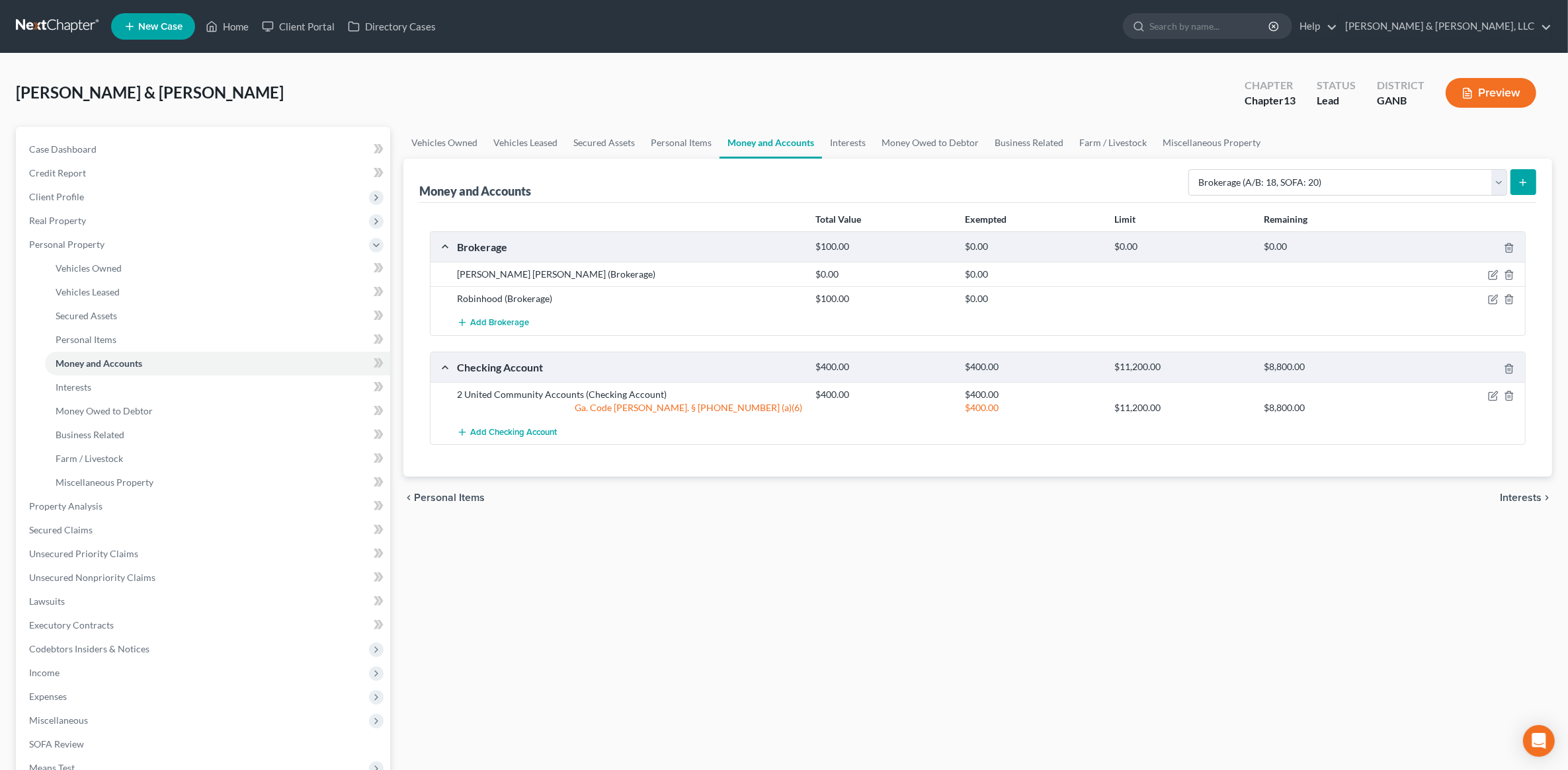
scroll to position [193, 0]
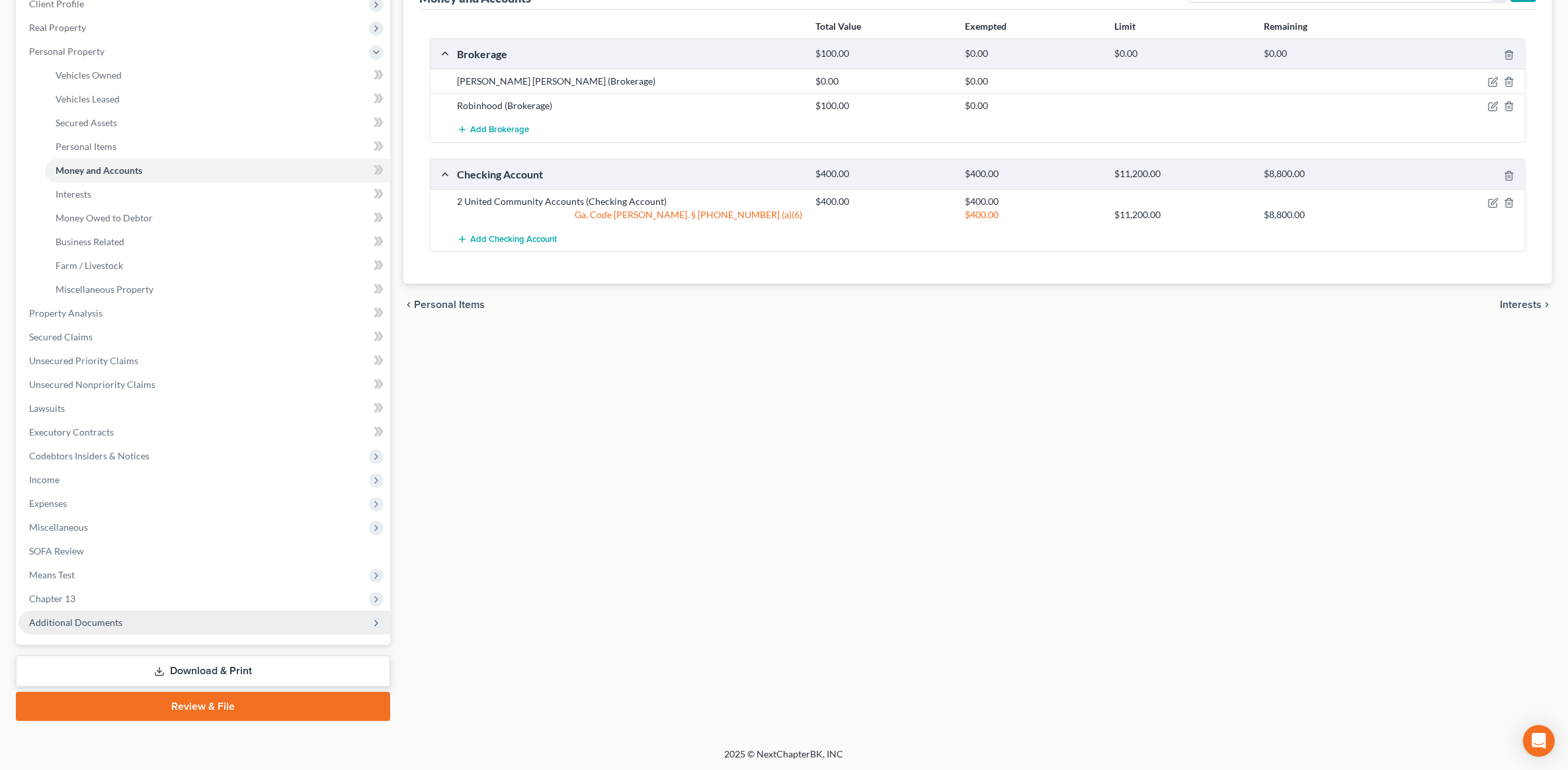
click at [77, 626] on span "Additional Documents" at bounding box center [204, 622] width 372 height 24
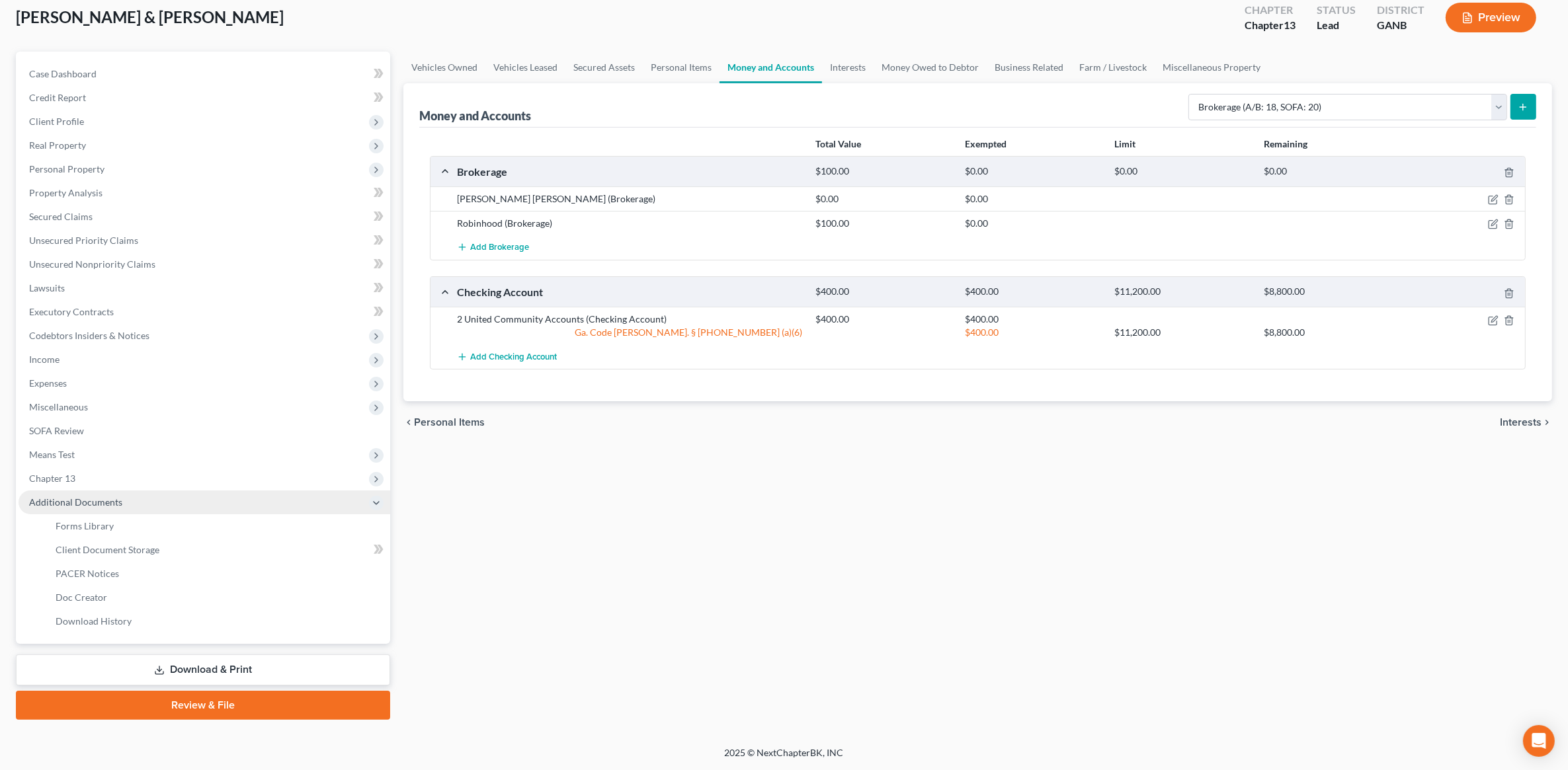
scroll to position [74, 0]
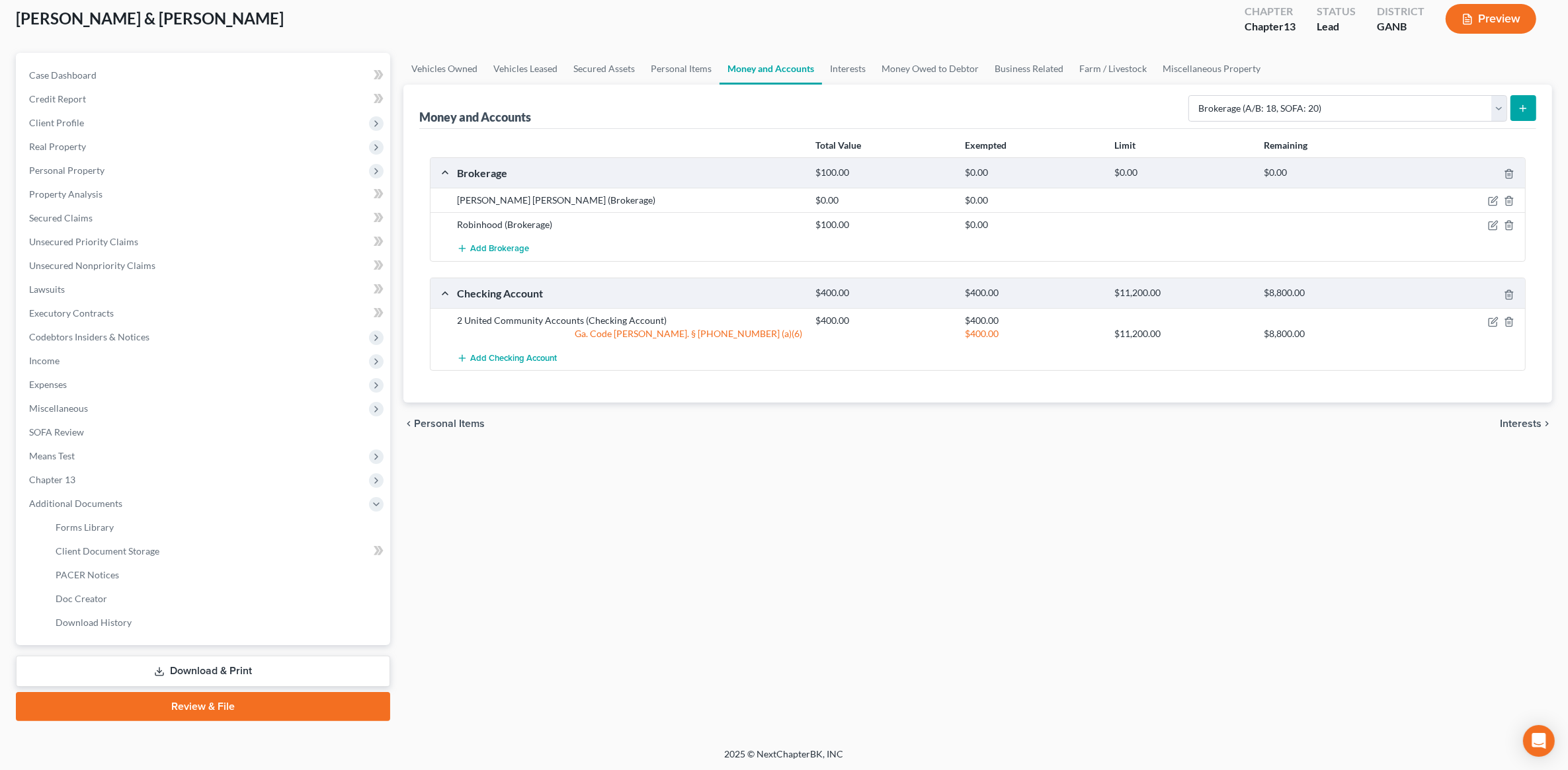
click at [161, 668] on icon at bounding box center [159, 672] width 11 height 11
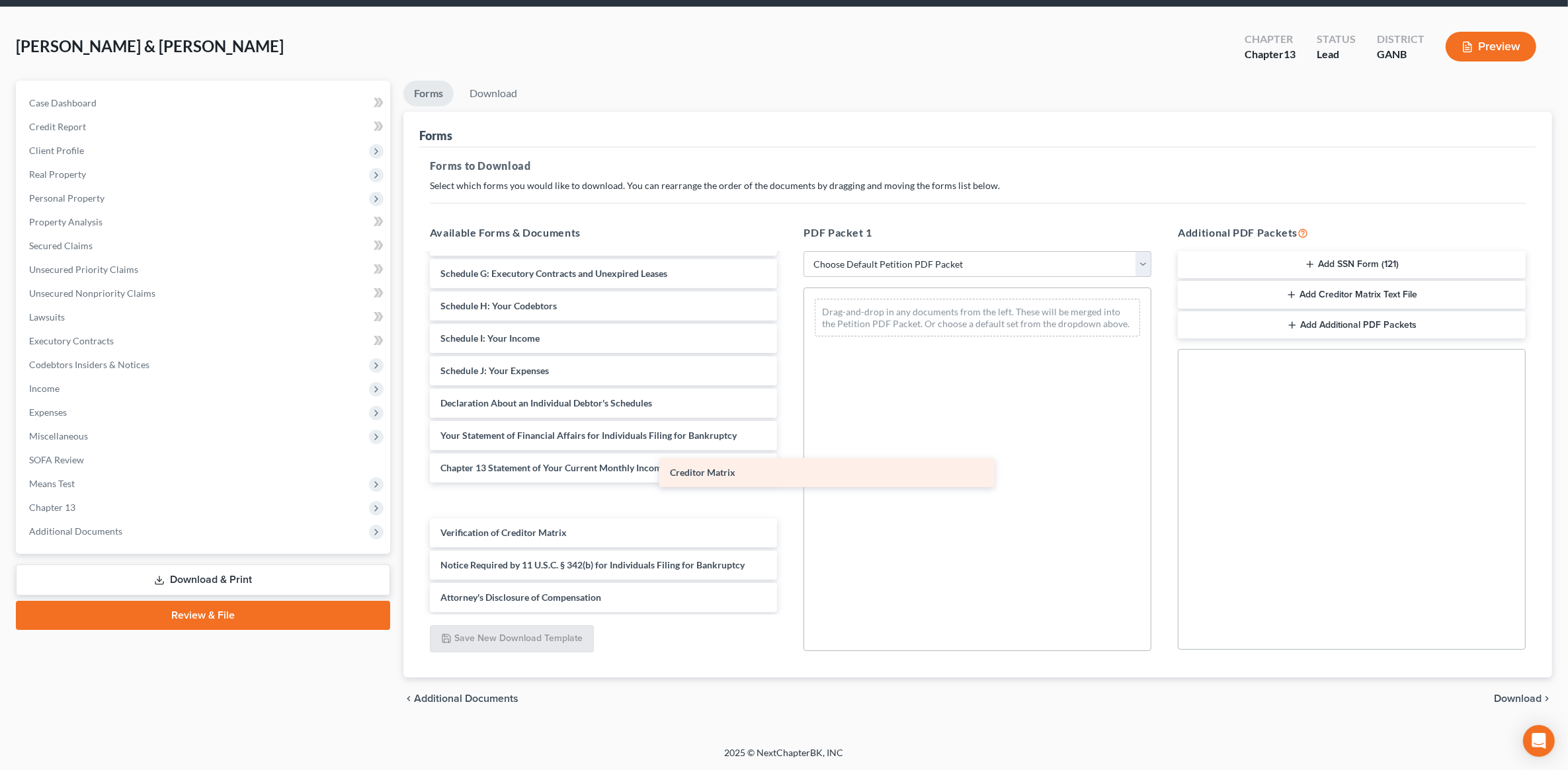
scroll to position [157, 0]
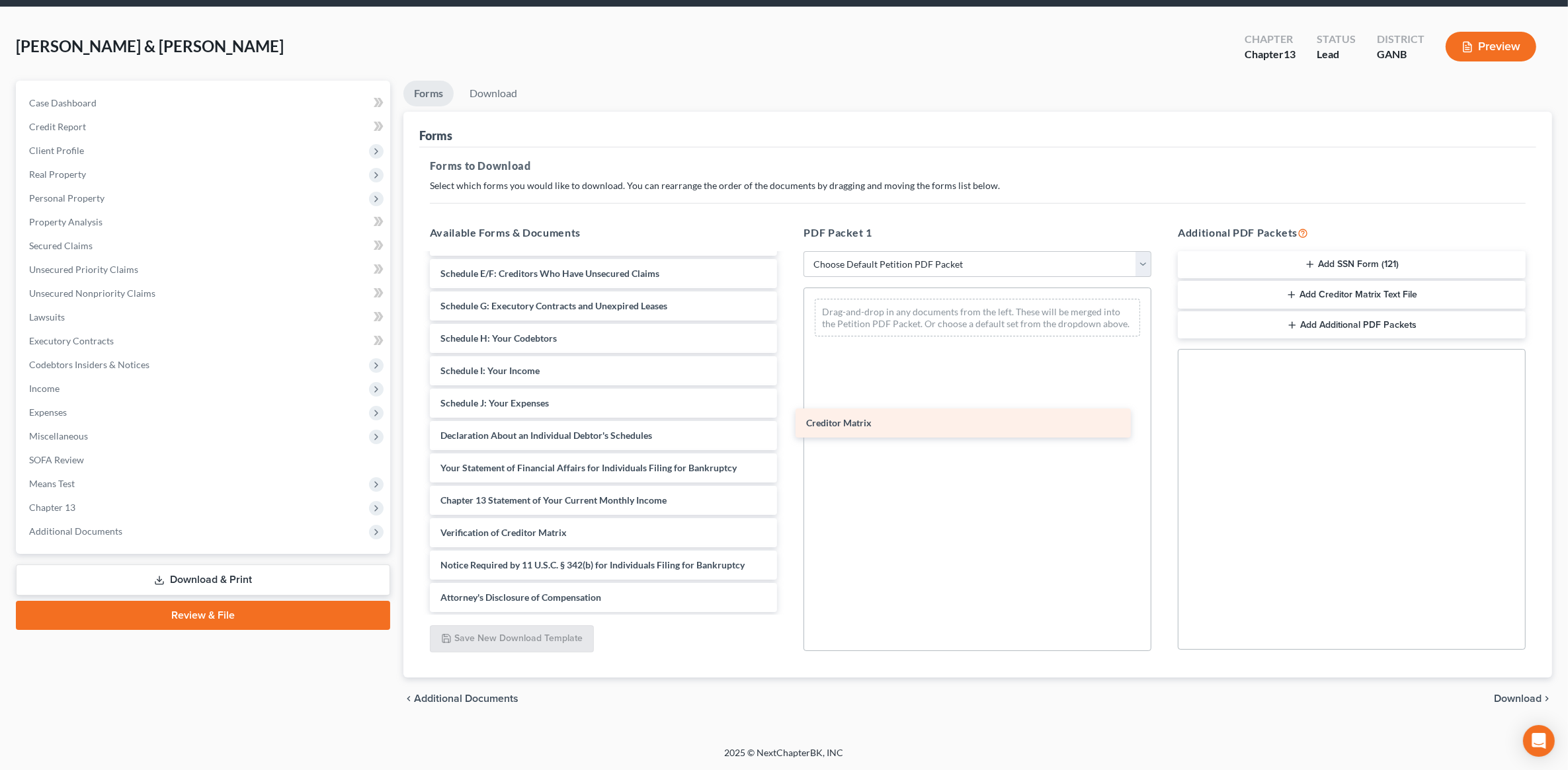
drag, startPoint x: 532, startPoint y: 499, endPoint x: 918, endPoint y: 417, distance: 394.6
click at [788, 417] on div "Creditor Matrix Voluntary Petition for Individuals Filing for Bankruptcy Summar…" at bounding box center [604, 355] width 369 height 515
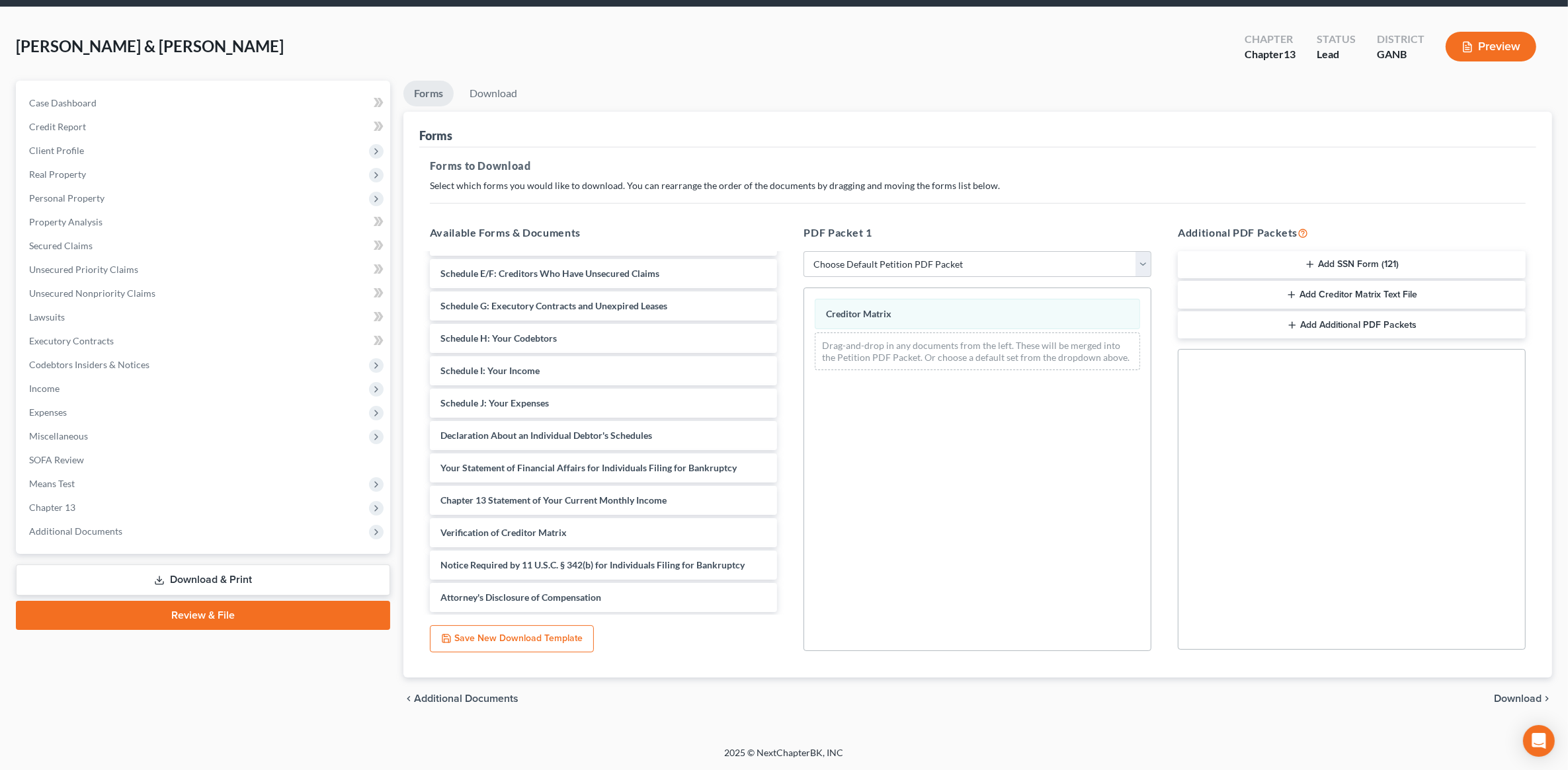
click at [1526, 686] on div "chevron_left Additional Documents Download chevron_right" at bounding box center [978, 699] width 1149 height 42
click at [1522, 697] on span "Download" at bounding box center [1518, 699] width 47 height 11
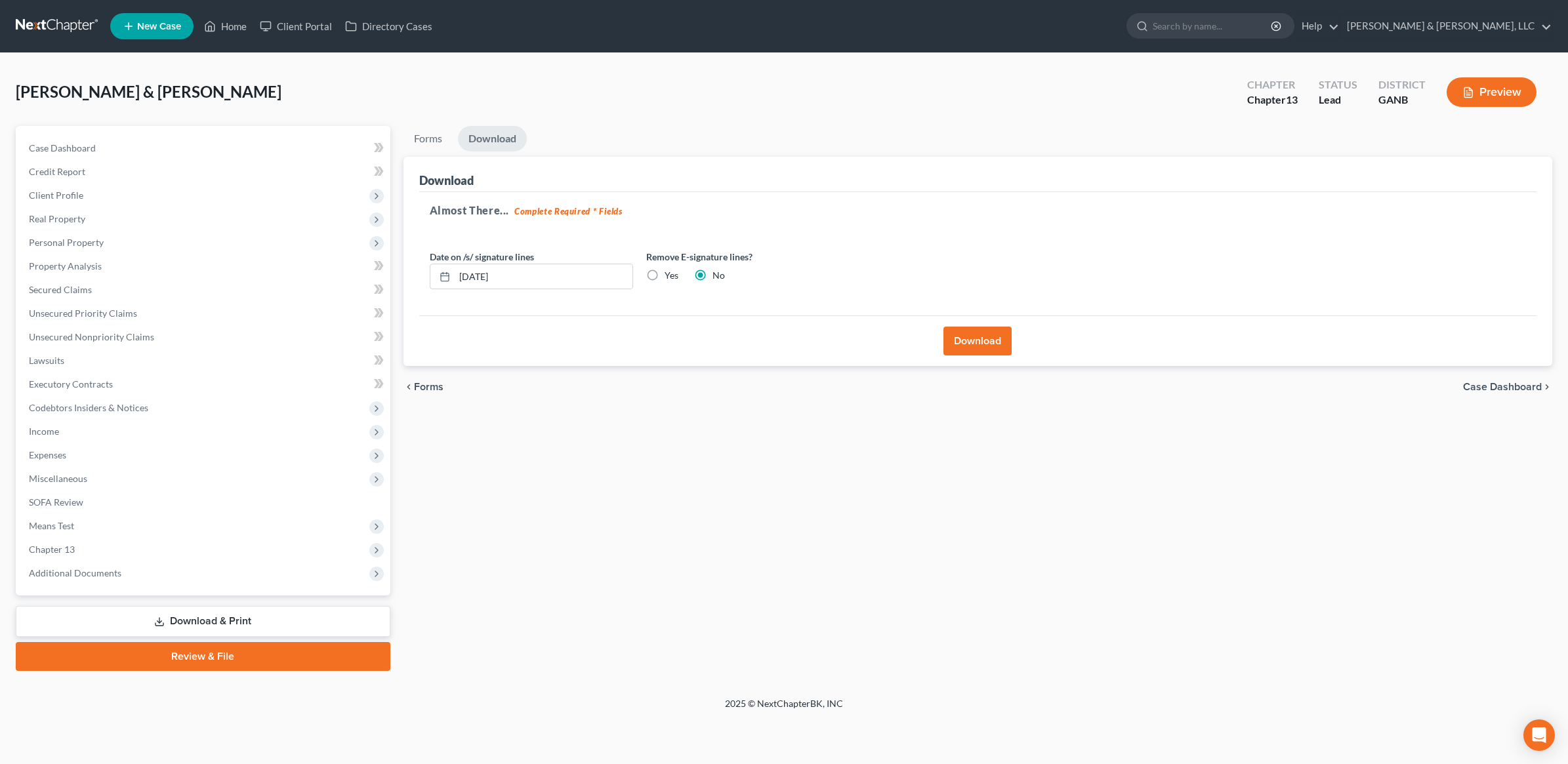
click at [979, 343] on button "Download" at bounding box center [977, 340] width 68 height 29
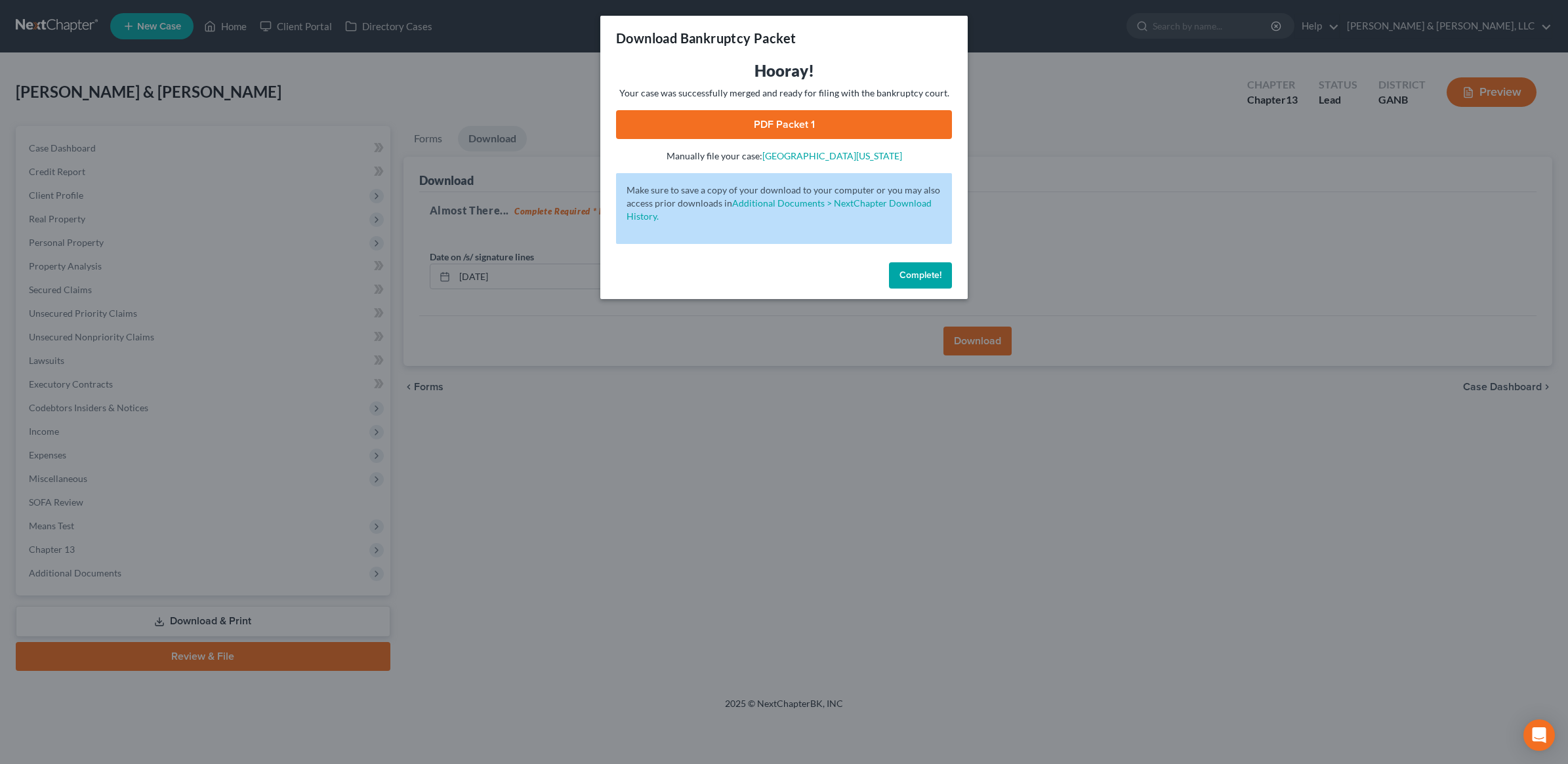
click at [811, 118] on link "PDF Packet 1" at bounding box center [784, 124] width 336 height 29
